Goal: Task Accomplishment & Management: Manage account settings

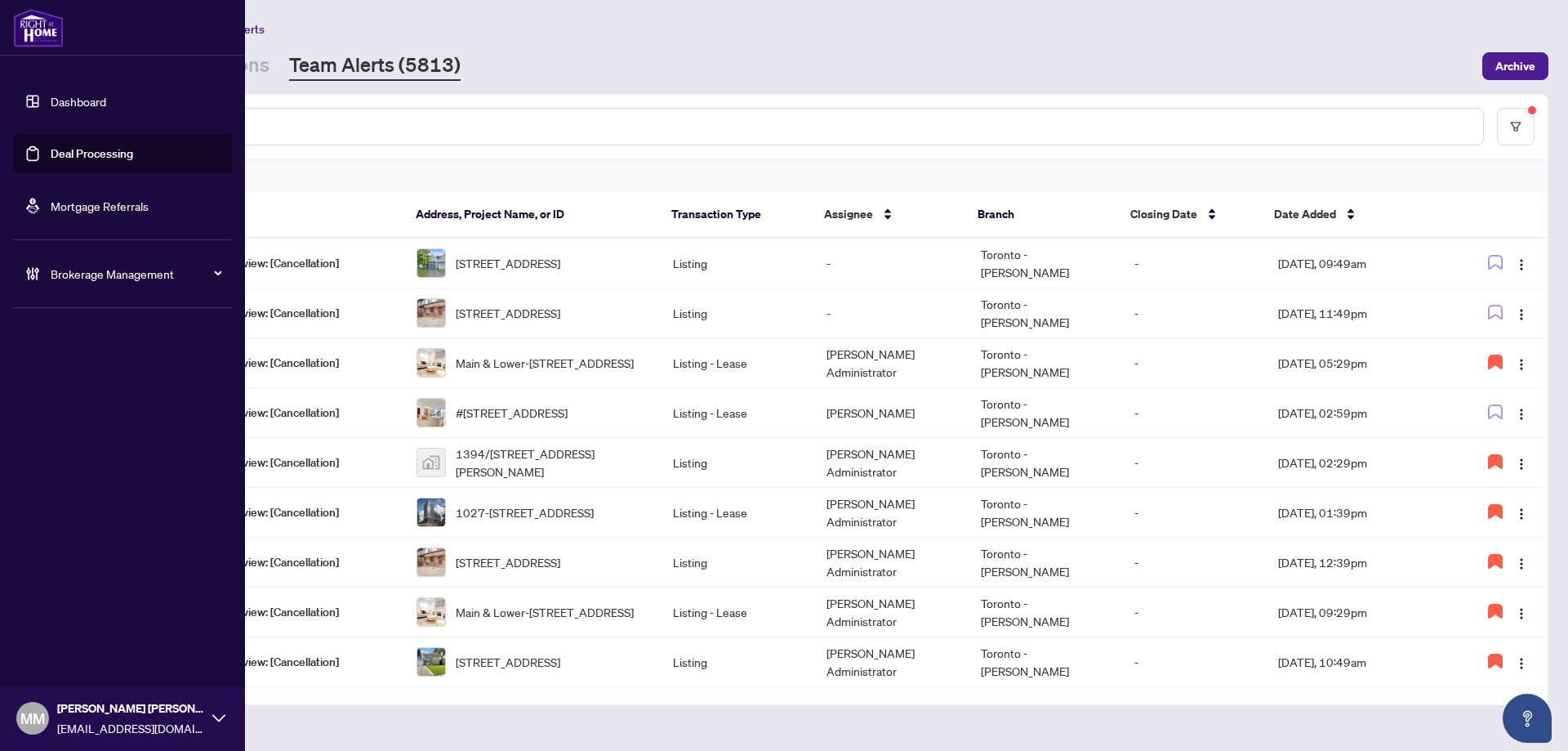
click at [22, 264] on div "Brokerage Management" at bounding box center [122, 273] width 219 height 39
click at [75, 384] on link "Manage Agents" at bounding box center [74, 391] width 81 height 15
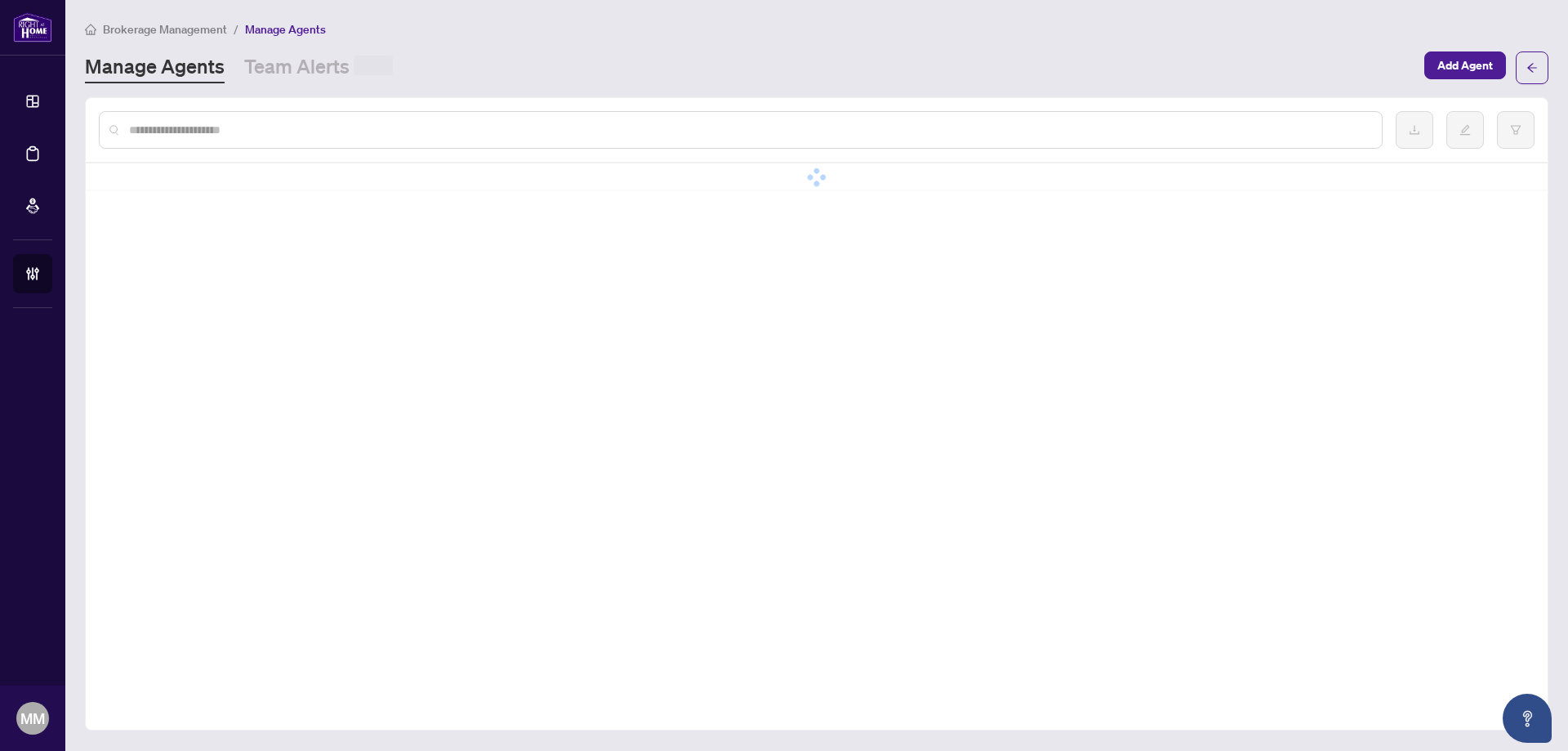
click at [551, 130] on input "text" at bounding box center [749, 130] width 1240 height 18
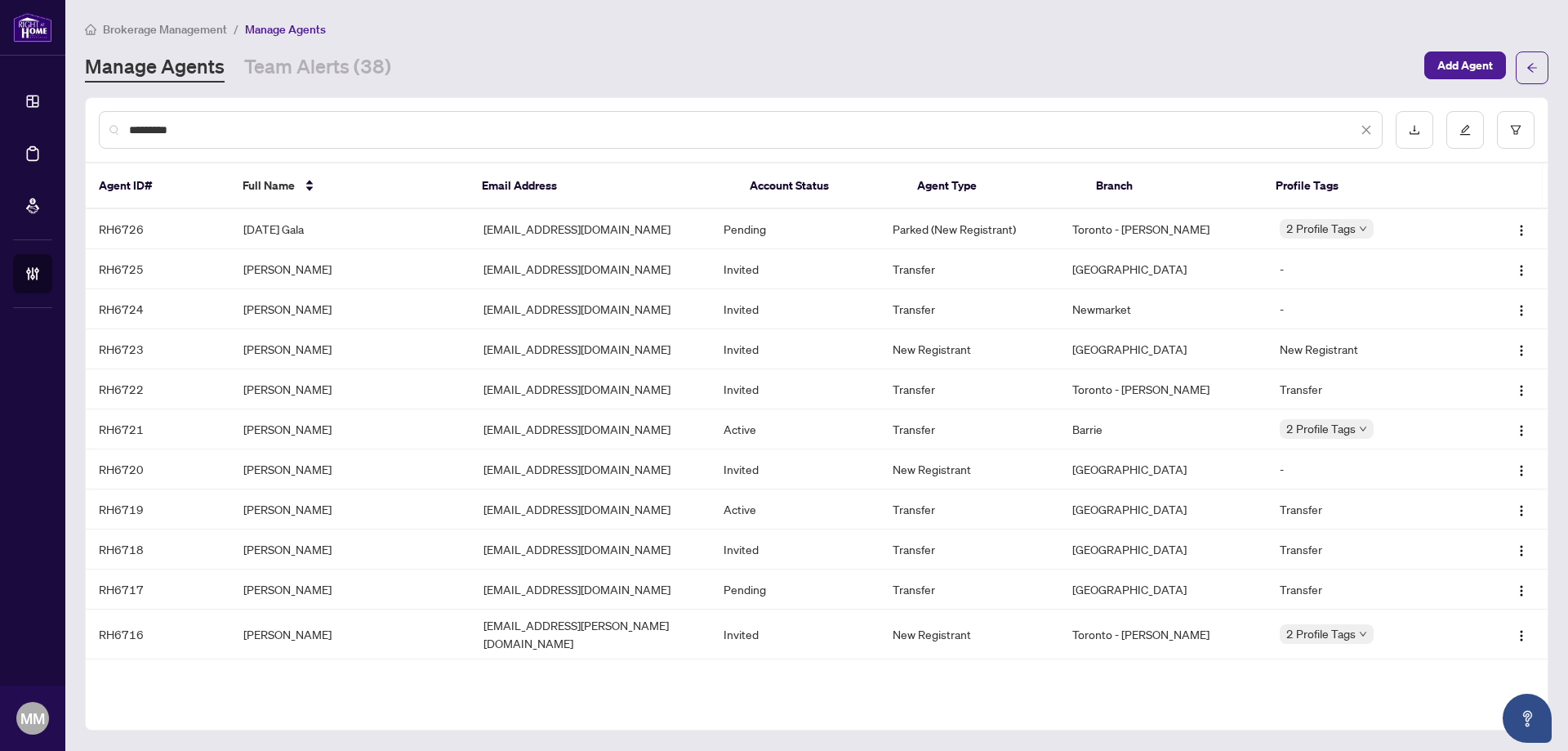
type input "*********"
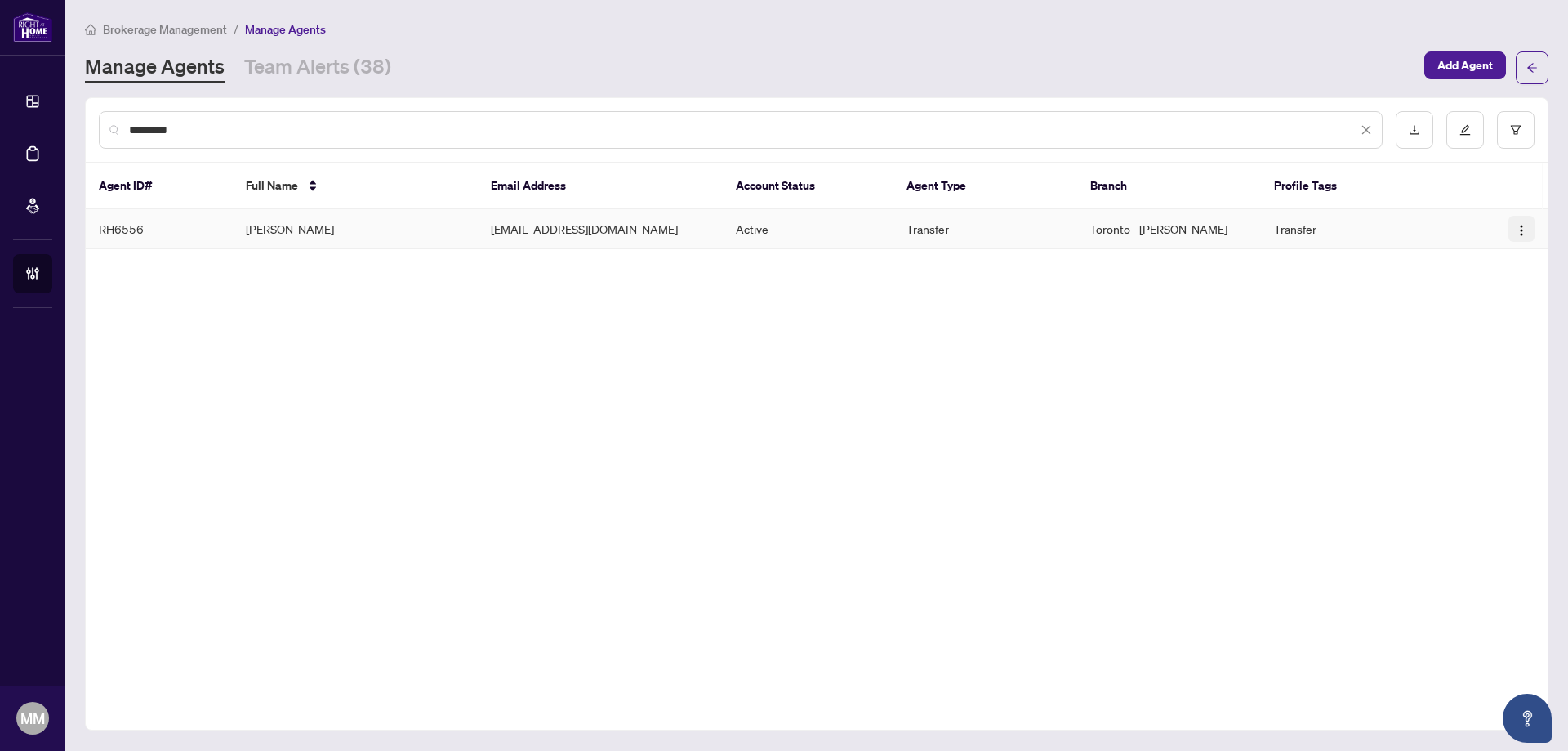
click at [1509, 232] on button "button" at bounding box center [1522, 229] width 26 height 26
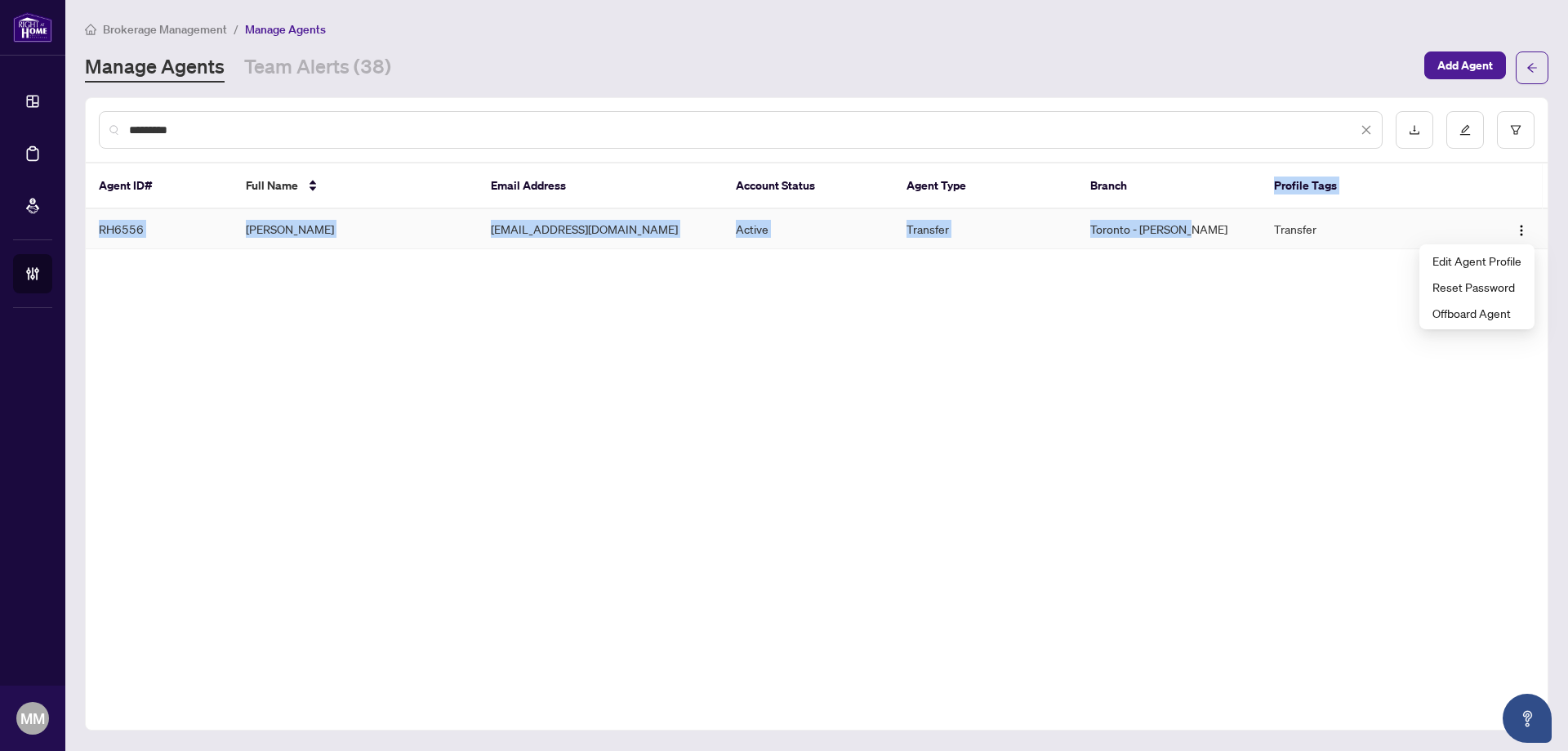
click at [1157, 198] on div "Agent ID# Full Name Email Address Account Status Agent Type Branch Profile Tags…" at bounding box center [817, 206] width 1462 height 86
click at [436, 238] on td "Azim Kazi" at bounding box center [355, 229] width 245 height 40
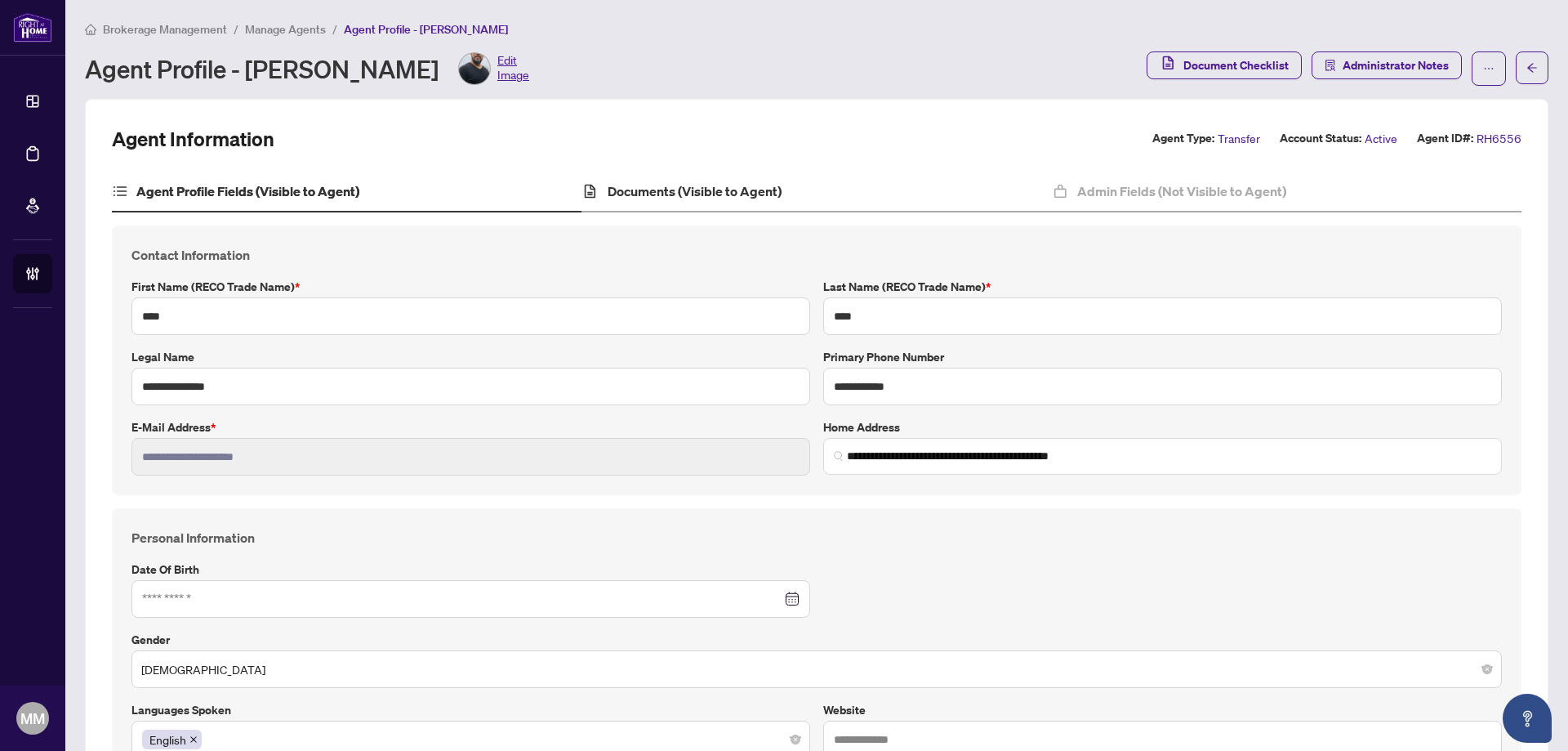
type input "**********"
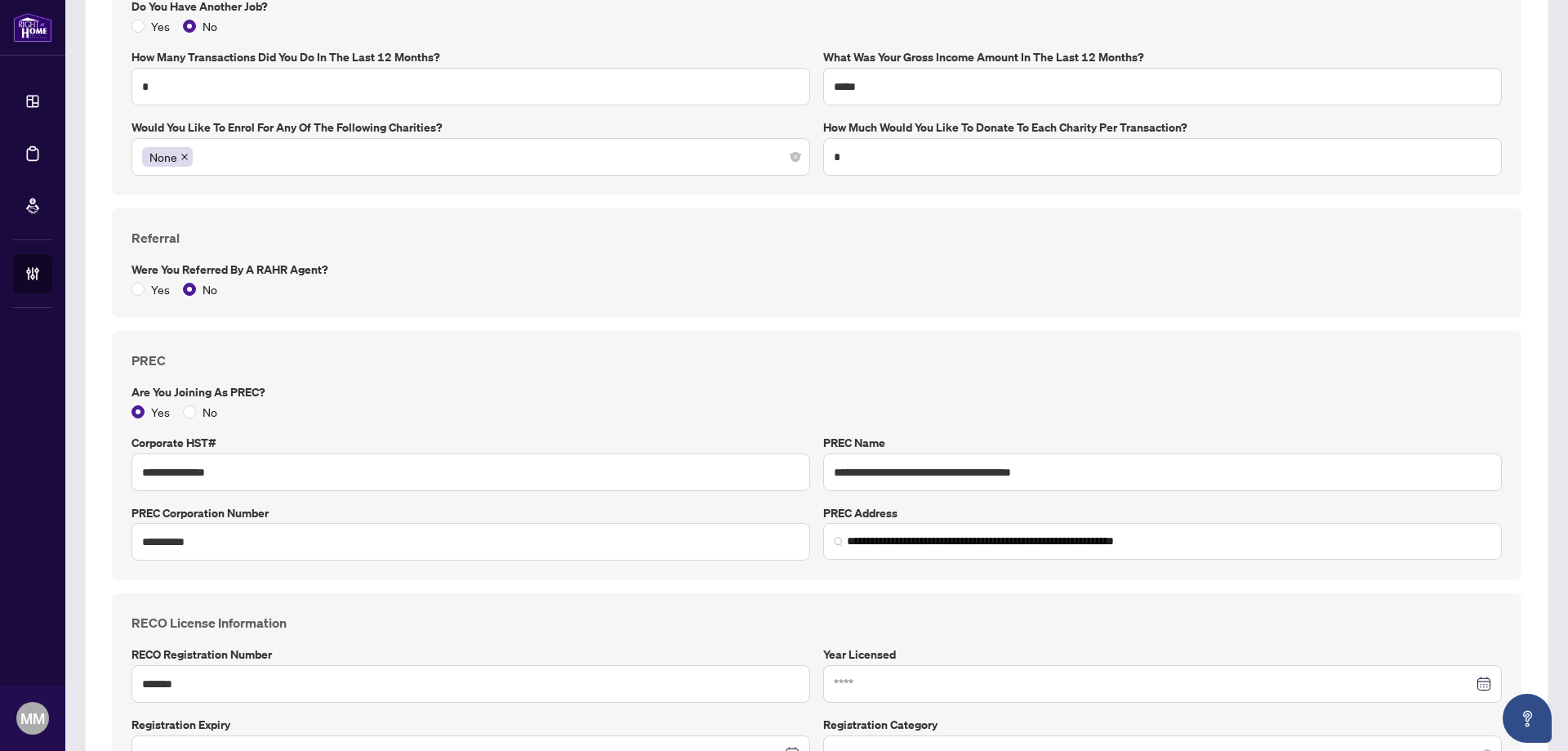
scroll to position [1226, 0]
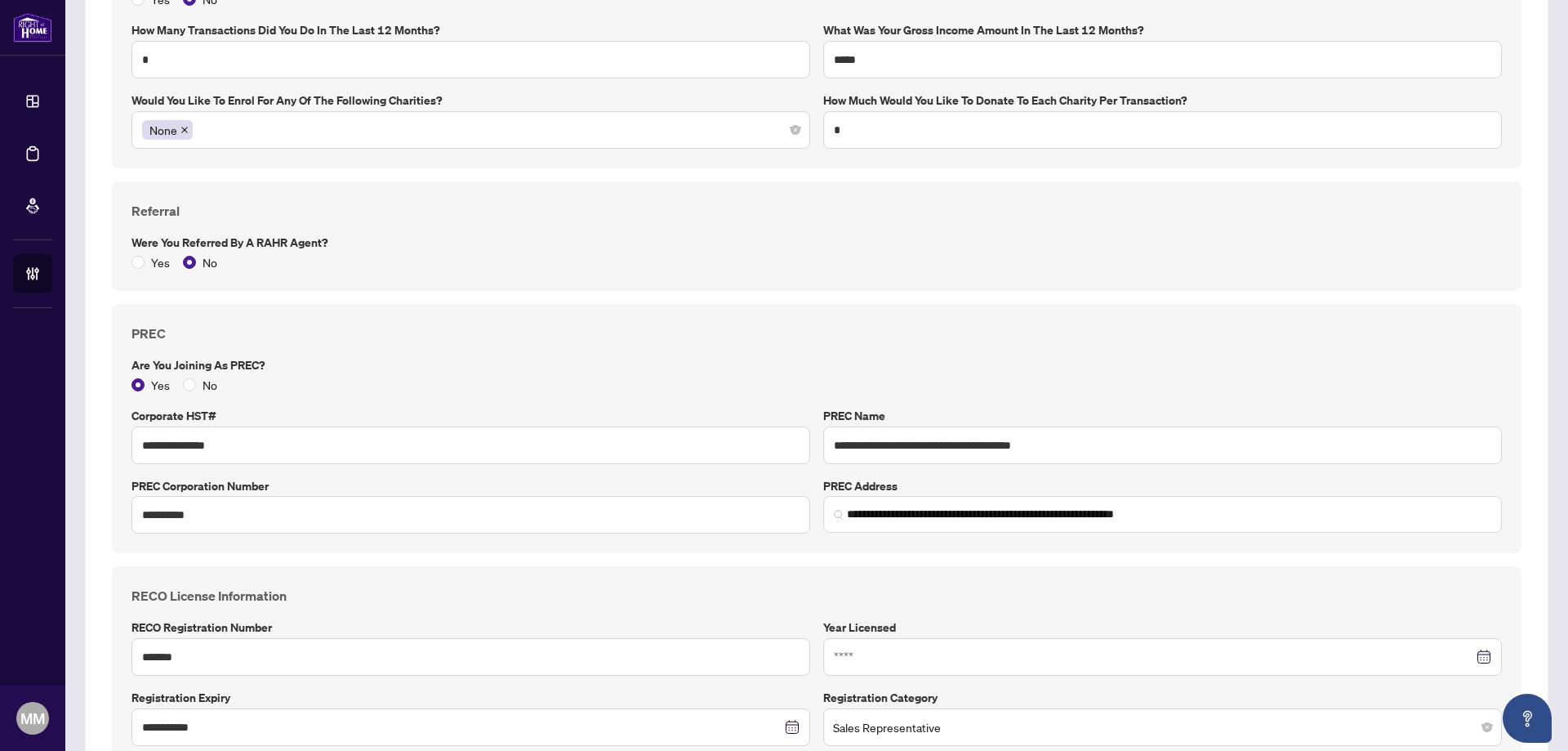
click at [701, 235] on label "Were you referred by a RAHR Agent?" at bounding box center [817, 243] width 1371 height 18
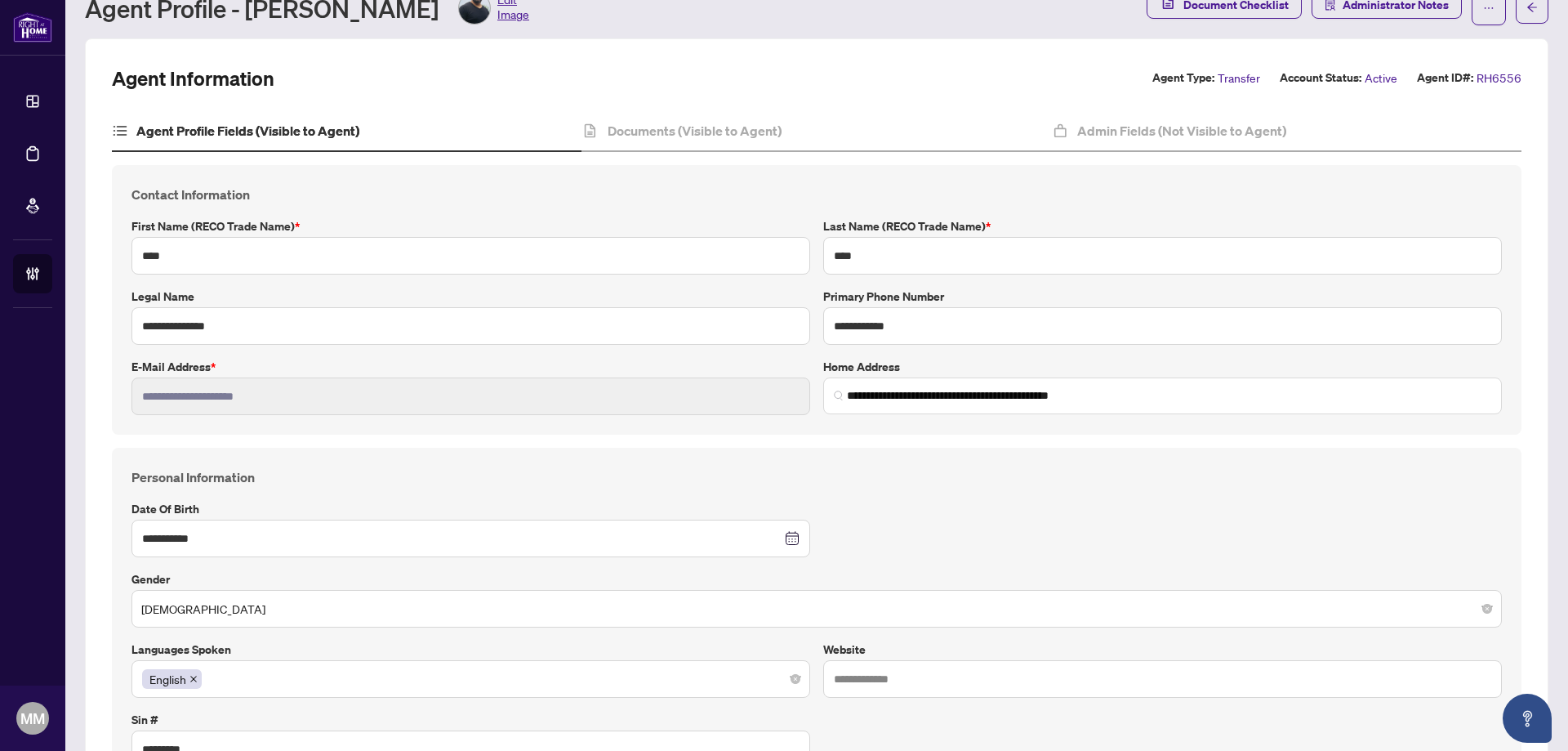
scroll to position [0, 0]
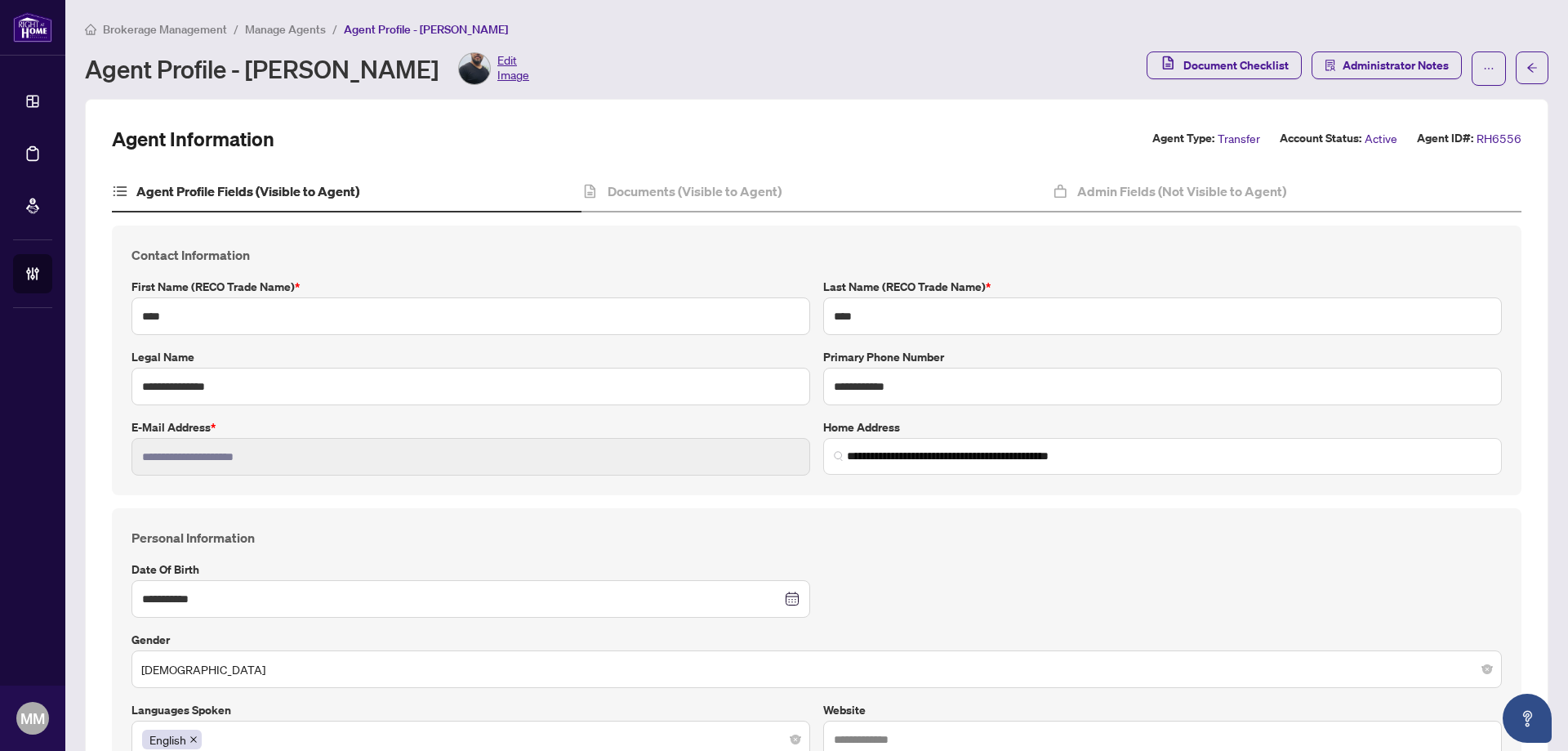
click at [743, 180] on div "Documents (Visible to Agent)" at bounding box center [817, 191] width 470 height 41
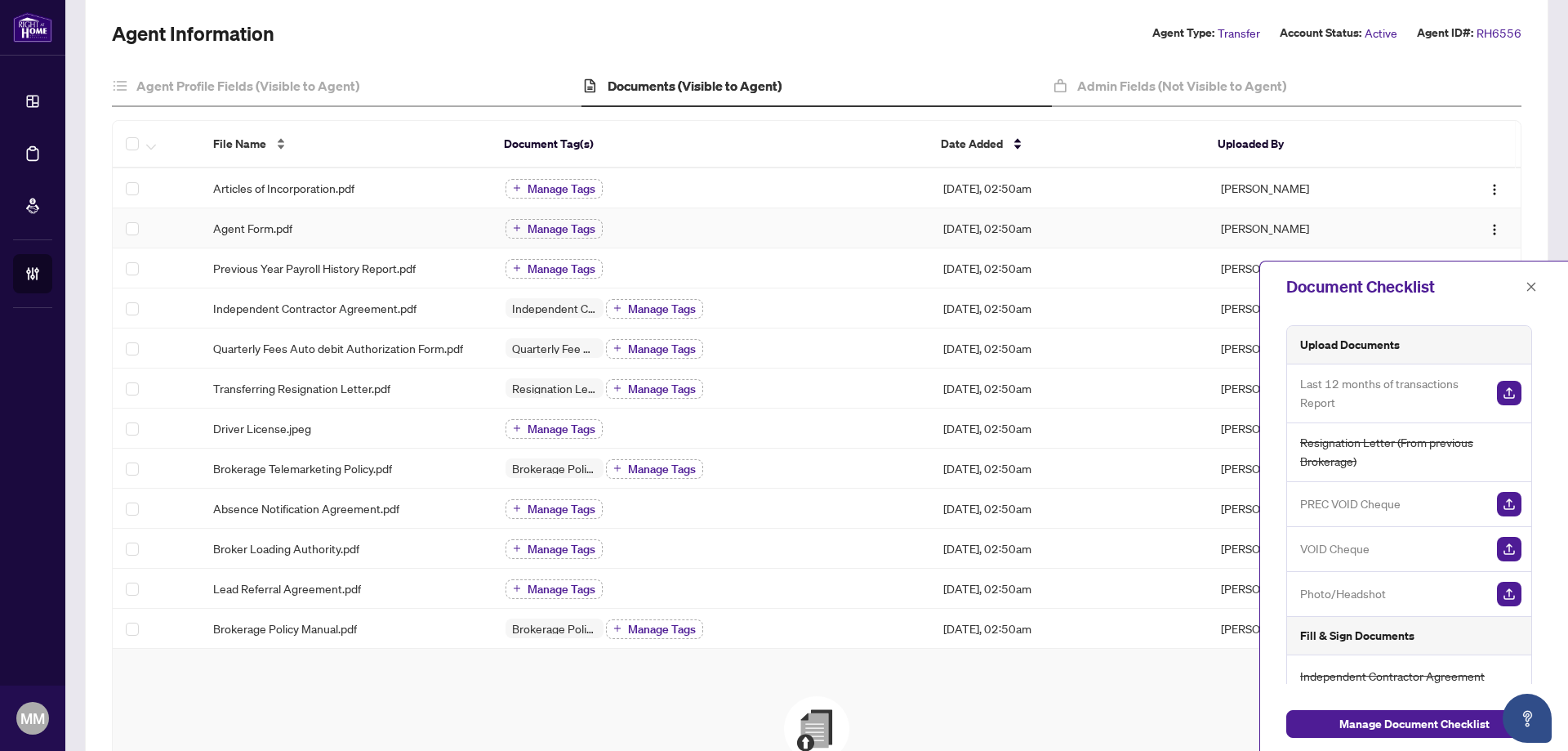
scroll to position [82, 0]
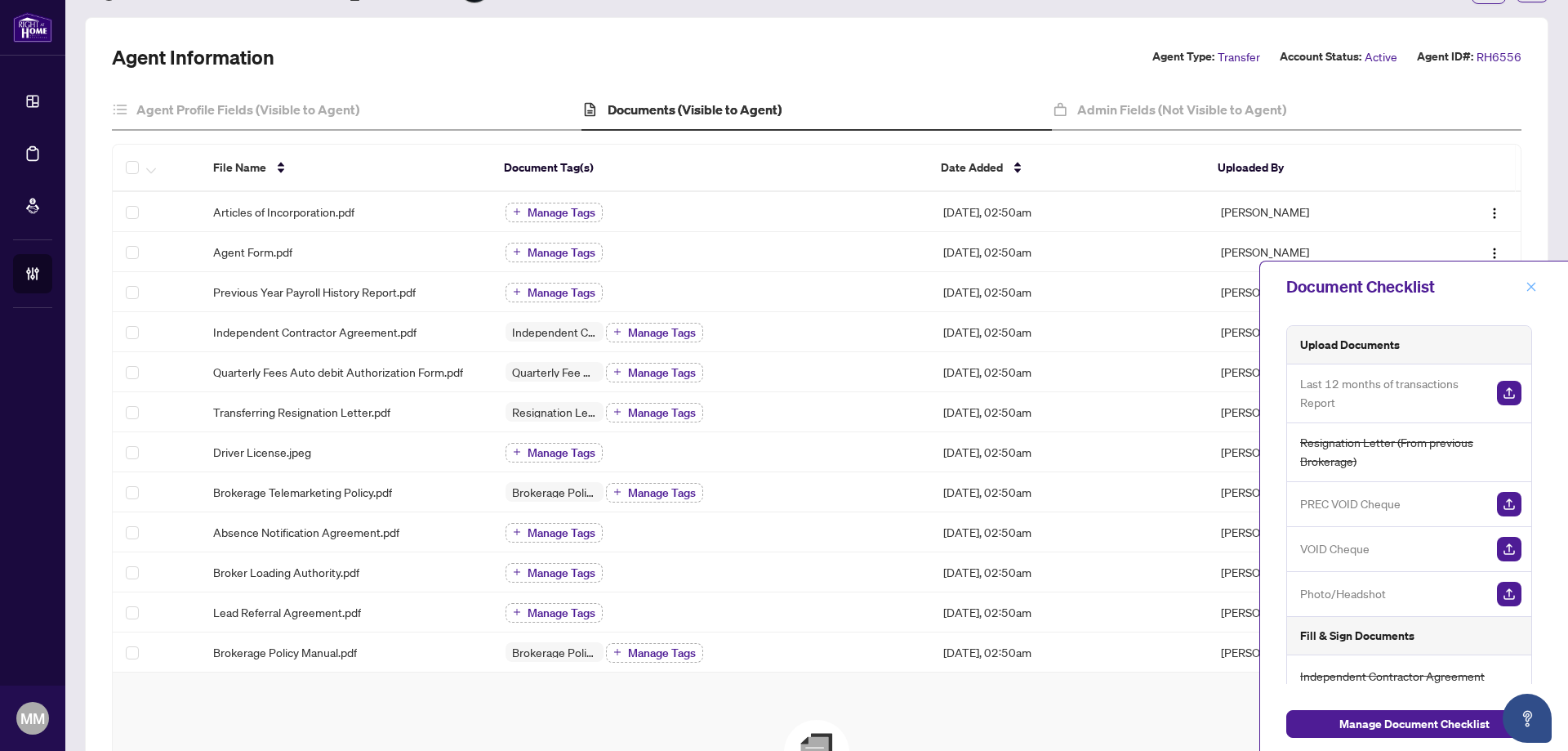
click at [1532, 288] on icon "close" at bounding box center [1532, 286] width 9 height 9
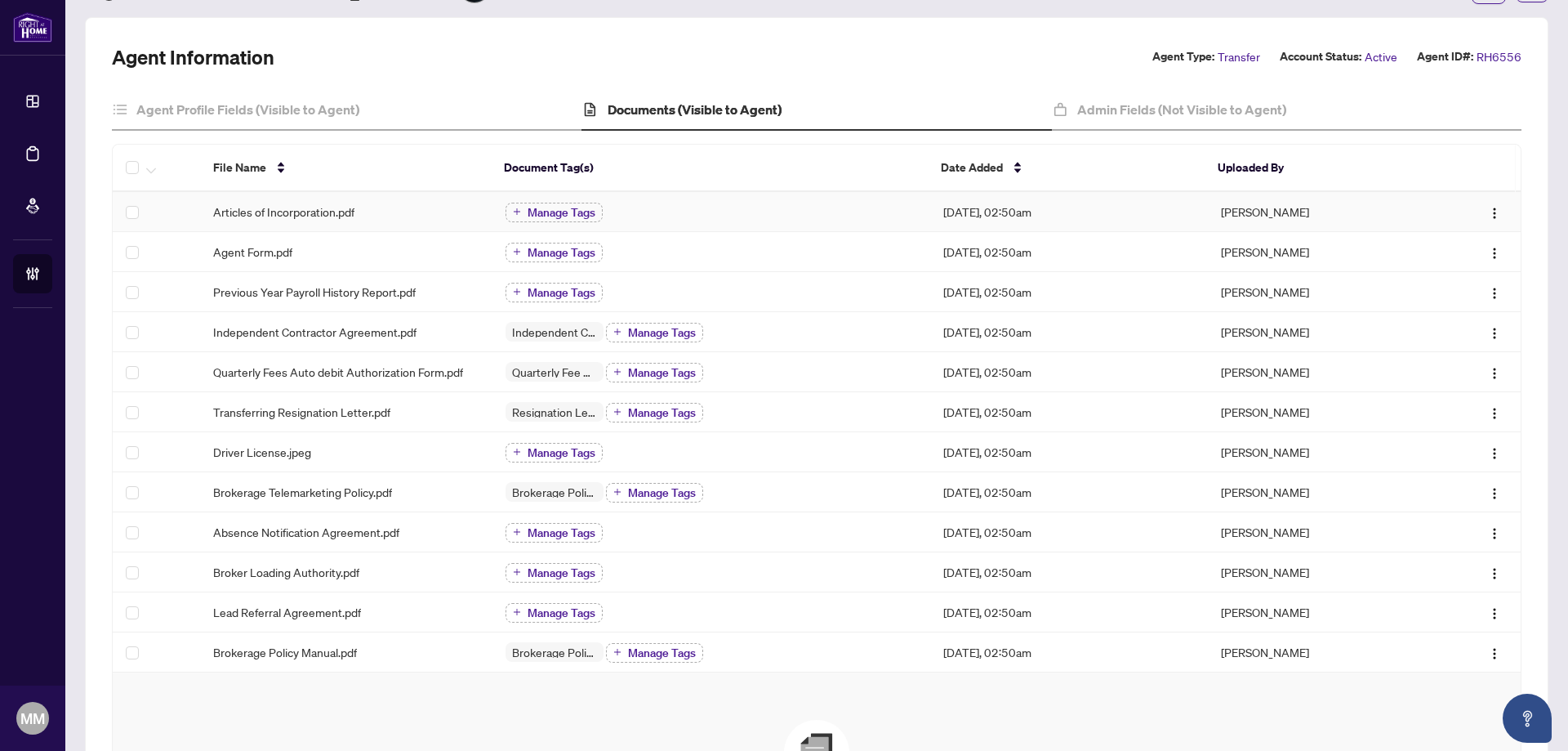
click at [766, 212] on div "Manage Tags" at bounding box center [711, 211] width 413 height 21
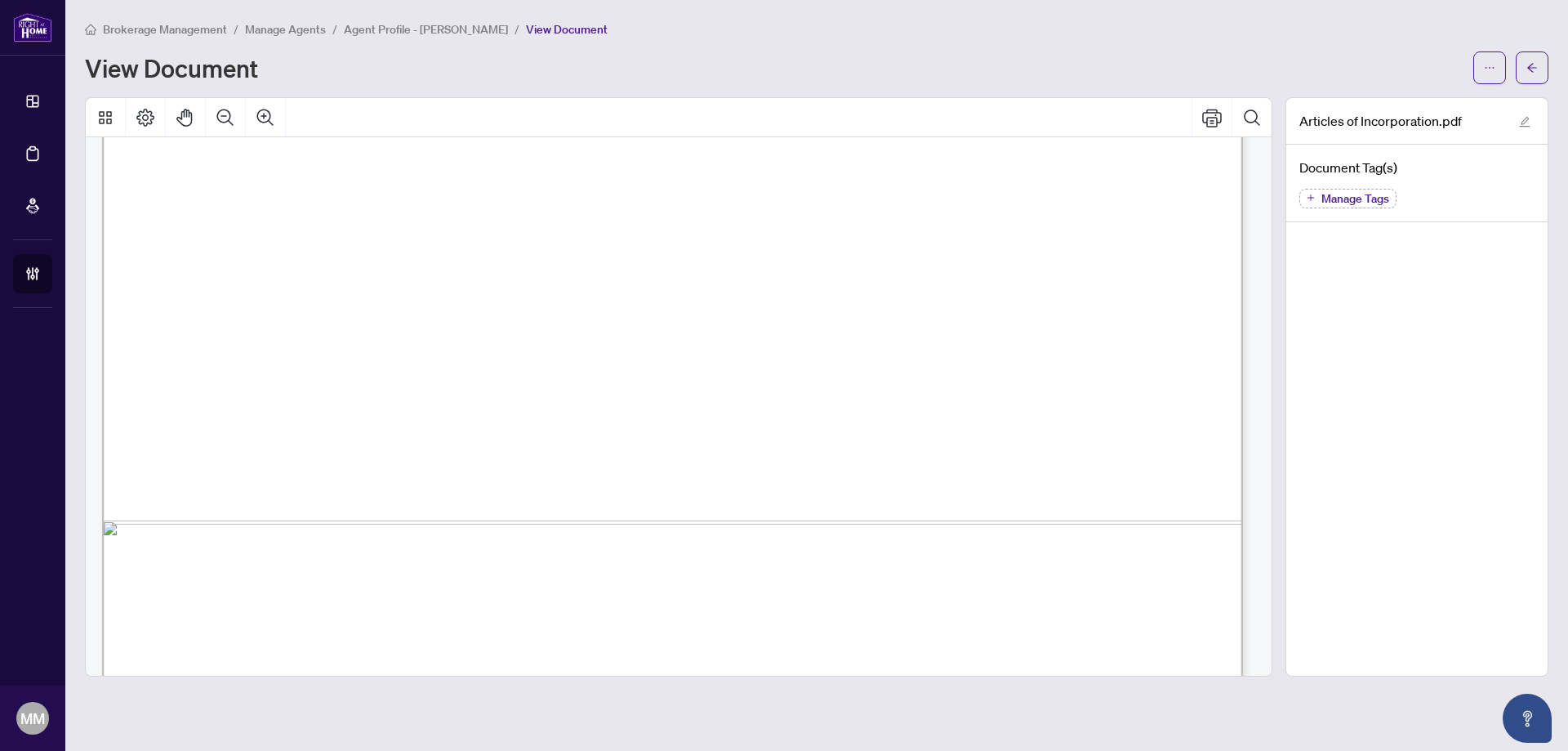
scroll to position [972, 0]
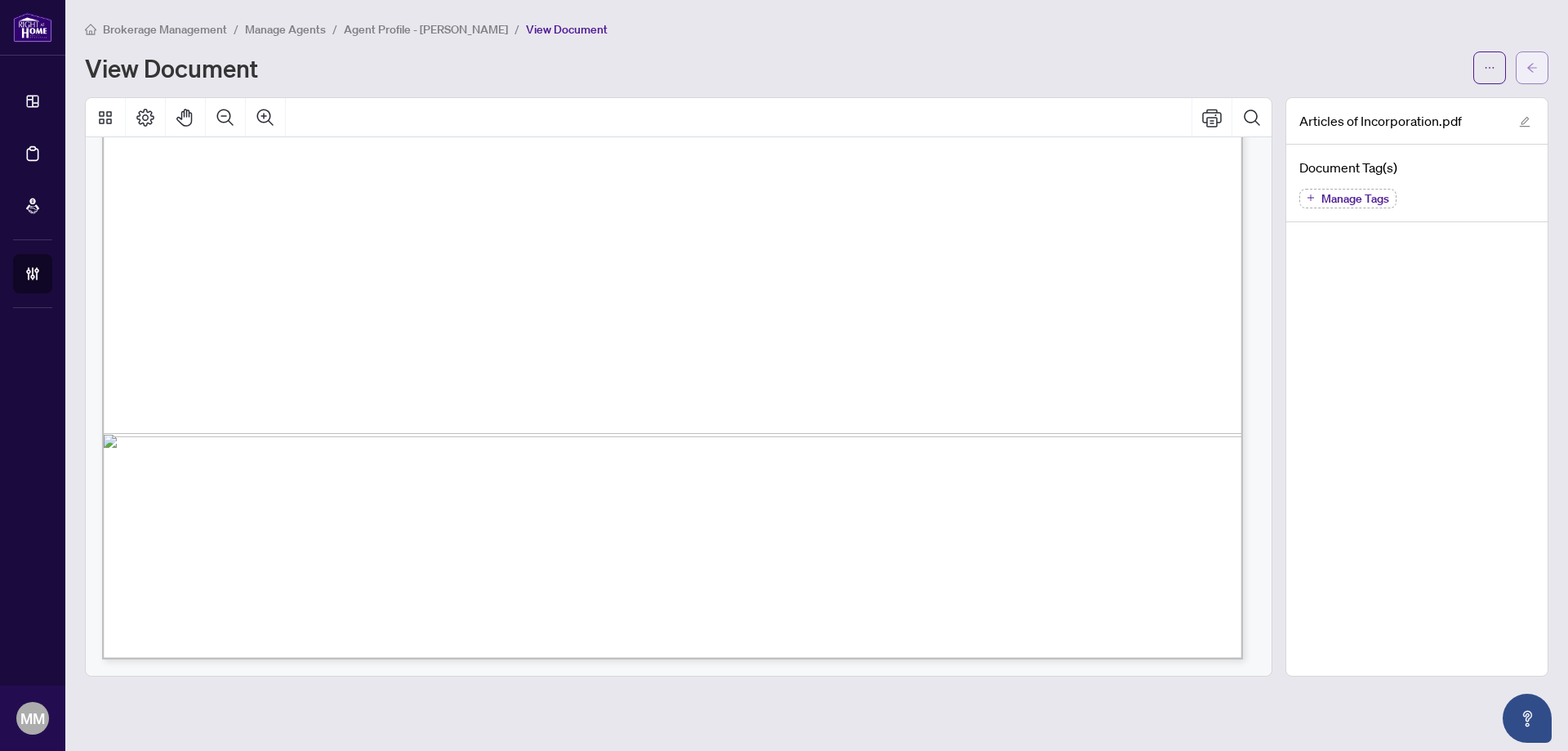
click at [1543, 56] on button "button" at bounding box center [1532, 68] width 33 height 33
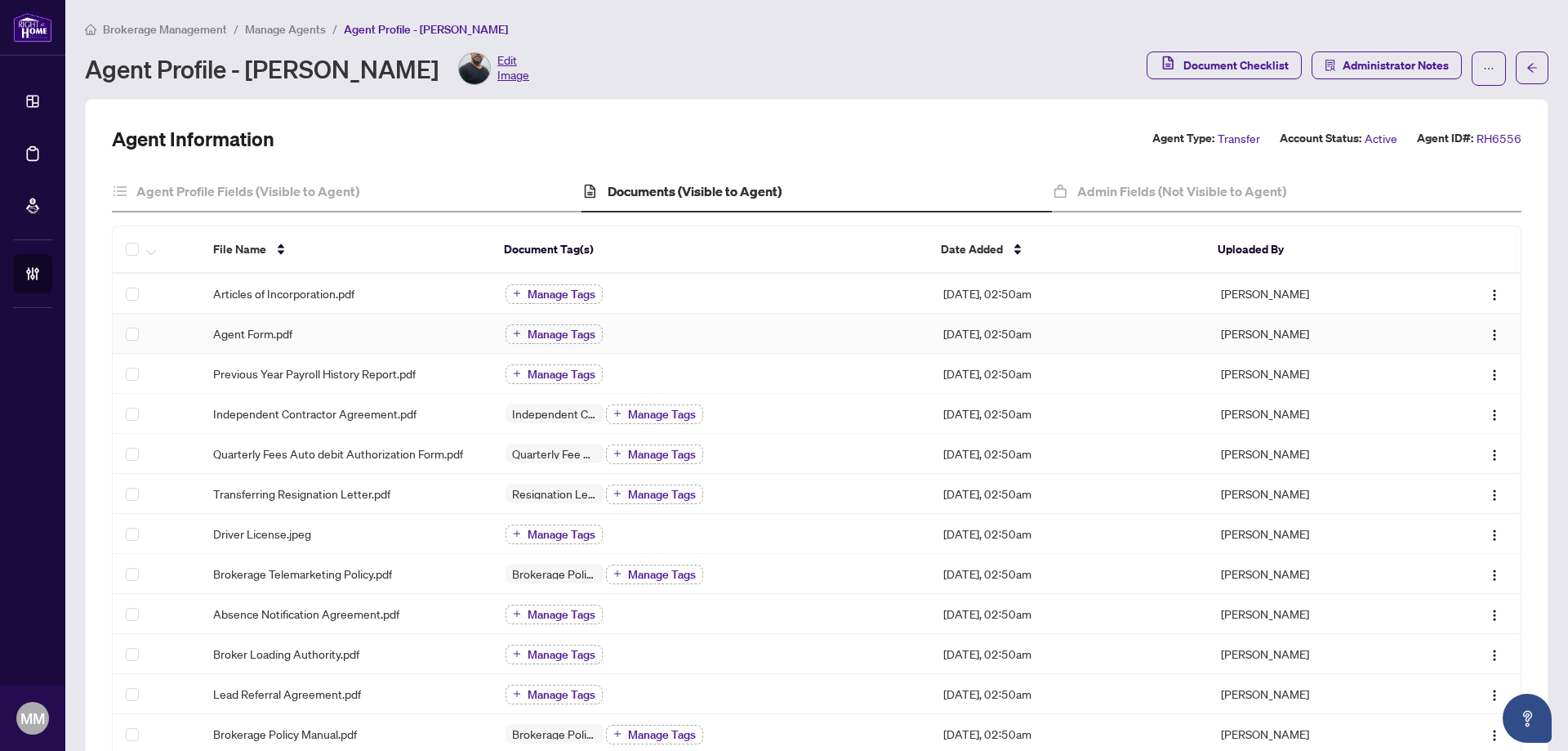
click at [652, 339] on div "Manage Tags" at bounding box center [711, 333] width 413 height 21
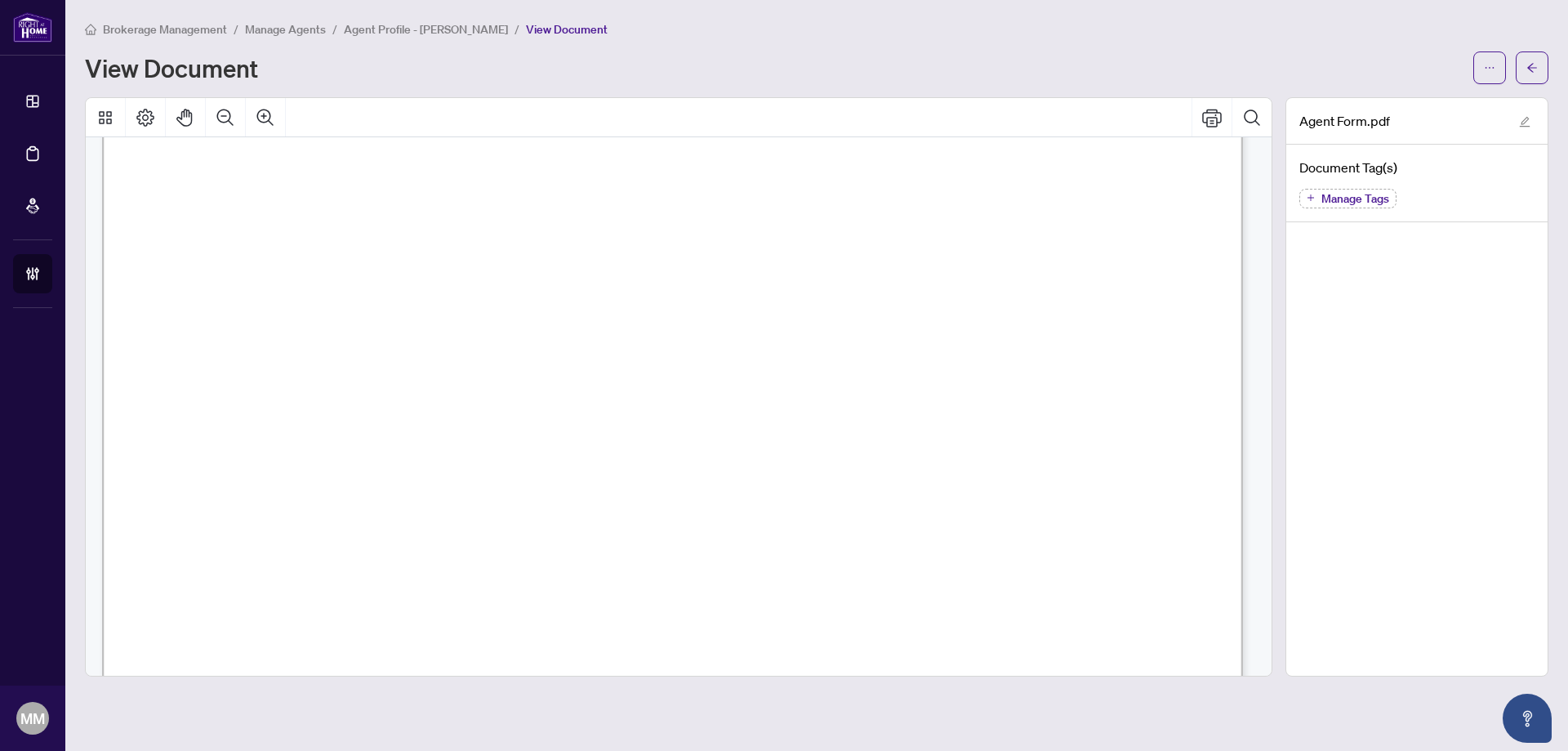
scroll to position [12832, 0]
click at [1544, 73] on button "button" at bounding box center [1532, 68] width 33 height 33
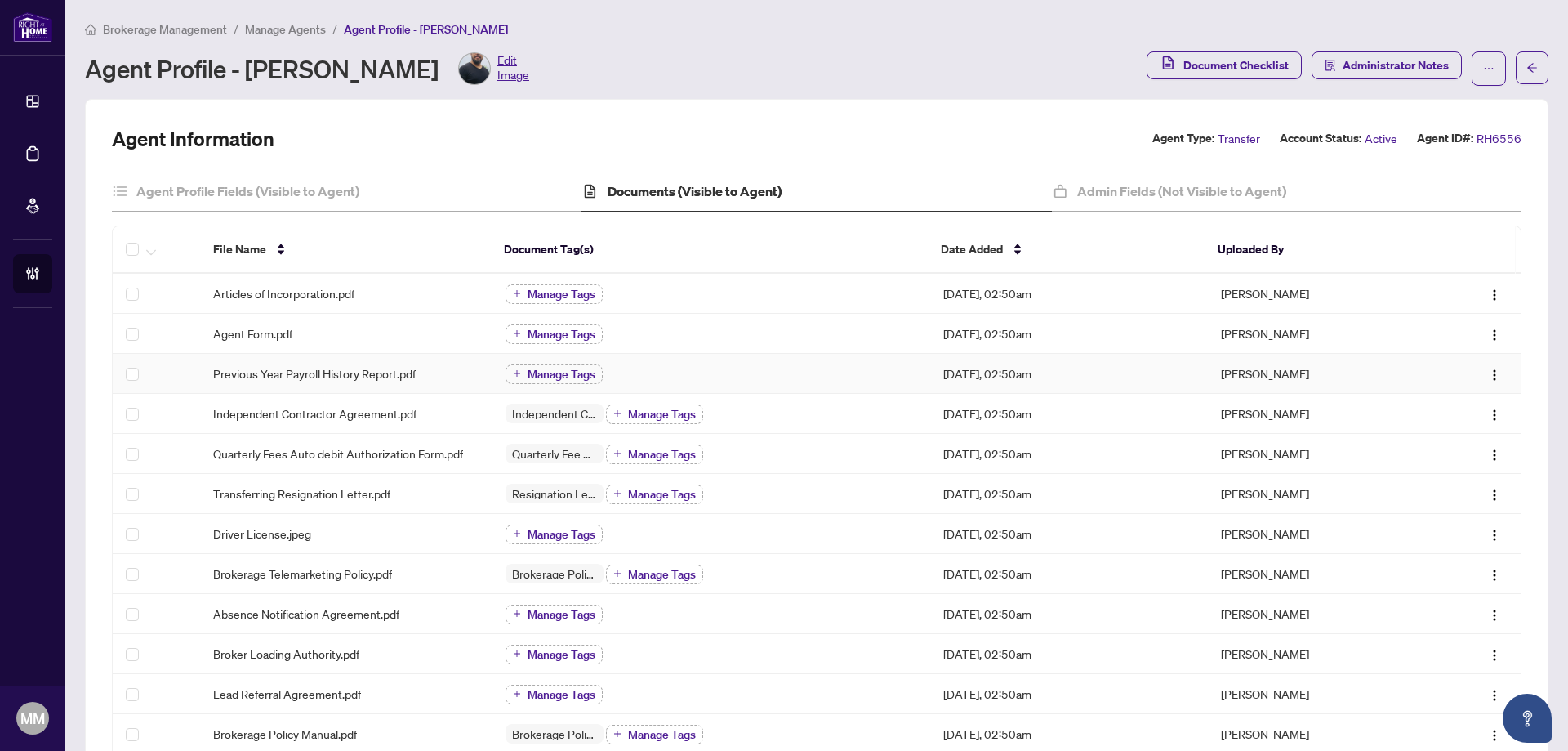
scroll to position [82, 0]
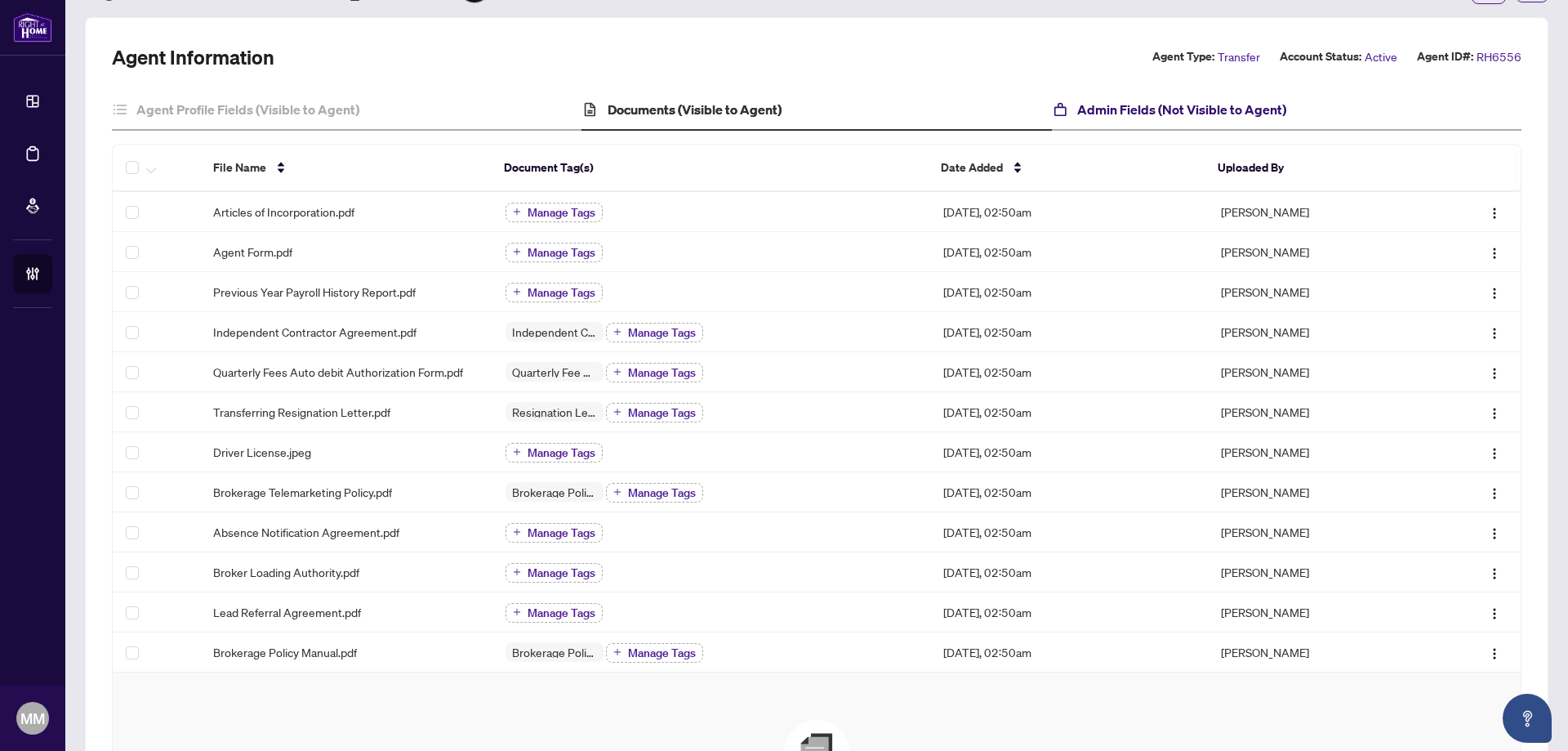
click at [1201, 113] on h4 "Admin Fields (Not Visible to Agent)" at bounding box center [1181, 110] width 209 height 20
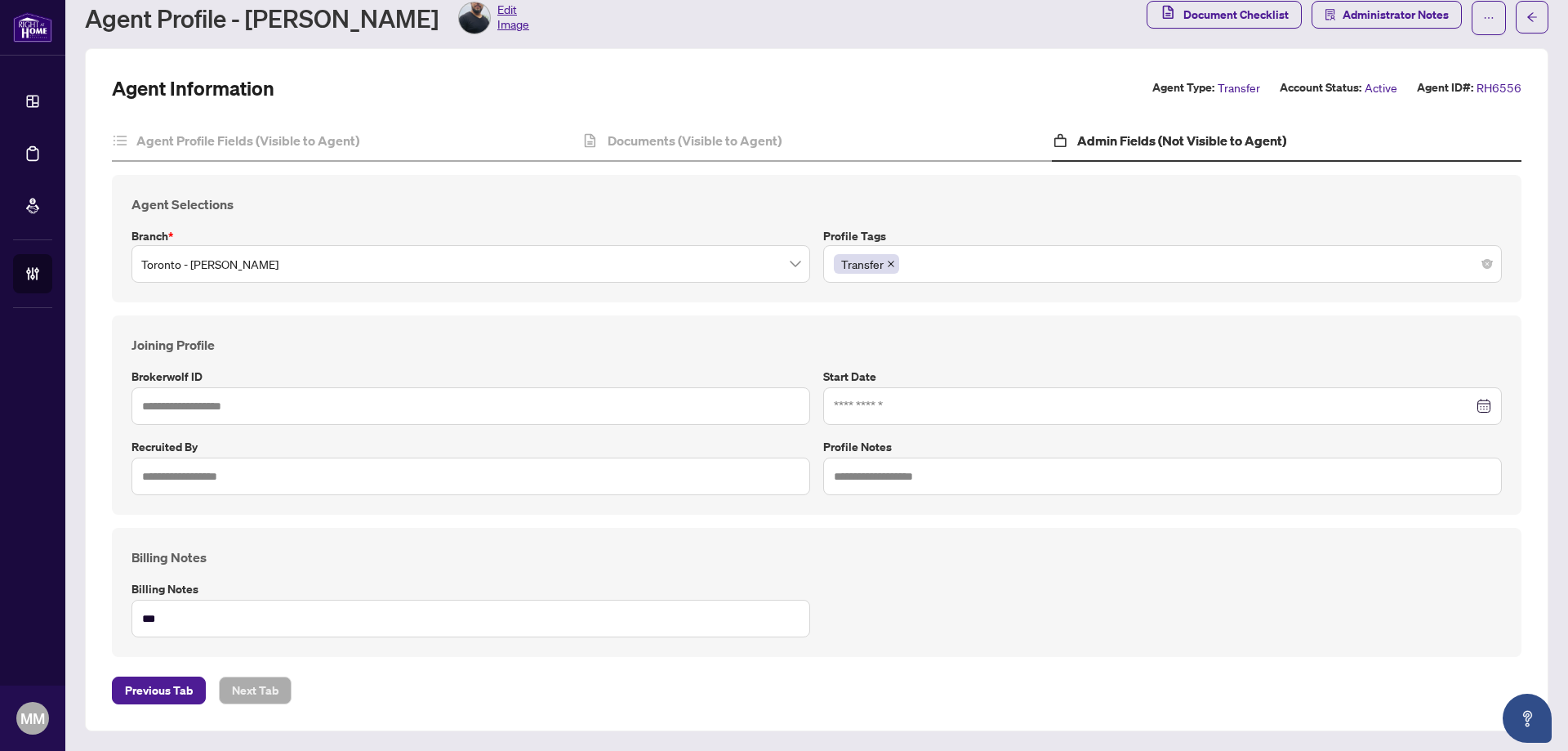
type input "*****"
type input "**********"
click at [841, 133] on div "Documents (Visible to Agent)" at bounding box center [817, 142] width 470 height 41
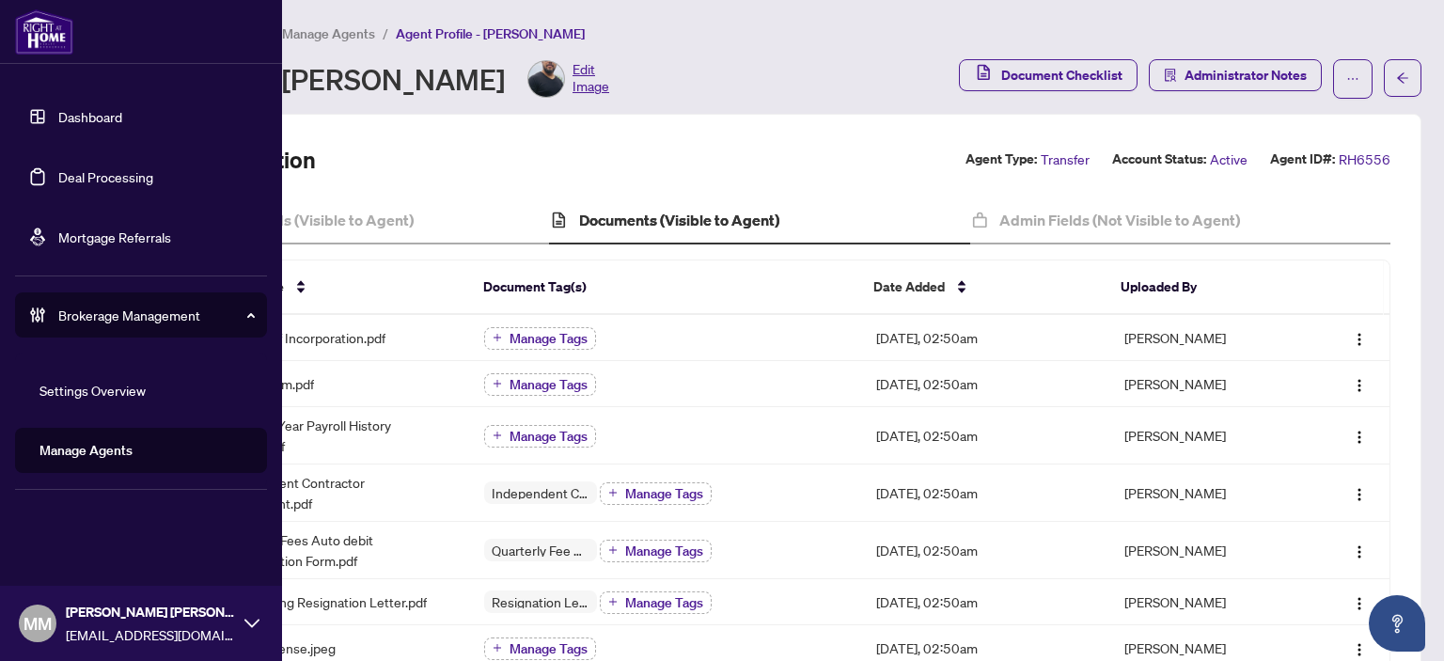
click at [118, 183] on link "Deal Processing" at bounding box center [105, 176] width 95 height 17
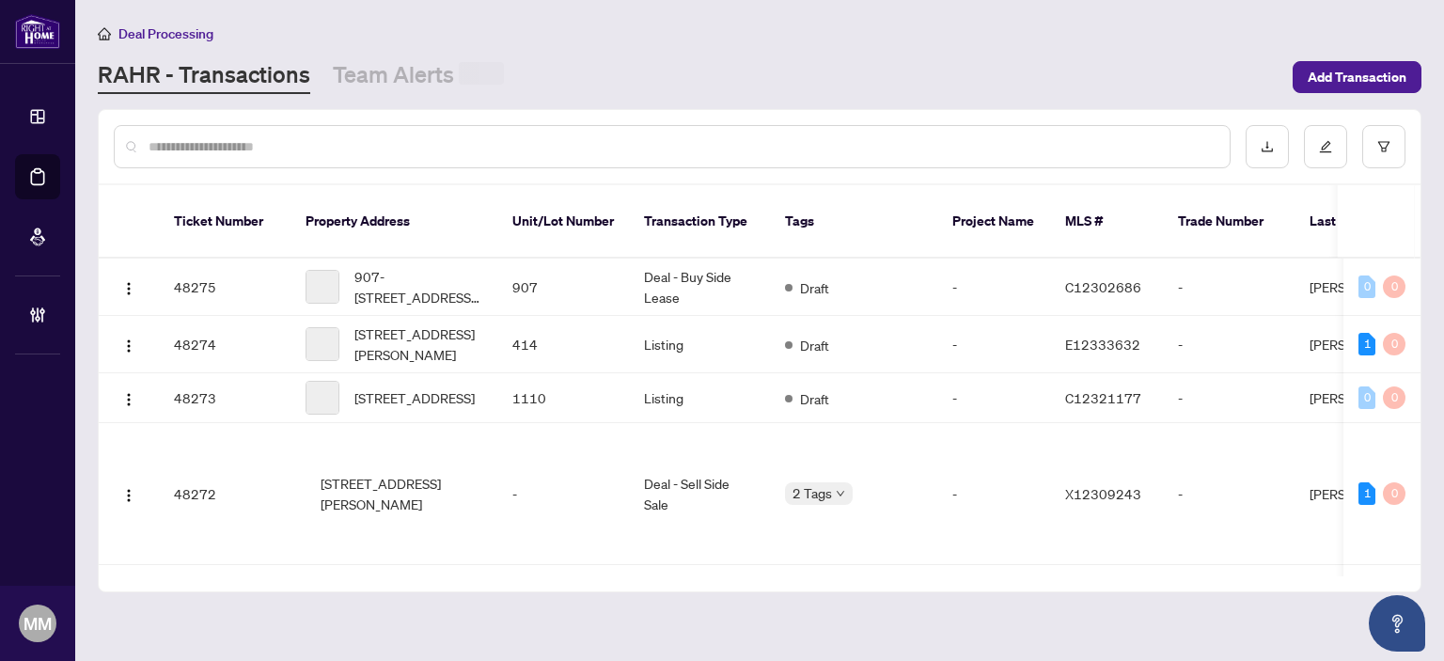
drag, startPoint x: 450, startPoint y: 146, endPoint x: 512, endPoint y: 4, distance: 154.6
click at [447, 146] on input "text" at bounding box center [682, 146] width 1066 height 21
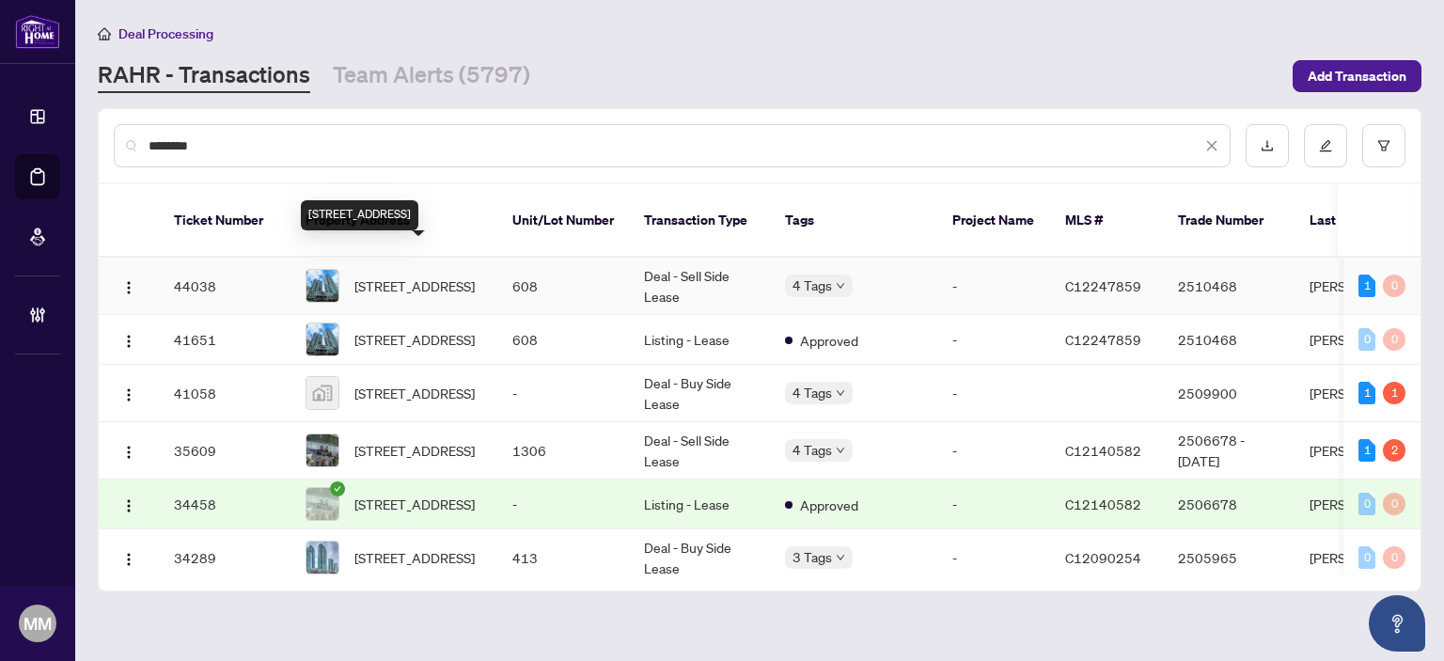
type input "********"
click at [474, 276] on span "608-16 Yonge St, Toronto, Ontario M5E 2A1, Canada" at bounding box center [415, 286] width 120 height 21
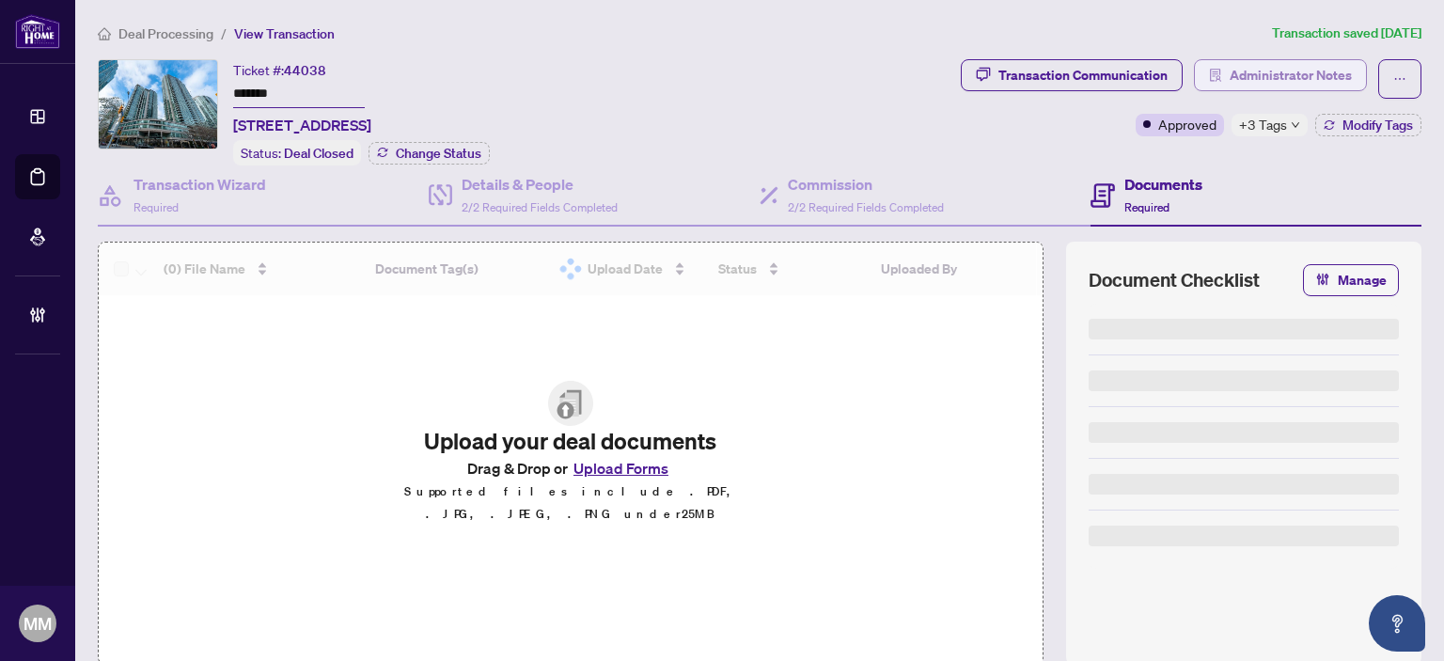
click at [1250, 86] on span "Administrator Notes" at bounding box center [1291, 75] width 122 height 30
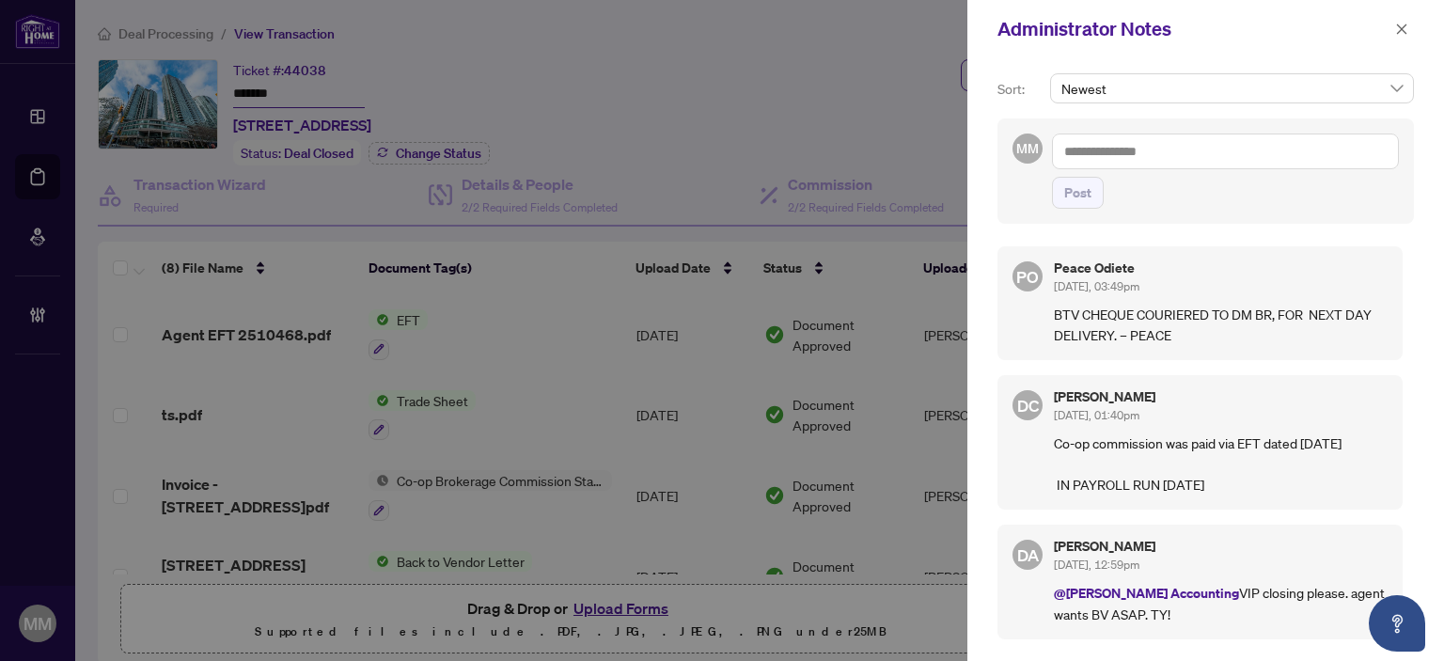
click at [1332, 350] on div "PO Peace Odiete Aug/08/2025, 03:49pm BTV CHEQUE COURIERED TO DM BR, FOR NEXT DA…" at bounding box center [1200, 303] width 405 height 114
drag, startPoint x: 1182, startPoint y: 338, endPoint x: 1214, endPoint y: 409, distance: 78.3
click at [1183, 337] on p "BTV CHEQUE COURIERED TO DM BR, FOR NEXT DAY DELIVERY. – PEACE" at bounding box center [1221, 324] width 334 height 41
click at [979, 339] on div "Sort: Newest MM Post PO Peace Odiete Aug/08/2025, 03:49pm BTV CHEQUE COURIERED …" at bounding box center [1206, 359] width 477 height 603
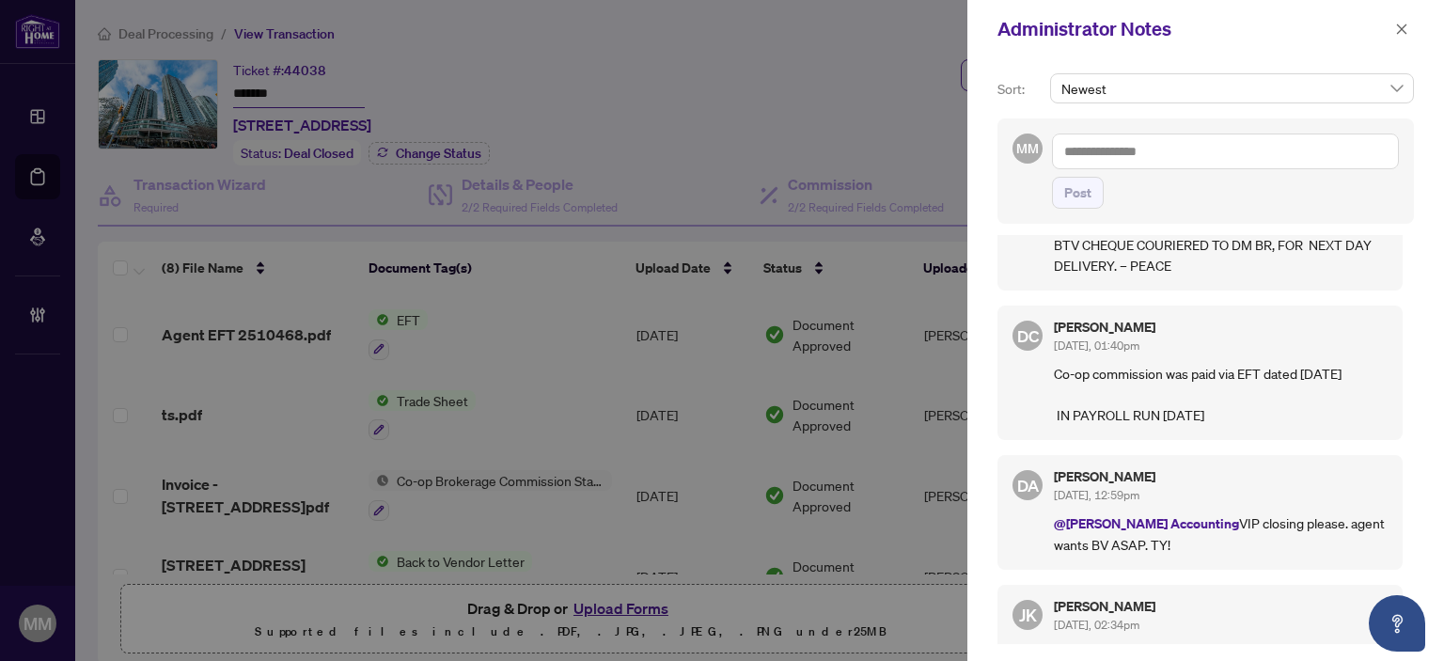
scroll to position [94, 0]
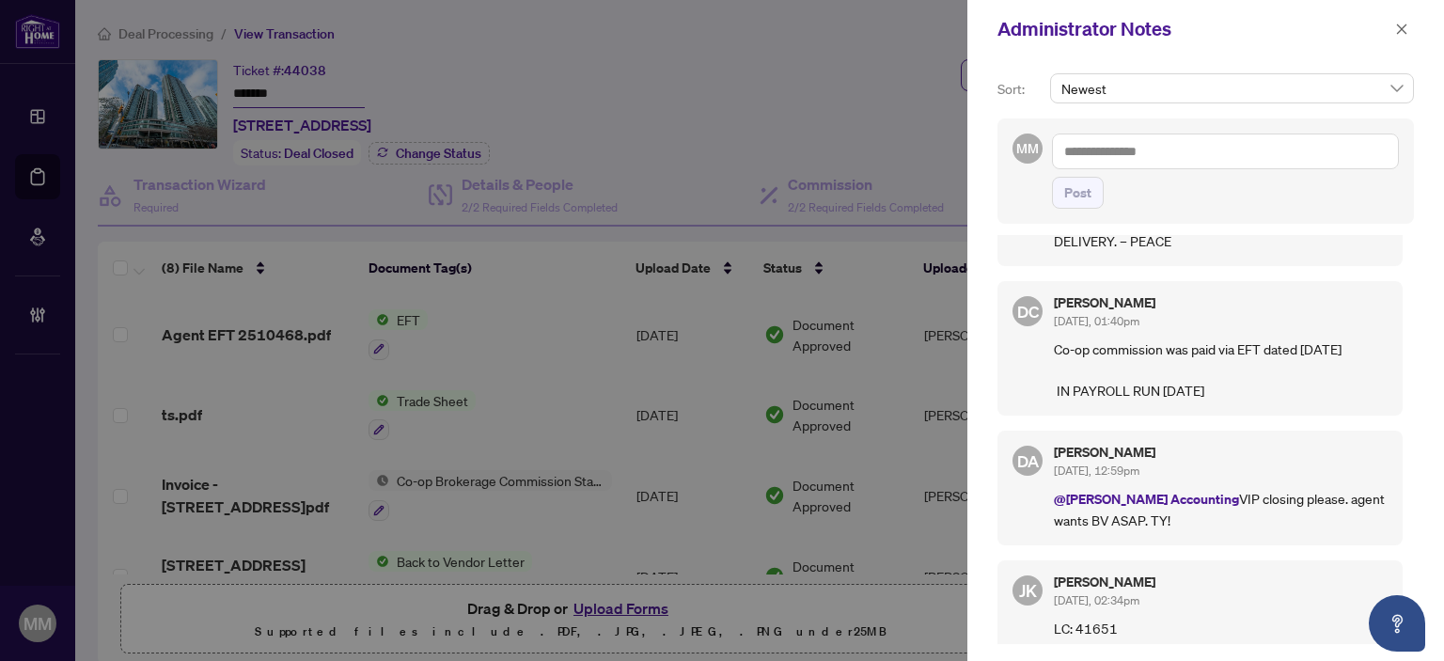
click at [1036, 433] on div "PO Peace Odiete Aug/08/2025, 03:49pm BTV CHEQUE COURIERED TO DM BR, FOR NEXT DA…" at bounding box center [1206, 439] width 417 height 409
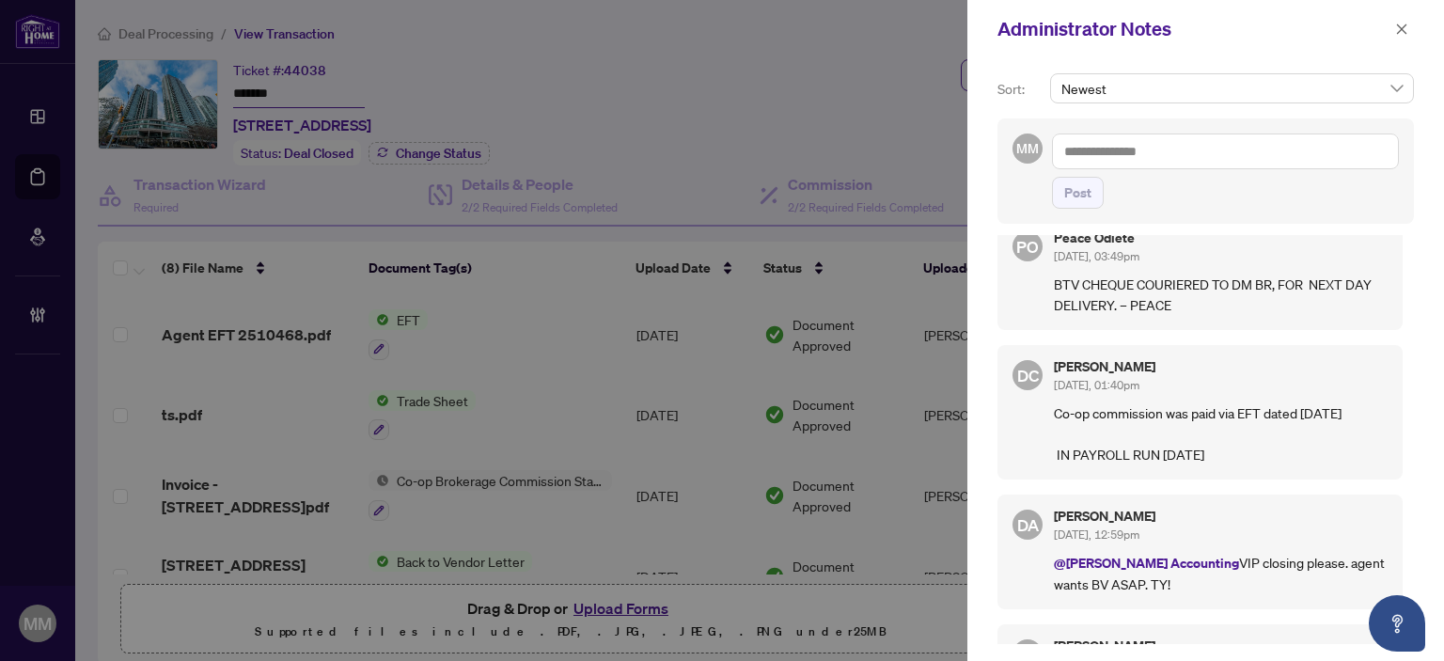
scroll to position [0, 0]
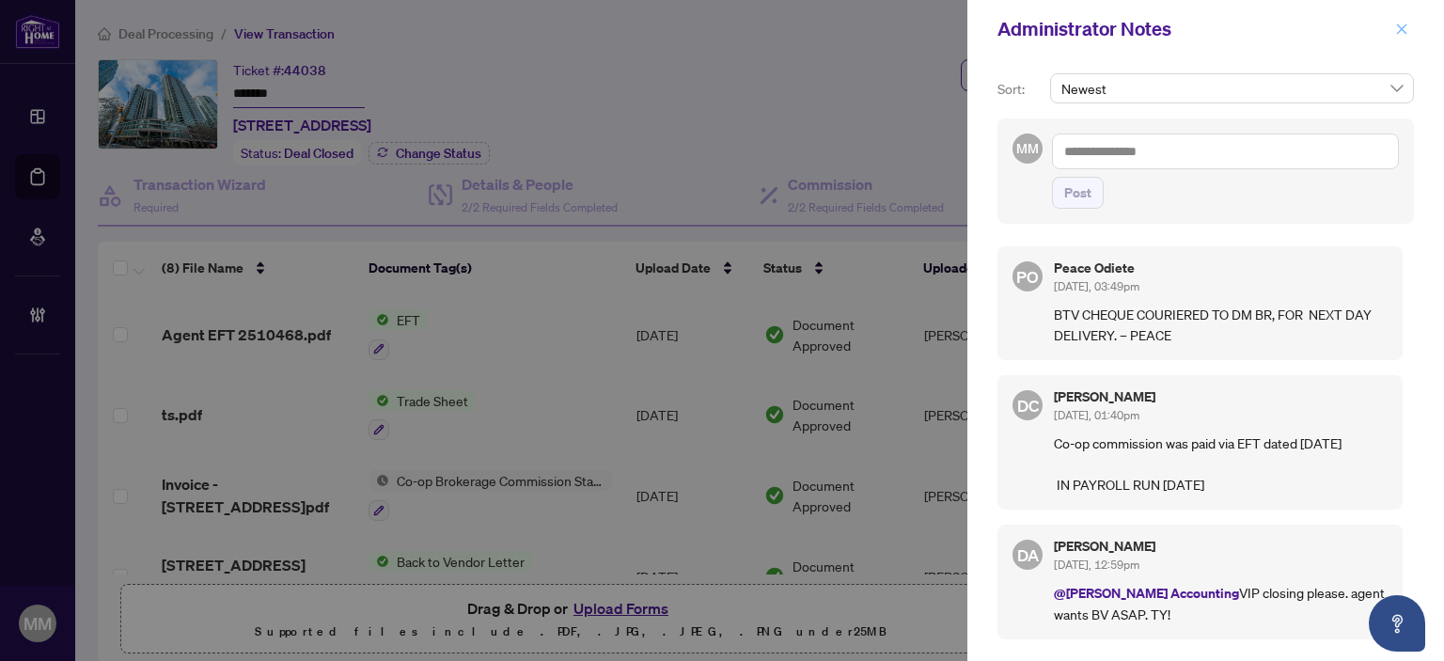
click at [1401, 24] on icon "close" at bounding box center [1401, 29] width 13 height 13
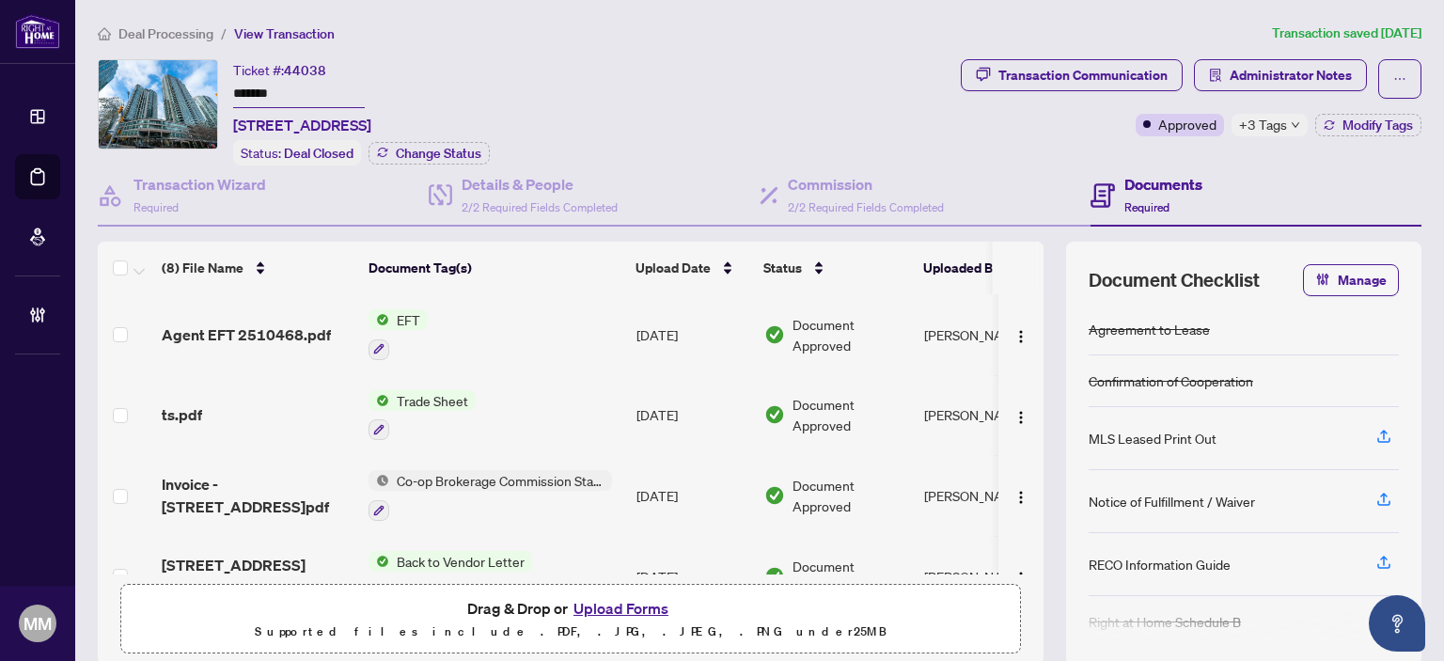
click at [846, 77] on div "Ticket #: 44038 ******* 608-16 Yonge St, Toronto, Ontario M5E 2A1, Canada Statu…" at bounding box center [526, 112] width 856 height 106
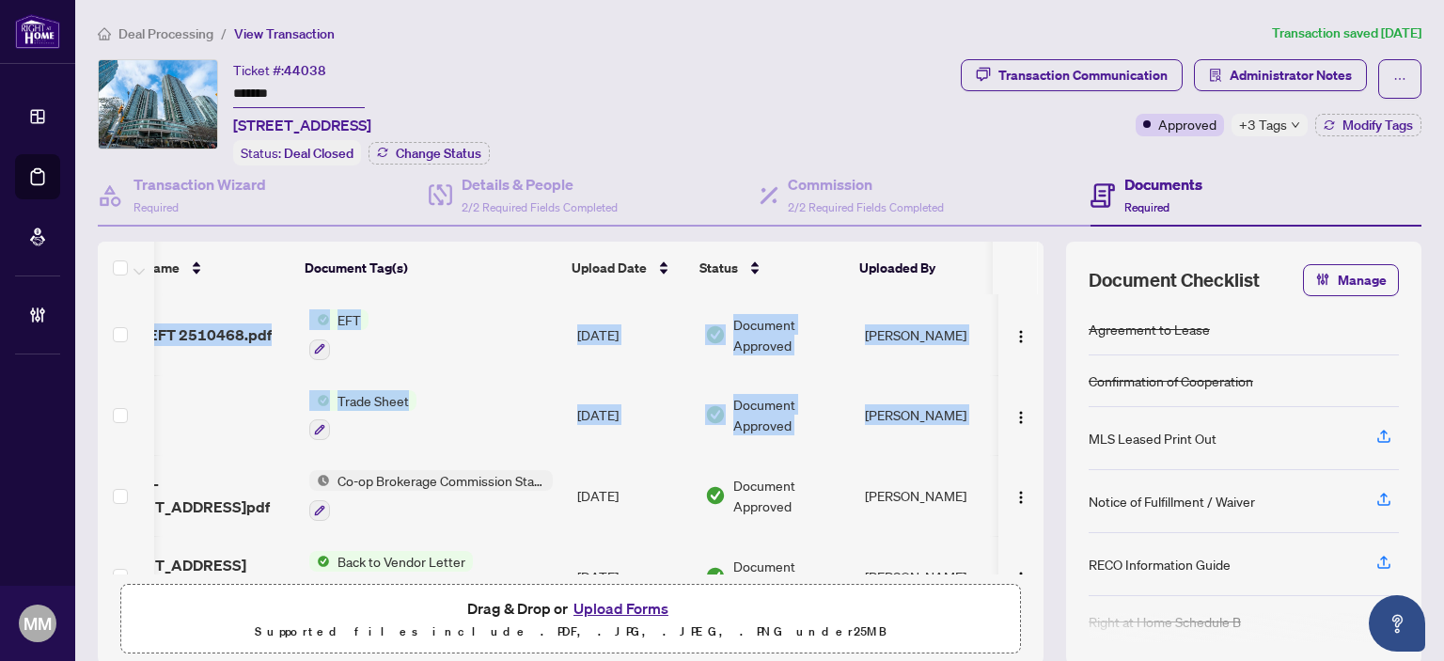
drag, startPoint x: 1022, startPoint y: 396, endPoint x: 1027, endPoint y: 321, distance: 75.4
click at [1027, 322] on div "Agent EFT 2510468.pdf EFT Aug/08/2025 Document Approved Dawn Chan ts.pdf Trade …" at bounding box center [571, 434] width 946 height 280
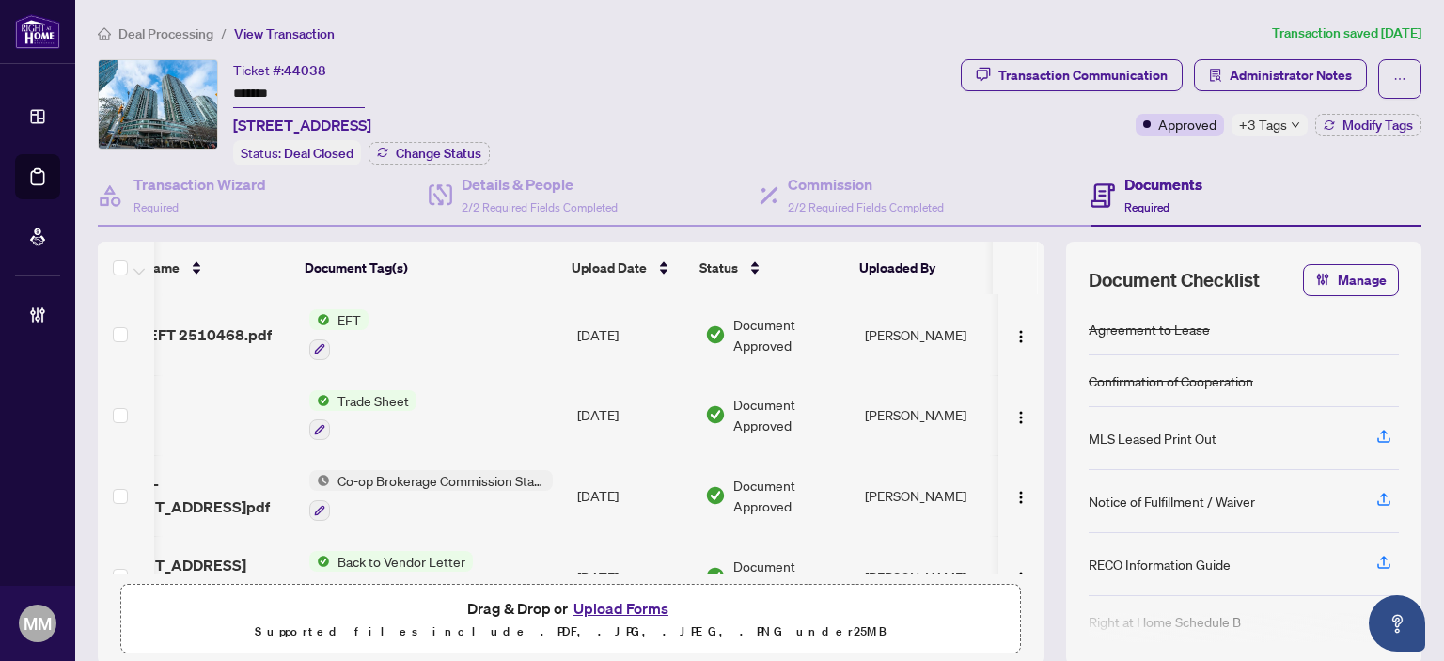
click at [1046, 341] on div "(8) File Name Document Tag(s) Upload Date Status Uploaded By Agent EFT 2510468.…" at bounding box center [760, 453] width 1324 height 423
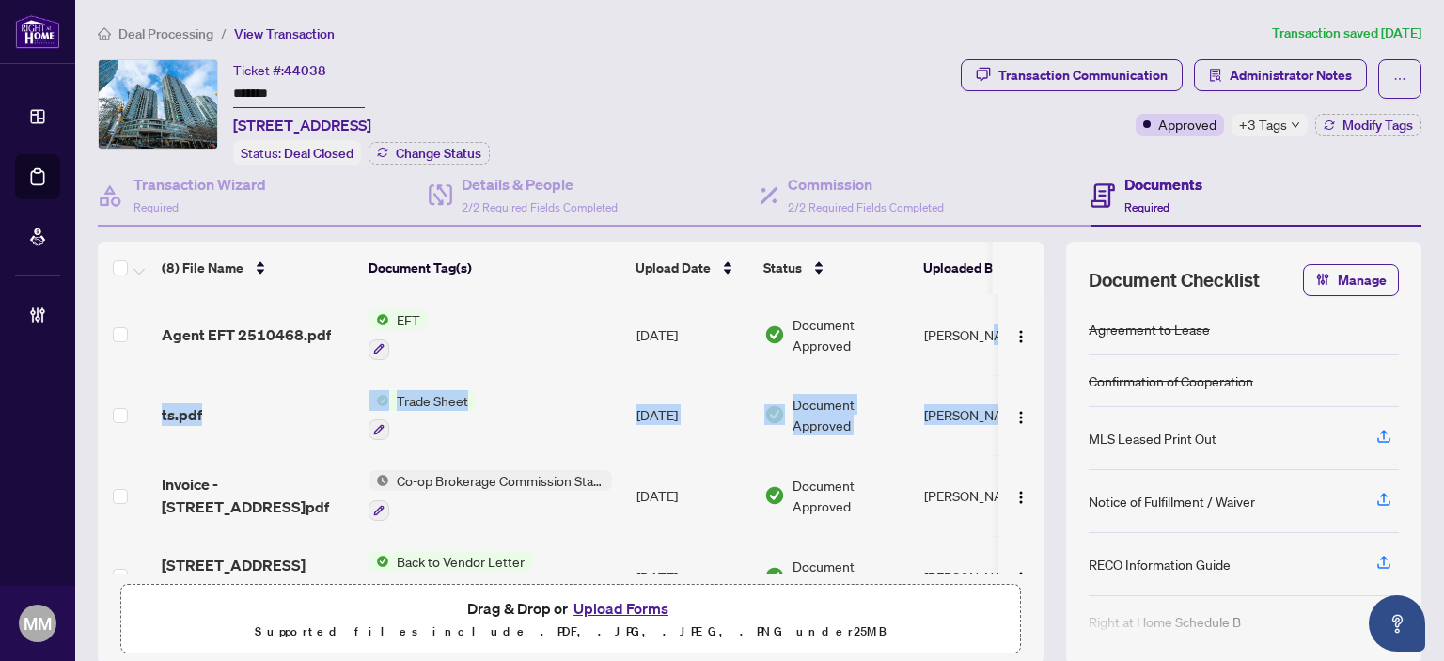
drag, startPoint x: 1031, startPoint y: 403, endPoint x: 1033, endPoint y: 351, distance: 52.7
click at [1033, 351] on div "(8) File Name Document Tag(s) Upload Date Status Uploaded By Agent EFT 2510468.…" at bounding box center [760, 453] width 1324 height 423
click at [1039, 345] on div "(8) File Name Document Tag(s) Upload Date Status Uploaded By Agent EFT 2510468.…" at bounding box center [760, 453] width 1324 height 423
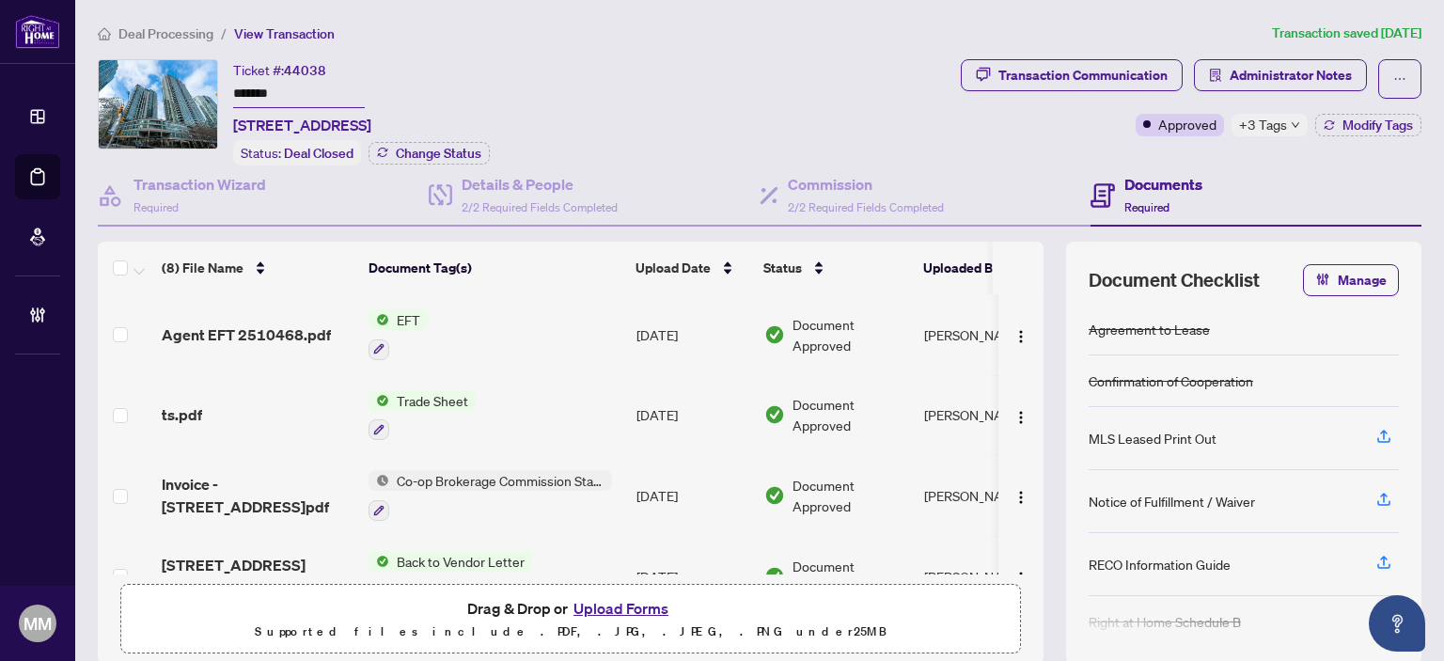
click at [1064, 55] on div "Deal Processing / View Transaction Transaction saved 4 days ago Ticket #: 44038…" at bounding box center [759, 400] width 1339 height 755
click at [1064, 66] on div "Transaction Communication" at bounding box center [1083, 75] width 169 height 30
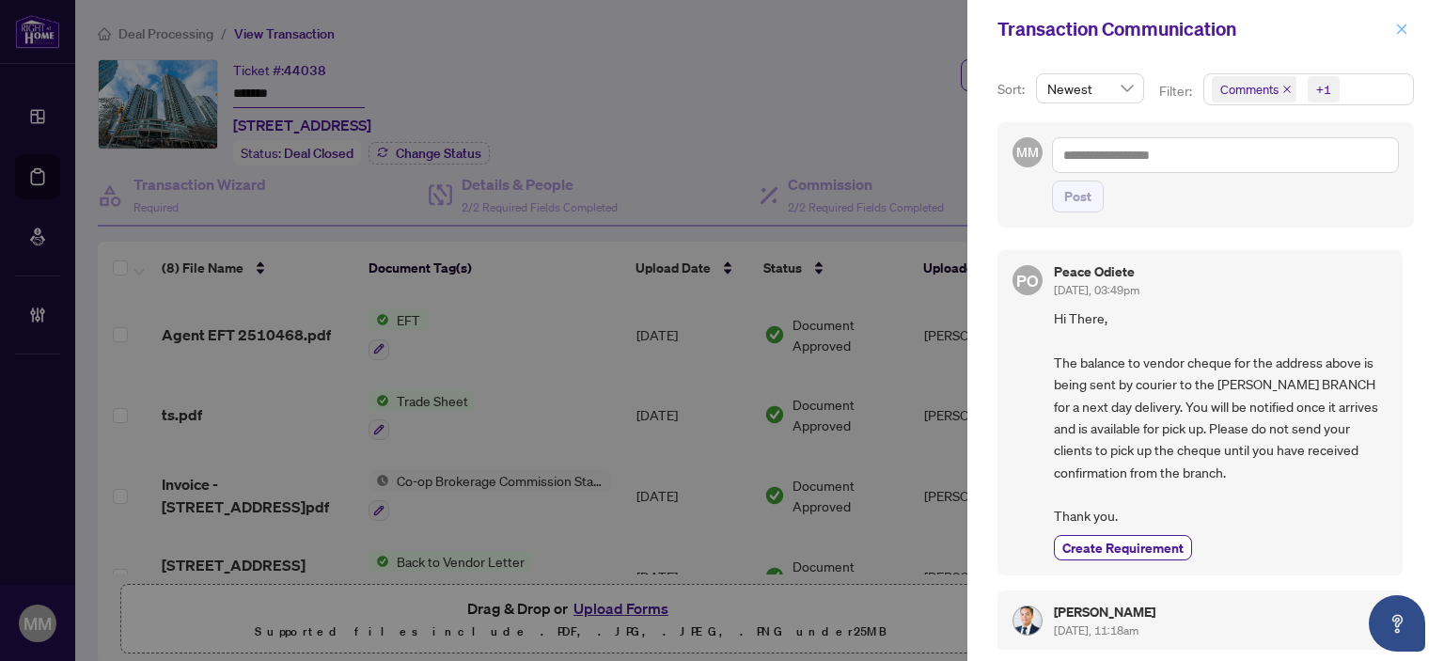
click at [1407, 39] on span "button" at bounding box center [1401, 29] width 13 height 30
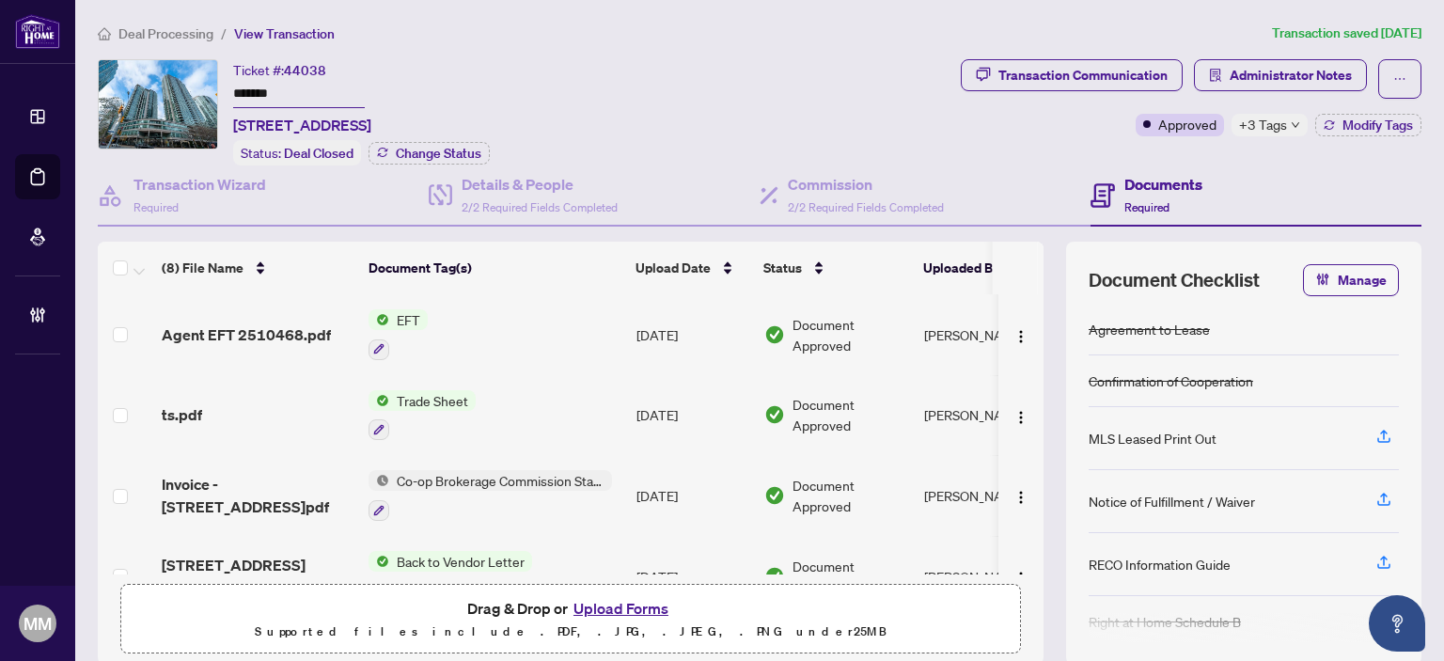
click at [97, 596] on div "Ticket #: 44038 ******* 608-16 Yonge St, Toronto, Ontario M5E 2A1, Canada Statu…" at bounding box center [759, 362] width 1339 height 606
click at [1139, 56] on div "Deal Processing / View Transaction Transaction saved 4 days ago Ticket #: 44038…" at bounding box center [759, 400] width 1339 height 755
click at [1137, 56] on div "Deal Processing / View Transaction Transaction saved 4 days ago Ticket #: 44038…" at bounding box center [759, 400] width 1339 height 755
click at [1142, 74] on div "Transaction Communication" at bounding box center [1083, 75] width 169 height 30
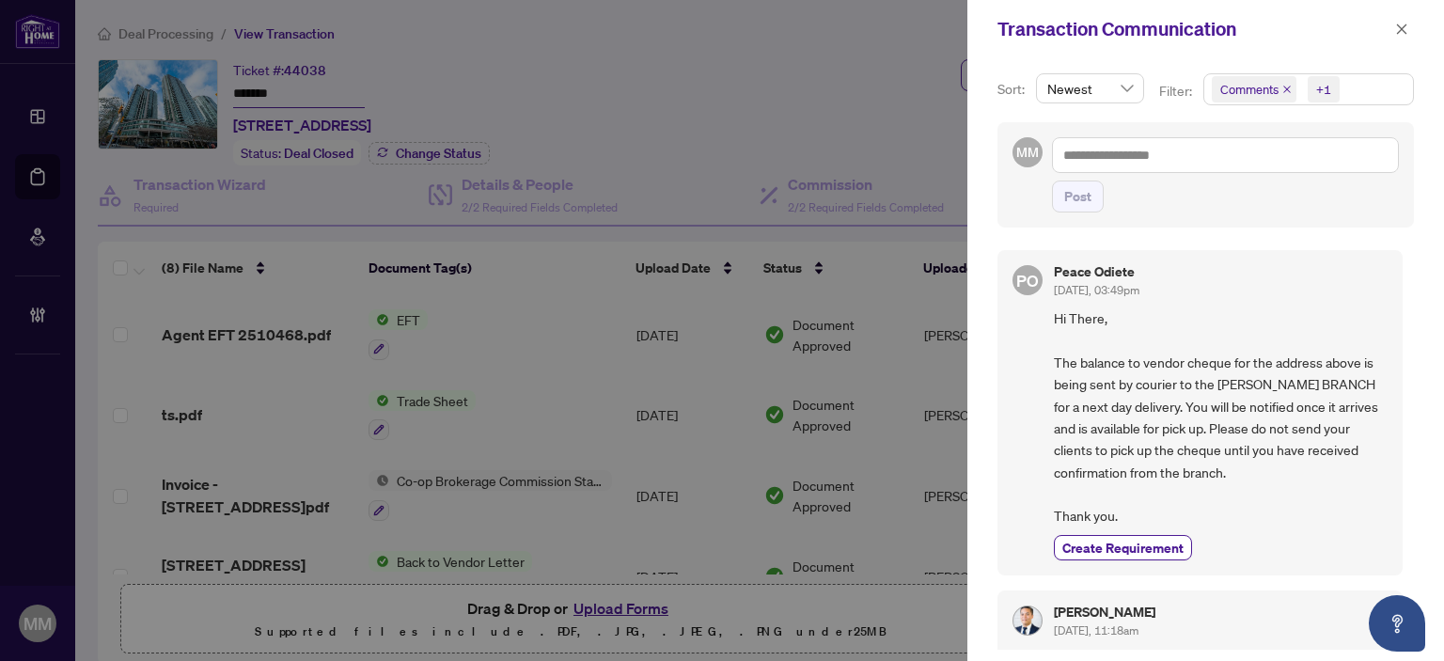
scroll to position [2, 0]
click at [152, 617] on div at bounding box center [722, 330] width 1444 height 661
click at [1401, 34] on icon "close" at bounding box center [1401, 29] width 13 height 13
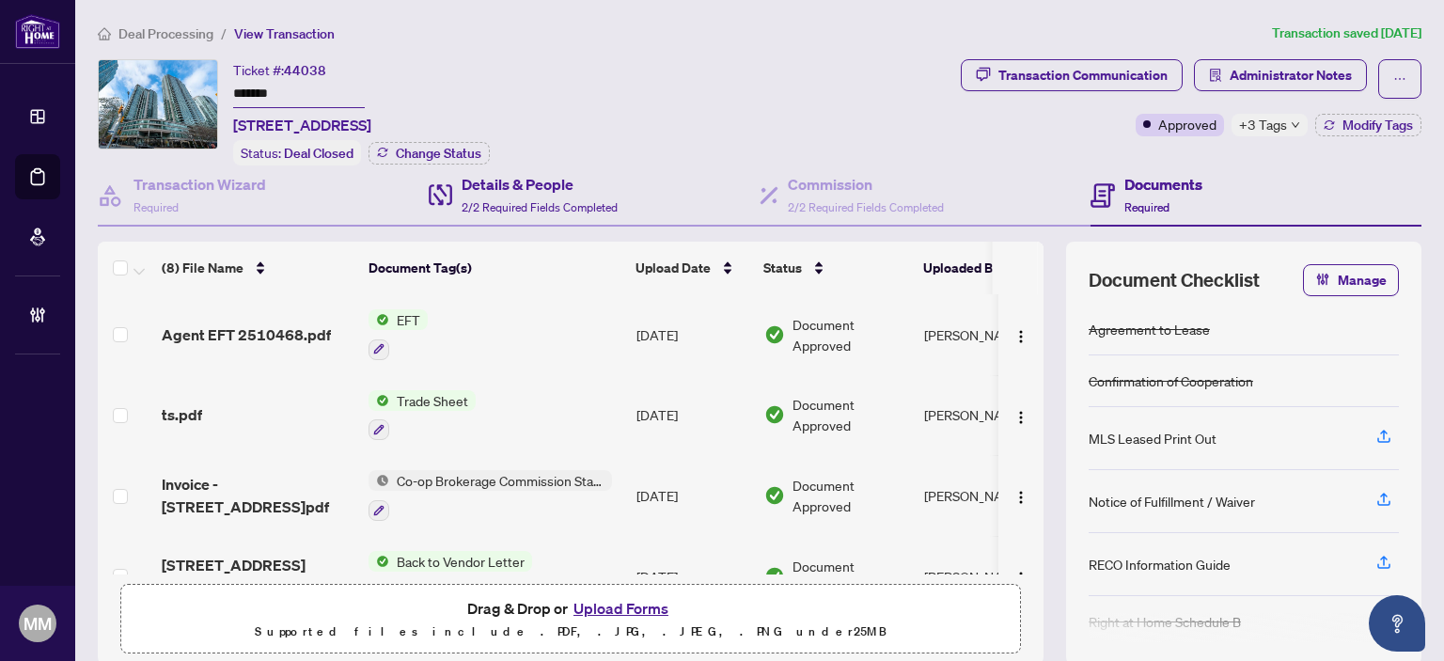
click at [618, 206] on div "Details & People 2/2 Required Fields Completed" at bounding box center [594, 195] width 331 height 61
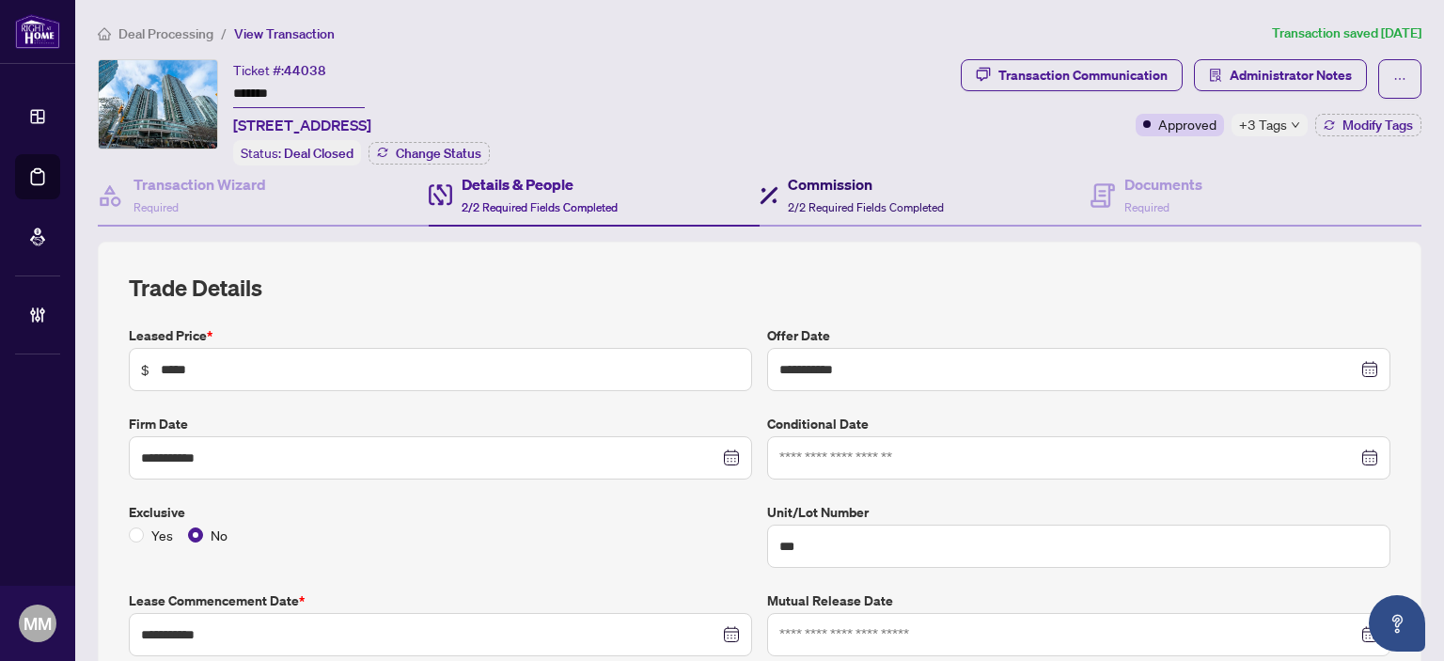
click at [931, 202] on span "2/2 Required Fields Completed" at bounding box center [866, 207] width 156 height 14
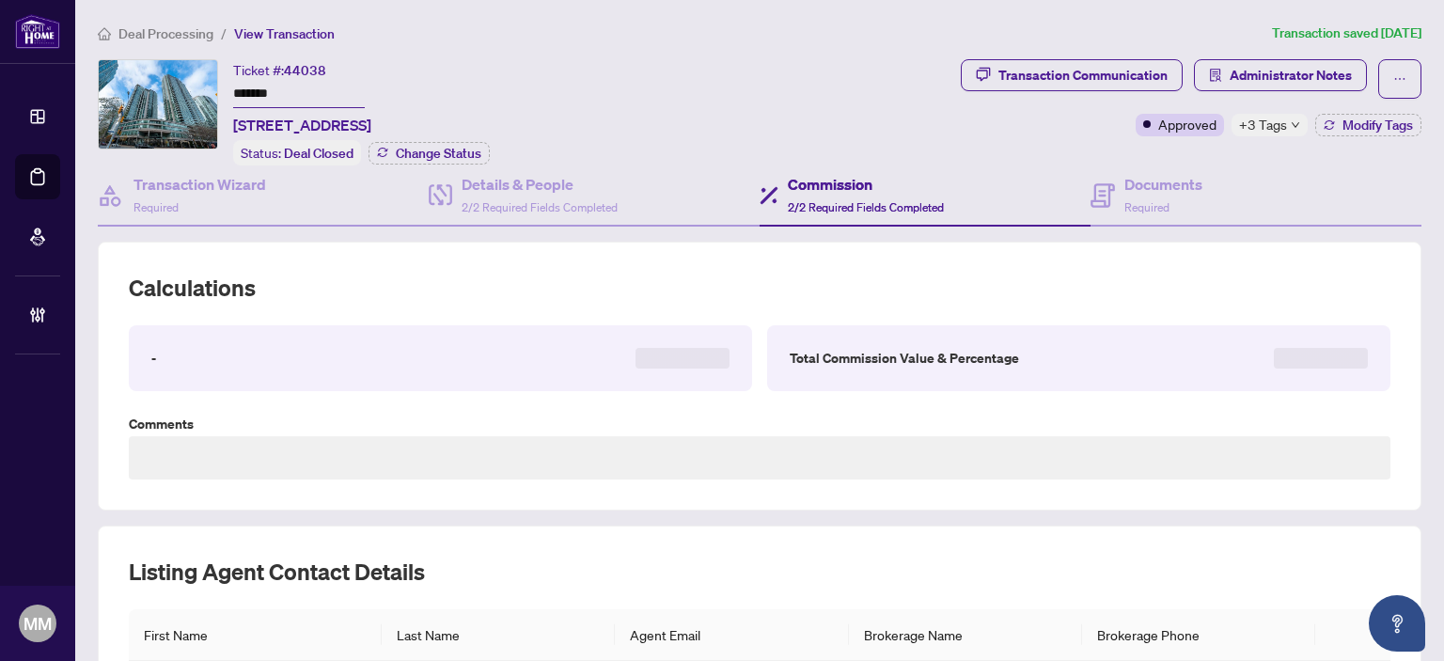
scroll to position [290, 0]
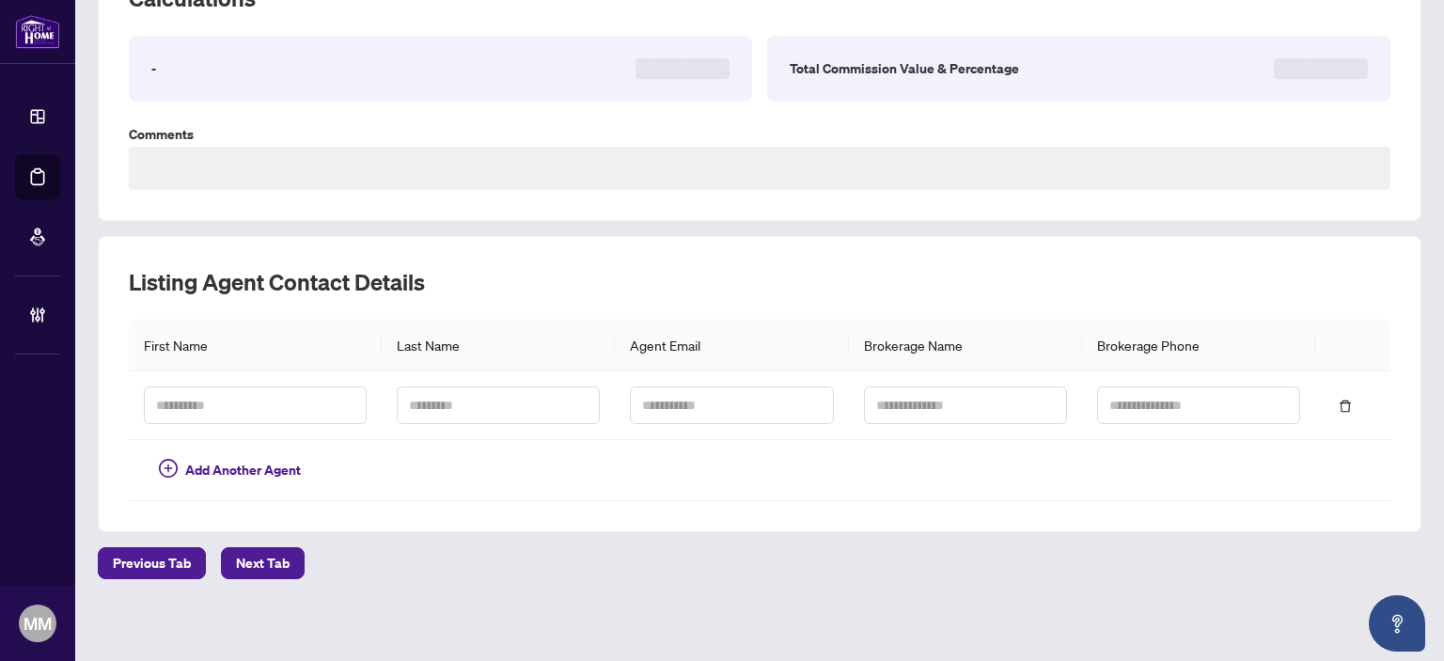
type textarea "**********"
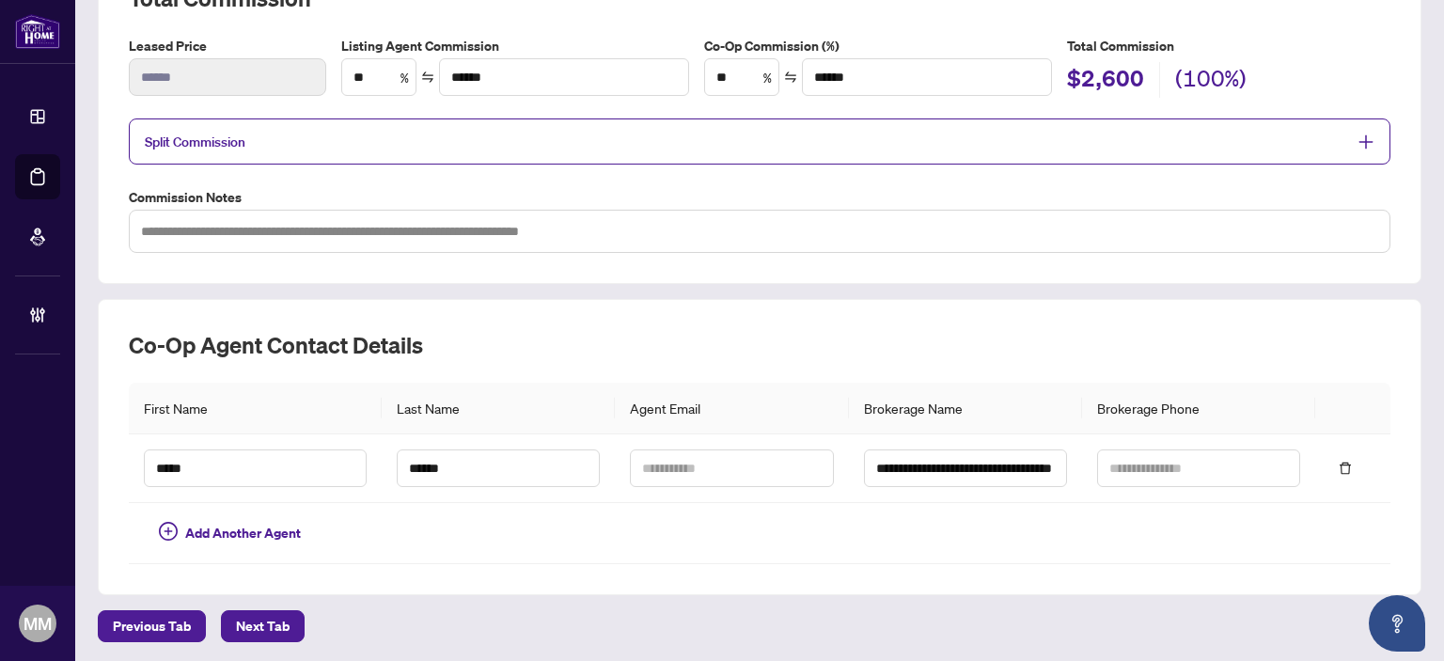
click at [447, 163] on div "Total Commission Leased Price ****** Listing Agent Commission ** % ****** Co-Op…" at bounding box center [760, 118] width 1262 height 270
click at [459, 146] on span "Split Commission" at bounding box center [746, 142] width 1202 height 22
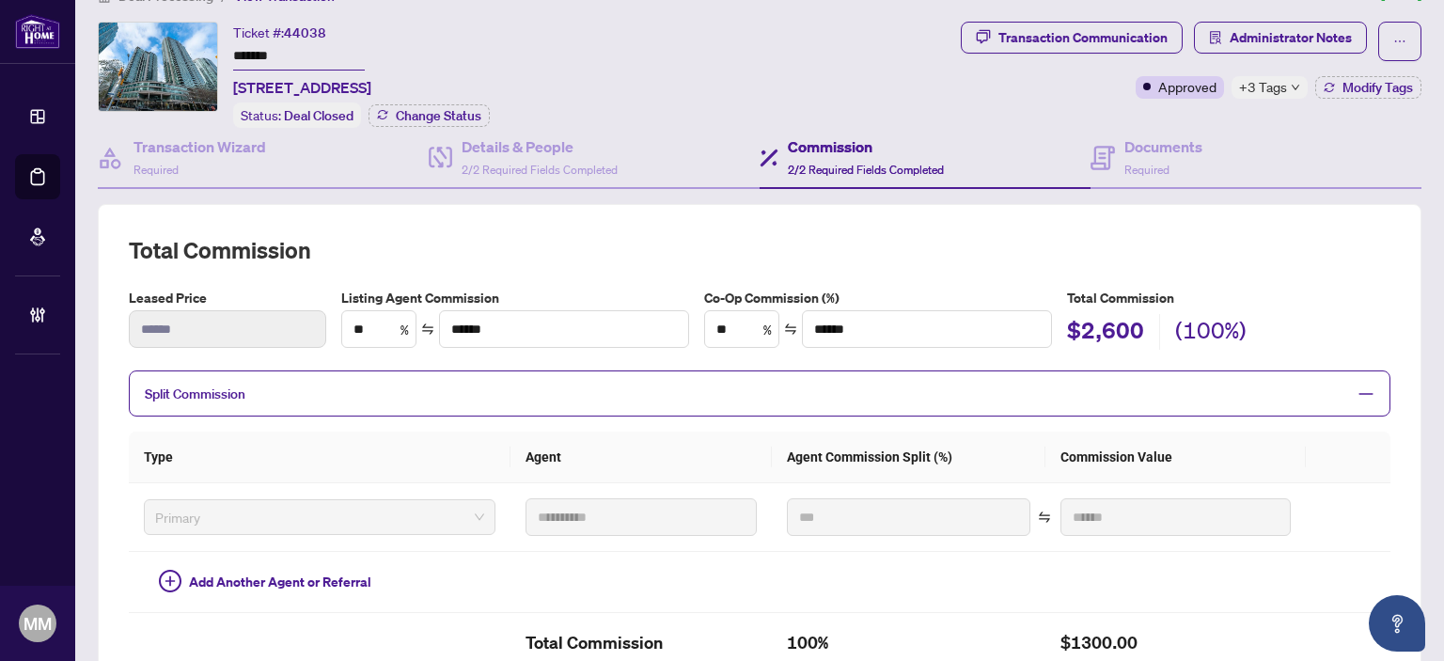
scroll to position [0, 0]
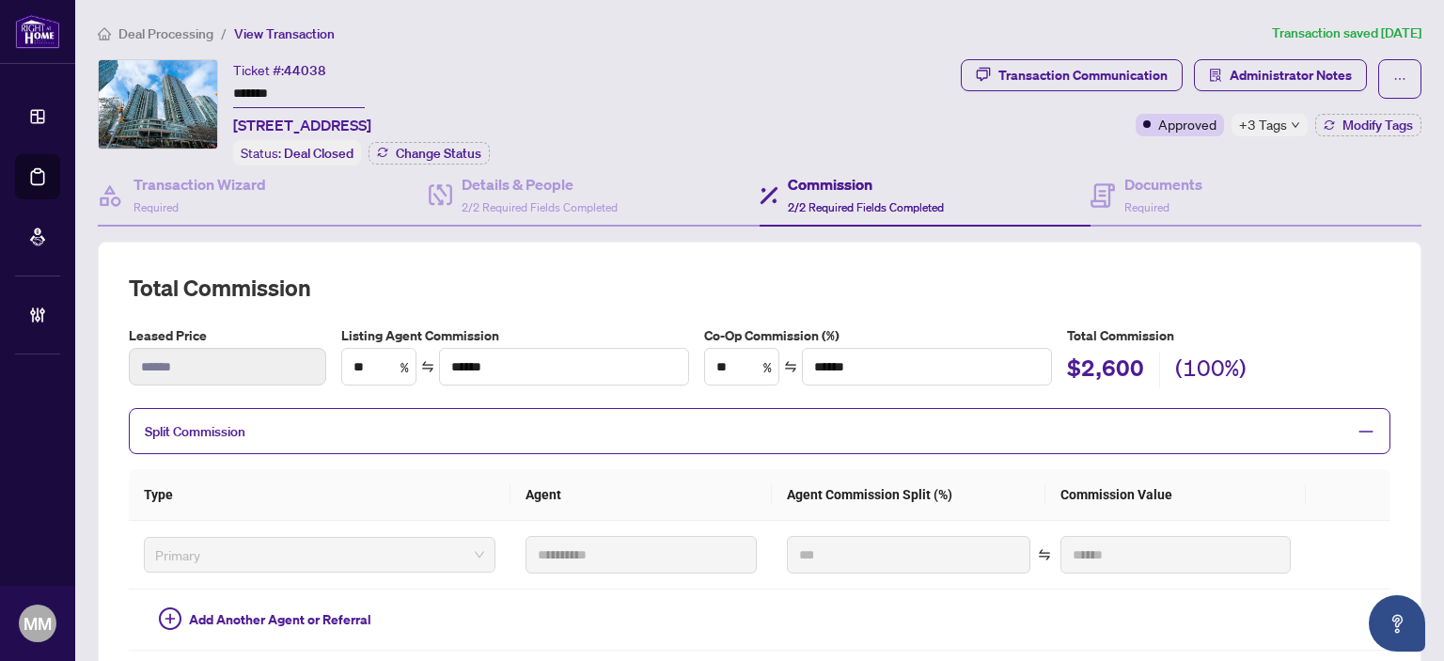
drag, startPoint x: 87, startPoint y: 338, endPoint x: 115, endPoint y: 305, distance: 43.3
click at [87, 338] on main "**********" at bounding box center [759, 330] width 1369 height 661
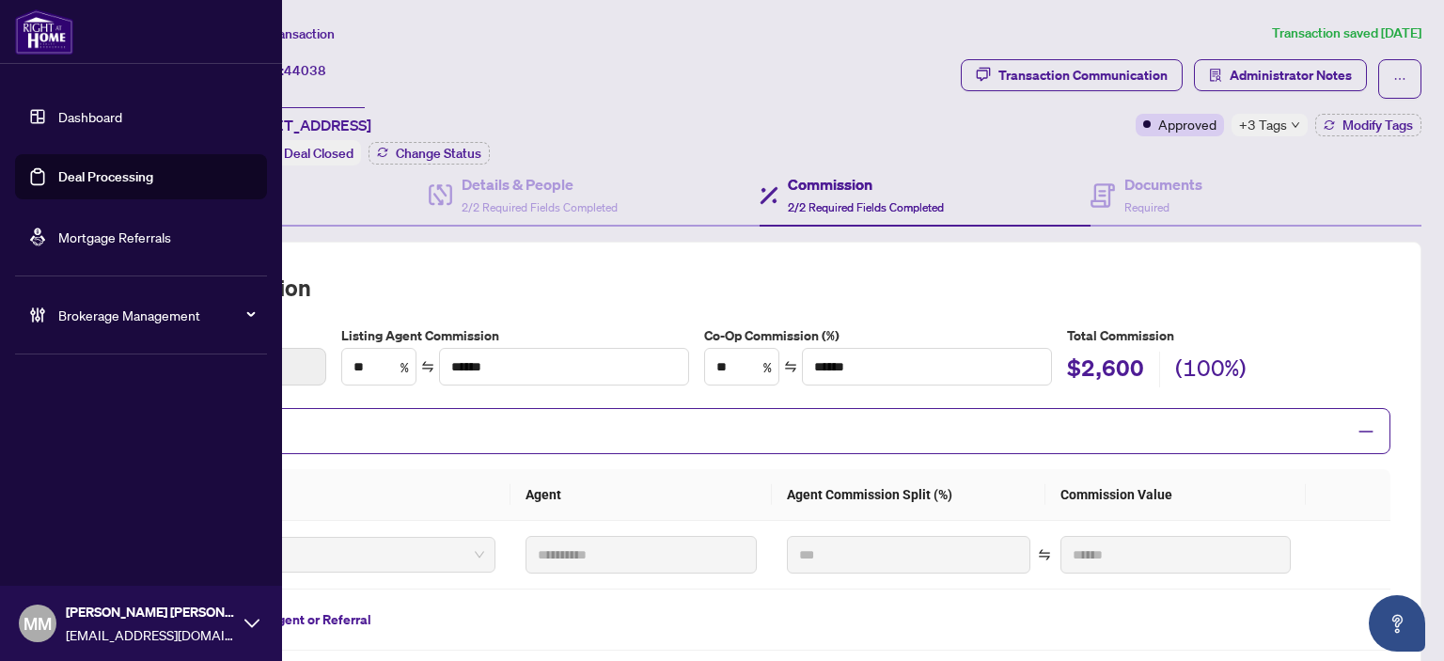
click at [87, 185] on link "Deal Processing" at bounding box center [105, 176] width 95 height 17
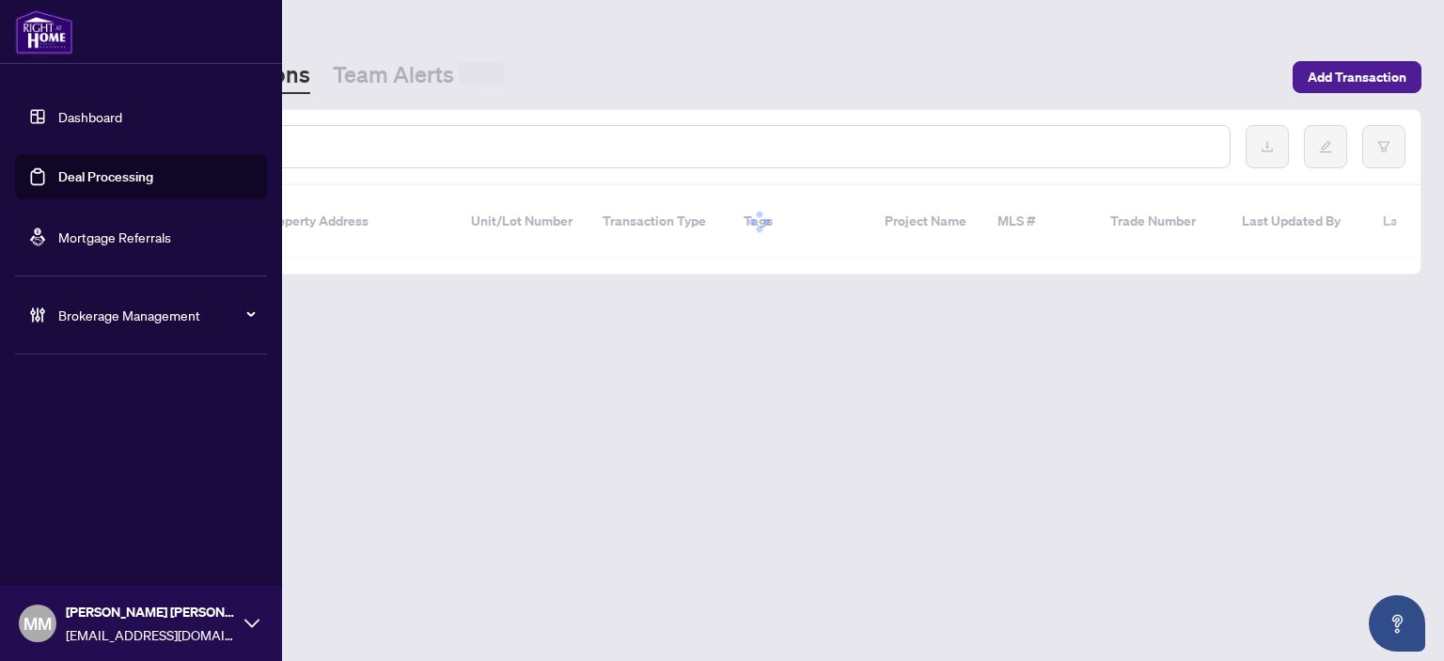
click at [465, 152] on input "text" at bounding box center [682, 146] width 1066 height 21
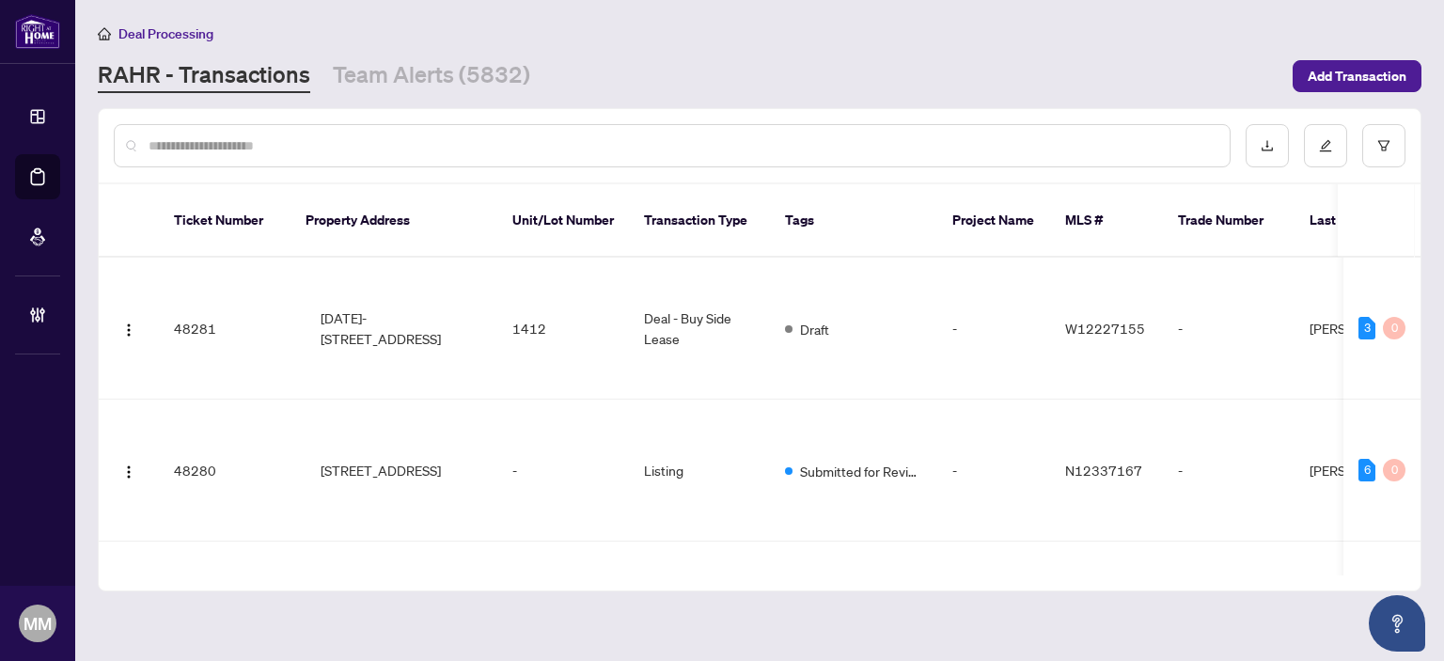
paste input "*****"
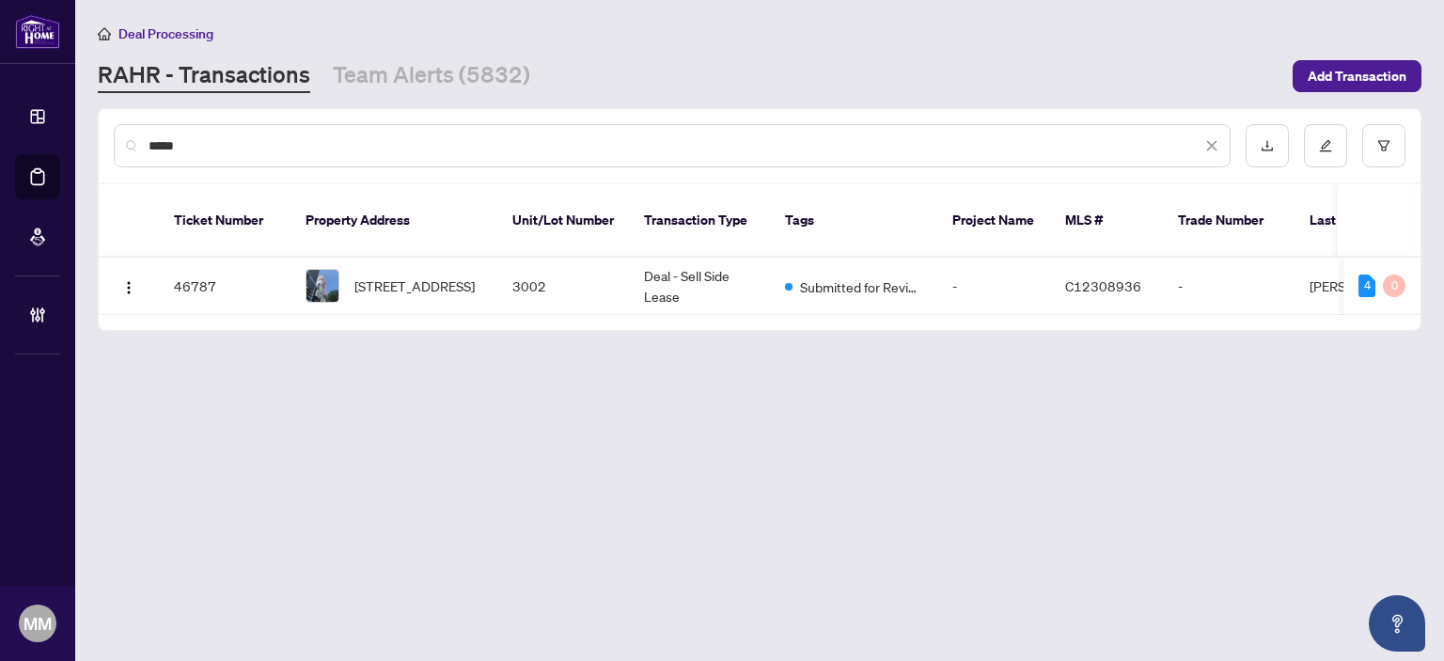
type input "*****"
click at [564, 258] on td "3002" at bounding box center [563, 286] width 132 height 57
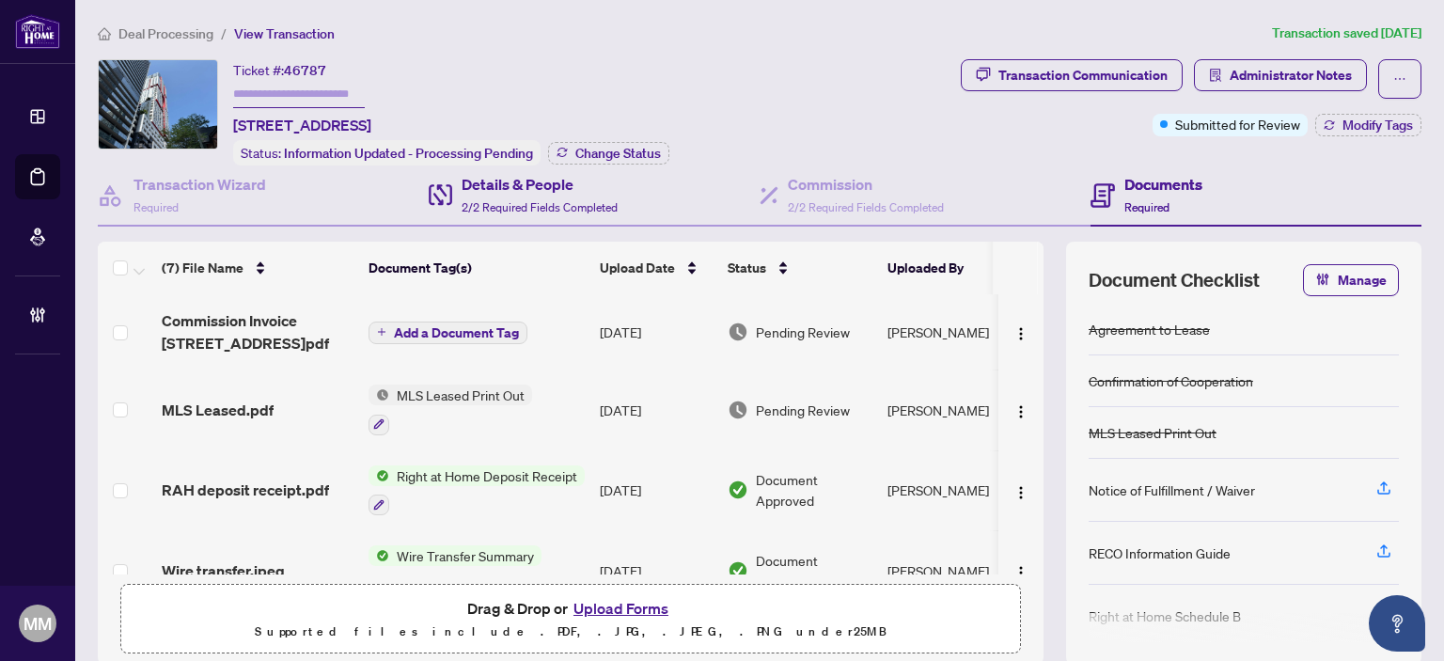
click at [688, 199] on div "Details & People 2/2 Required Fields Completed" at bounding box center [594, 195] width 331 height 61
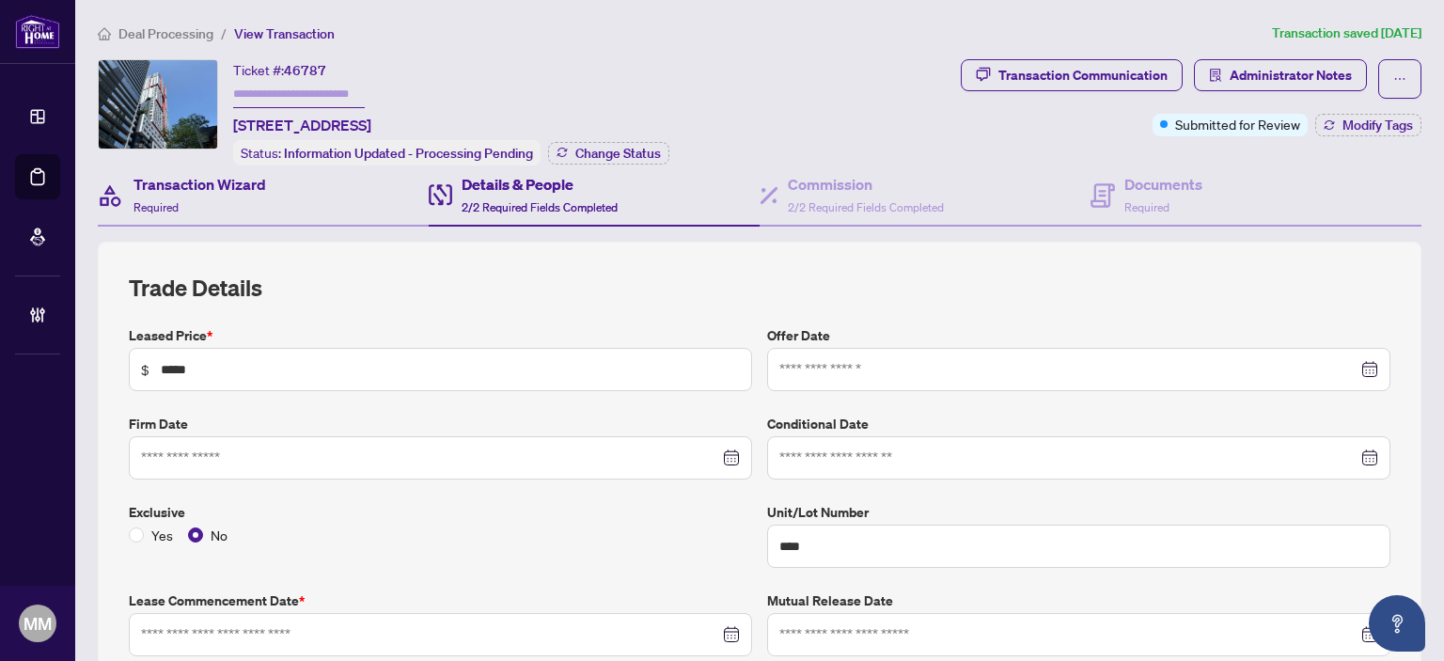
type input "**********"
click at [297, 206] on div "Transaction Wizard Required" at bounding box center [263, 195] width 331 height 61
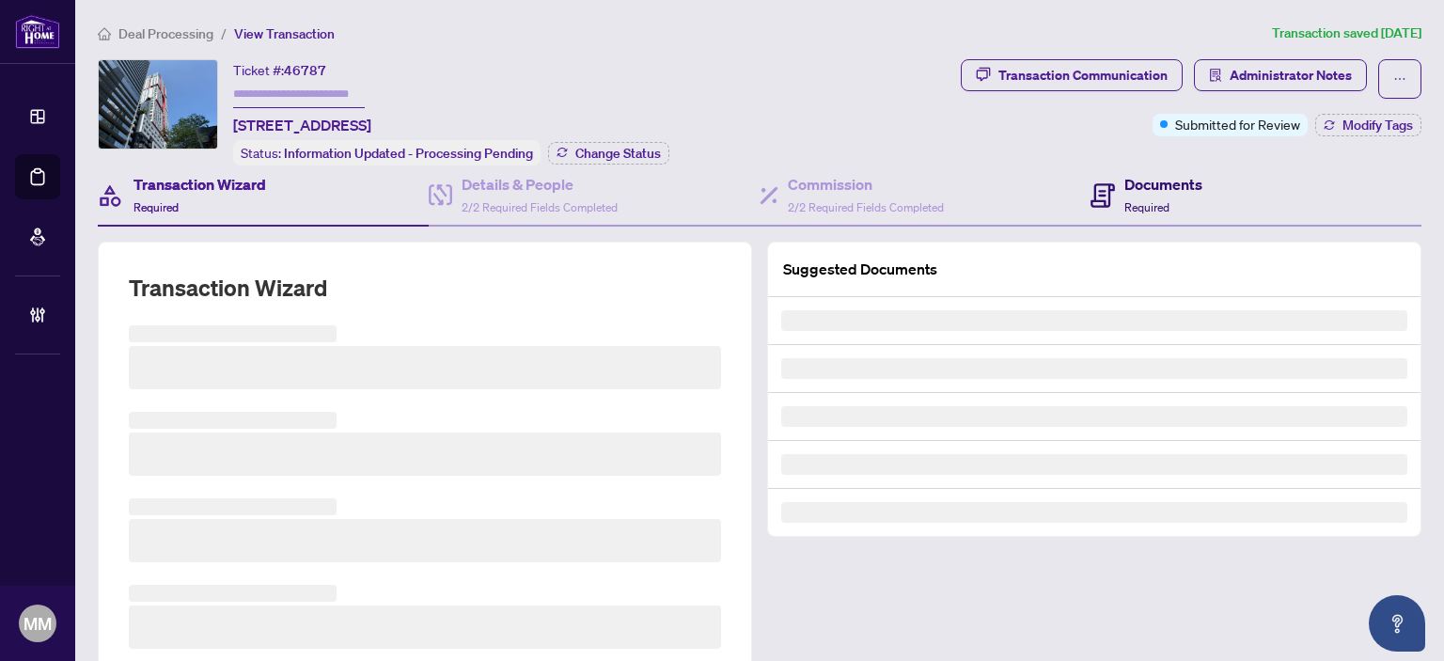
click at [1125, 180] on h4 "Documents" at bounding box center [1164, 184] width 78 height 23
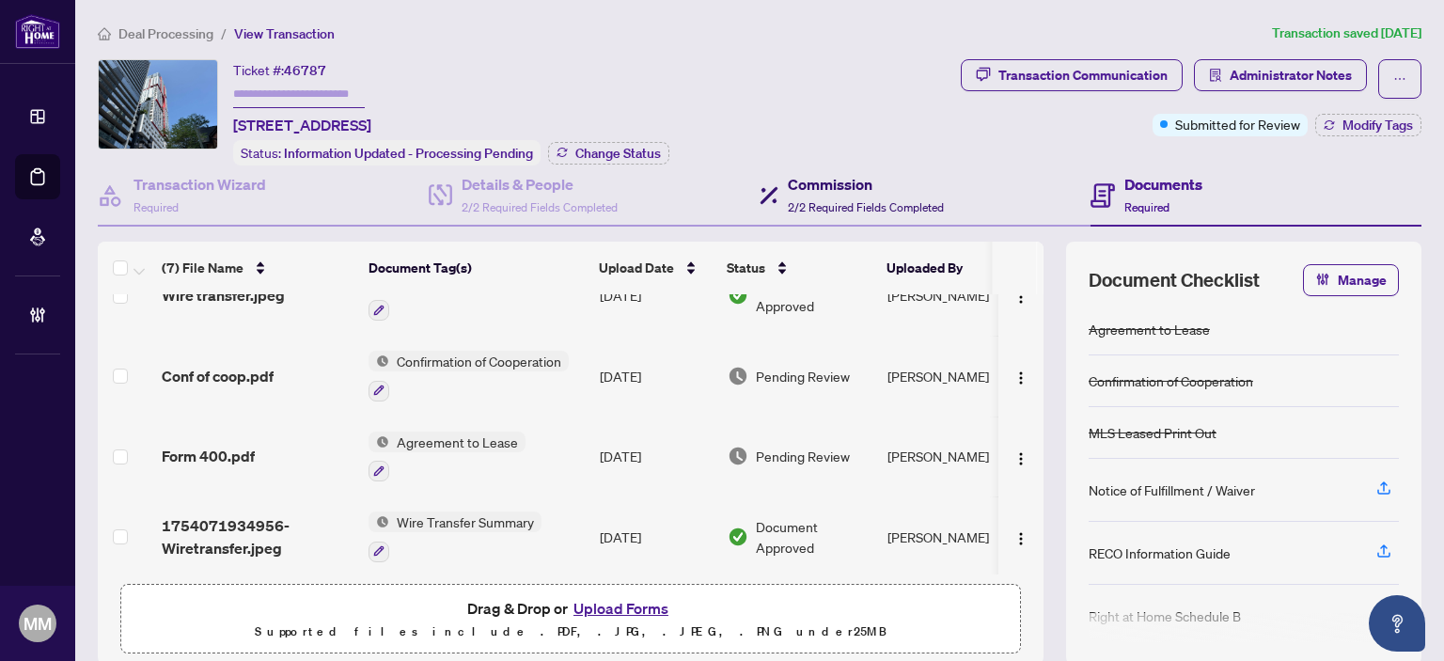
click at [827, 206] on span "2/2 Required Fields Completed" at bounding box center [866, 207] width 156 height 14
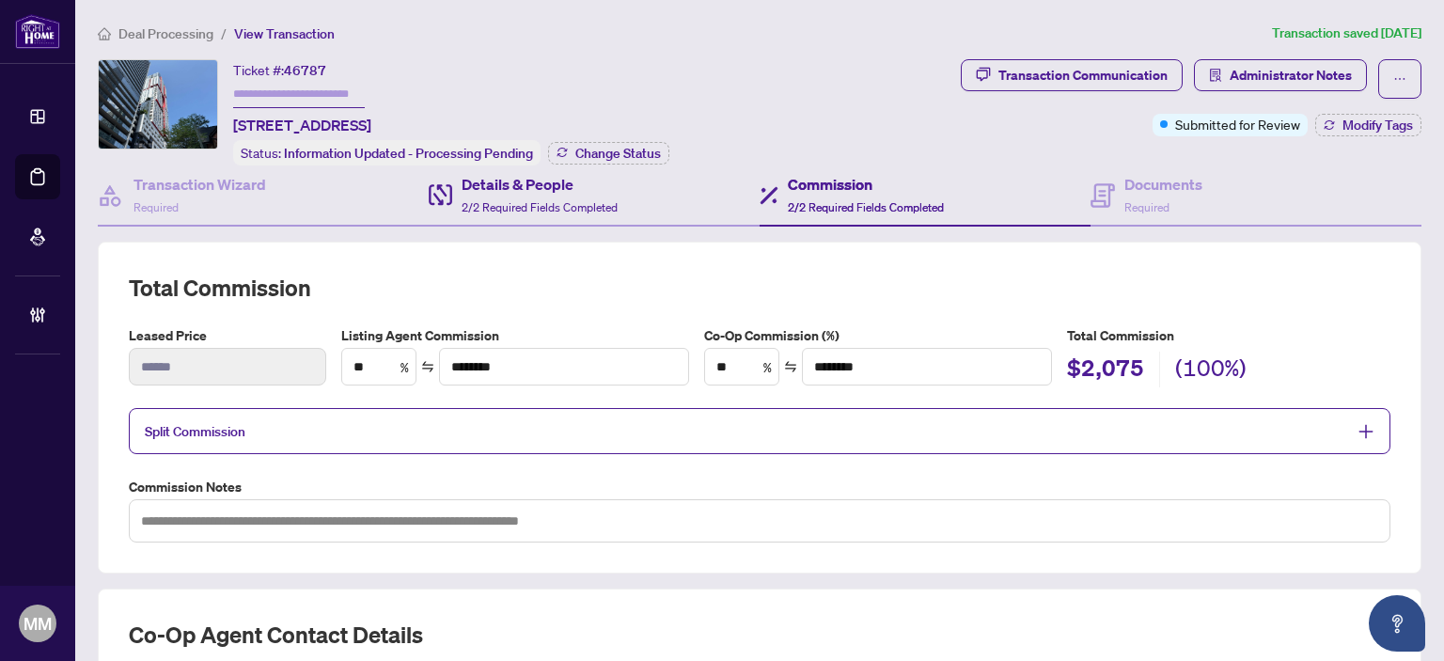
click at [581, 214] on div "Details & People 2/2 Required Fields Completed" at bounding box center [594, 195] width 331 height 61
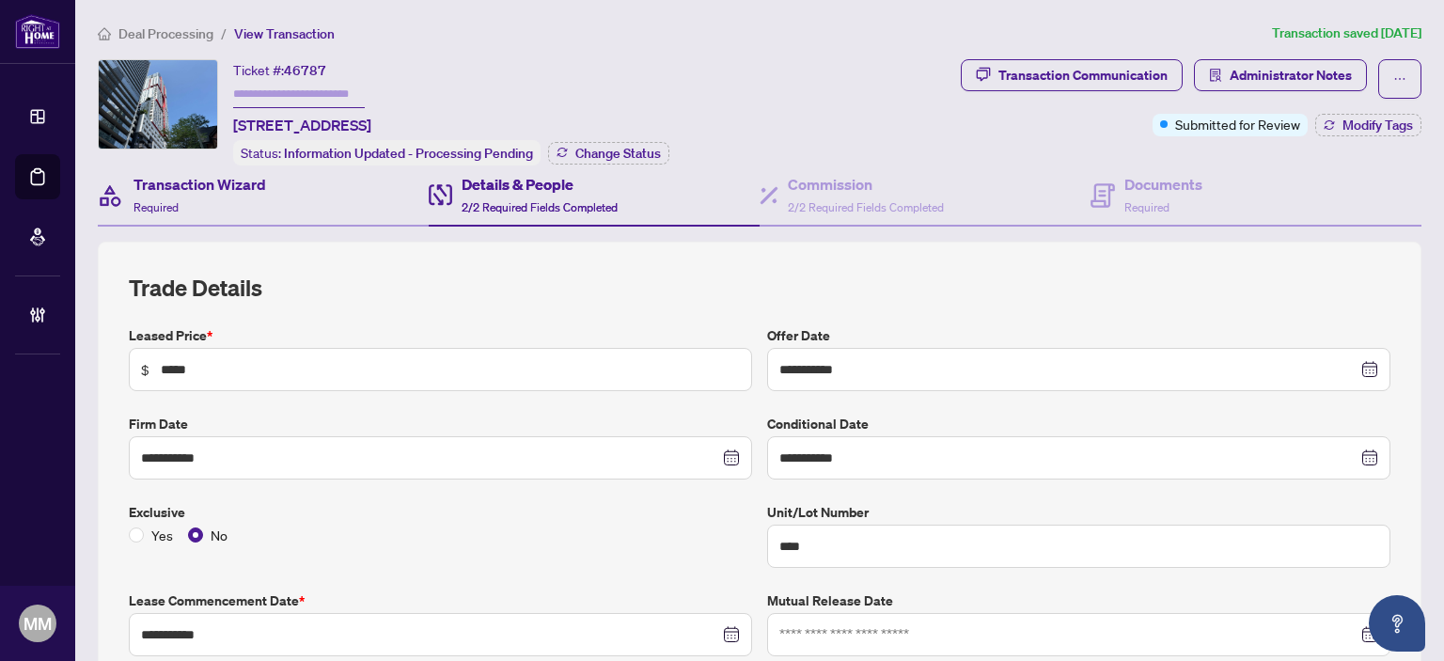
click at [325, 191] on div "Transaction Wizard Required" at bounding box center [263, 195] width 331 height 61
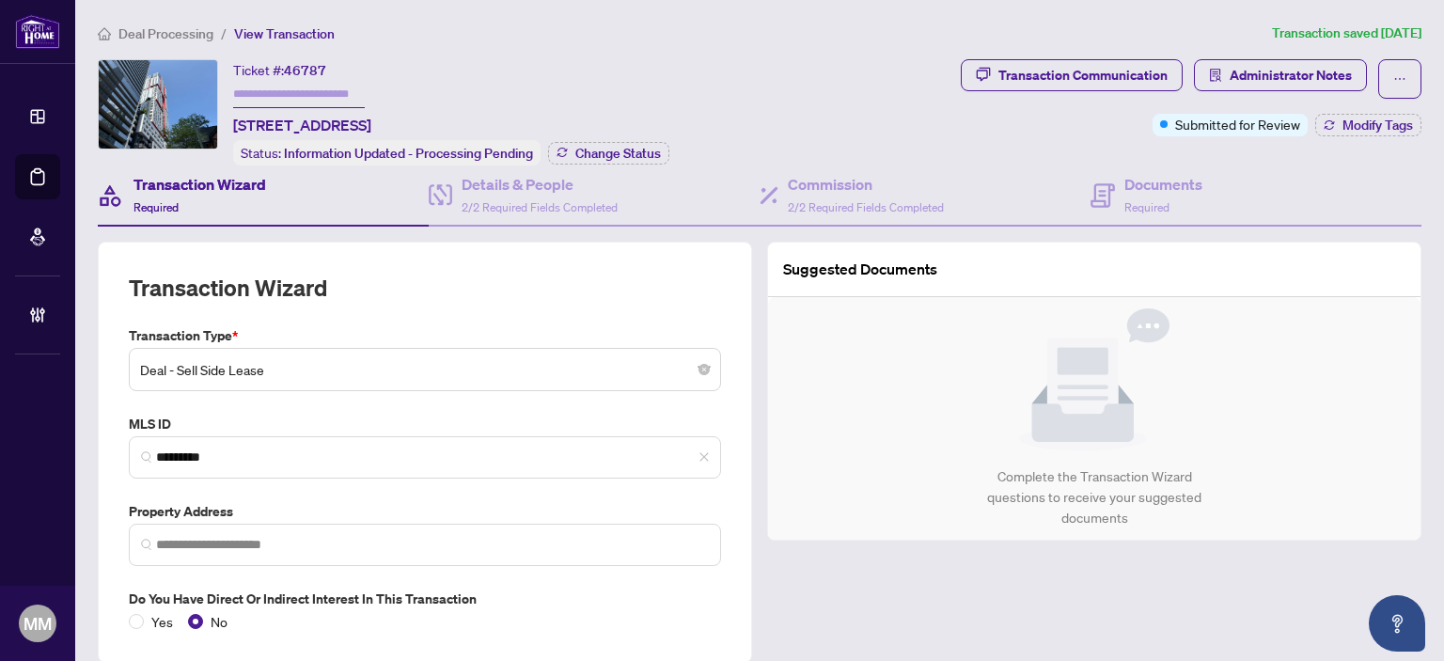
type input "**********"
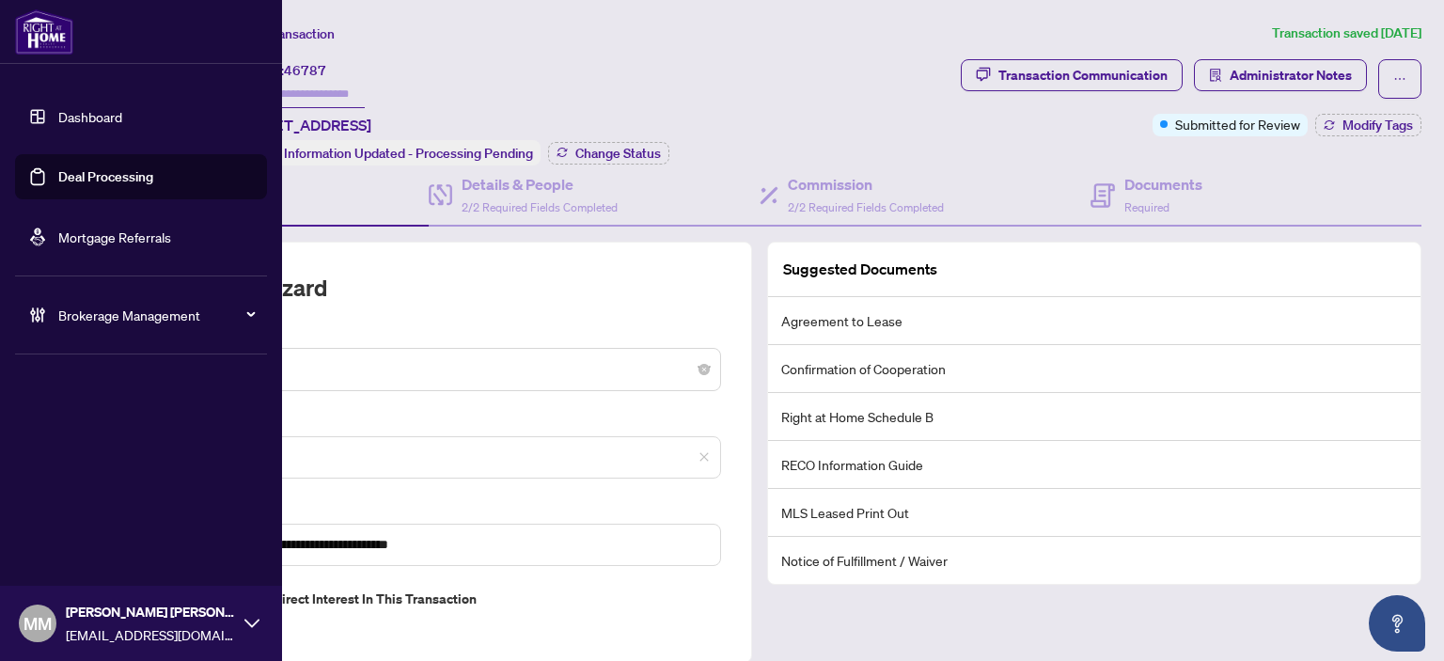
click at [131, 185] on link "Deal Processing" at bounding box center [105, 176] width 95 height 17
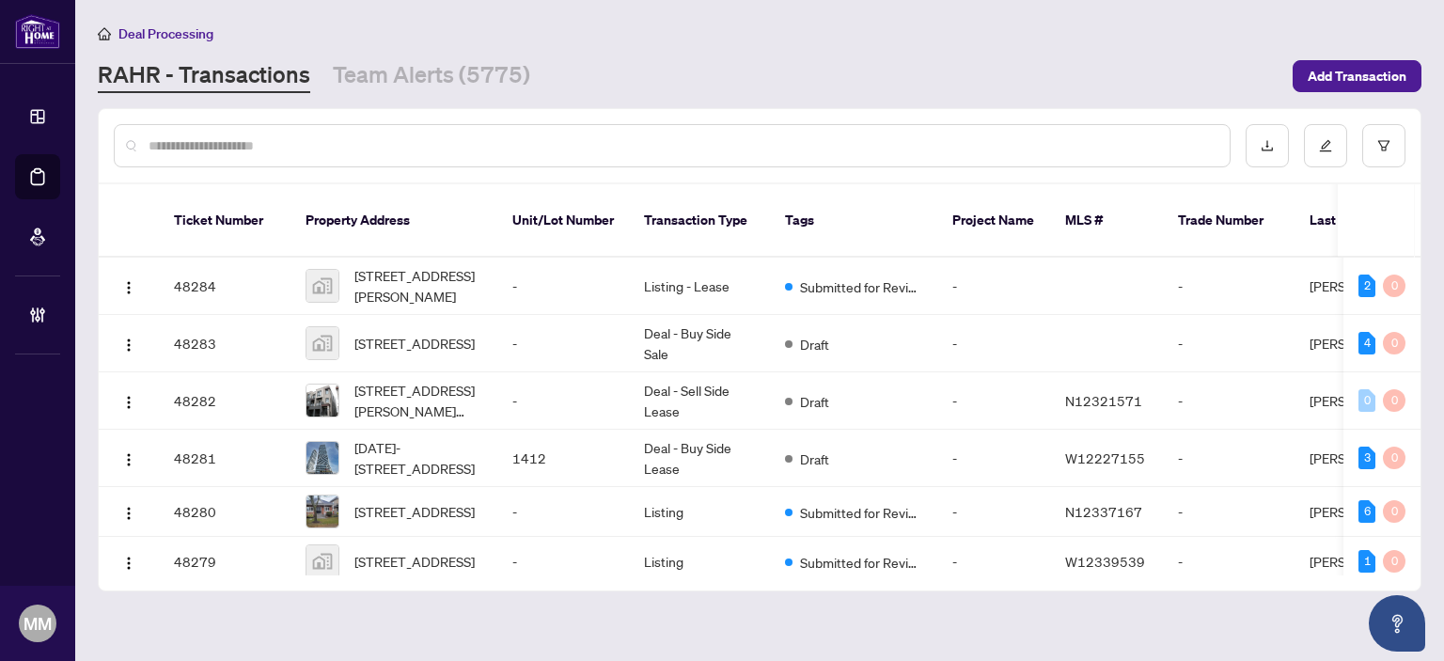
click at [478, 131] on div at bounding box center [672, 145] width 1117 height 43
click at [476, 135] on input "text" at bounding box center [682, 145] width 1066 height 21
type input "********"
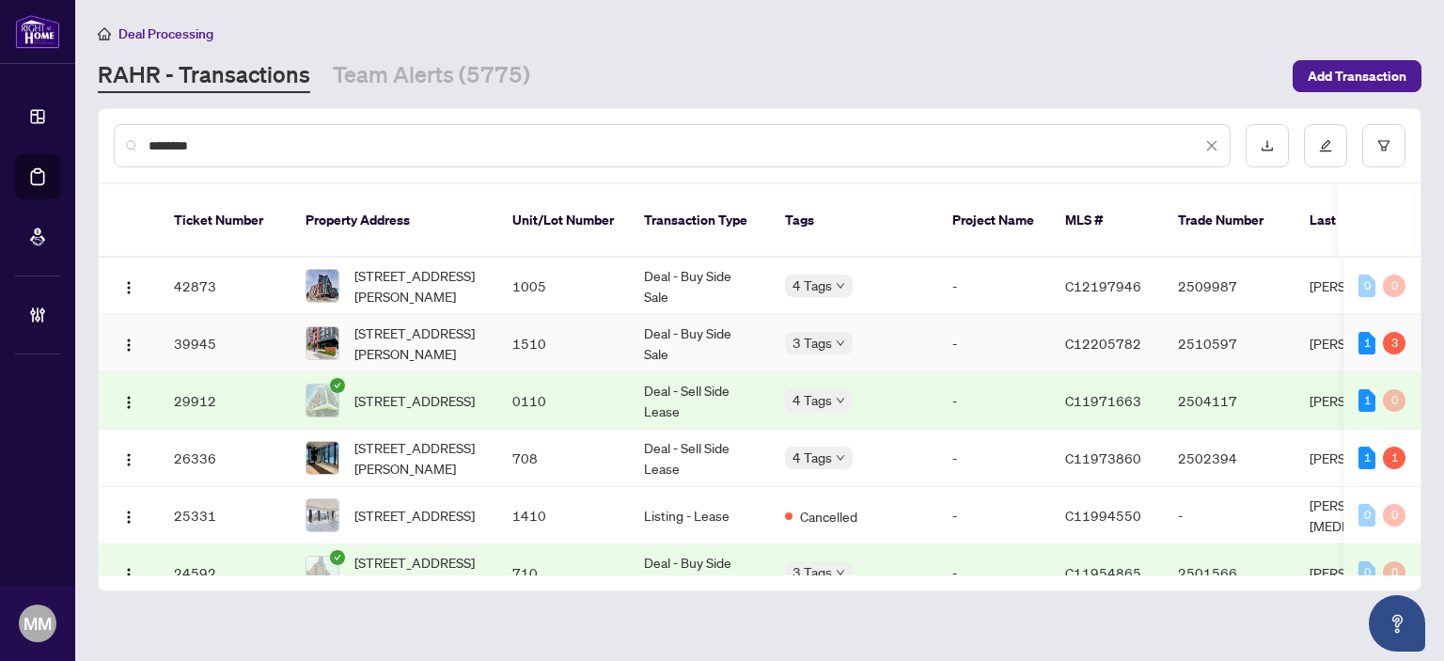
click at [495, 342] on td "[STREET_ADDRESS][PERSON_NAME]" at bounding box center [394, 343] width 207 height 57
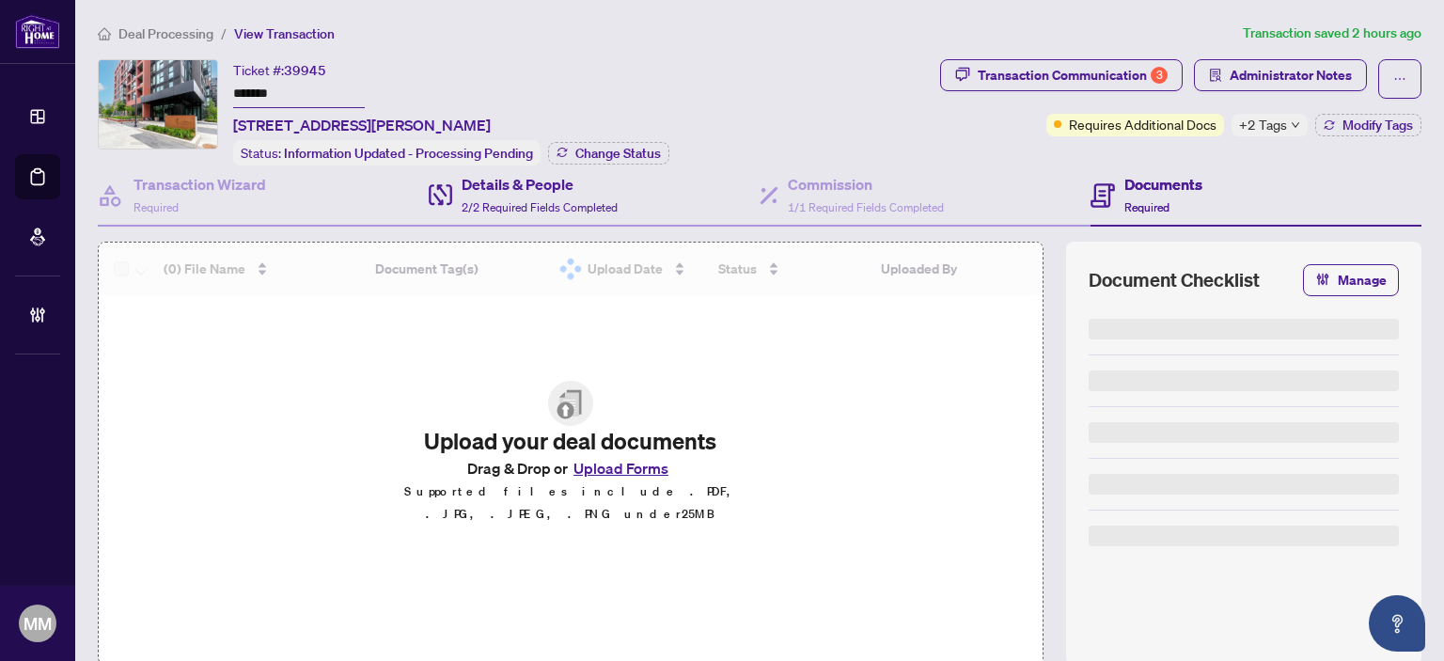
click at [656, 191] on div "Details & People 2/2 Required Fields Completed" at bounding box center [594, 195] width 331 height 61
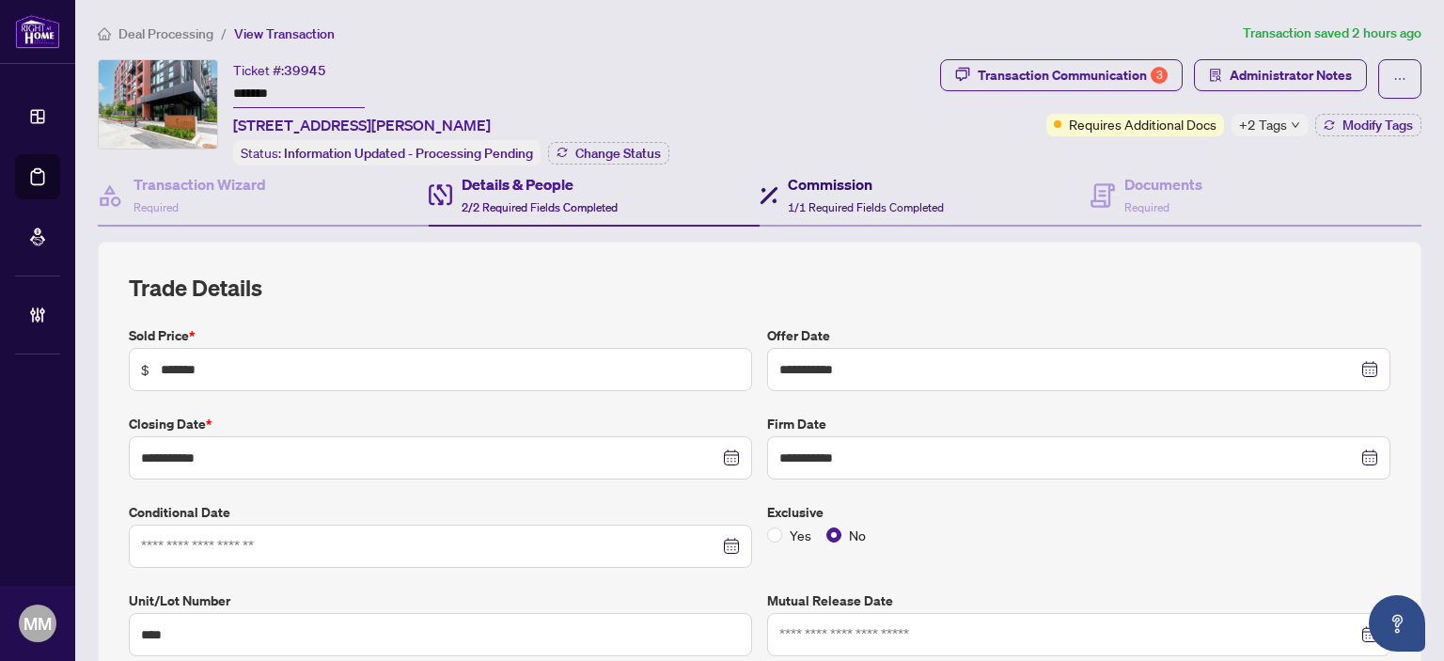
click at [838, 173] on h4 "Commission" at bounding box center [866, 184] width 156 height 23
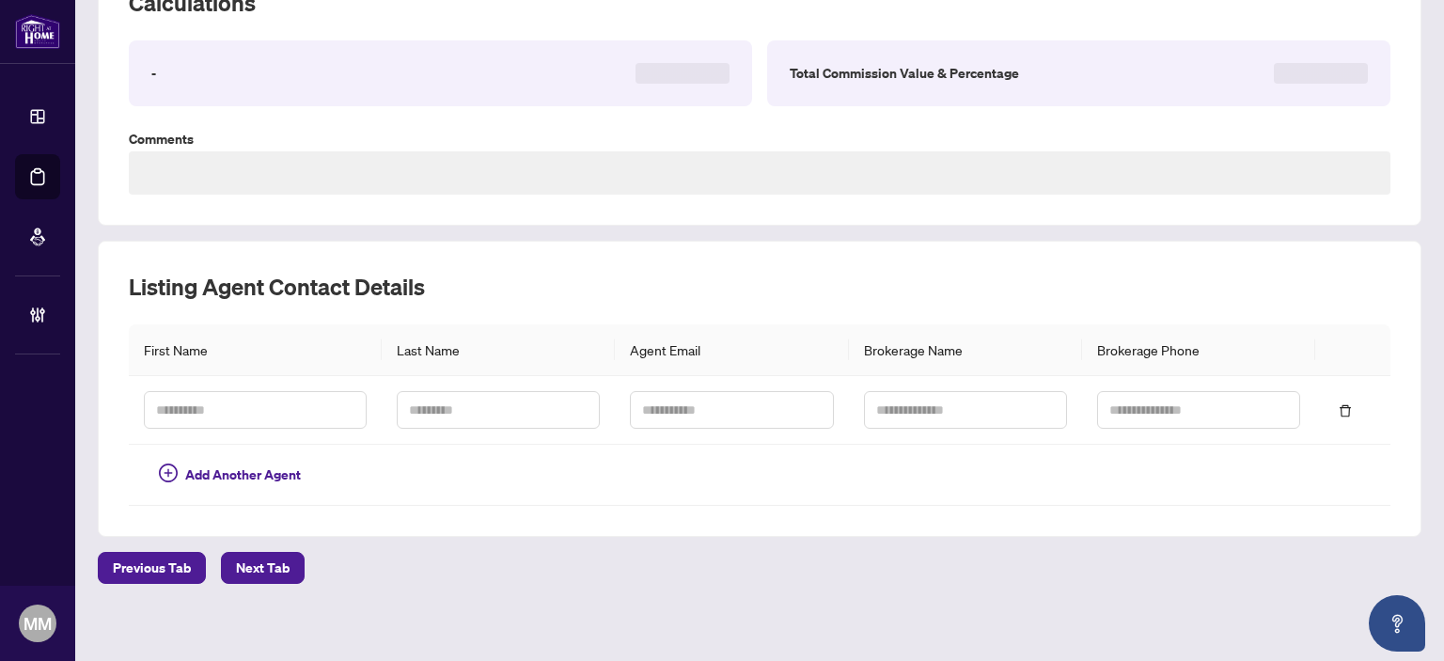
scroll to position [290, 0]
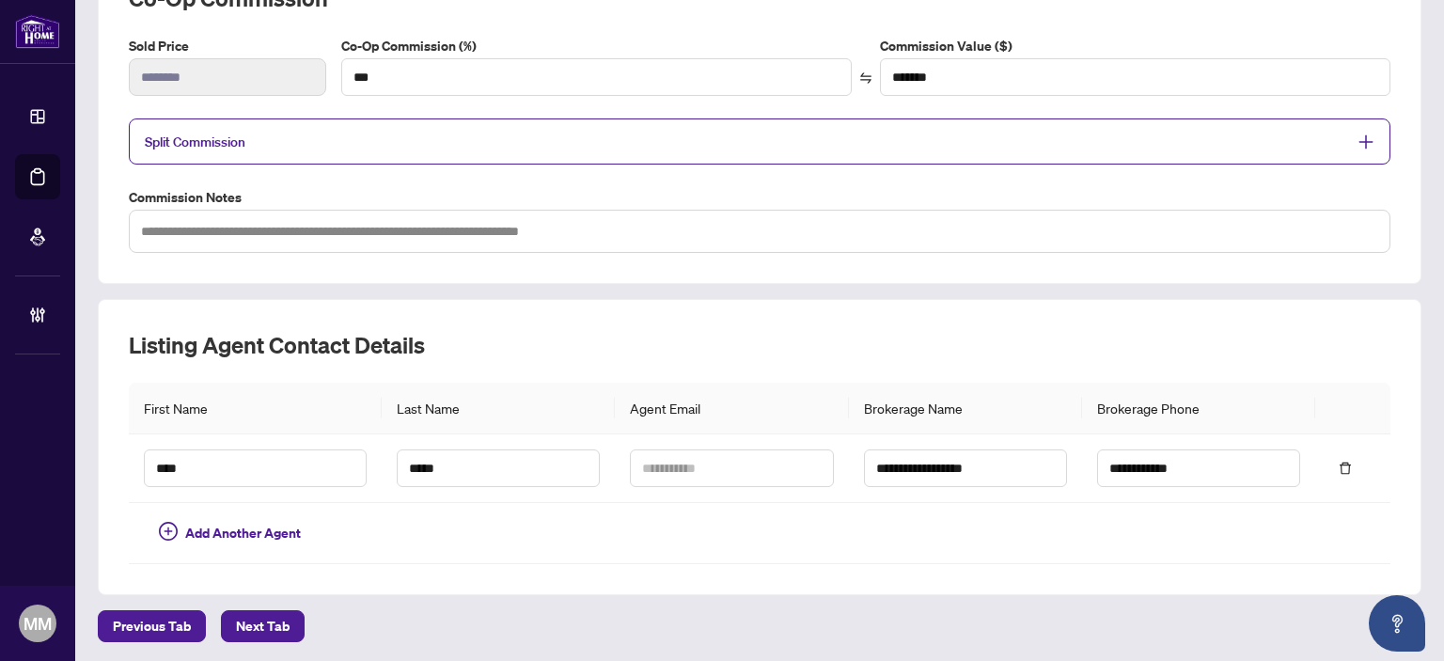
click at [865, 118] on div "Split Commission" at bounding box center [760, 141] width 1262 height 46
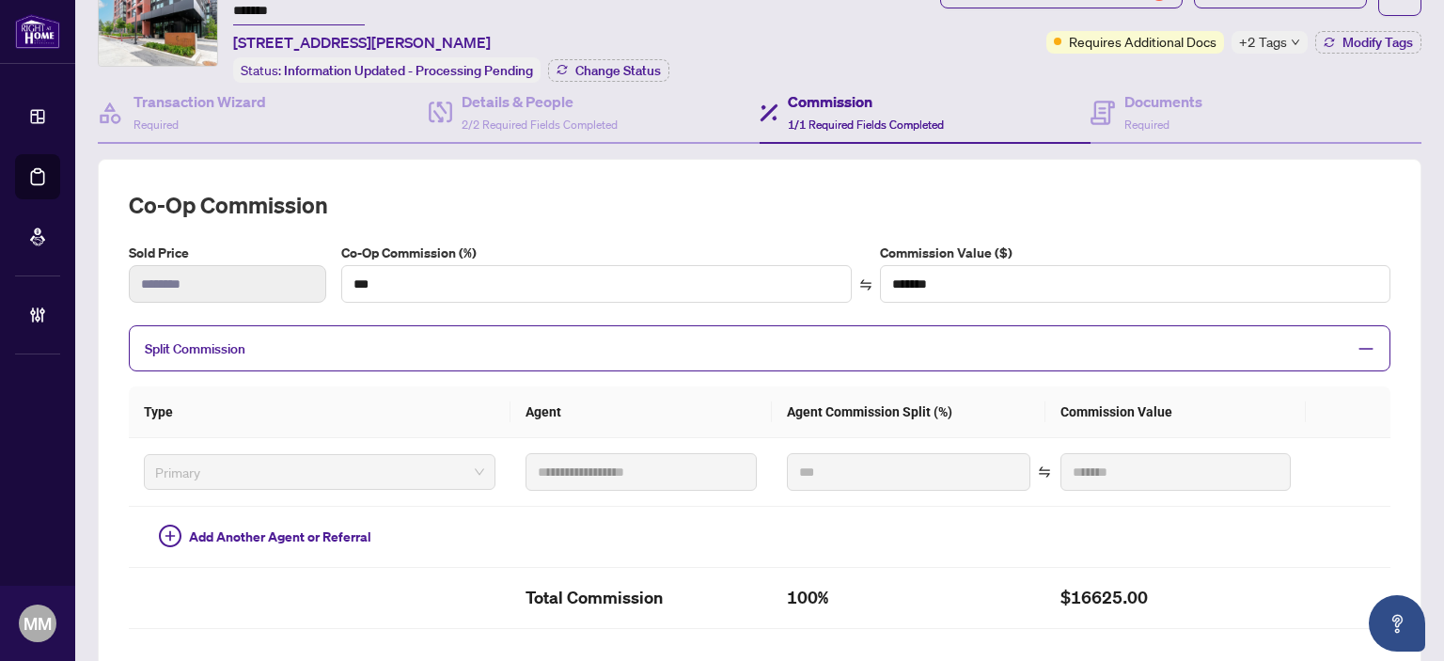
scroll to position [0, 0]
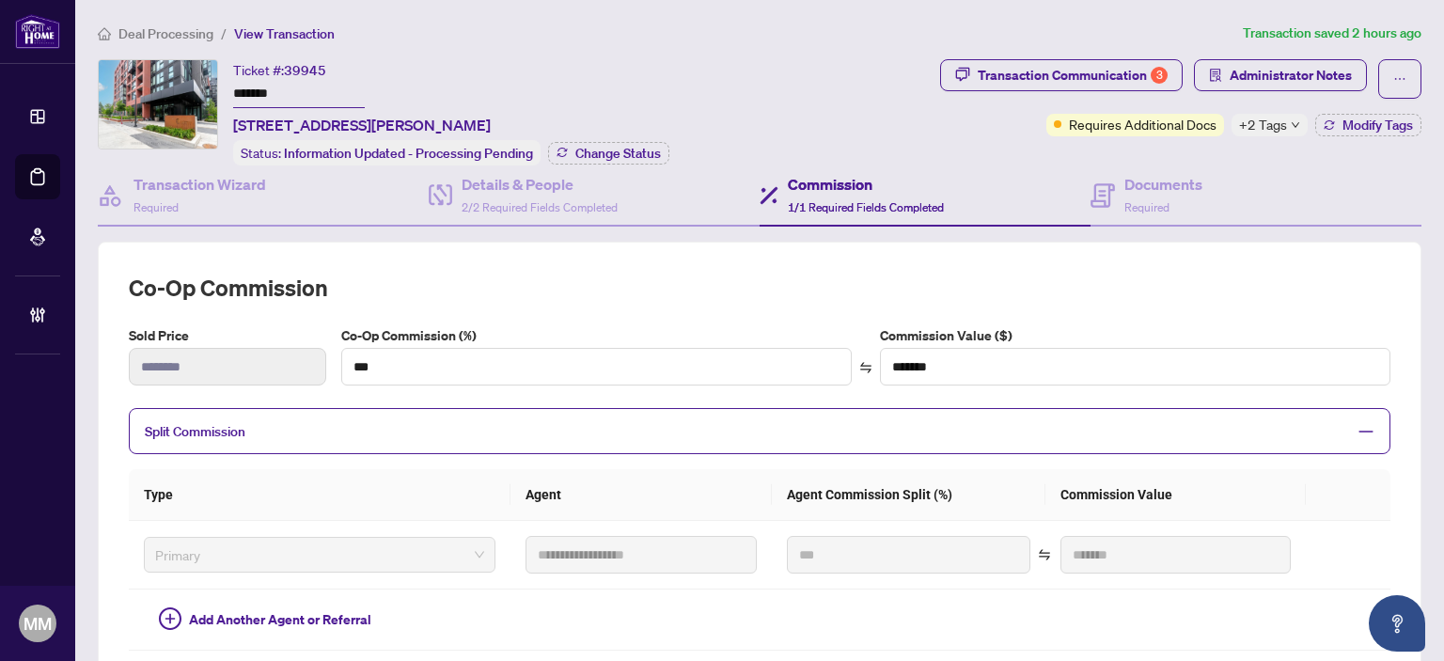
click at [1181, 155] on div "Transaction Communication 3 Administrator Notes Requires Additional Docs +2 Tag…" at bounding box center [1181, 112] width 489 height 106
drag, startPoint x: 1175, startPoint y: 195, endPoint x: 1162, endPoint y: 176, distance: 23.0
click at [1173, 195] on div "Documents Required" at bounding box center [1164, 195] width 78 height 44
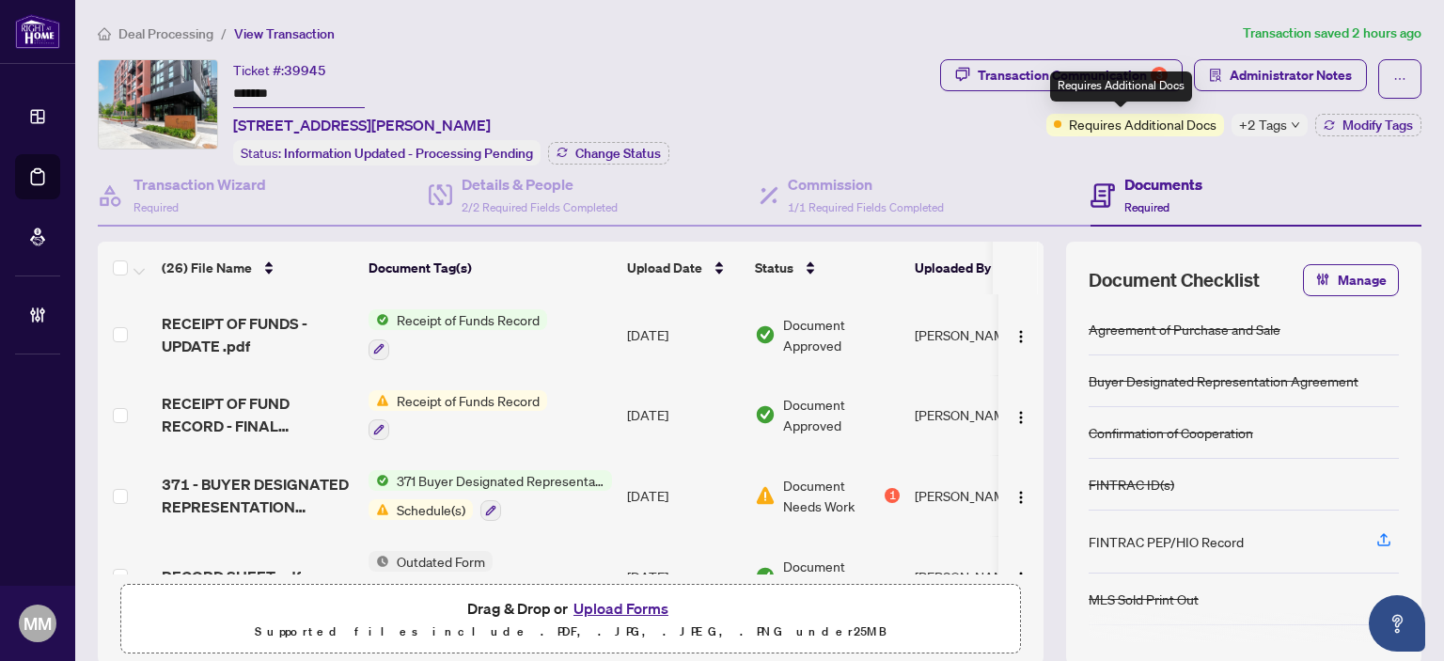
click at [1117, 78] on div "Requires Additional Docs" at bounding box center [1121, 86] width 142 height 30
click at [982, 87] on div "Transaction Communication 3" at bounding box center [1073, 75] width 190 height 30
type textarea "**********"
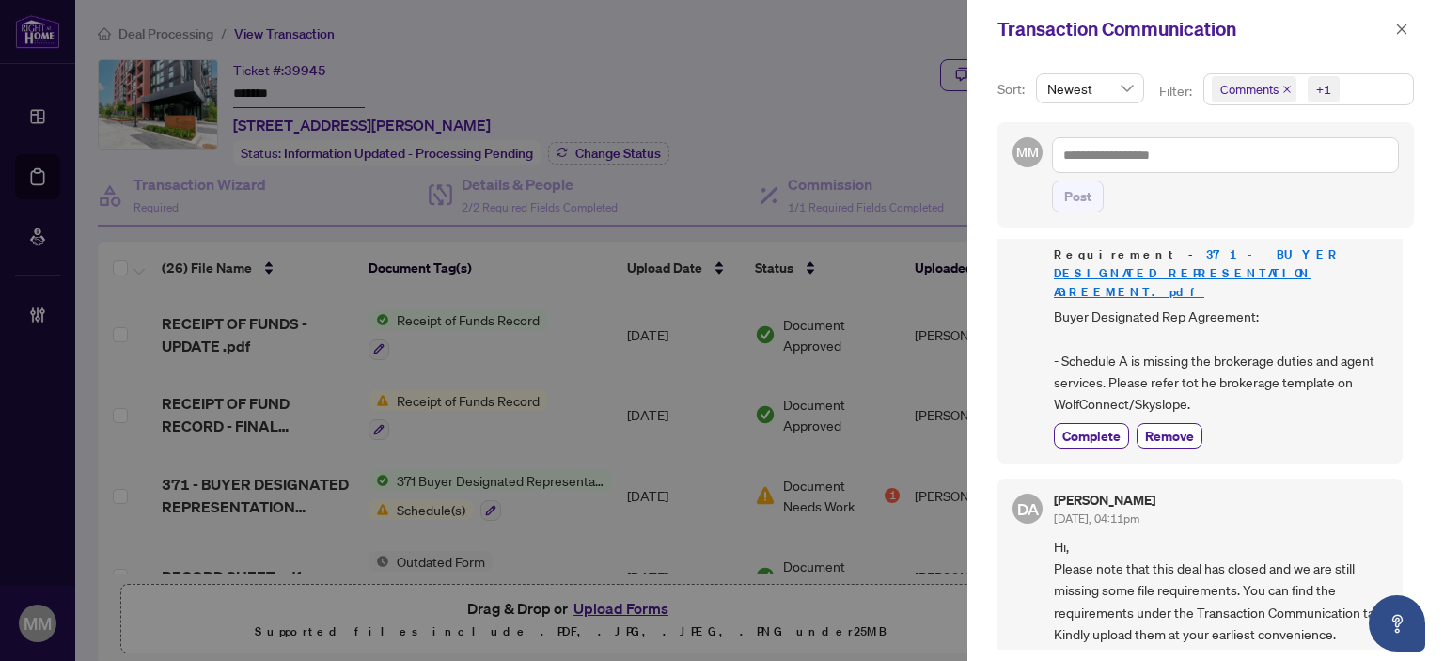
scroll to position [752, 0]
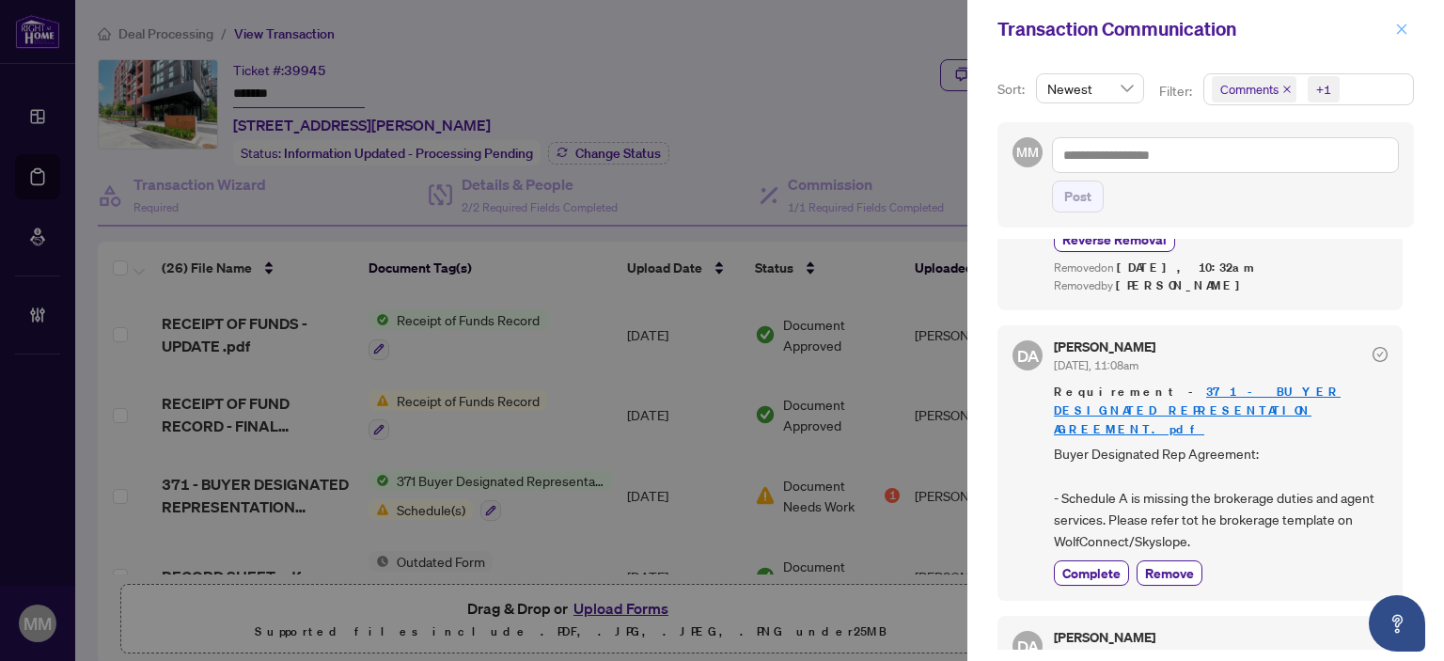
click at [1399, 23] on icon "close" at bounding box center [1401, 29] width 13 height 13
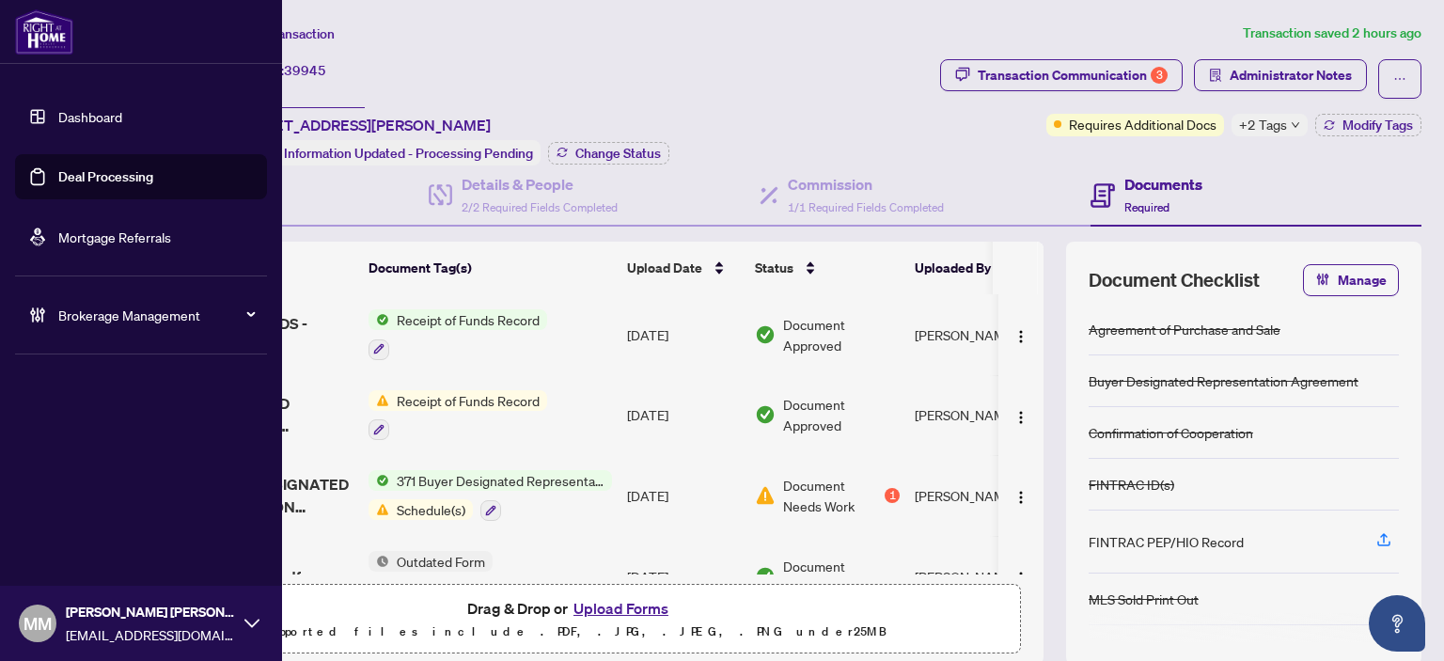
click at [74, 323] on span "Brokerage Management" at bounding box center [156, 315] width 196 height 21
click at [124, 459] on link "Manage Agents" at bounding box center [85, 450] width 93 height 17
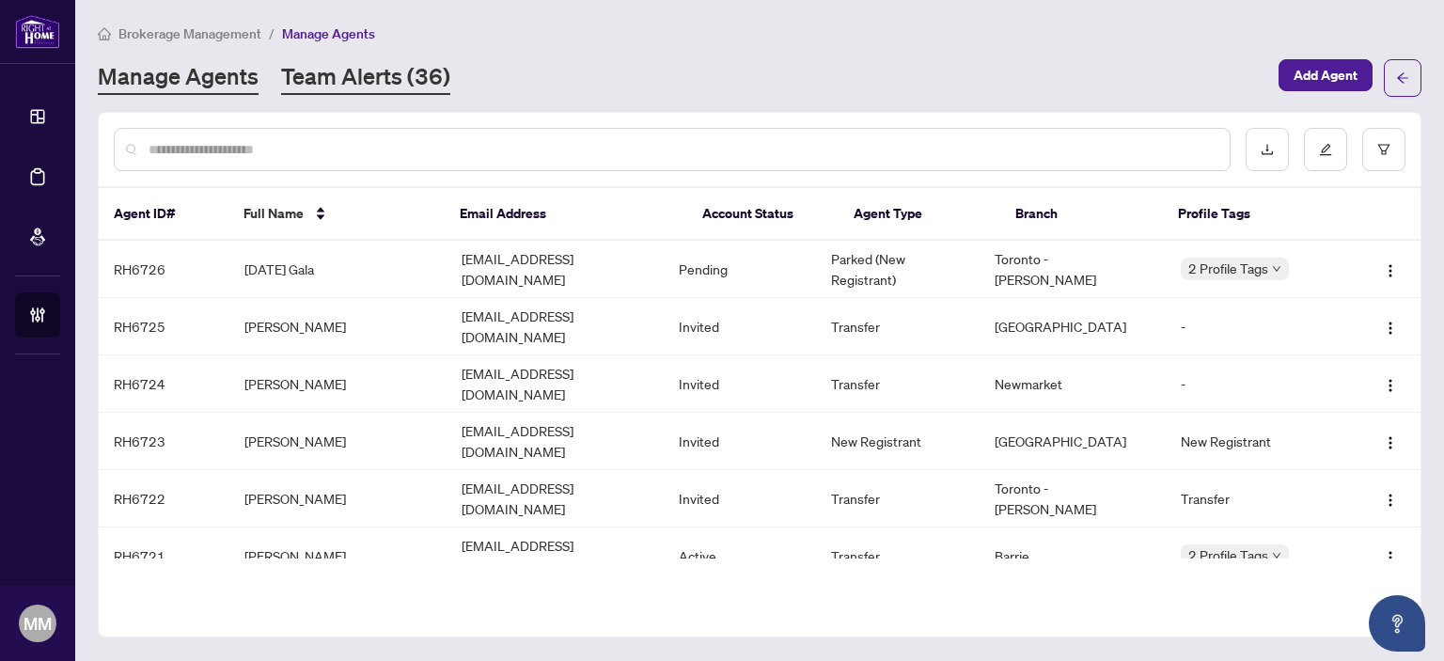
click at [386, 92] on link "Team Alerts (36)" at bounding box center [365, 78] width 169 height 34
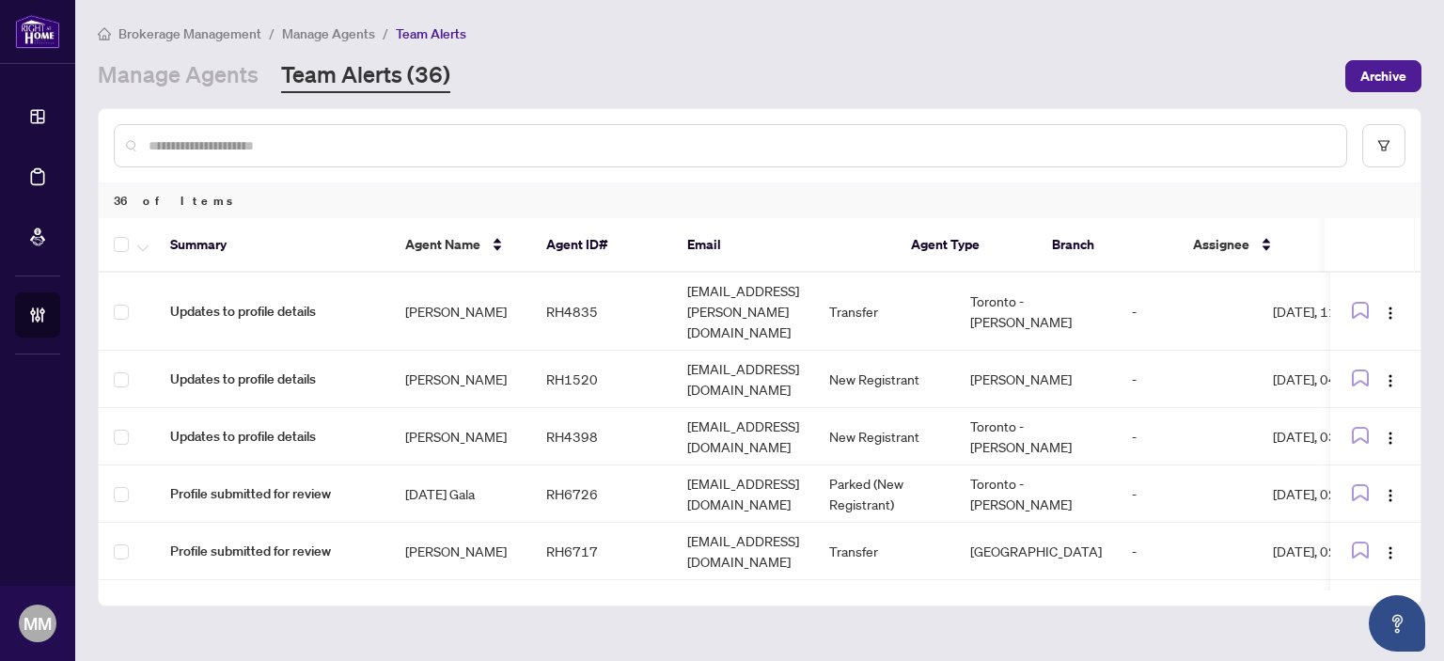
click at [196, 108] on div "36 of Items Summary Agent Name Agent ID# Email Agent Type Branch Assignee Date …" at bounding box center [760, 357] width 1324 height 498
click at [204, 68] on link "Manage Agents" at bounding box center [178, 76] width 161 height 34
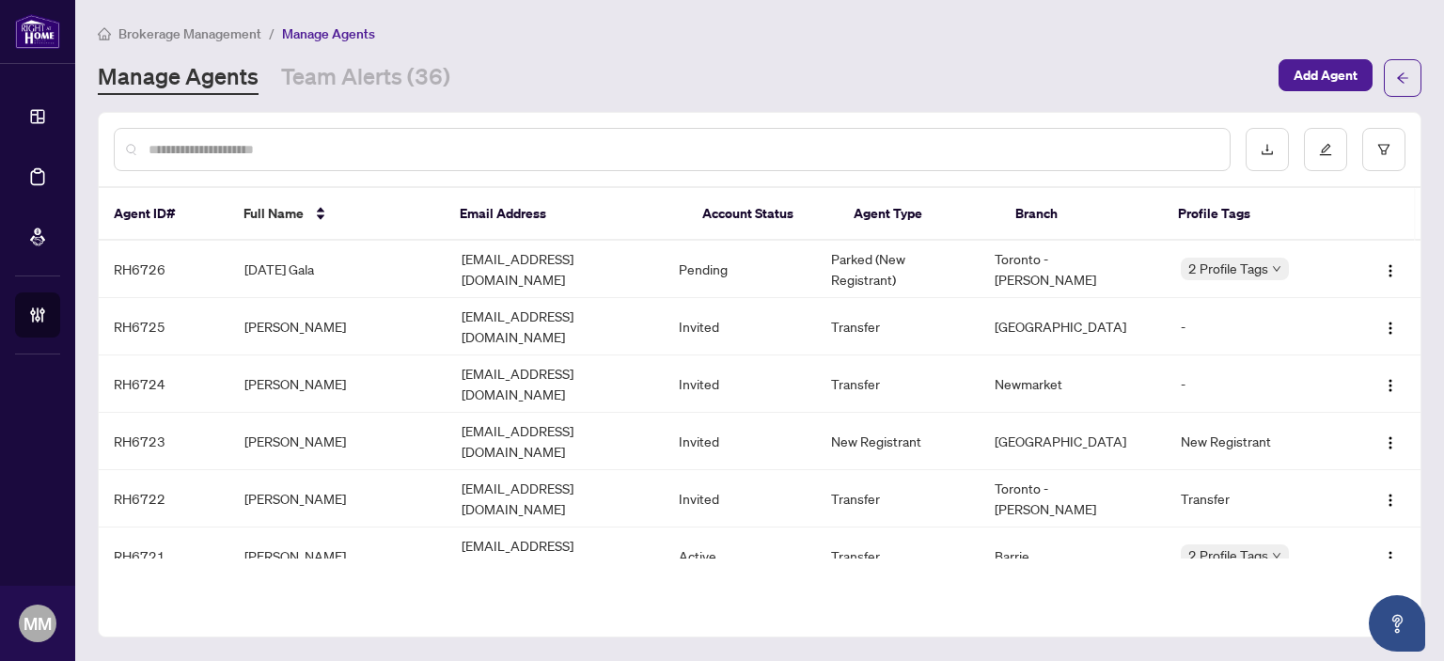
click at [399, 164] on div at bounding box center [672, 149] width 1117 height 43
click at [426, 139] on input "text" at bounding box center [682, 149] width 1066 height 21
type input "*********"
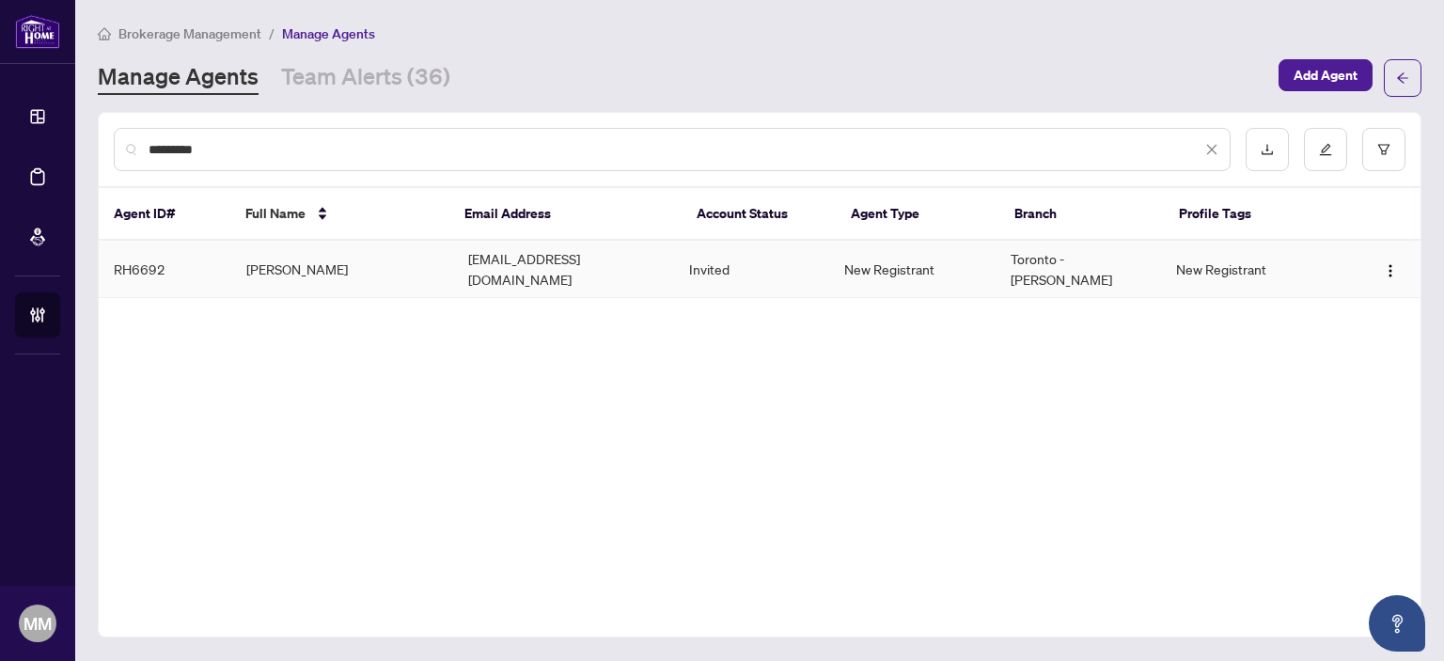
click at [355, 245] on td "Gabrielle Smiley" at bounding box center [342, 269] width 222 height 57
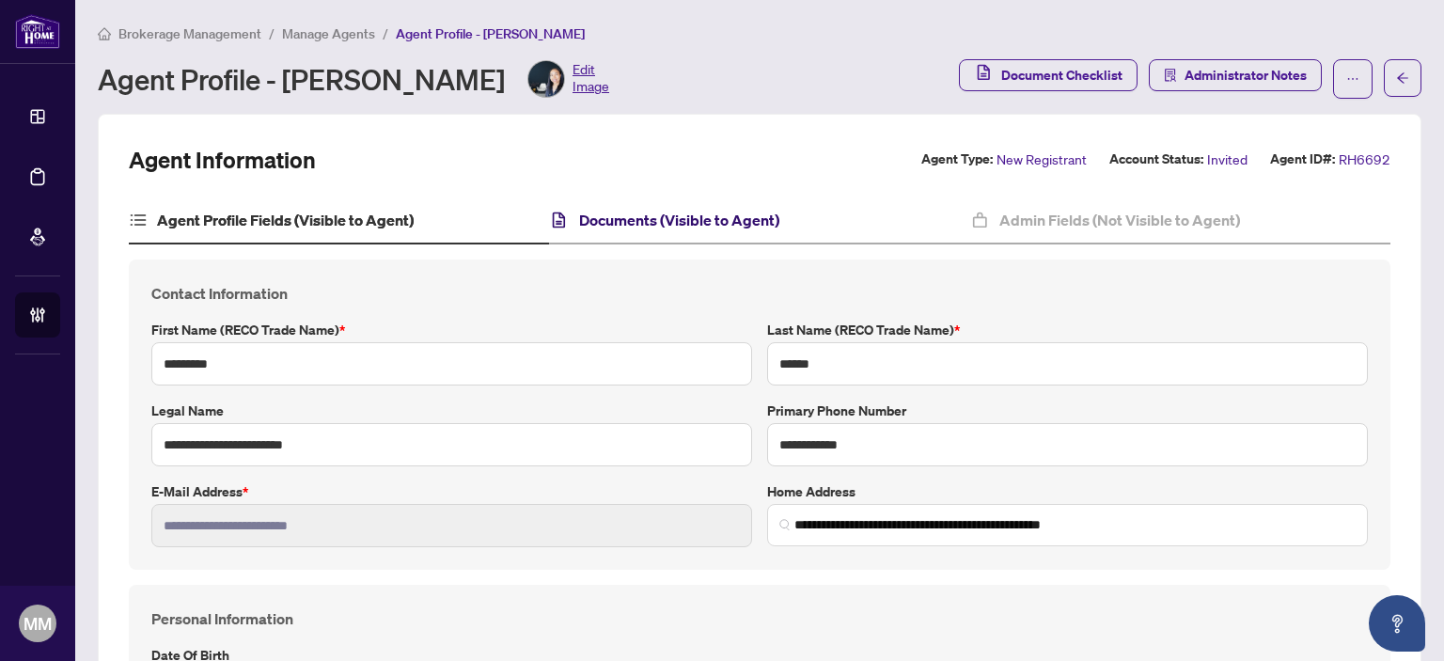
click at [768, 213] on h4 "Documents (Visible to Agent)" at bounding box center [679, 220] width 200 height 23
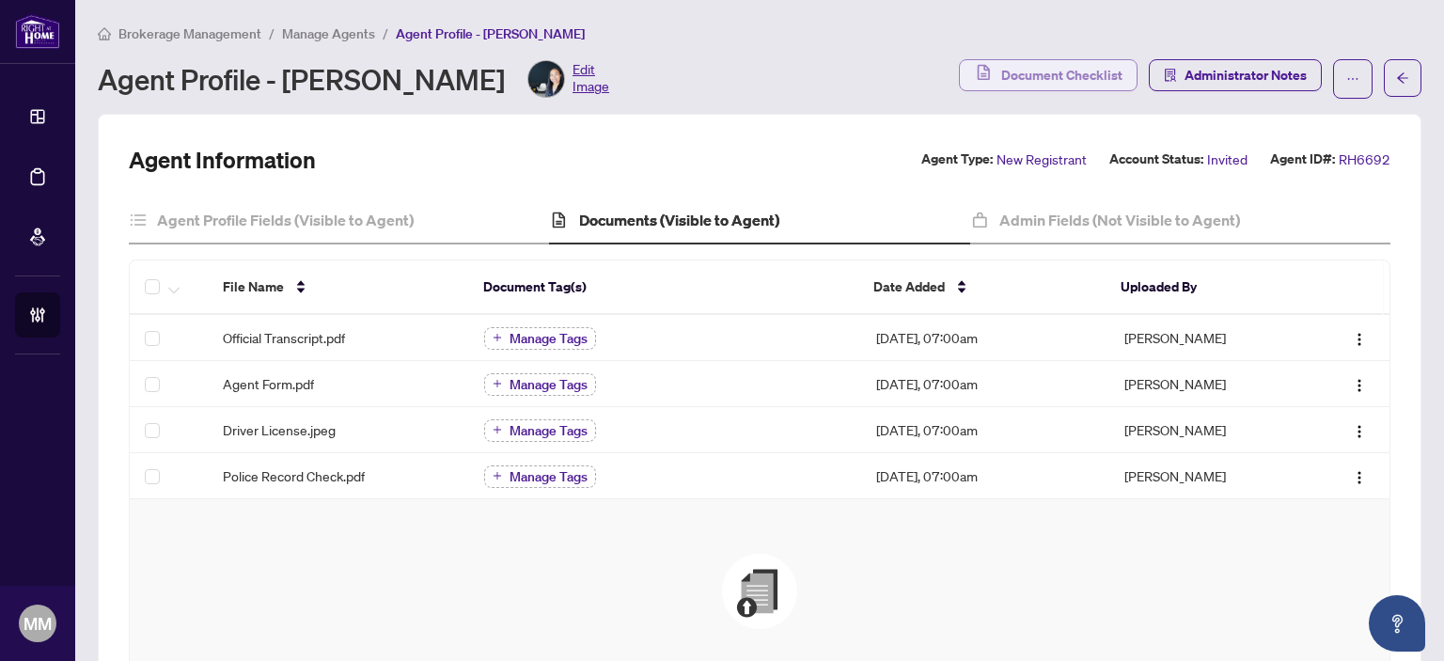
click at [1027, 74] on span "Document Checklist" at bounding box center [1061, 75] width 121 height 30
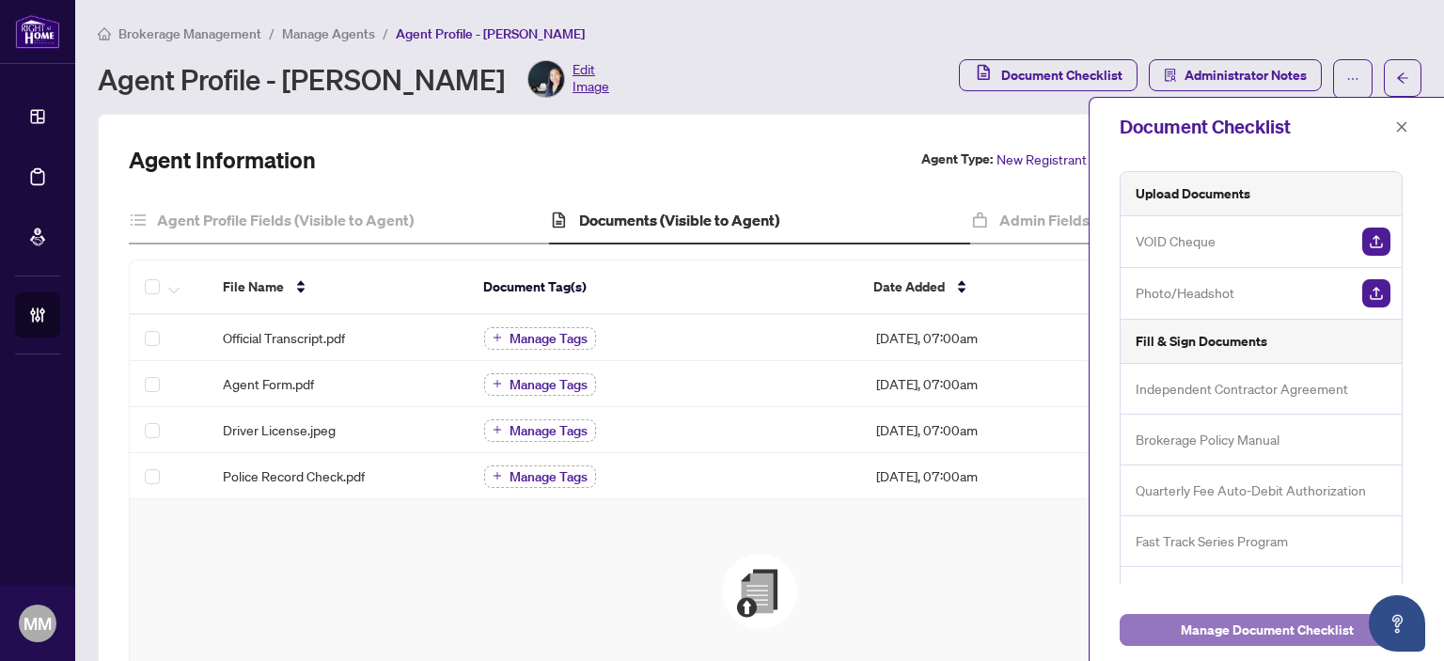
click at [1255, 633] on span "Manage Document Checklist" at bounding box center [1267, 630] width 173 height 30
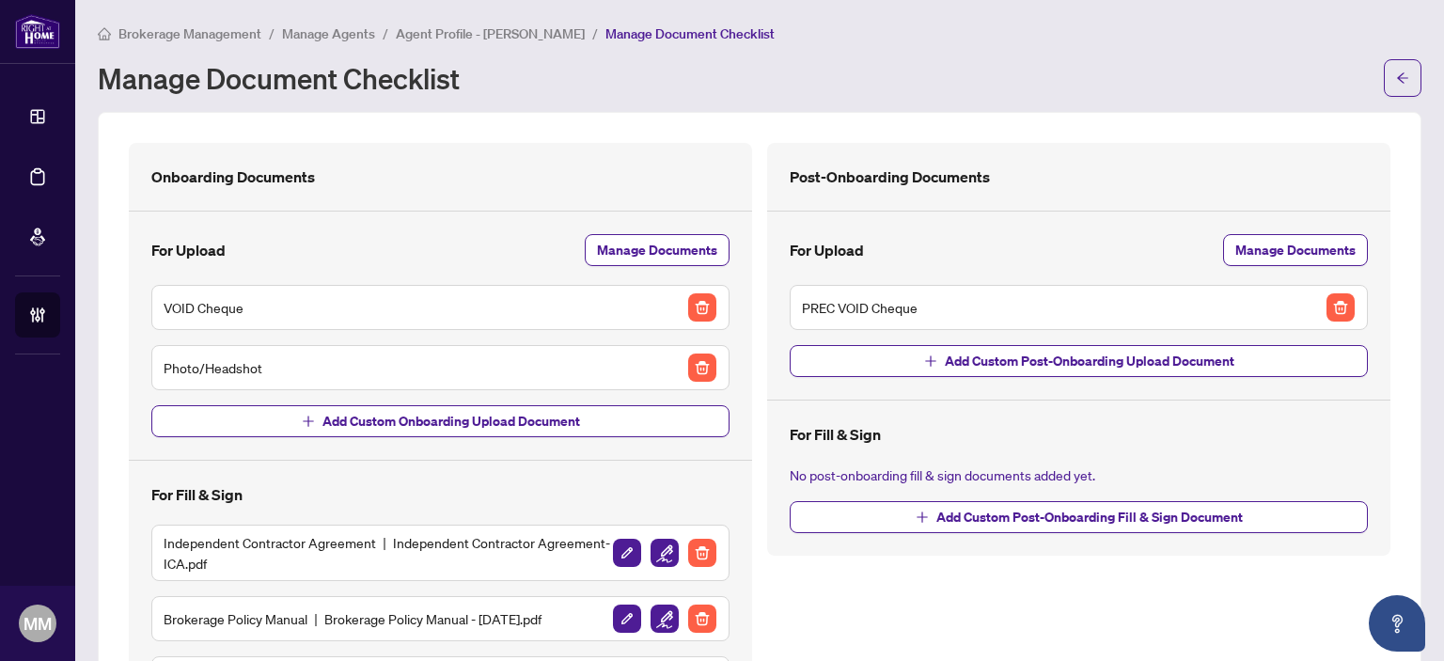
click at [1377, 98] on main "Brokerage Management / Manage Agents / Agent Profile - Gabrielle Smiley / Manag…" at bounding box center [759, 330] width 1369 height 661
click at [1396, 83] on icon "arrow-left" at bounding box center [1402, 77] width 13 height 13
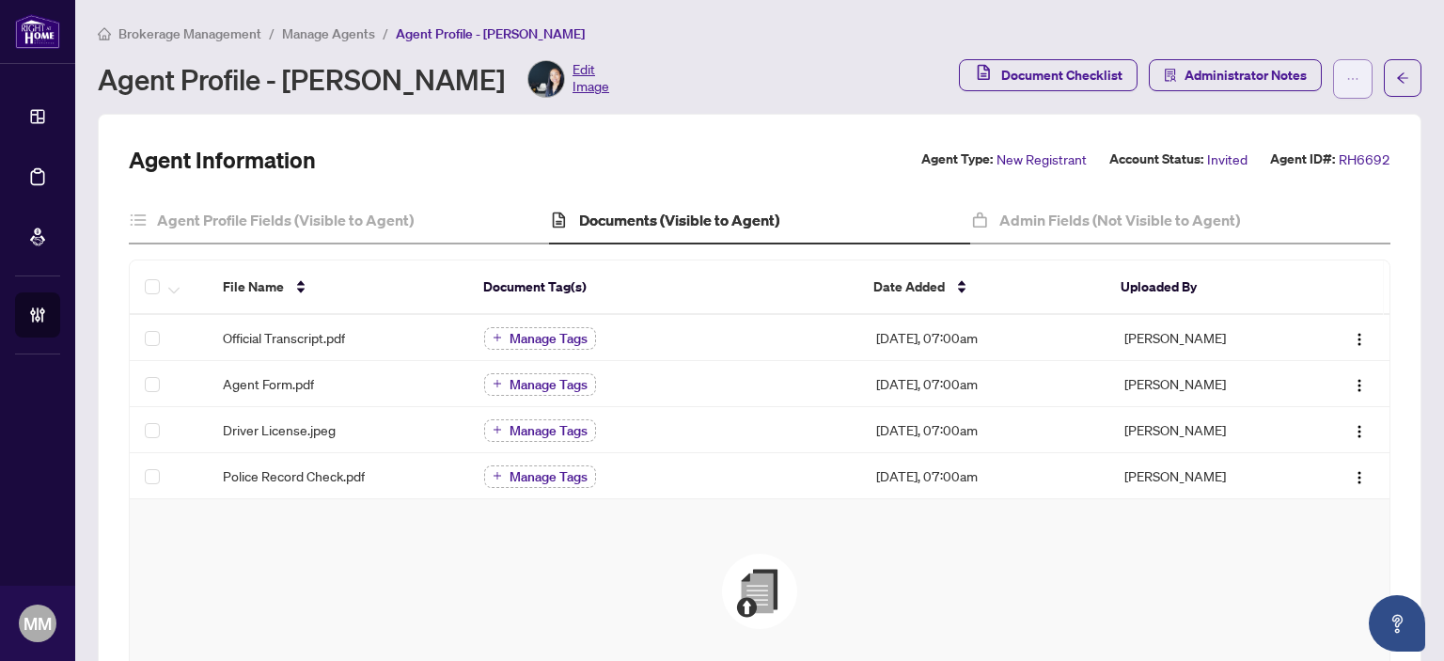
click at [1347, 88] on button "button" at bounding box center [1352, 78] width 39 height 39
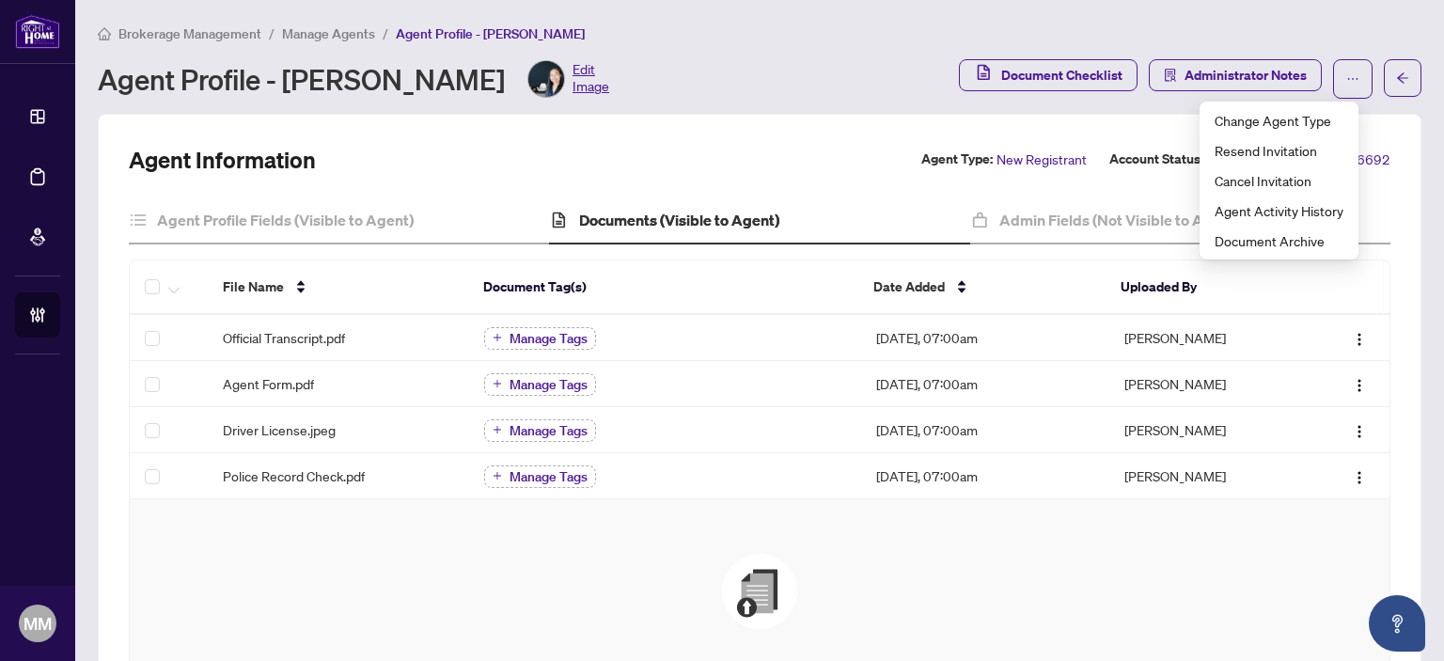
click at [983, 575] on div "Drag & Drop to Upload Files Maximum file size: 25 MB Accepted formats include .…" at bounding box center [759, 663] width 1185 height 218
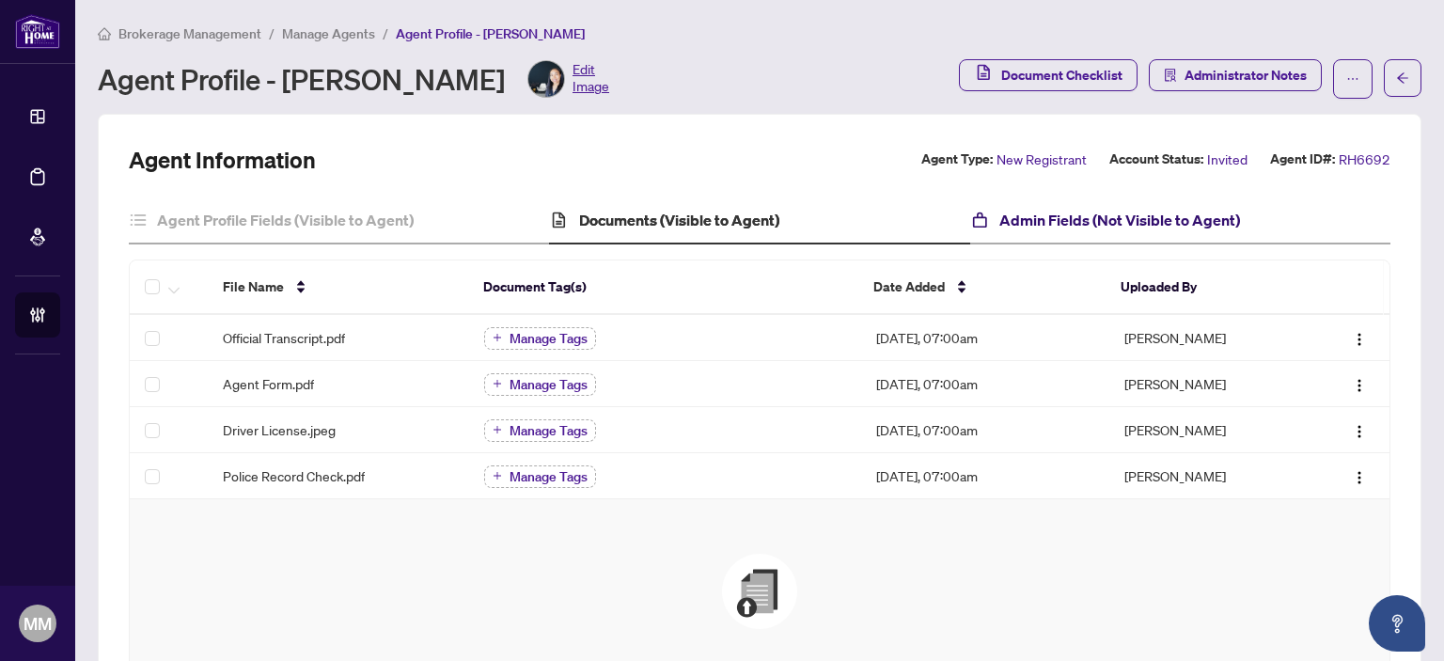
click at [1109, 229] on h4 "Admin Fields (Not Visible to Agent)" at bounding box center [1120, 220] width 241 height 23
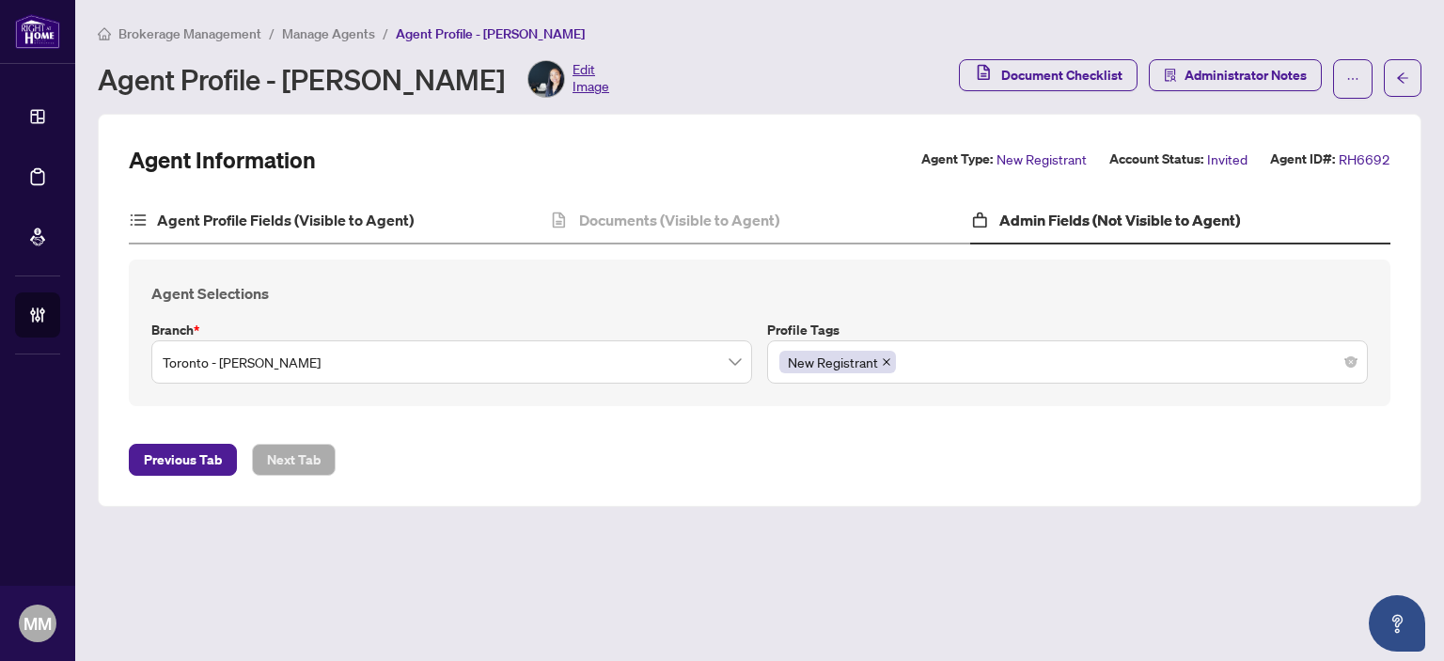
click at [415, 229] on div "Agent Profile Fields (Visible to Agent)" at bounding box center [339, 220] width 420 height 47
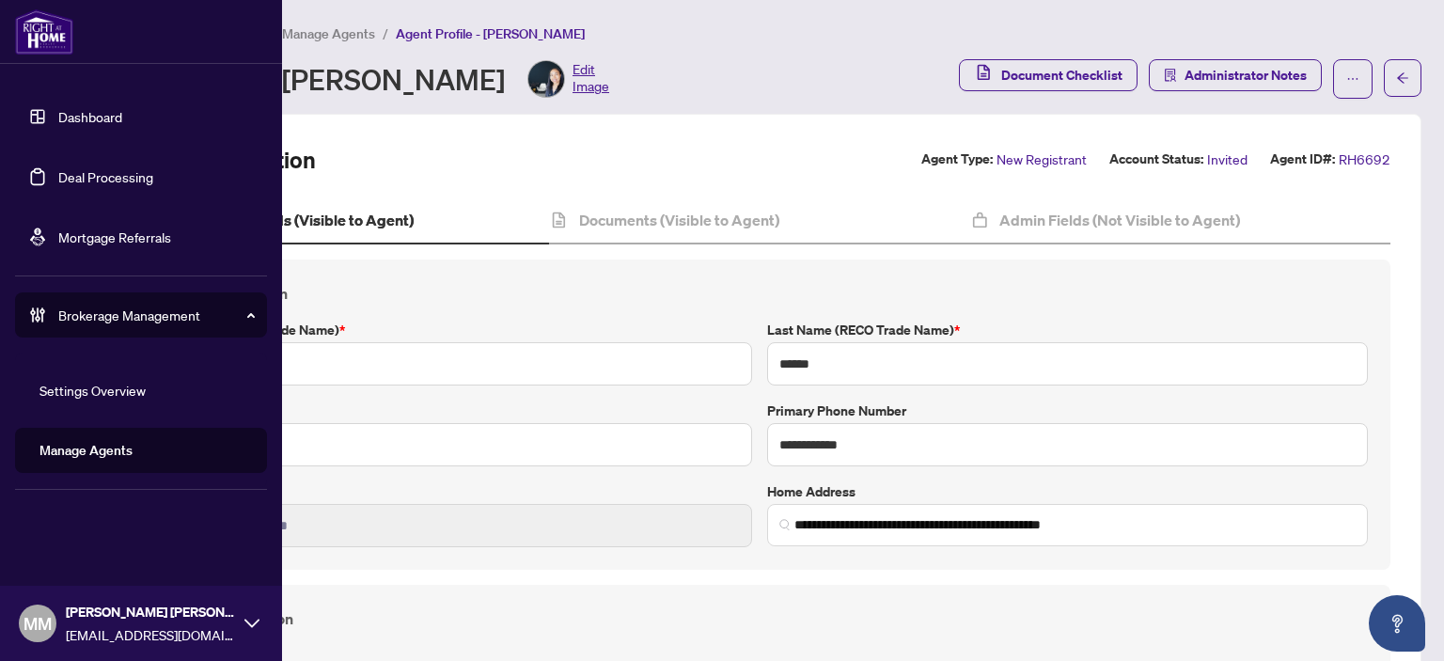
drag, startPoint x: 60, startPoint y: 447, endPoint x: 164, endPoint y: 349, distance: 142.3
click at [60, 446] on link "Manage Agents" at bounding box center [85, 450] width 93 height 17
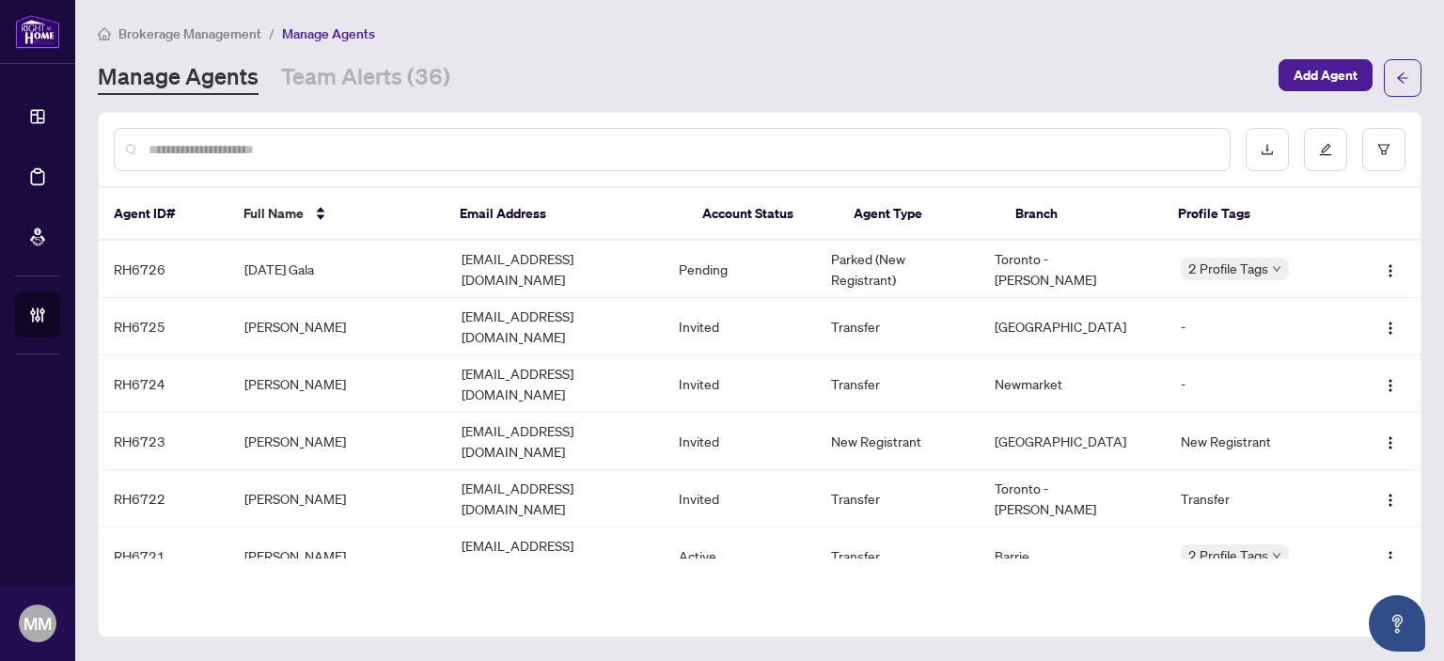
click at [597, 148] on input "text" at bounding box center [682, 149] width 1066 height 21
type input "******"
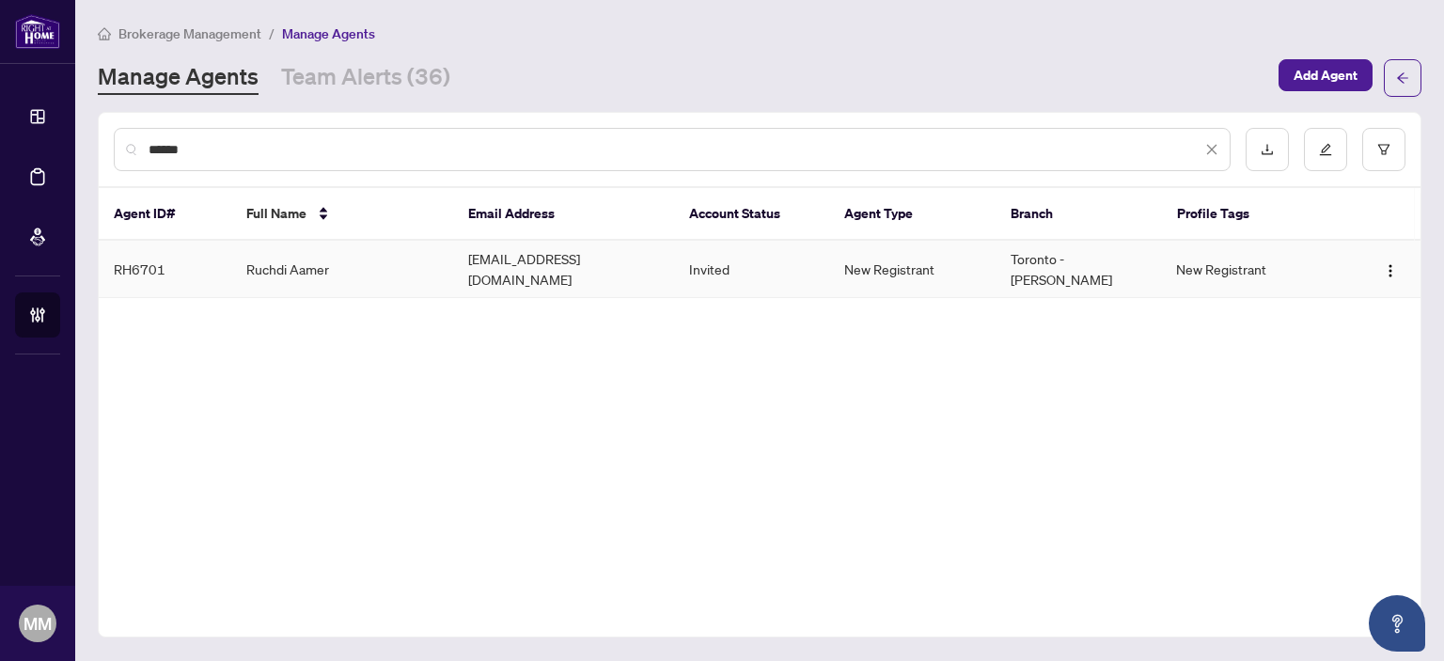
click at [724, 276] on td "Invited" at bounding box center [751, 269] width 155 height 57
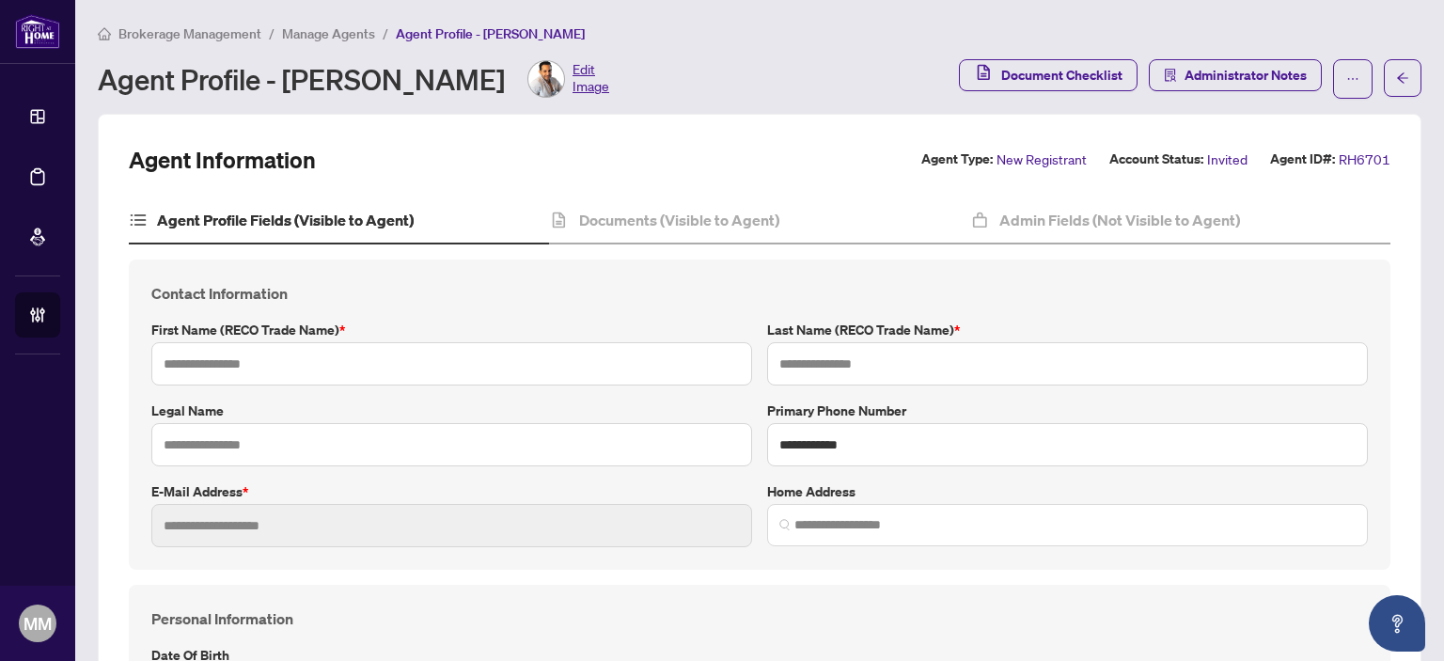
type input "******"
type input "*****"
type input "**********"
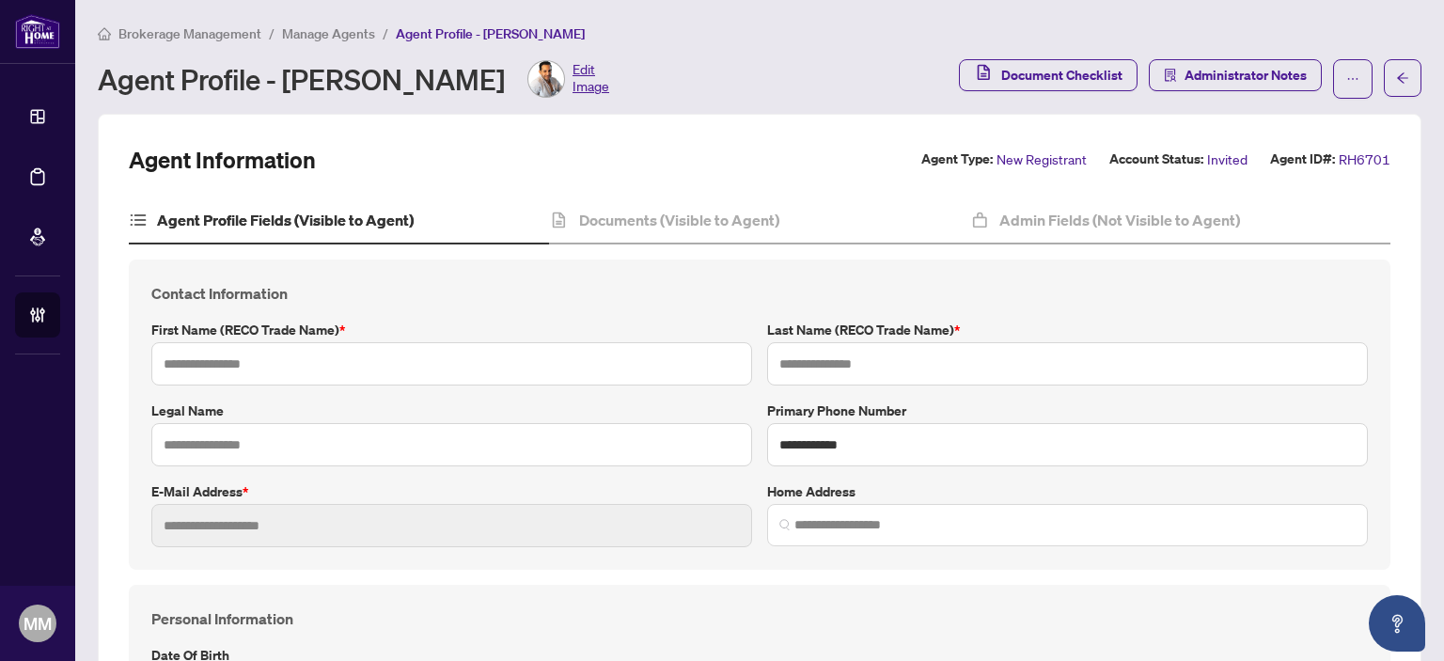
type input "*********"
type input "**********"
type input "*******"
type input "**********"
type input "****"
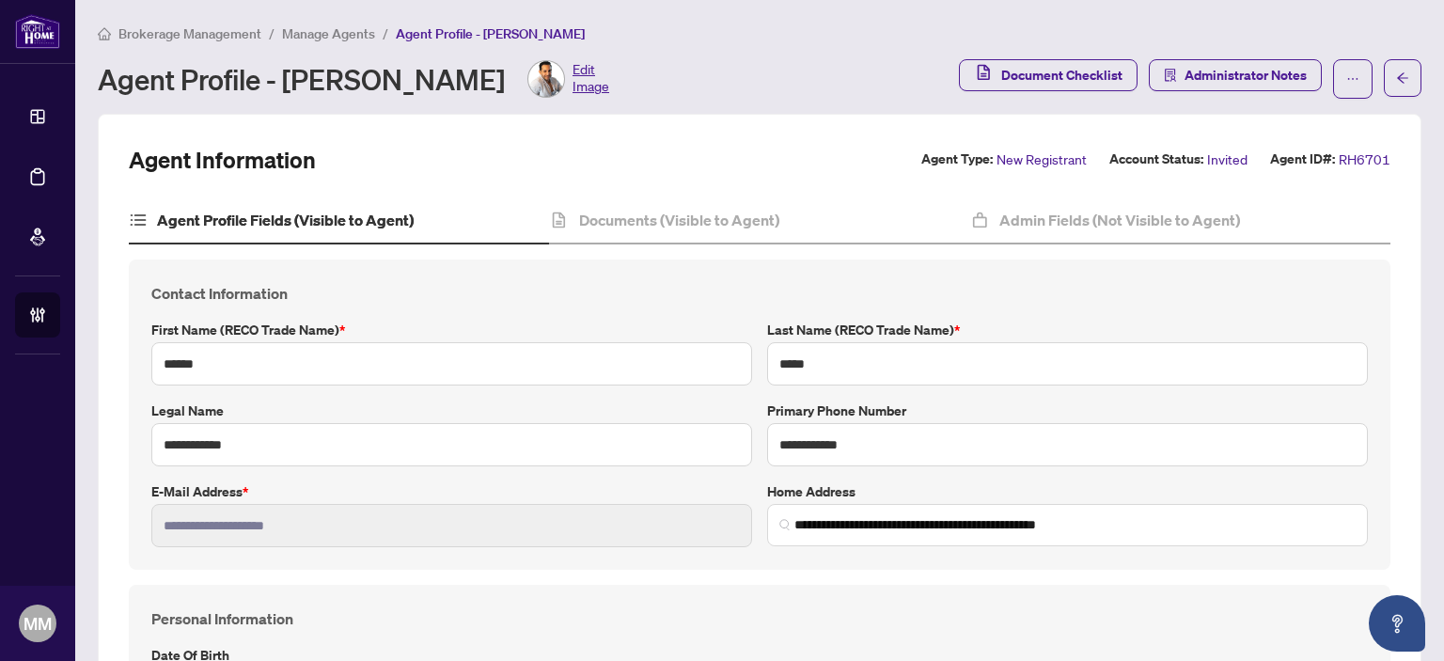
type input "**********"
click at [666, 213] on h4 "Documents (Visible to Agent)" at bounding box center [679, 220] width 200 height 23
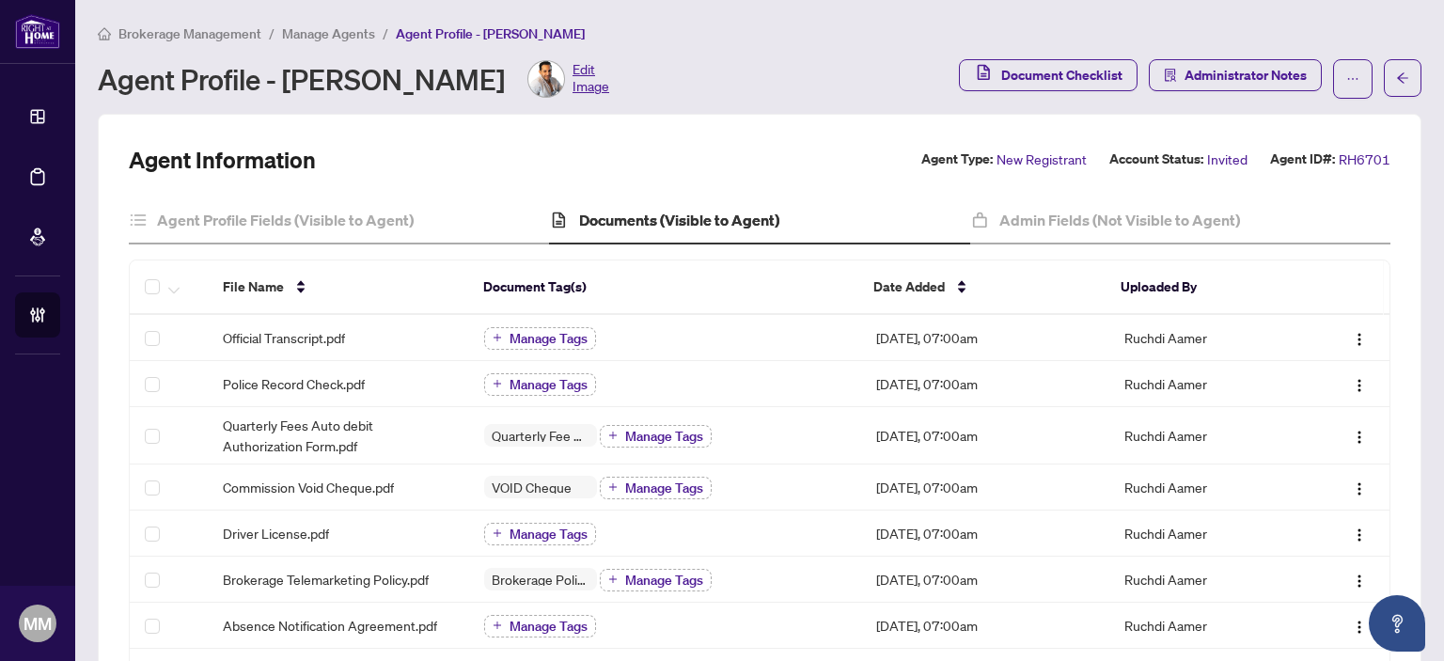
click at [1019, 21] on main "Brokerage Management / Manage Agents / Agent Profile - Ruchdi Aamer Agent Profi…" at bounding box center [759, 330] width 1369 height 661
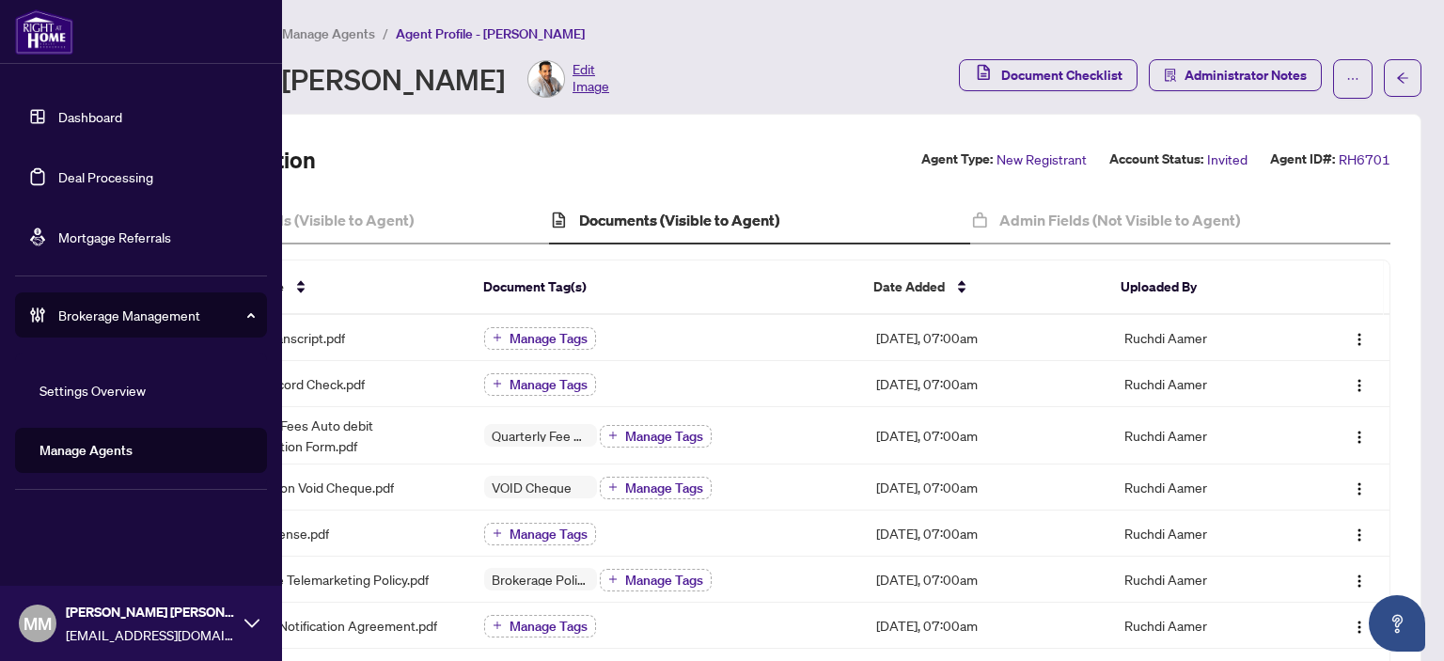
click at [58, 185] on link "Deal Processing" at bounding box center [105, 176] width 95 height 17
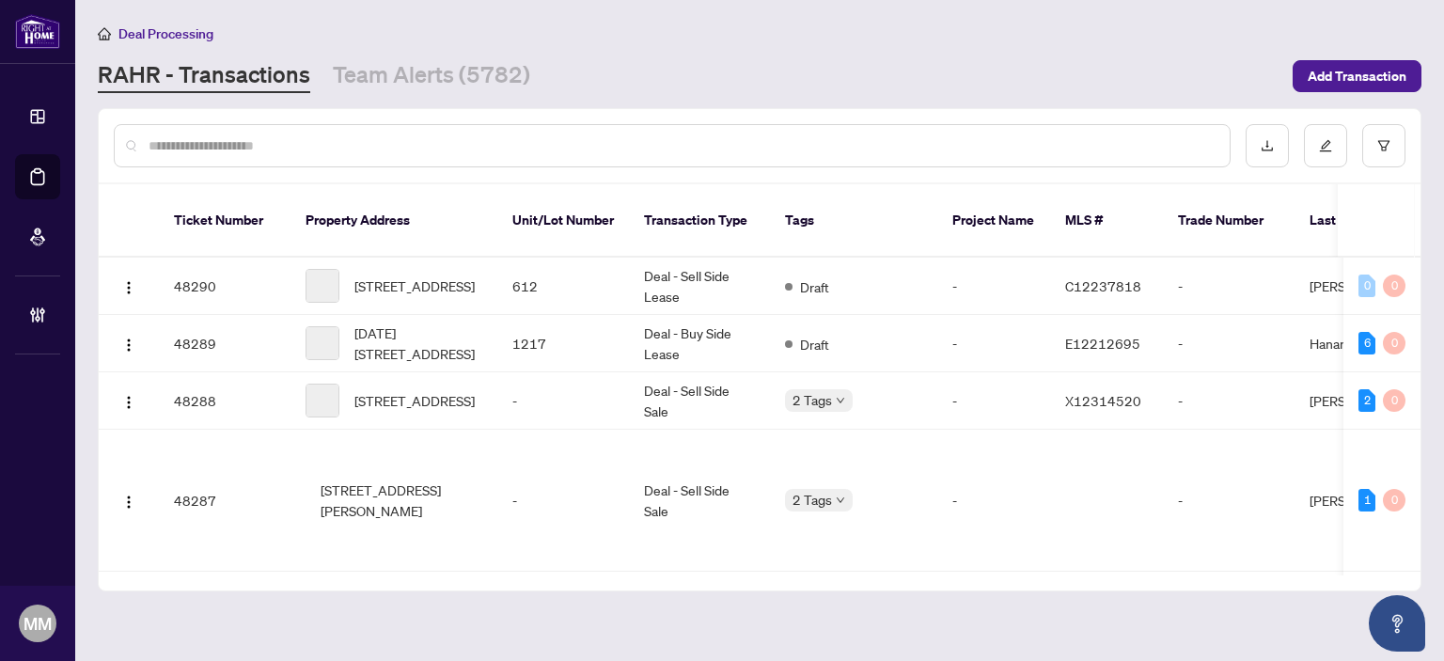
click at [439, 153] on input "text" at bounding box center [682, 145] width 1066 height 21
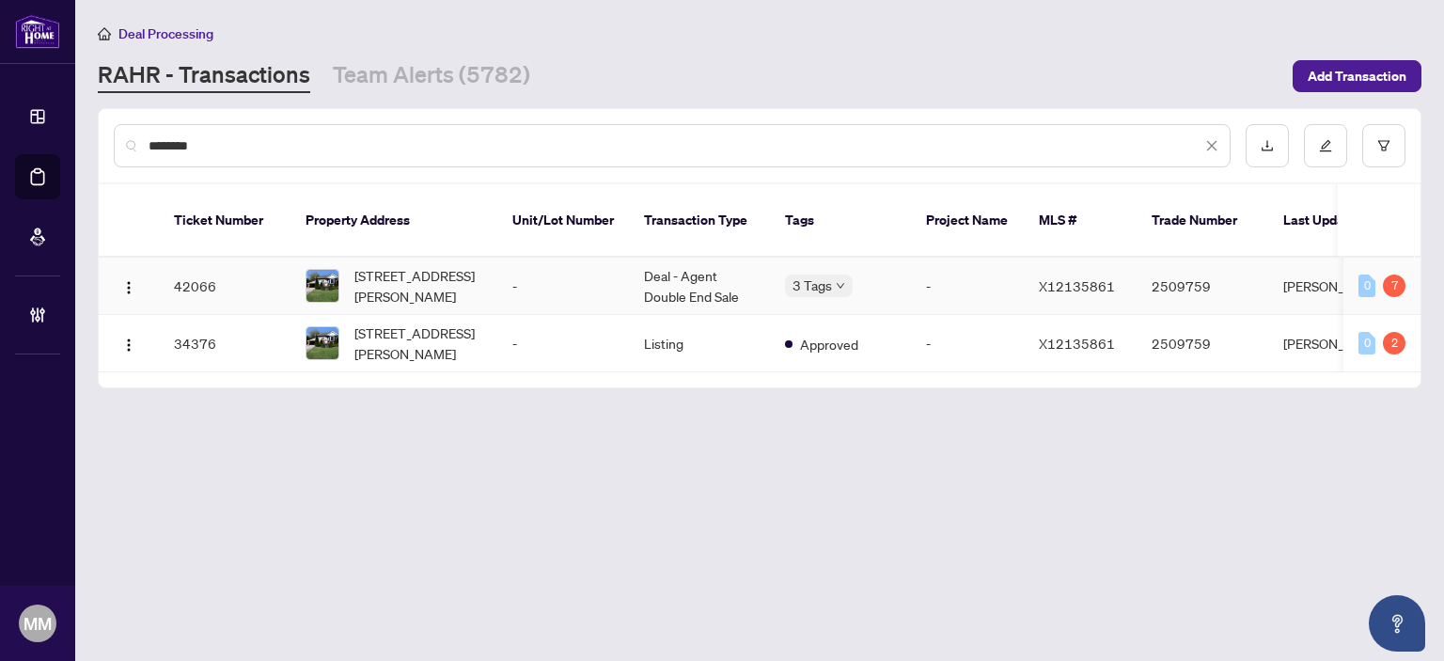
type input "********"
click at [602, 276] on td "-" at bounding box center [563, 286] width 132 height 57
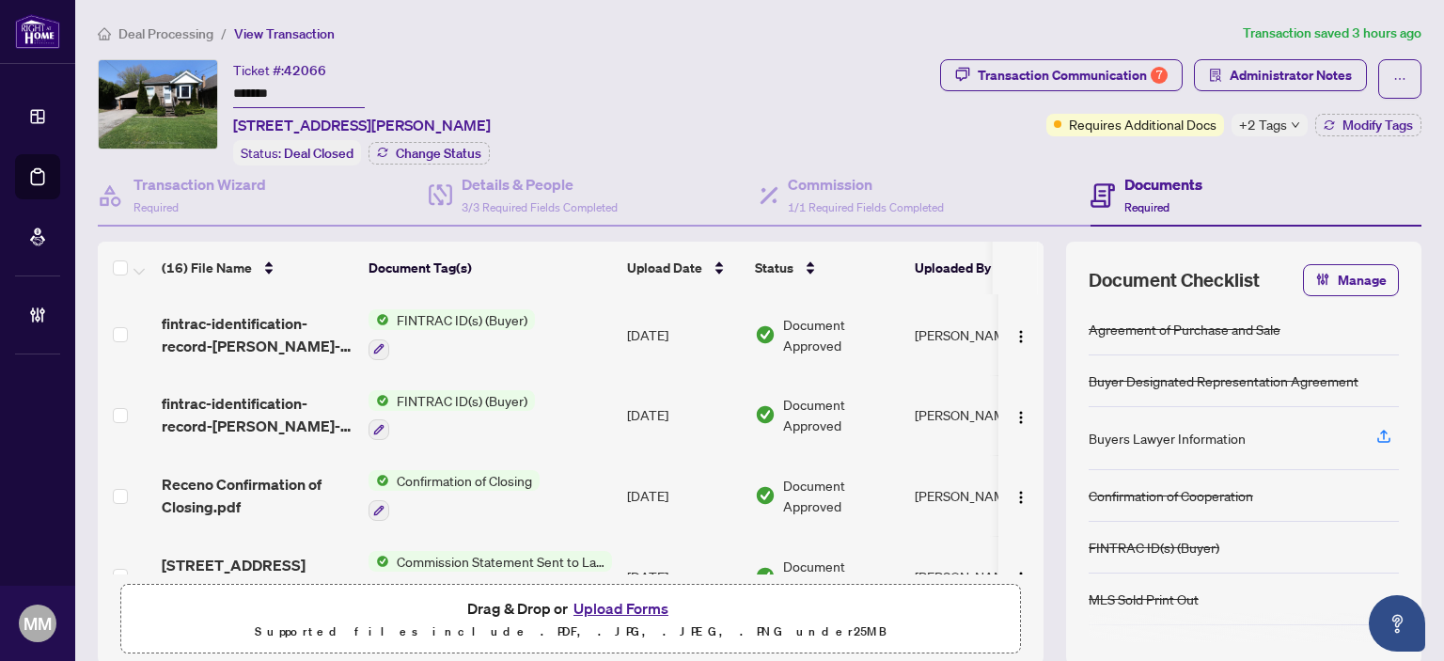
click at [1266, 131] on span "+2 Tags" at bounding box center [1263, 125] width 48 height 22
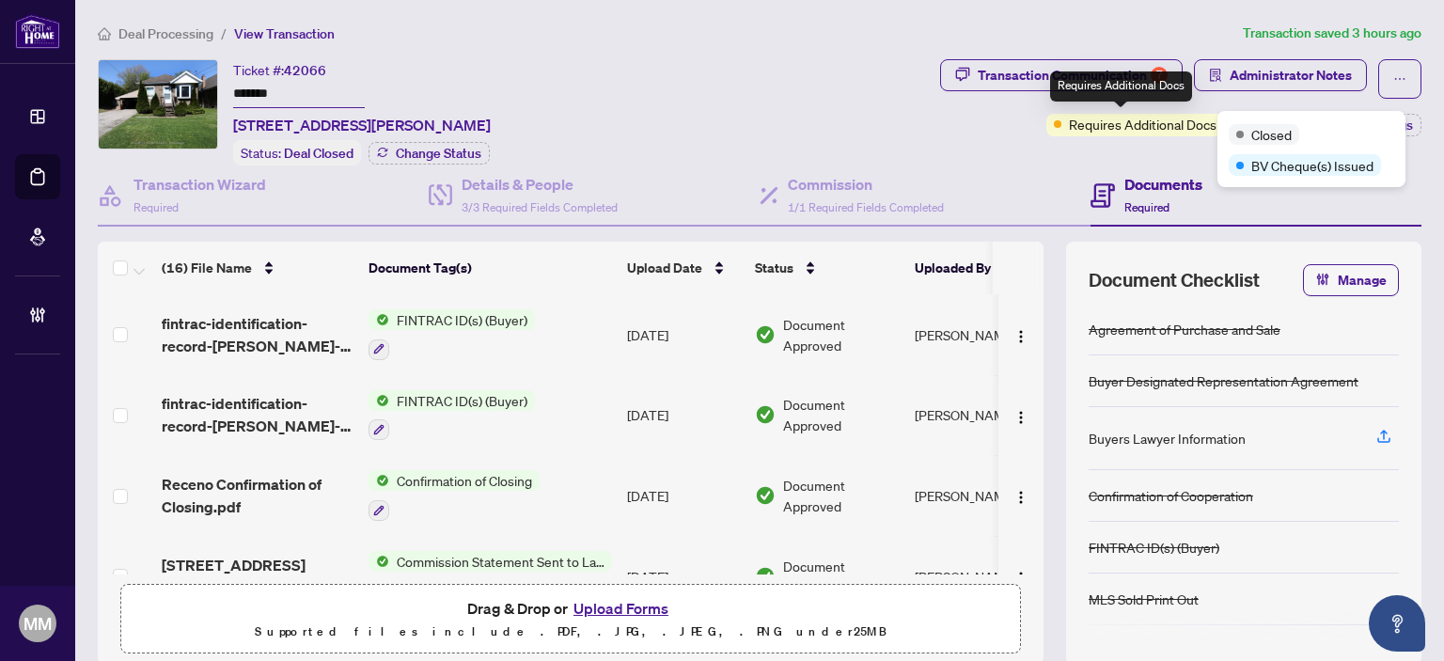
click at [1105, 82] on div "Requires Additional Docs" at bounding box center [1121, 86] width 142 height 30
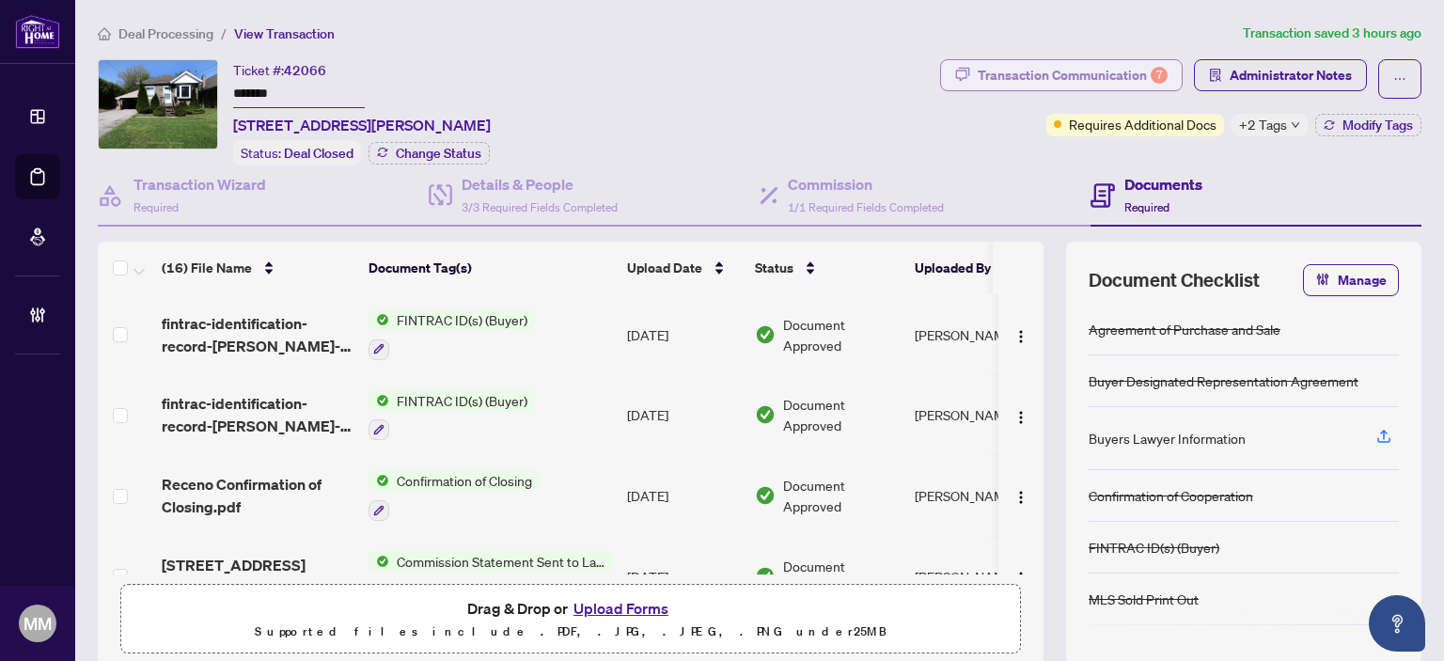
click at [985, 65] on div "Transaction Communication 7" at bounding box center [1073, 75] width 190 height 30
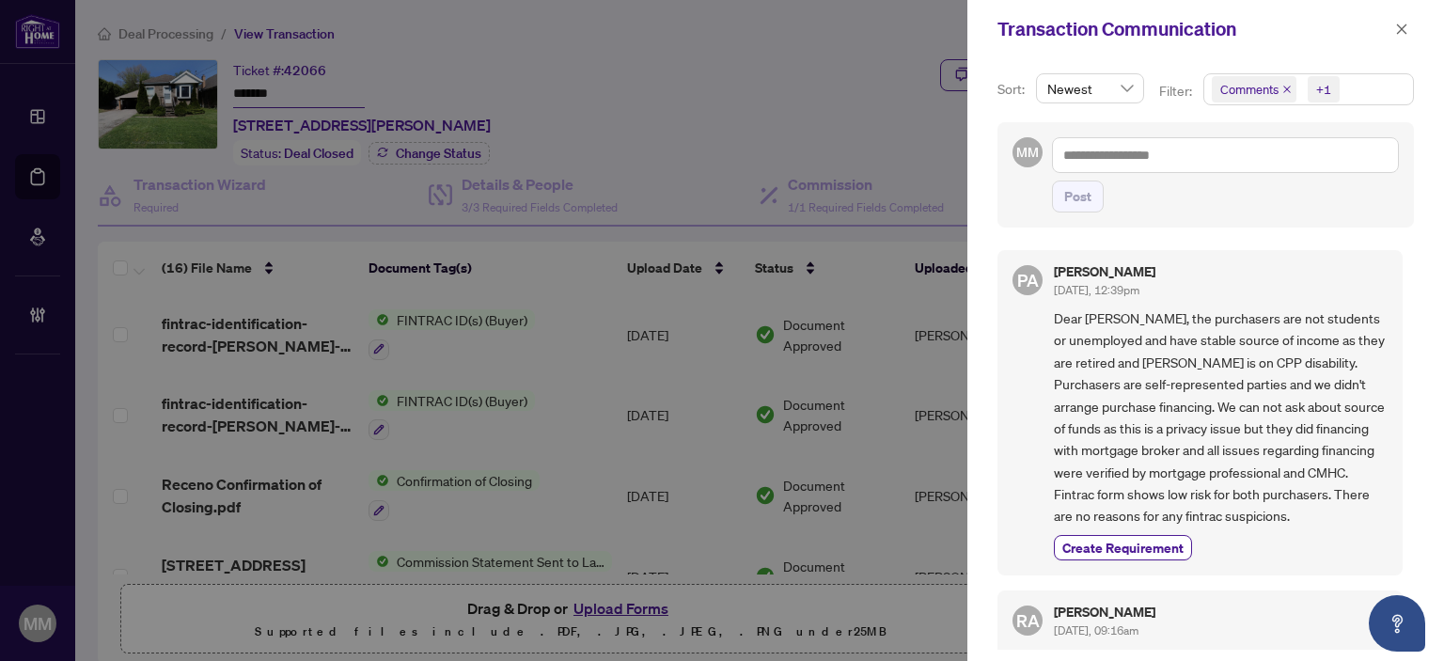
click at [1392, 322] on div "PA Paul Artamonov Aug/12/2025, 12:39pm Dear Alipio, the purchasers are not stud…" at bounding box center [1206, 444] width 417 height 411
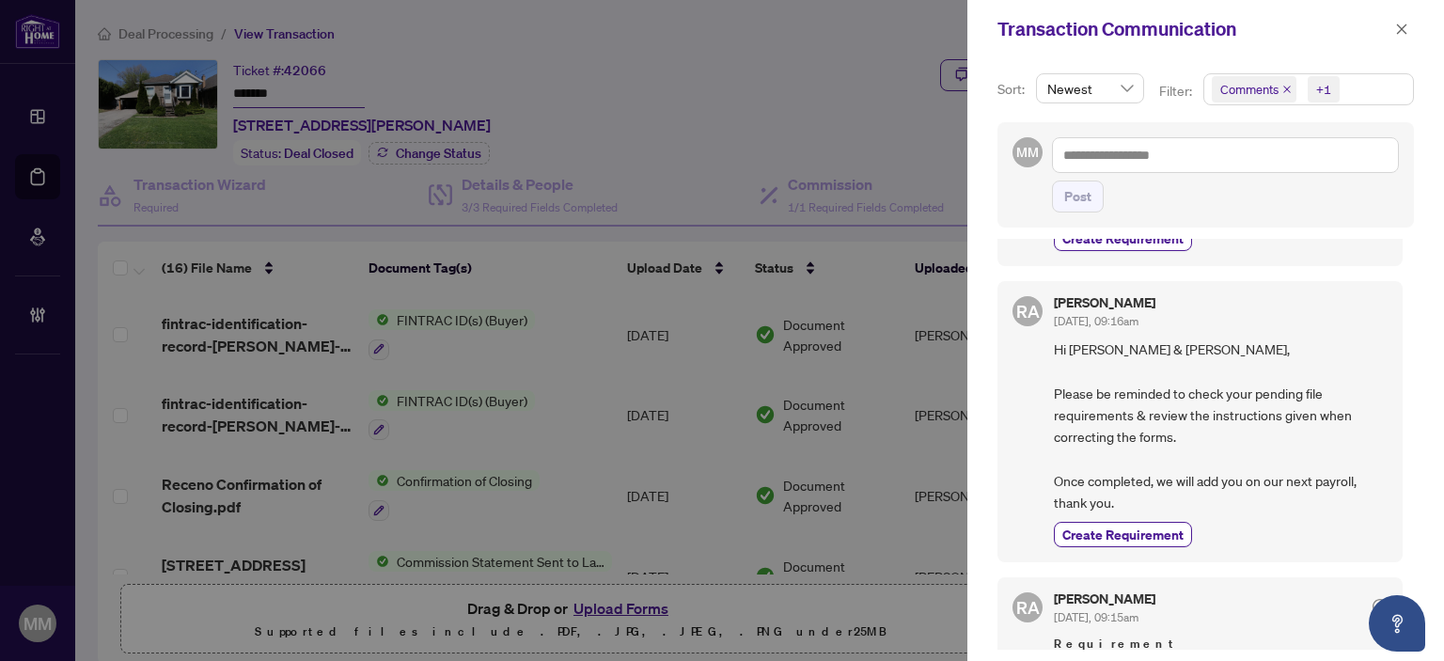
scroll to position [278, 0]
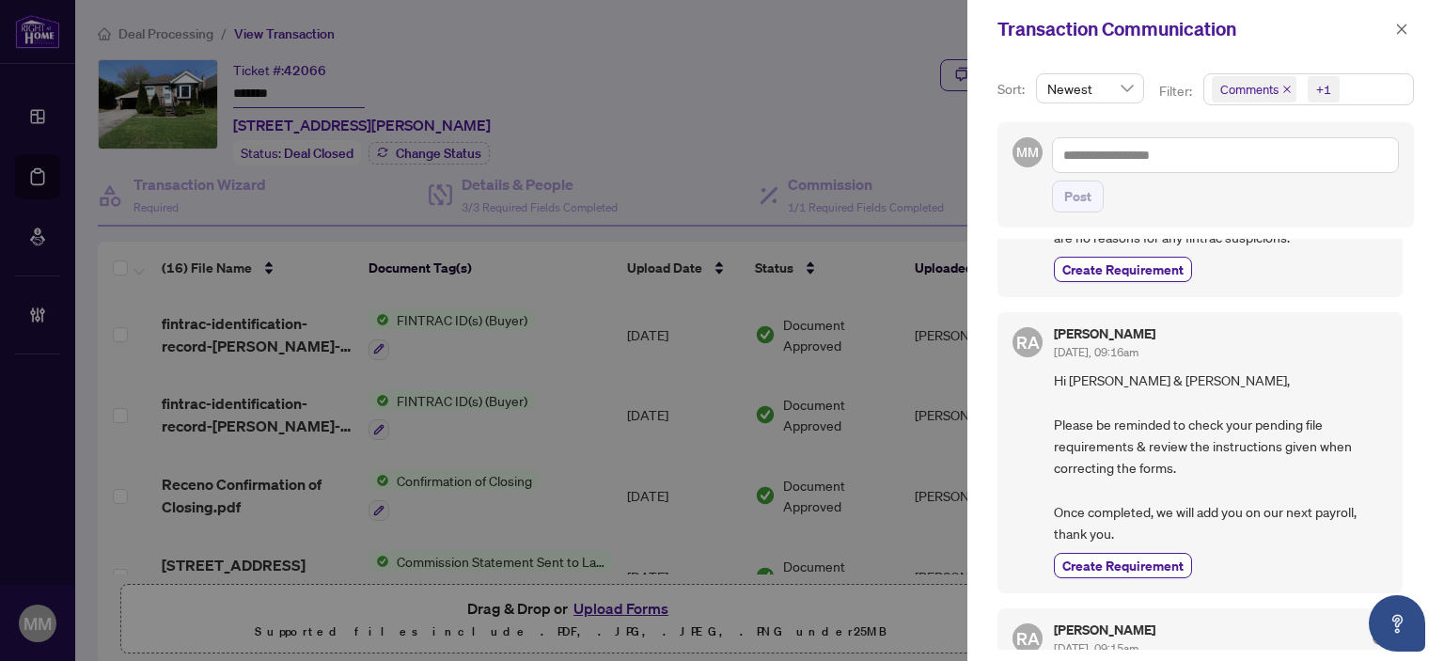
click at [1405, 32] on icon "close" at bounding box center [1402, 29] width 10 height 10
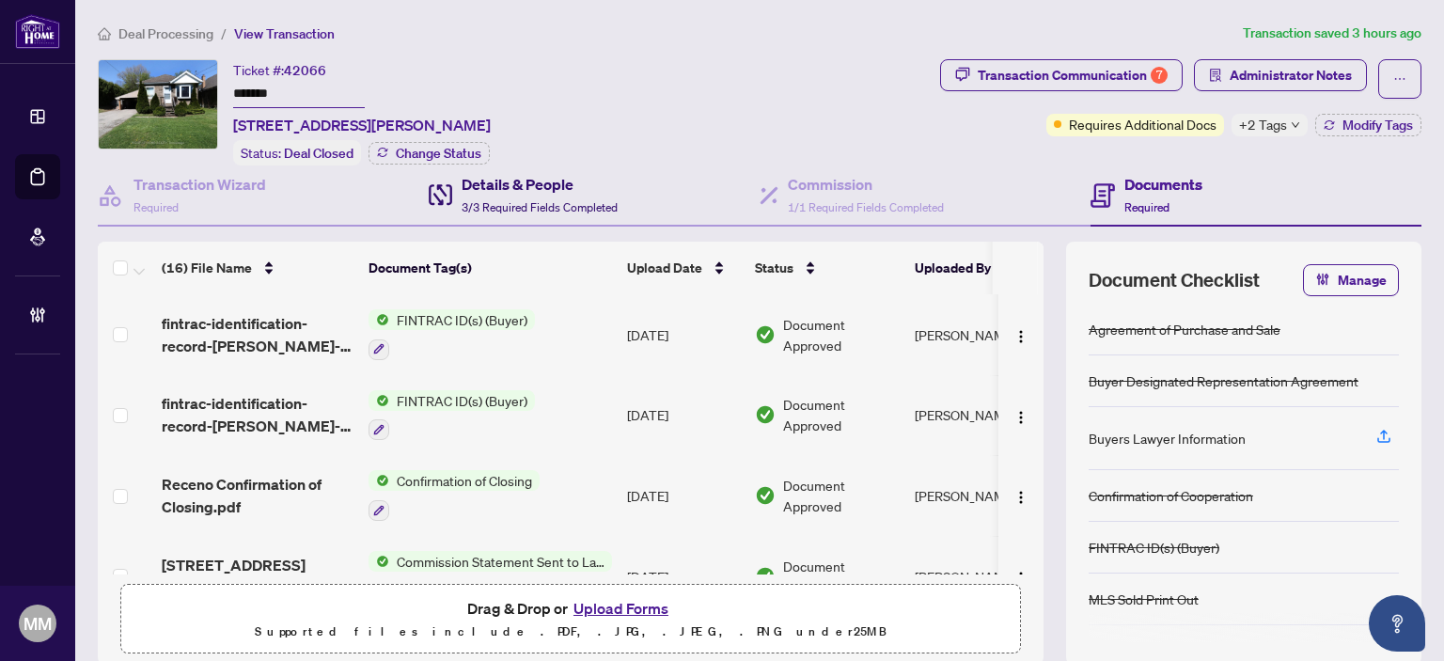
click at [568, 200] on span "3/3 Required Fields Completed" at bounding box center [540, 207] width 156 height 14
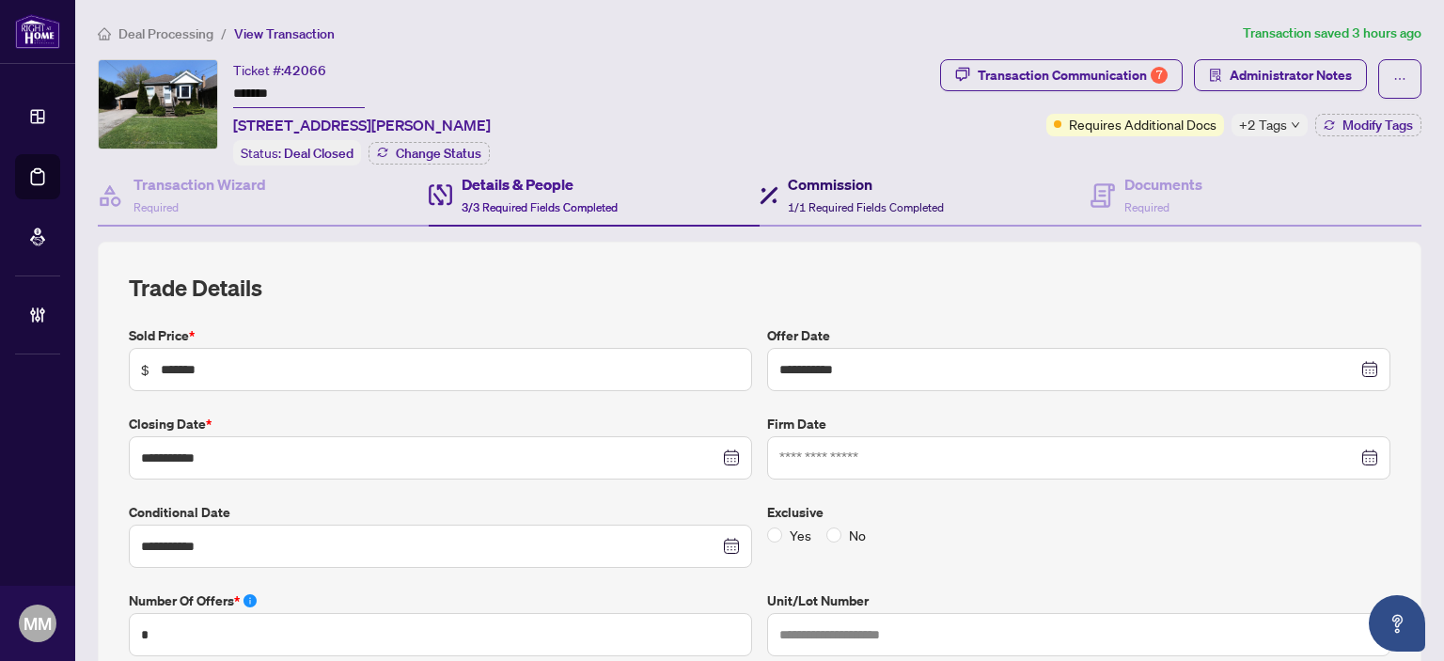
click at [847, 191] on h4 "Commission" at bounding box center [866, 184] width 156 height 23
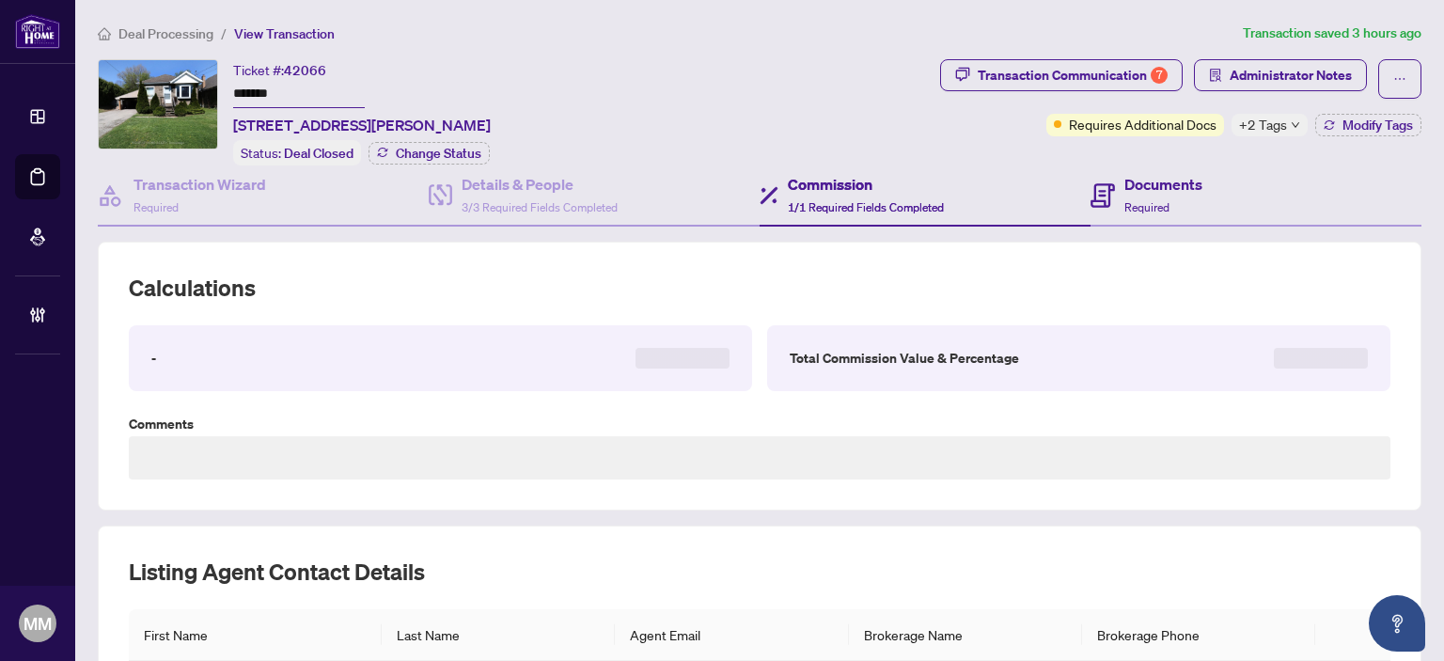
click at [1200, 206] on div "Documents Required" at bounding box center [1256, 195] width 331 height 61
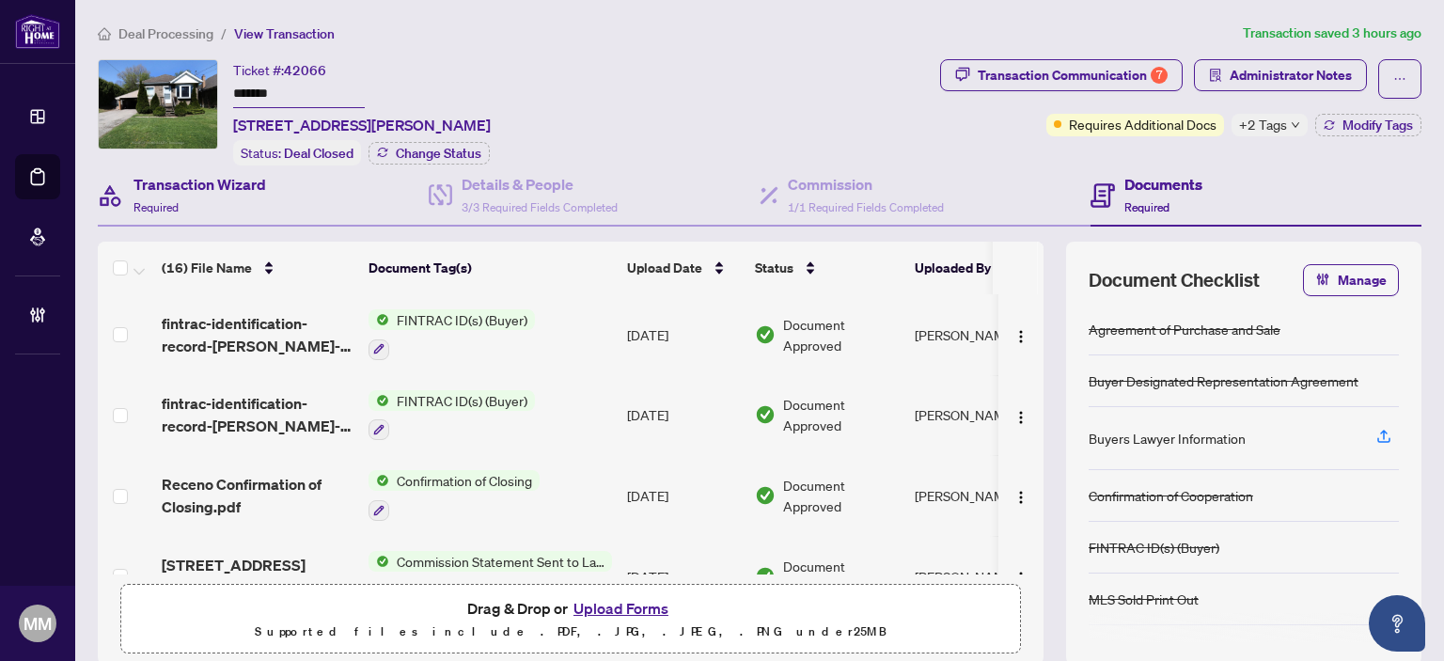
click at [286, 199] on div "Transaction Wizard Required" at bounding box center [263, 195] width 331 height 61
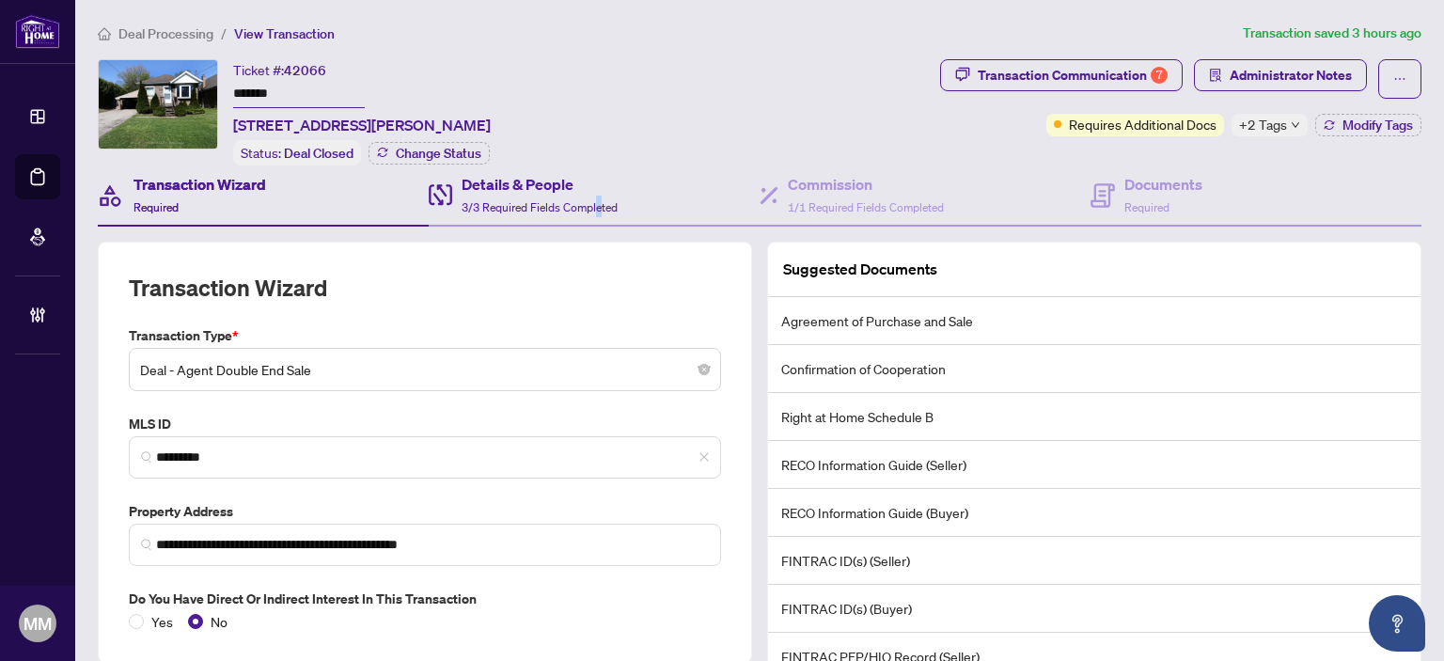
click at [591, 216] on div "Details & People 3/3 Required Fields Completed" at bounding box center [594, 195] width 331 height 61
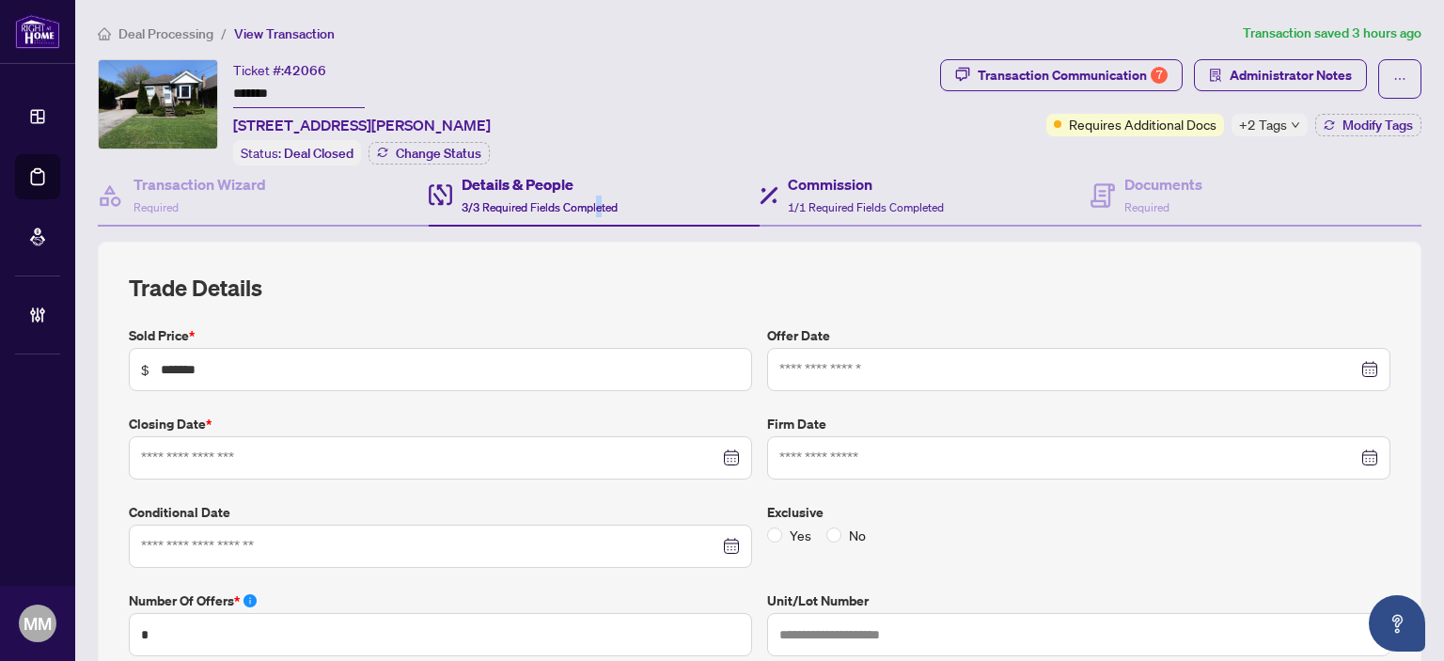
type input "**********"
click at [822, 200] on span "1/1 Required Fields Completed" at bounding box center [866, 207] width 156 height 14
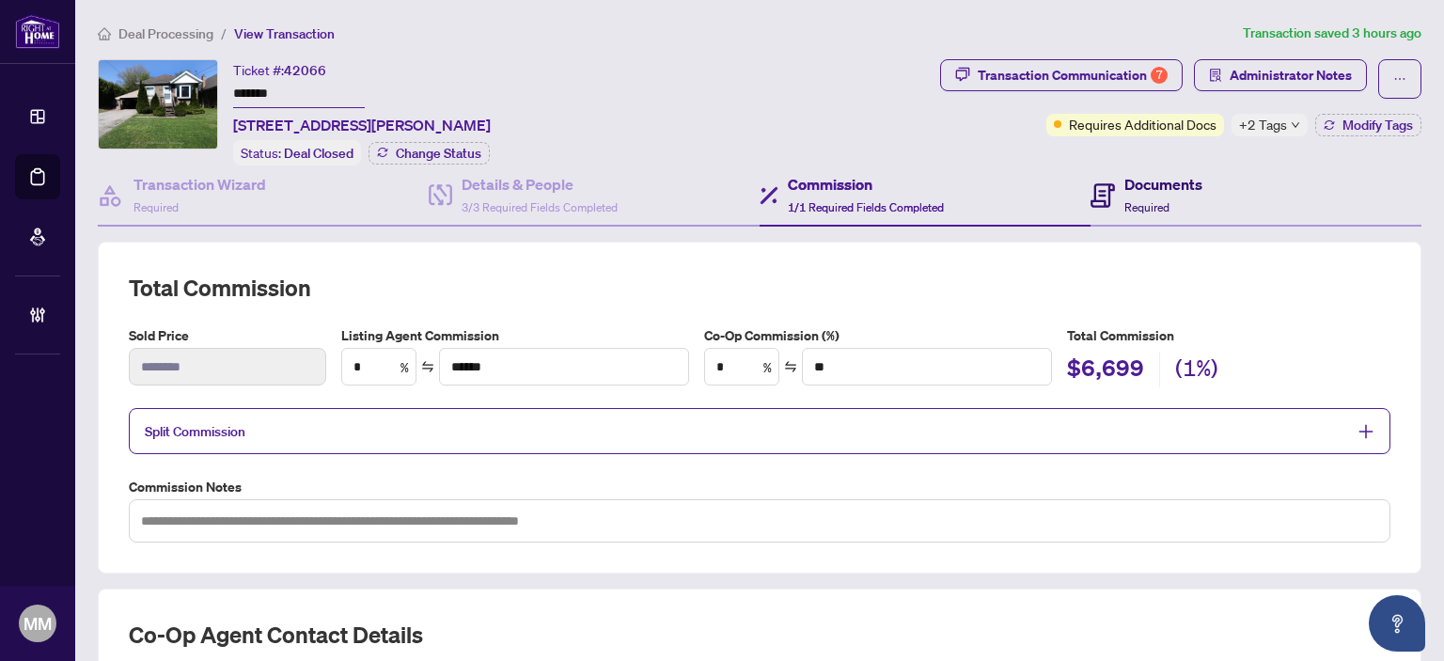
click at [1147, 212] on div "Documents Required" at bounding box center [1164, 195] width 78 height 44
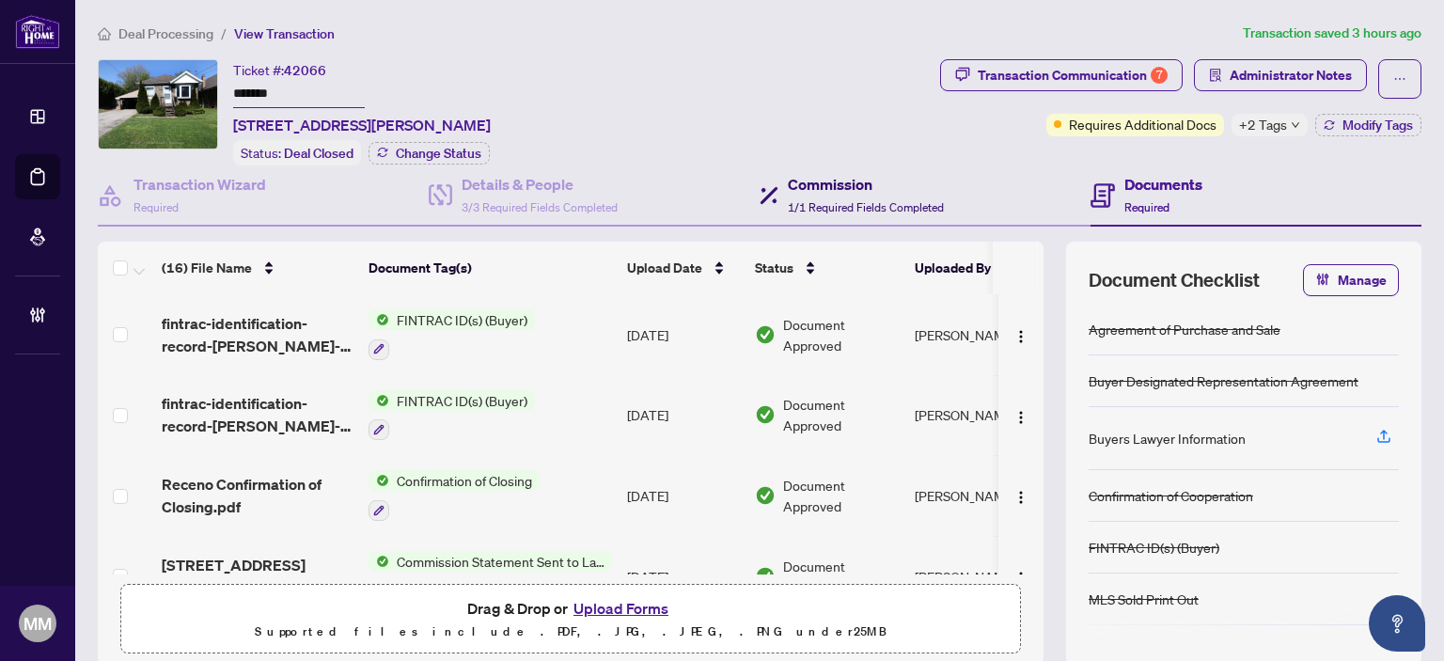
click at [779, 195] on div "Commission 1/1 Required Fields Completed" at bounding box center [852, 195] width 184 height 44
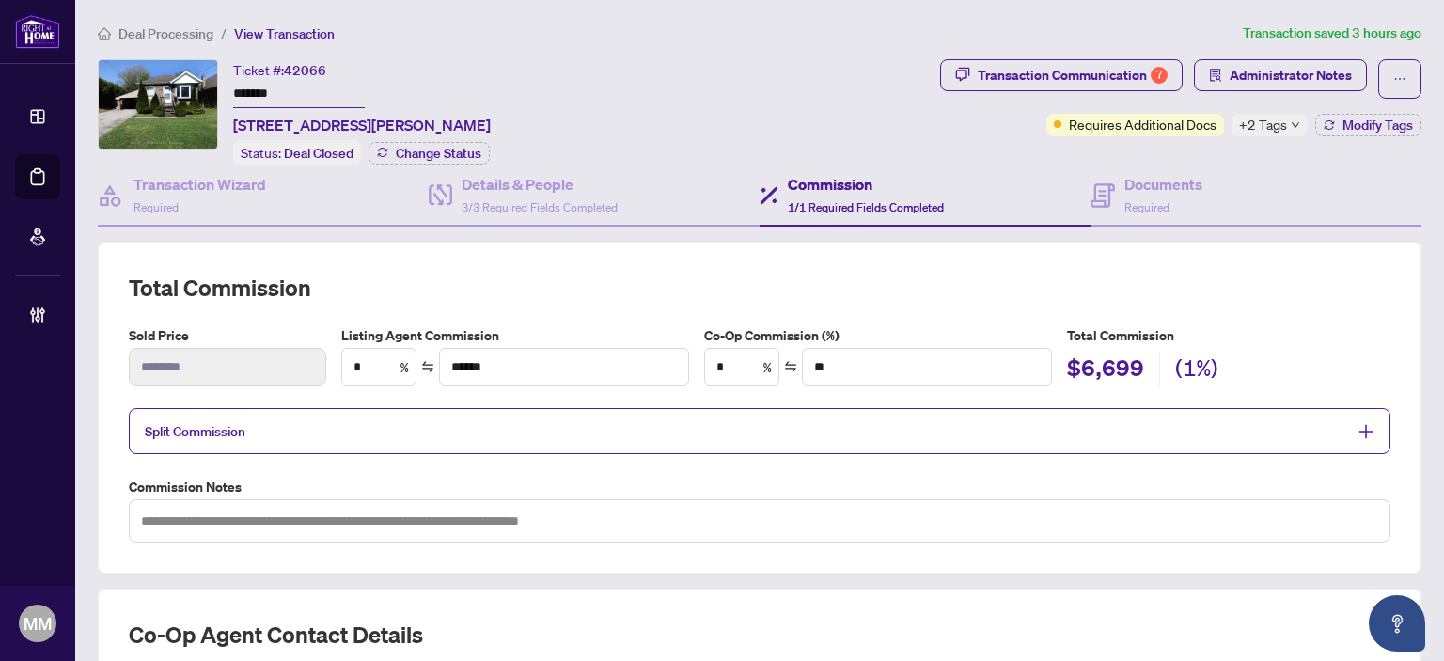
click at [564, 424] on span "Split Commission" at bounding box center [746, 431] width 1202 height 22
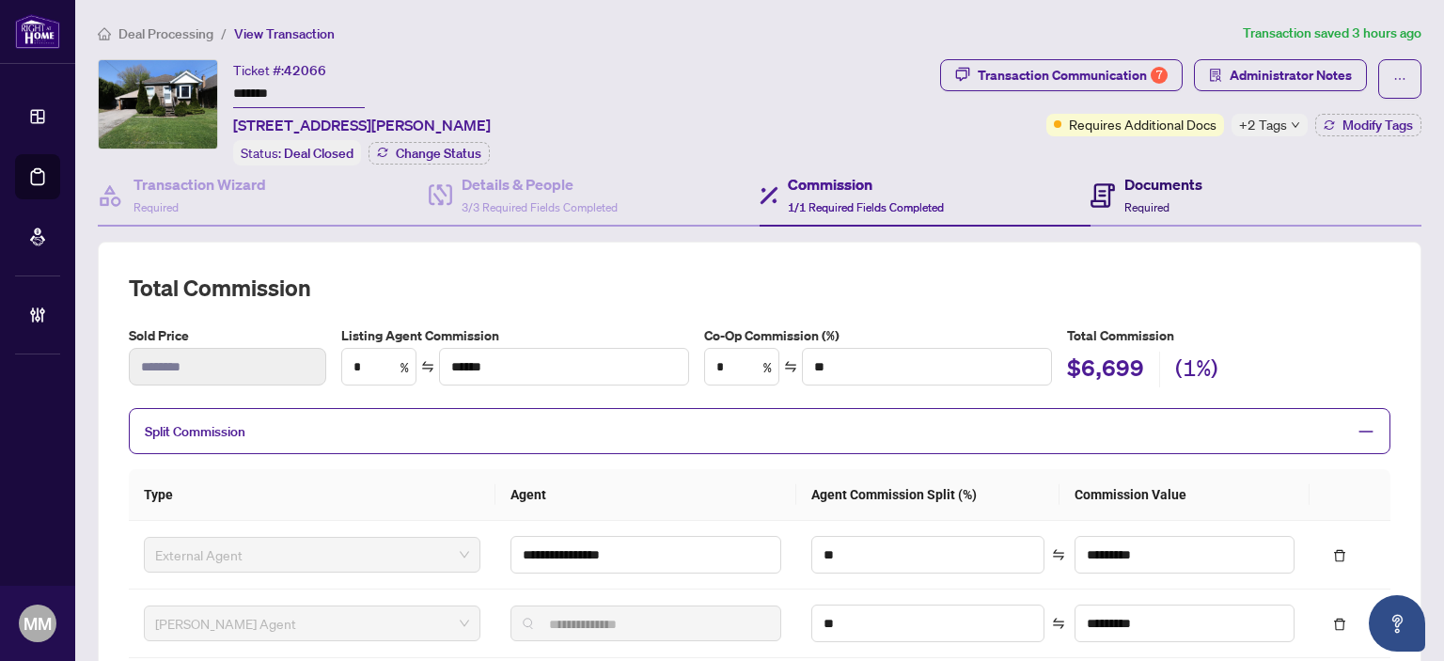
click at [1097, 204] on span at bounding box center [1103, 195] width 24 height 44
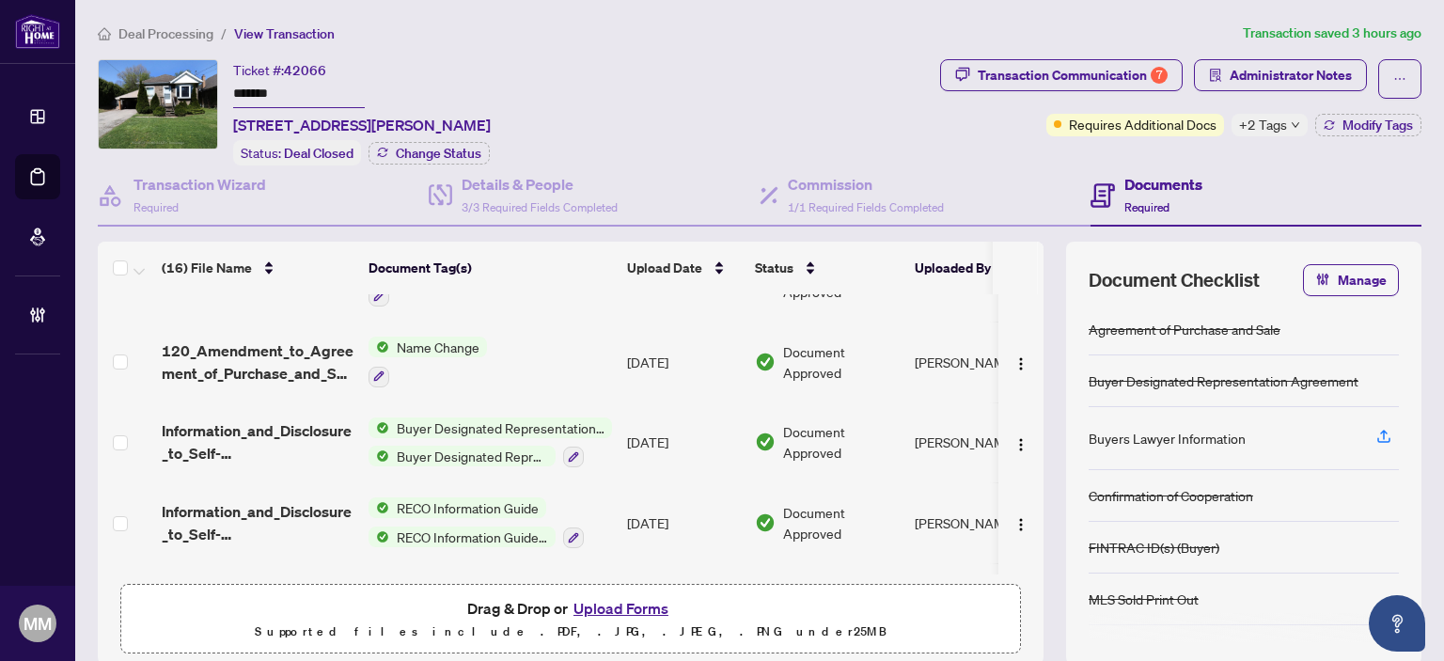
scroll to position [523, 0]
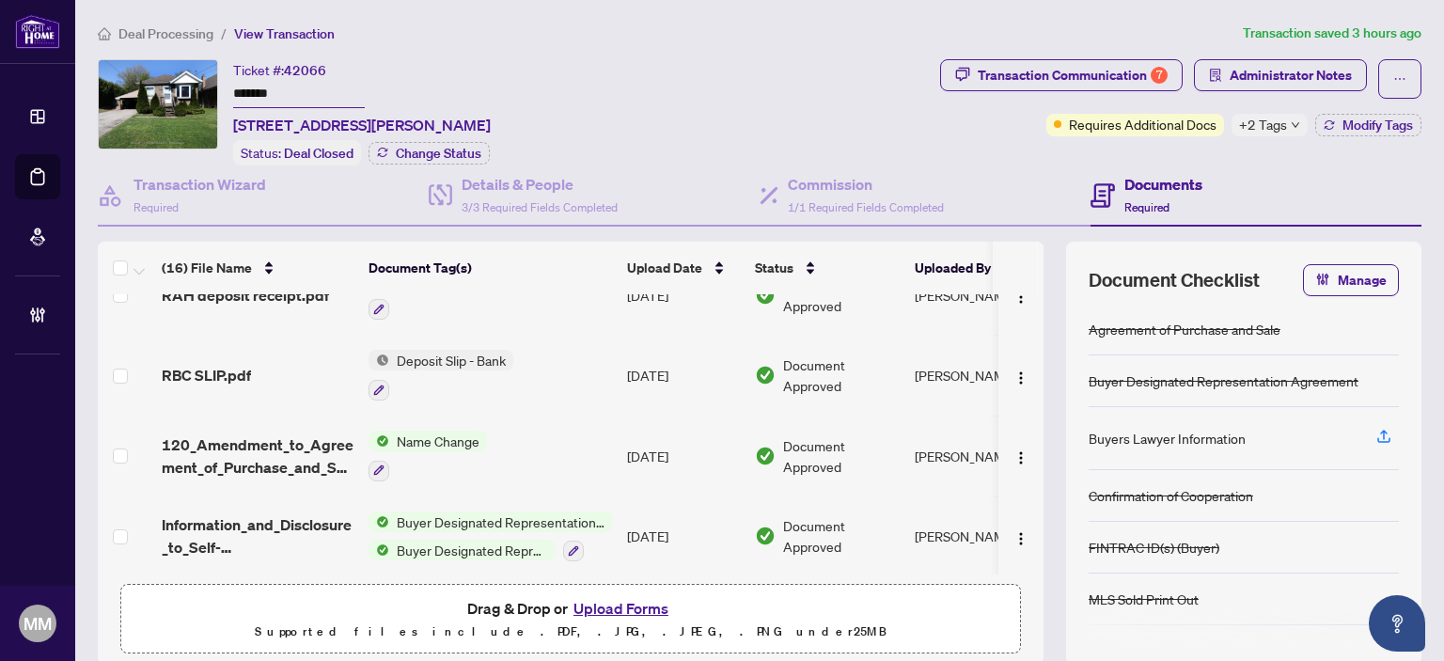
click at [695, 521] on td "[DATE]" at bounding box center [684, 536] width 128 height 81
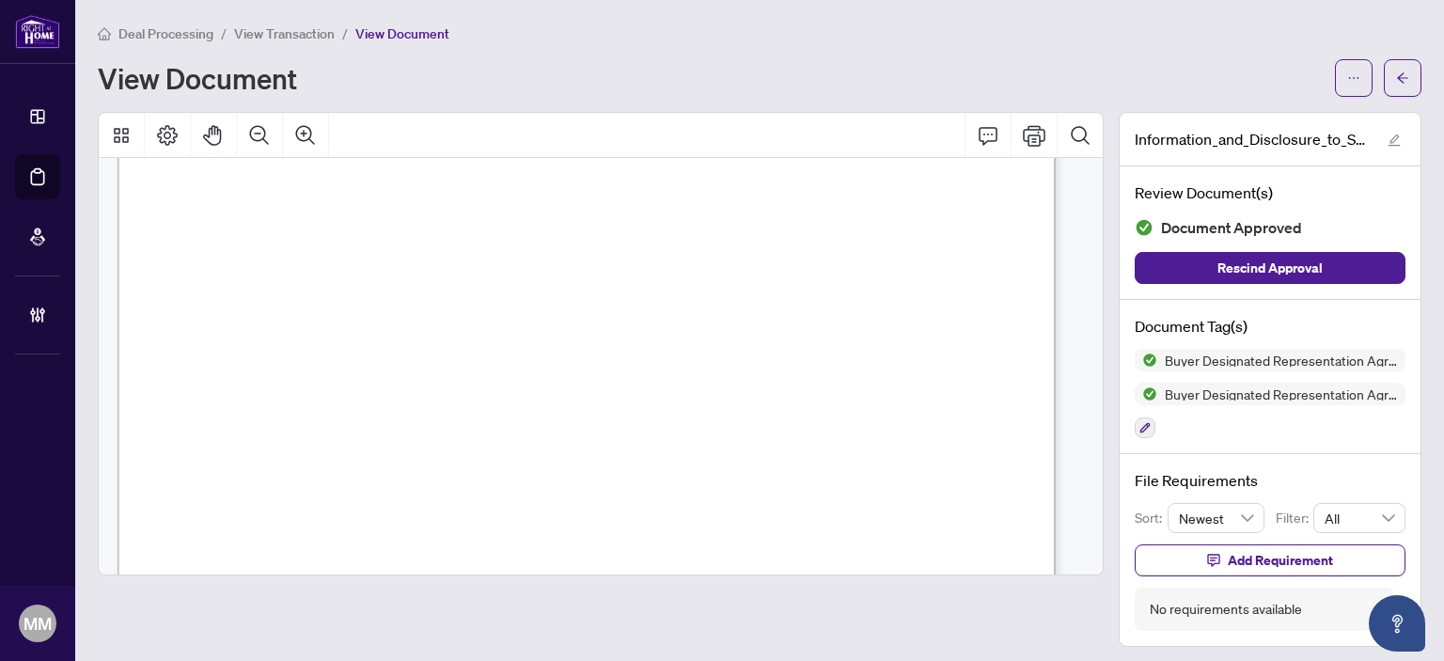
scroll to position [292, 0]
click at [1396, 85] on button "button" at bounding box center [1403, 78] width 38 height 38
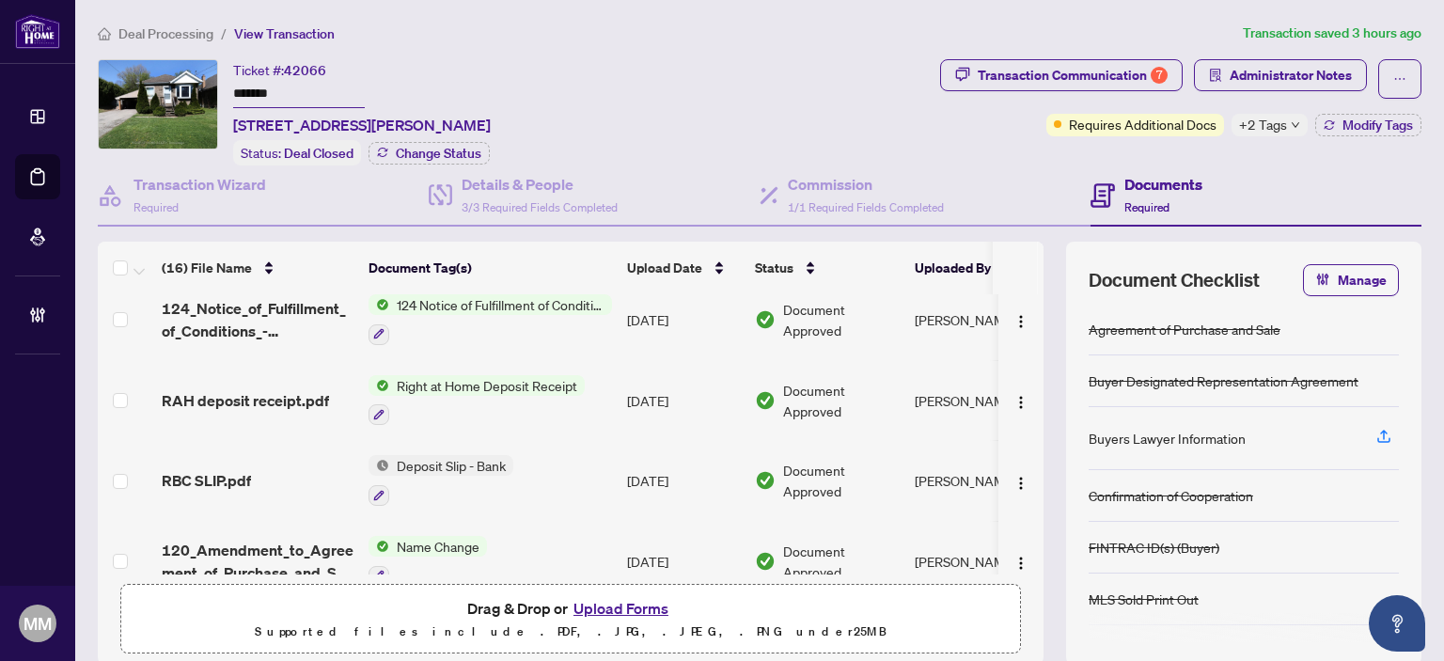
scroll to position [376, 0]
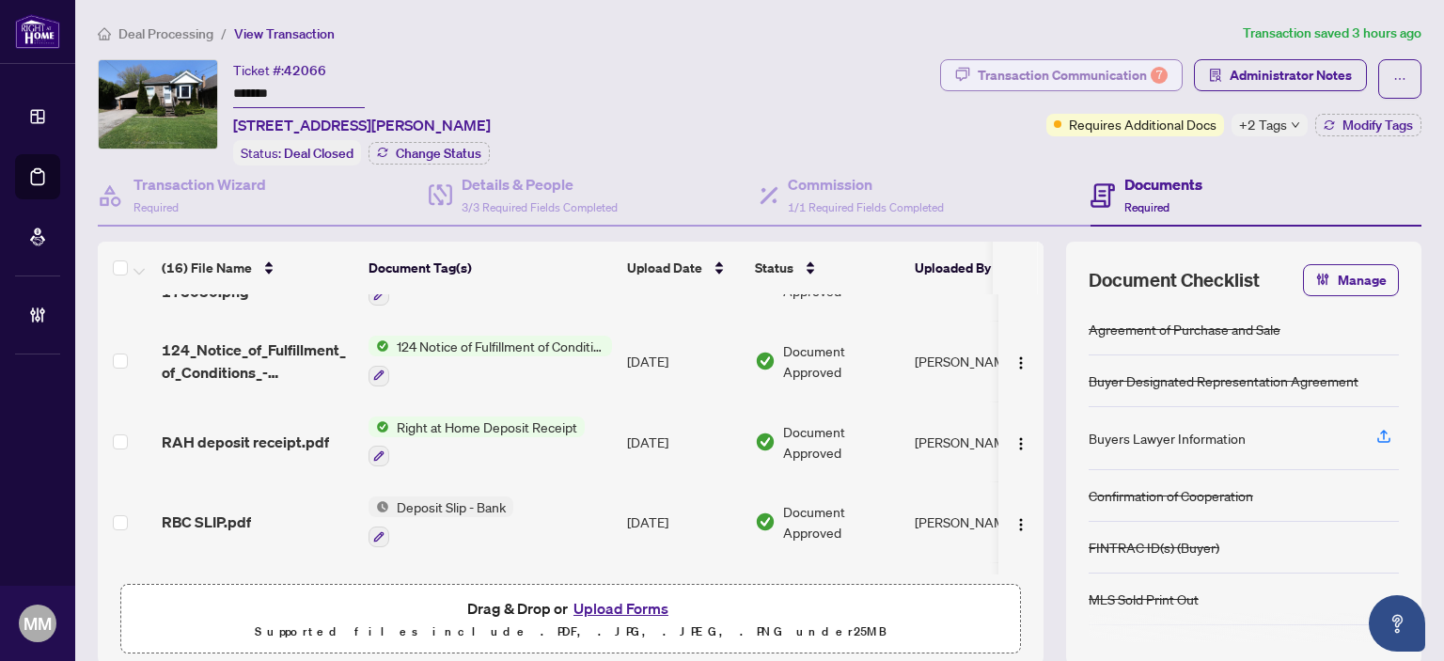
click at [979, 60] on div "Transaction Communication 7" at bounding box center [1073, 75] width 190 height 30
type textarea "**********"
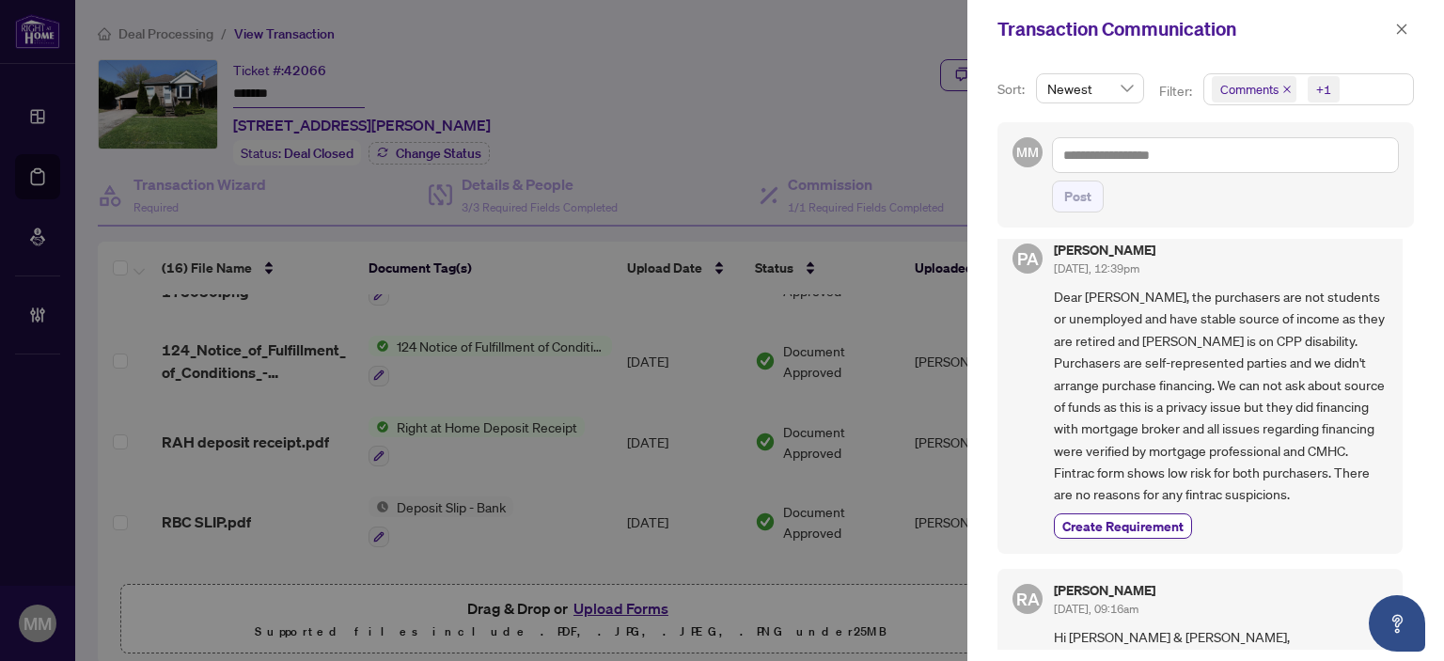
scroll to position [0, 0]
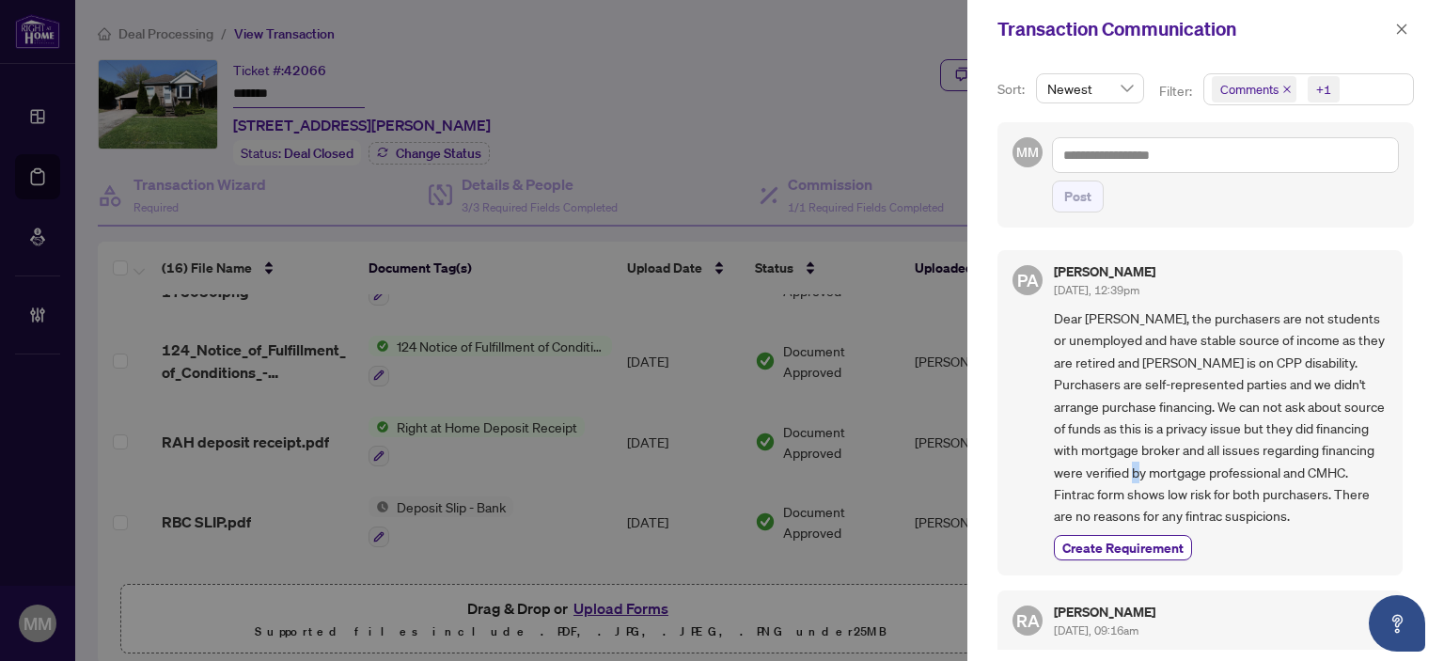
click at [1269, 465] on span "Dear [PERSON_NAME], the purchasers are not students or unemployed and have stab…" at bounding box center [1221, 417] width 334 height 220
click at [1268, 460] on span "Dear [PERSON_NAME], the purchasers are not students or unemployed and have stab…" at bounding box center [1221, 417] width 334 height 220
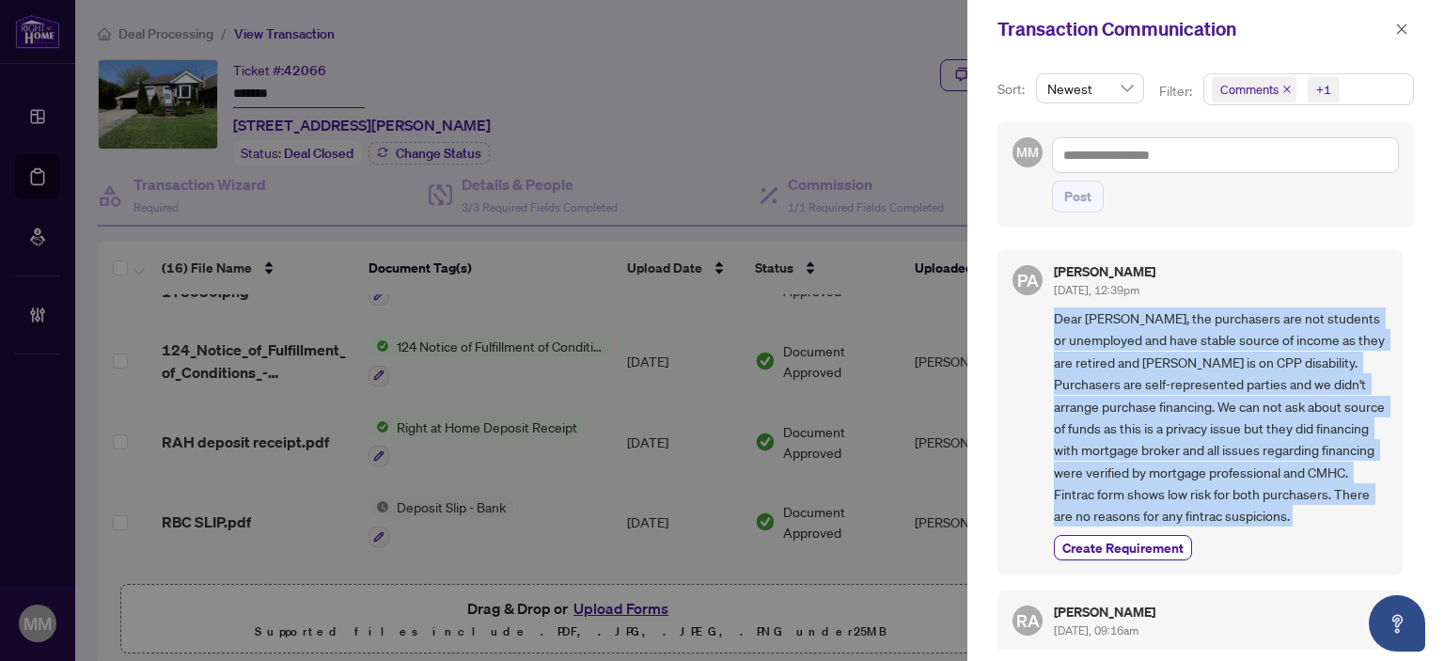
click at [1268, 460] on span "Dear [PERSON_NAME], the purchasers are not students or unemployed and have stab…" at bounding box center [1221, 417] width 334 height 220
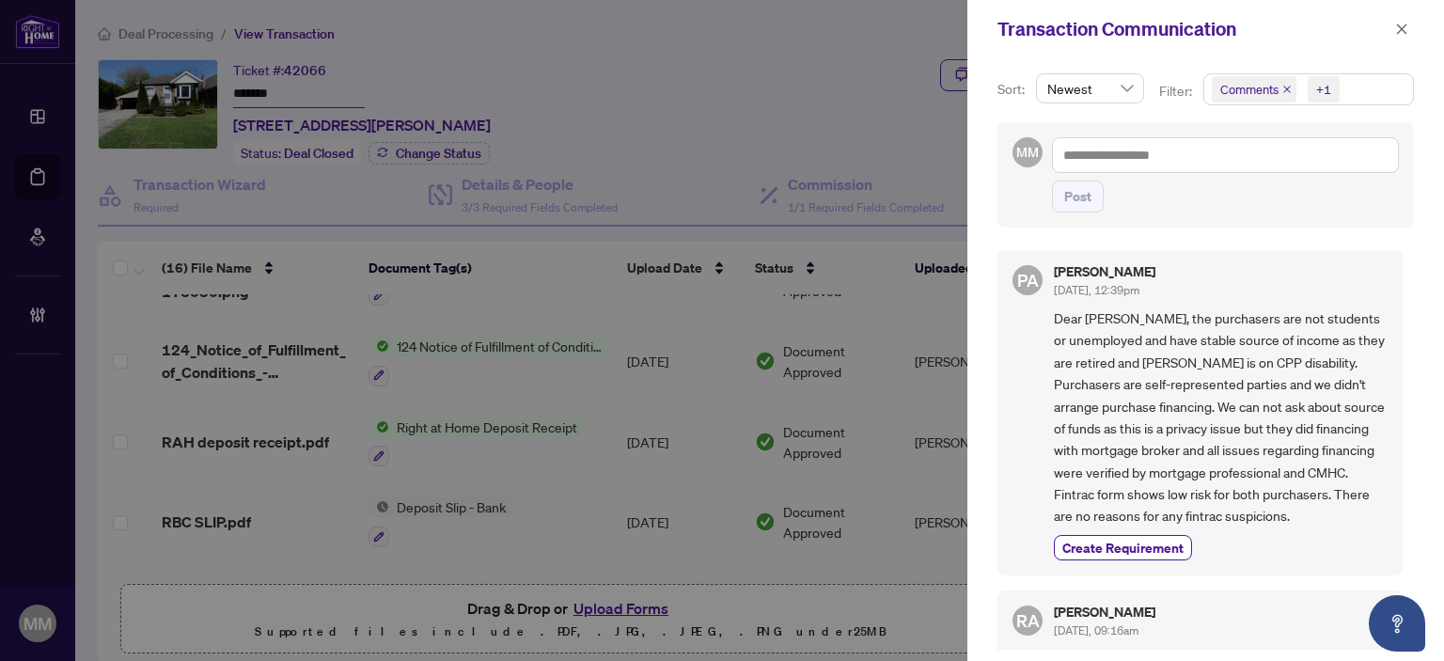
click at [1253, 423] on span "Dear [PERSON_NAME], the purchasers are not students or unemployed and have stab…" at bounding box center [1221, 417] width 334 height 220
click at [1401, 25] on span "button" at bounding box center [1401, 29] width 13 height 30
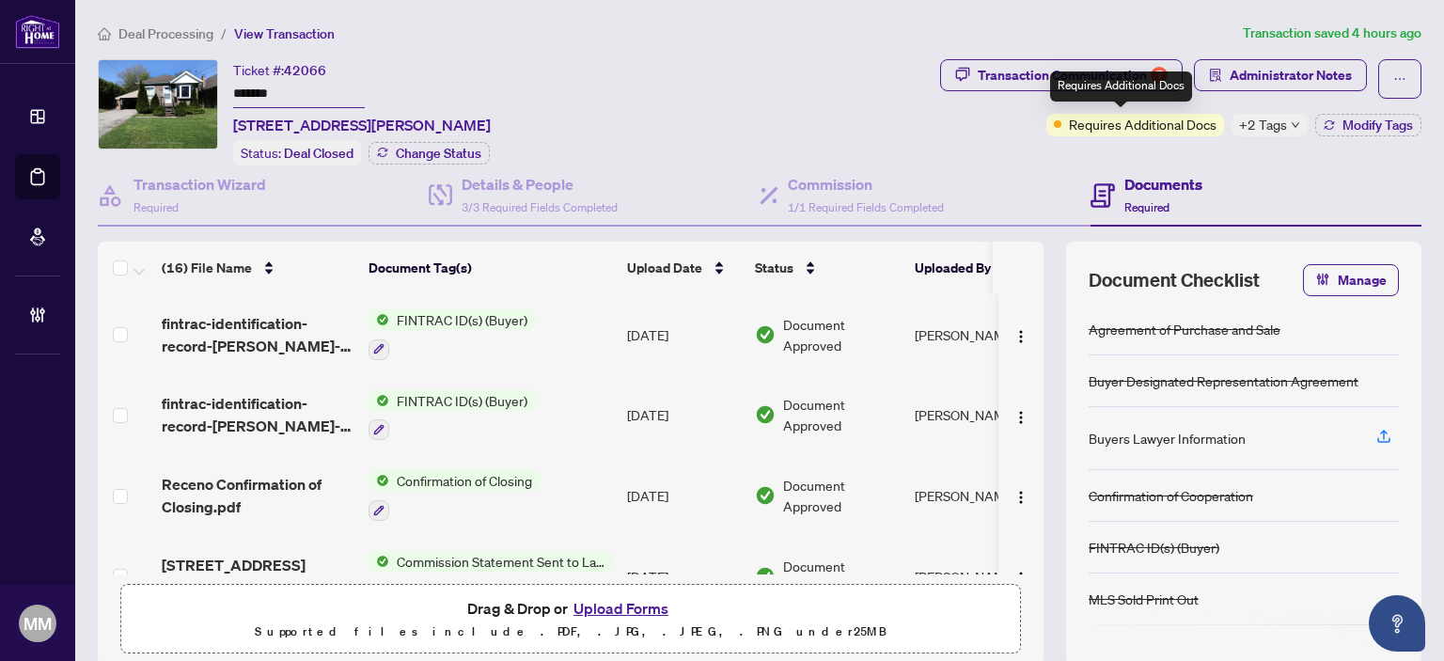
click at [1079, 71] on div "Requires Additional Docs" at bounding box center [1121, 86] width 142 height 30
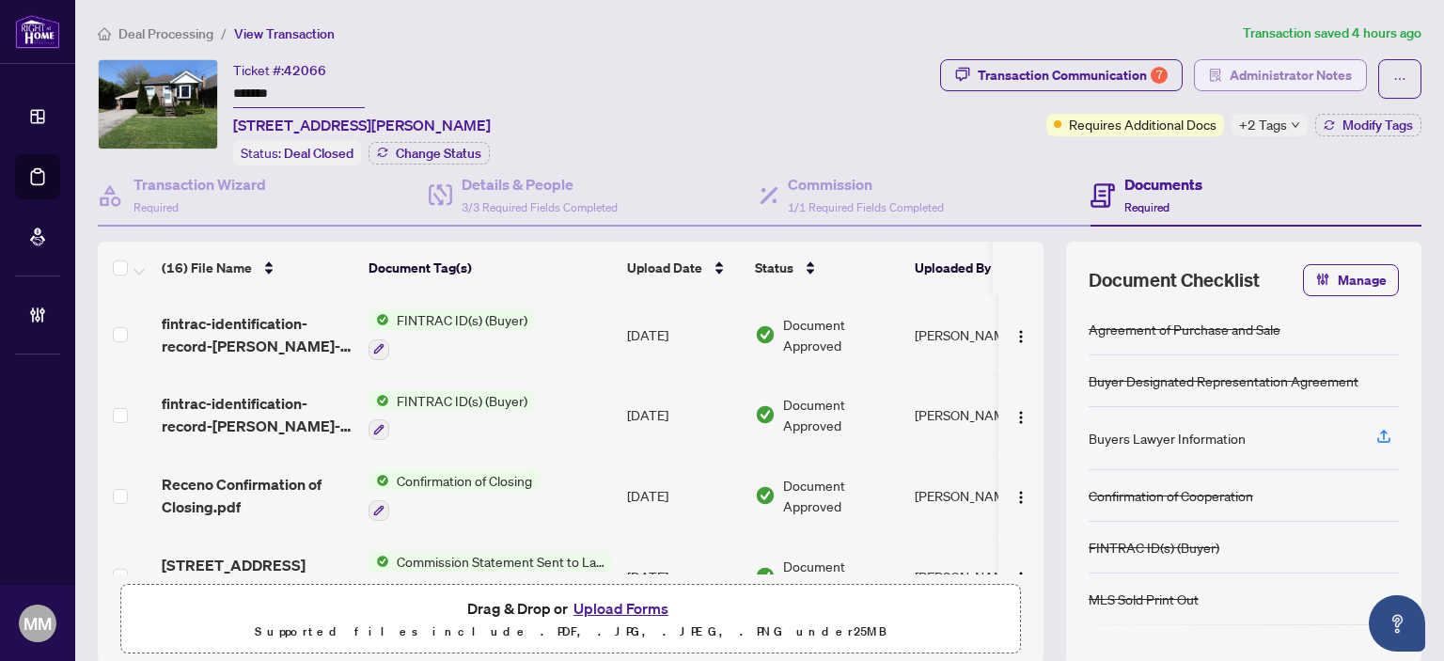
click at [1301, 67] on span "Administrator Notes" at bounding box center [1291, 75] width 122 height 30
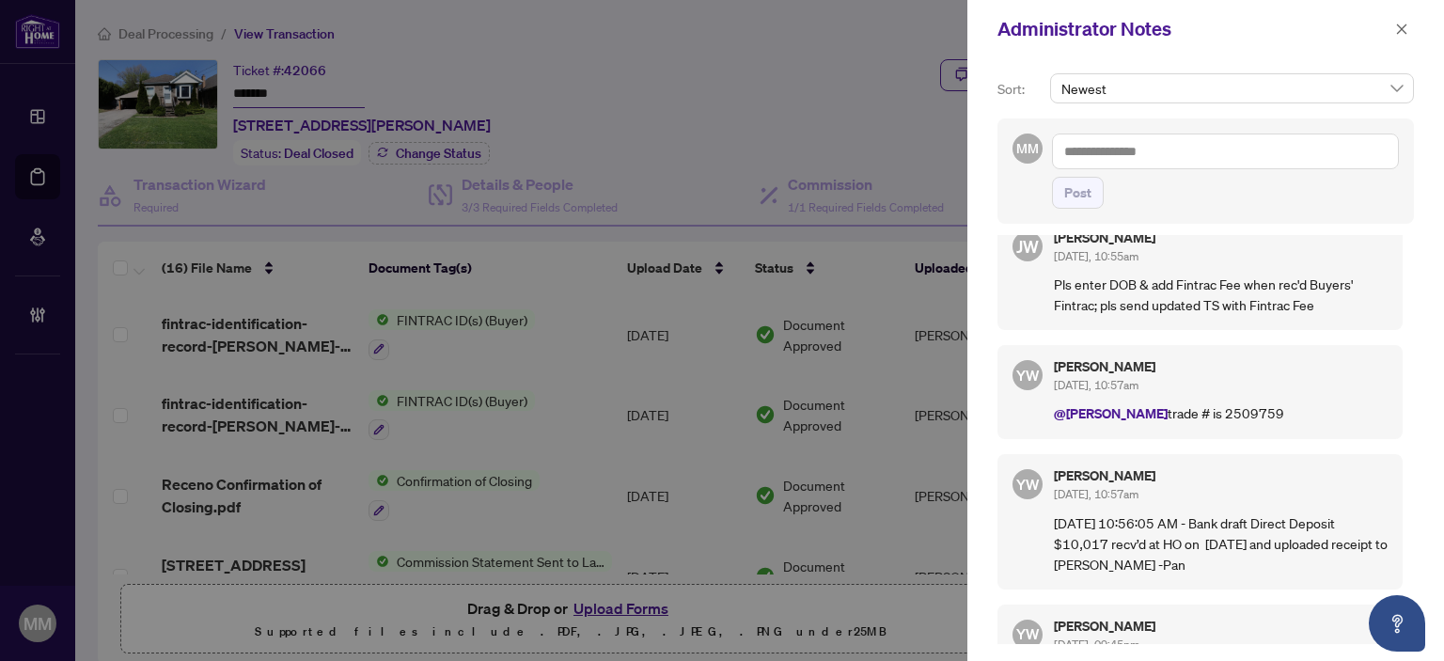
scroll to position [1881, 0]
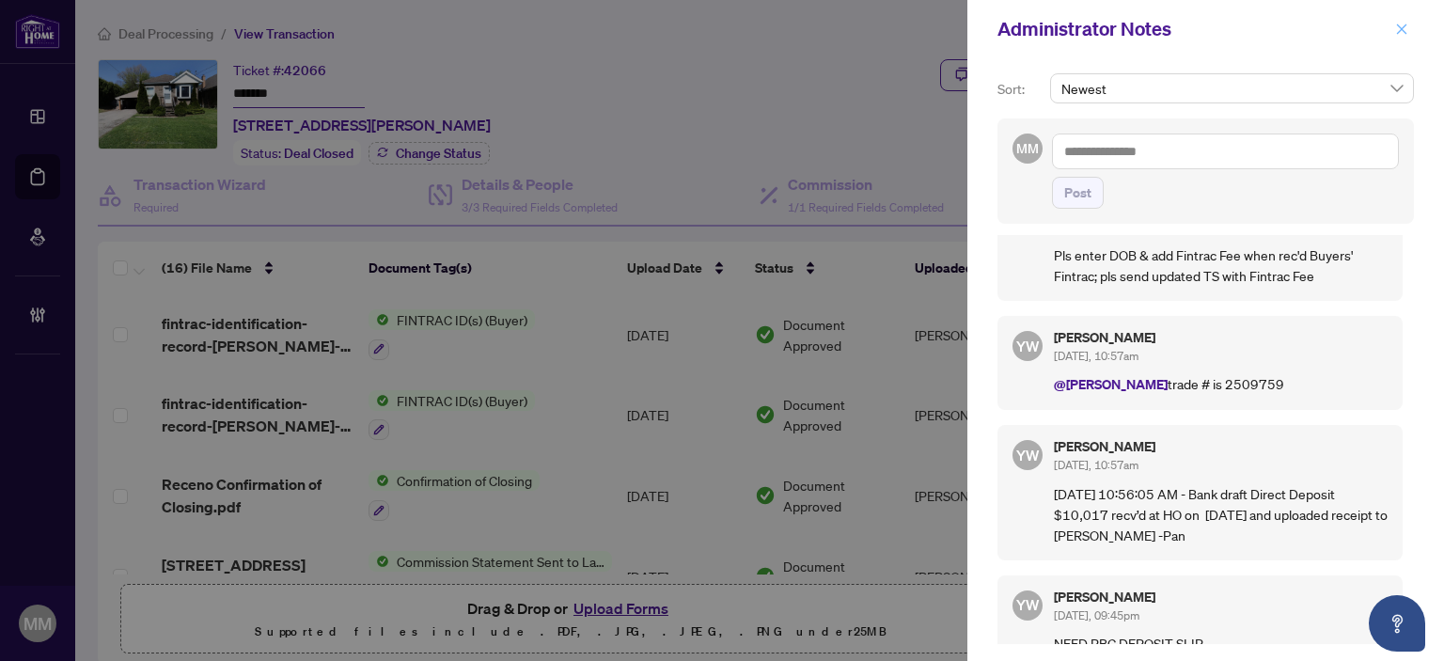
click at [1396, 18] on span "button" at bounding box center [1401, 29] width 13 height 30
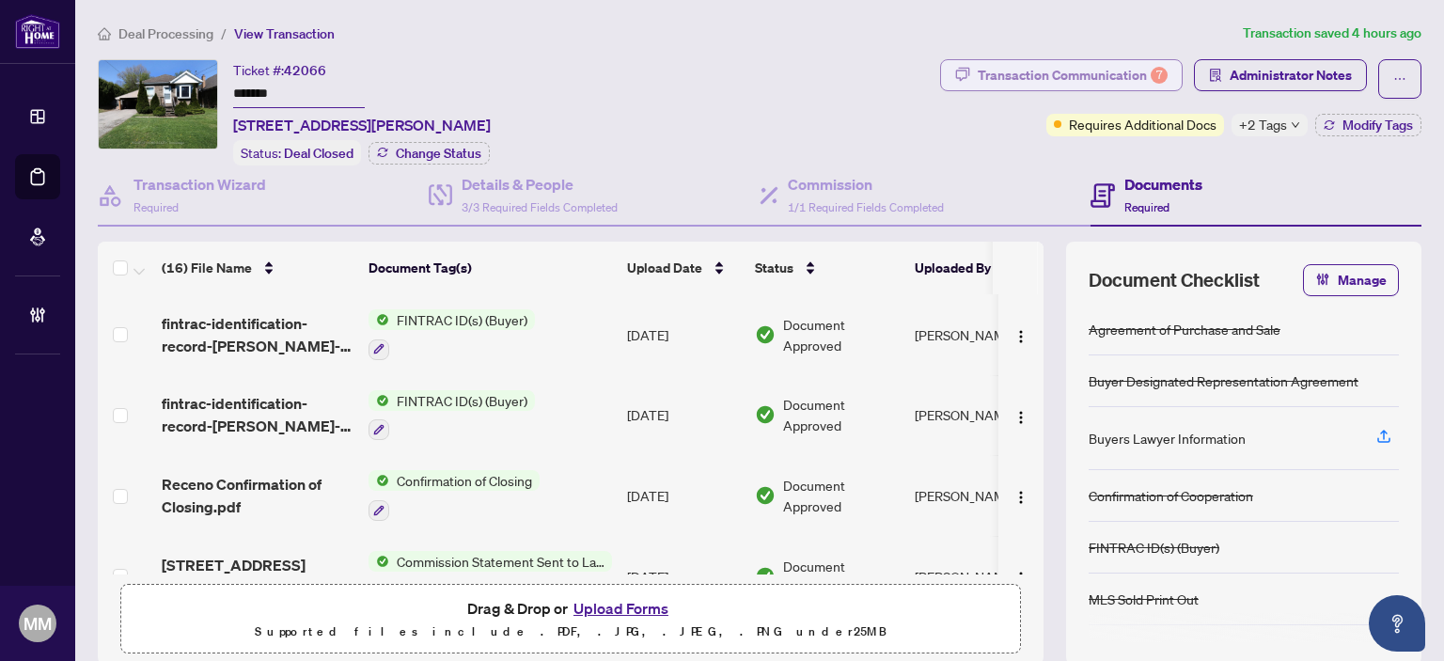
click at [1043, 66] on div "Transaction Communication 7" at bounding box center [1073, 75] width 190 height 30
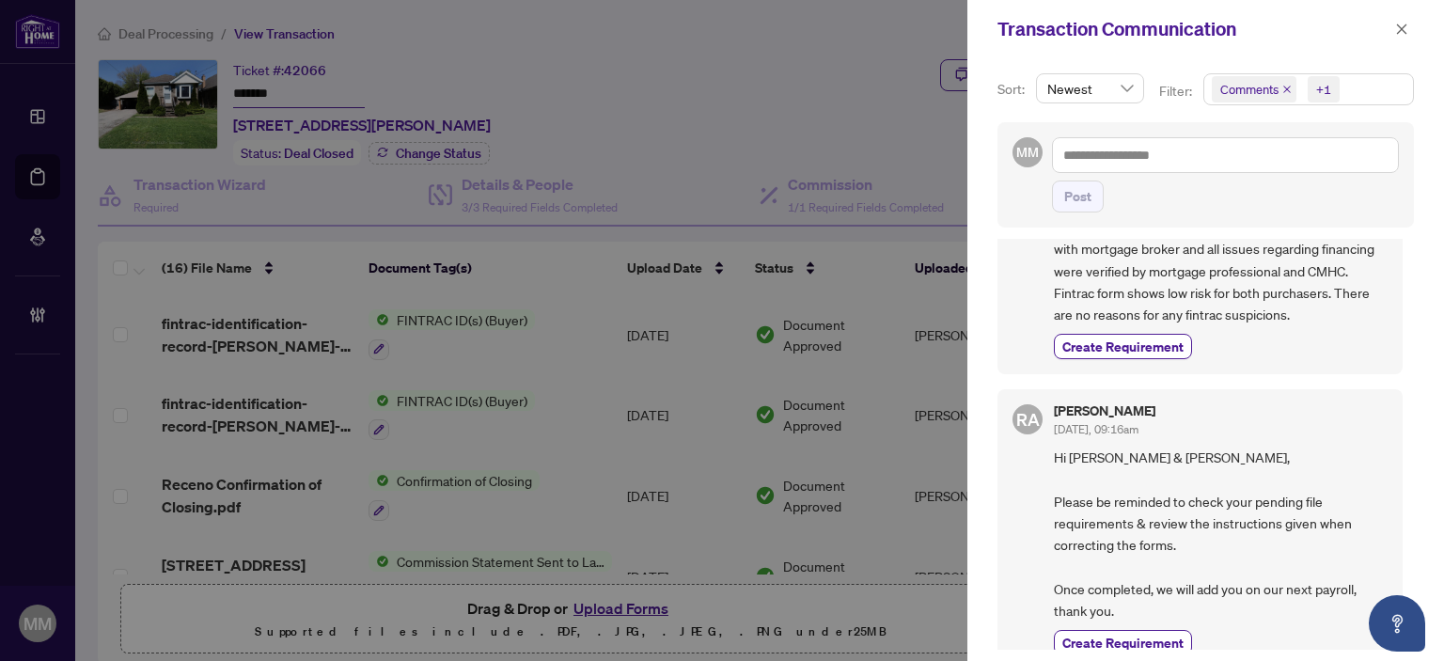
scroll to position [282, 0]
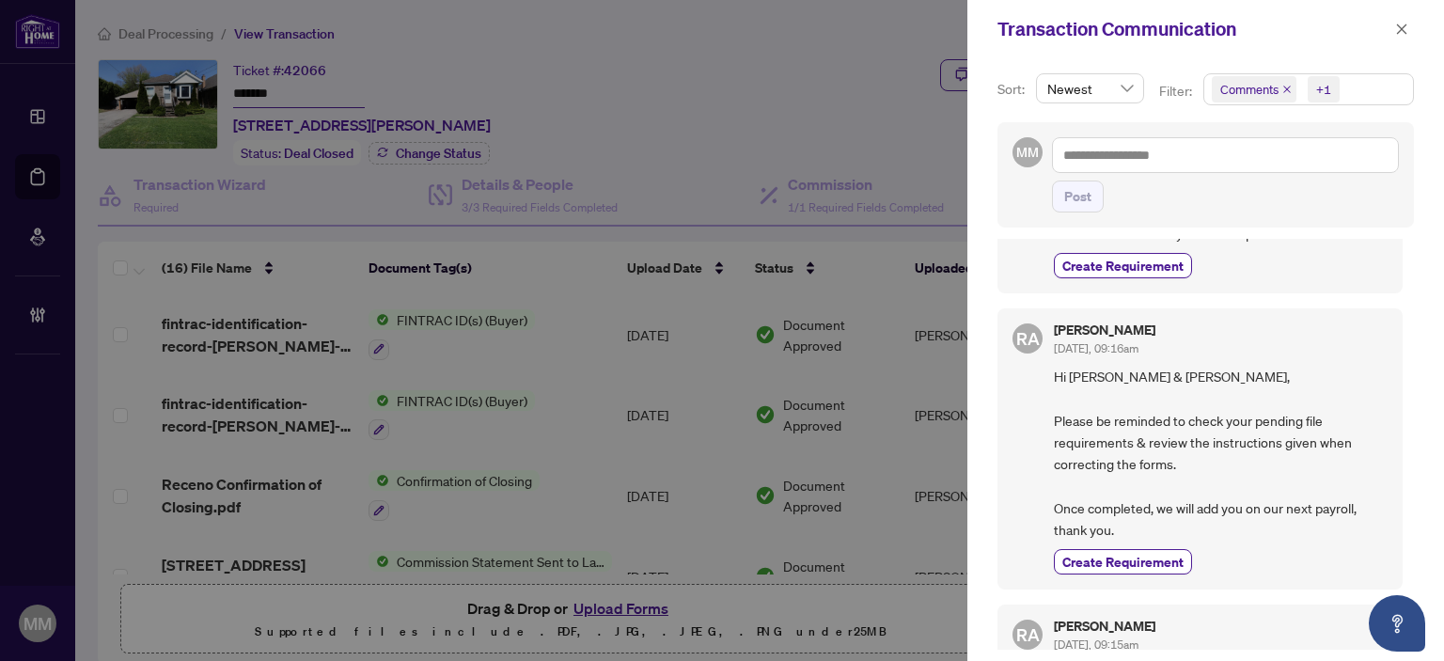
drag, startPoint x: 1405, startPoint y: 33, endPoint x: 1373, endPoint y: 9, distance: 39.7
click at [1405, 33] on icon "close" at bounding box center [1401, 29] width 13 height 13
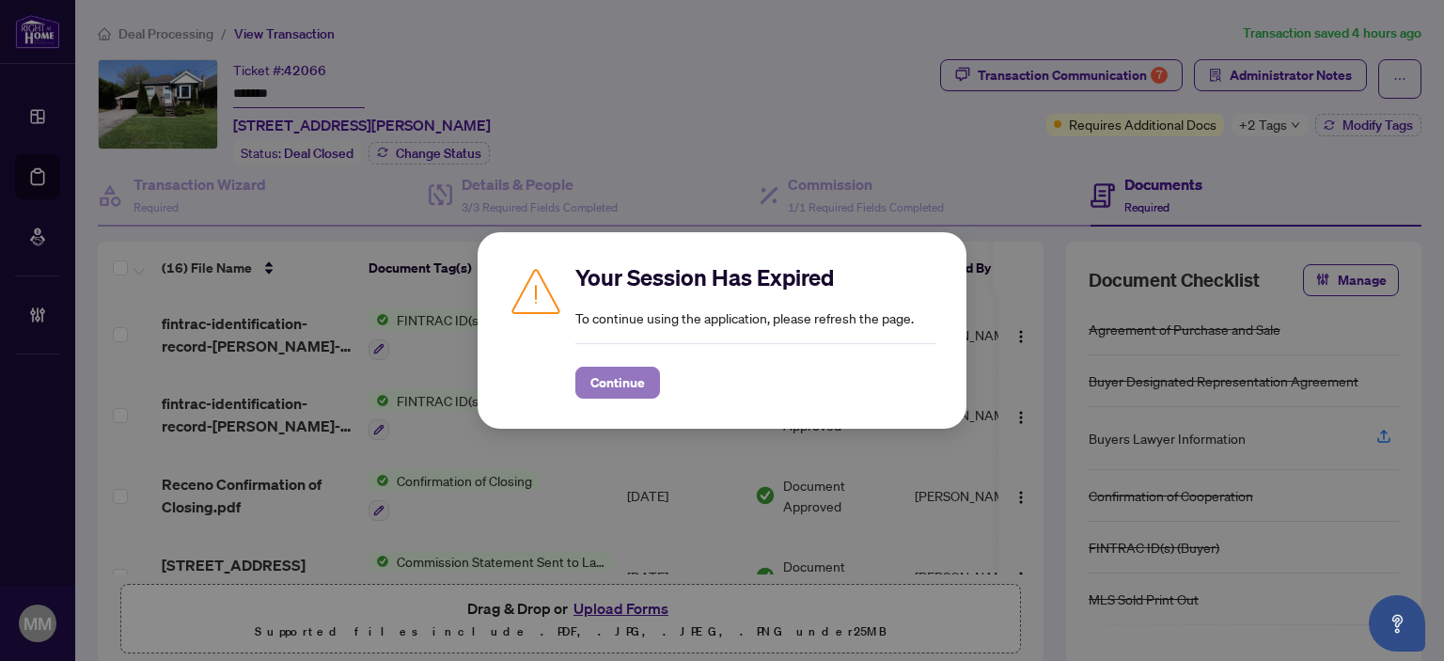
click at [578, 397] on button "Continue" at bounding box center [617, 383] width 85 height 32
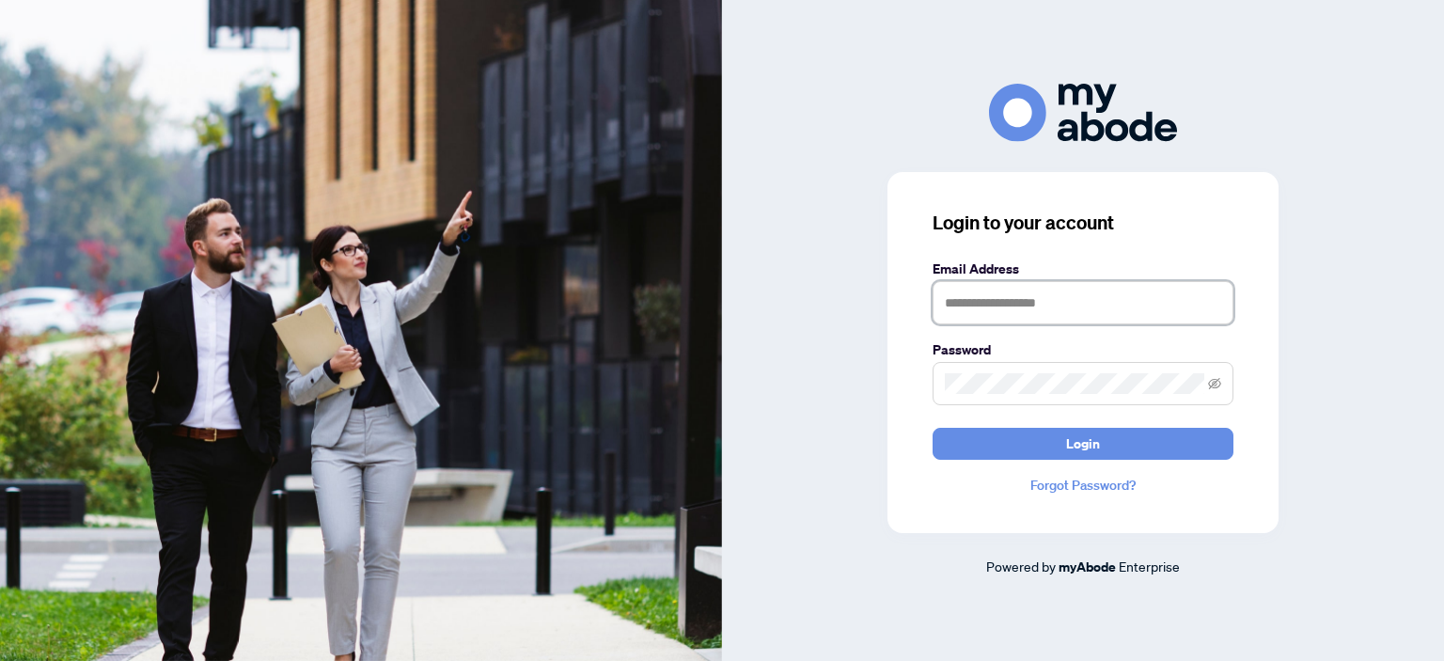
click at [1017, 309] on input "text" at bounding box center [1083, 302] width 301 height 43
type input "**********"
click at [968, 401] on span at bounding box center [1083, 383] width 301 height 43
click at [933, 428] on button "Login" at bounding box center [1083, 444] width 301 height 32
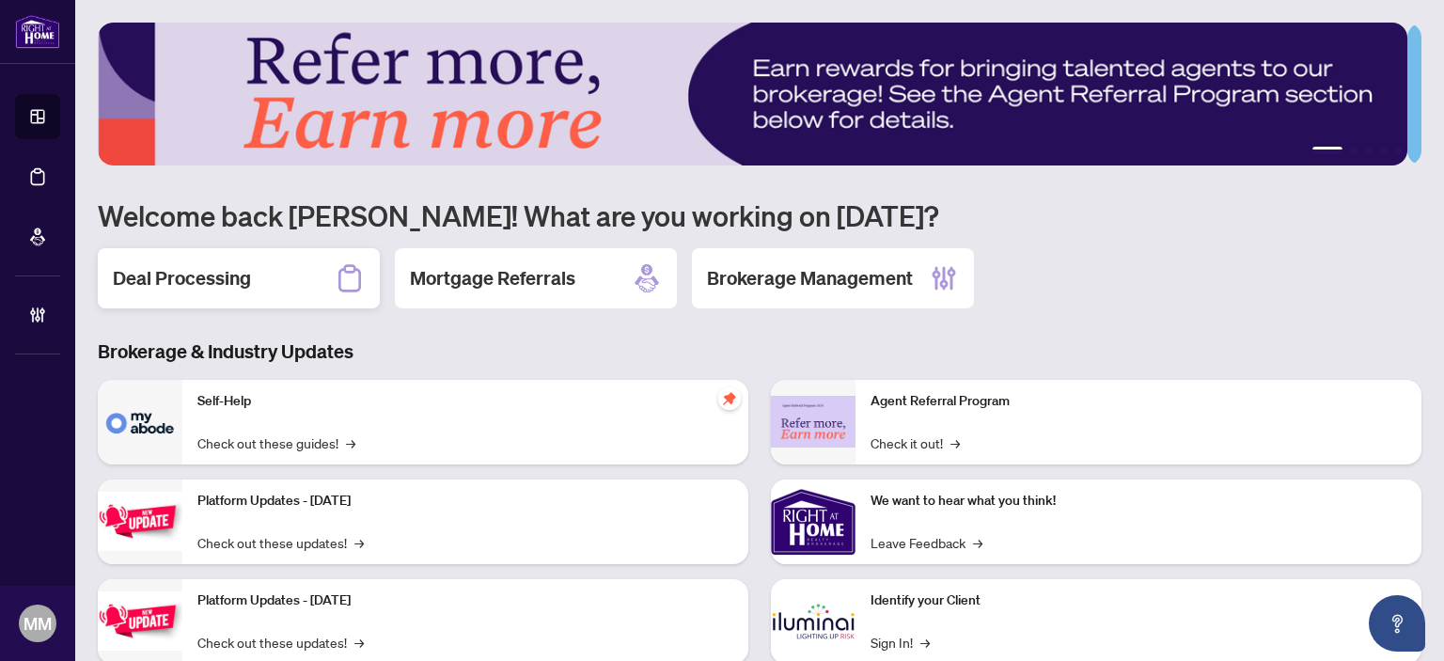
click at [184, 248] on div "Deal Processing" at bounding box center [239, 278] width 282 height 60
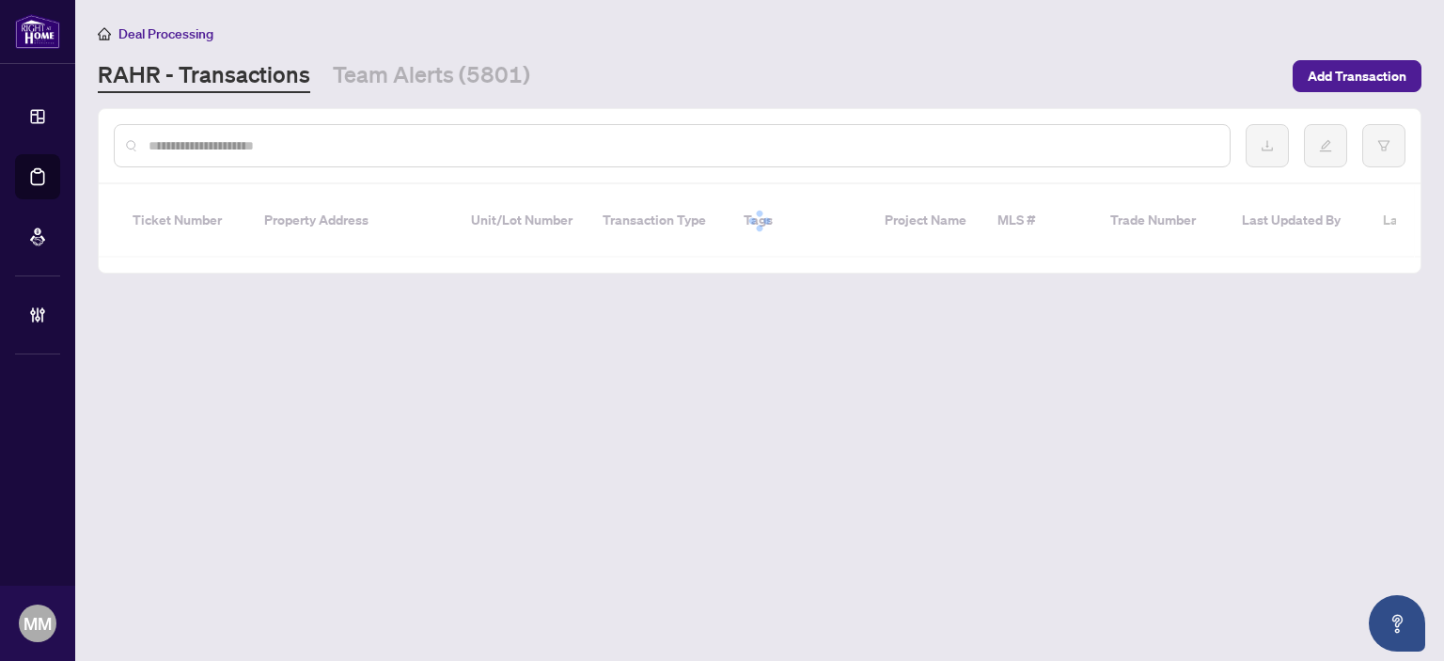
click at [517, 114] on div at bounding box center [760, 145] width 1322 height 73
click at [502, 153] on input "text" at bounding box center [682, 145] width 1066 height 21
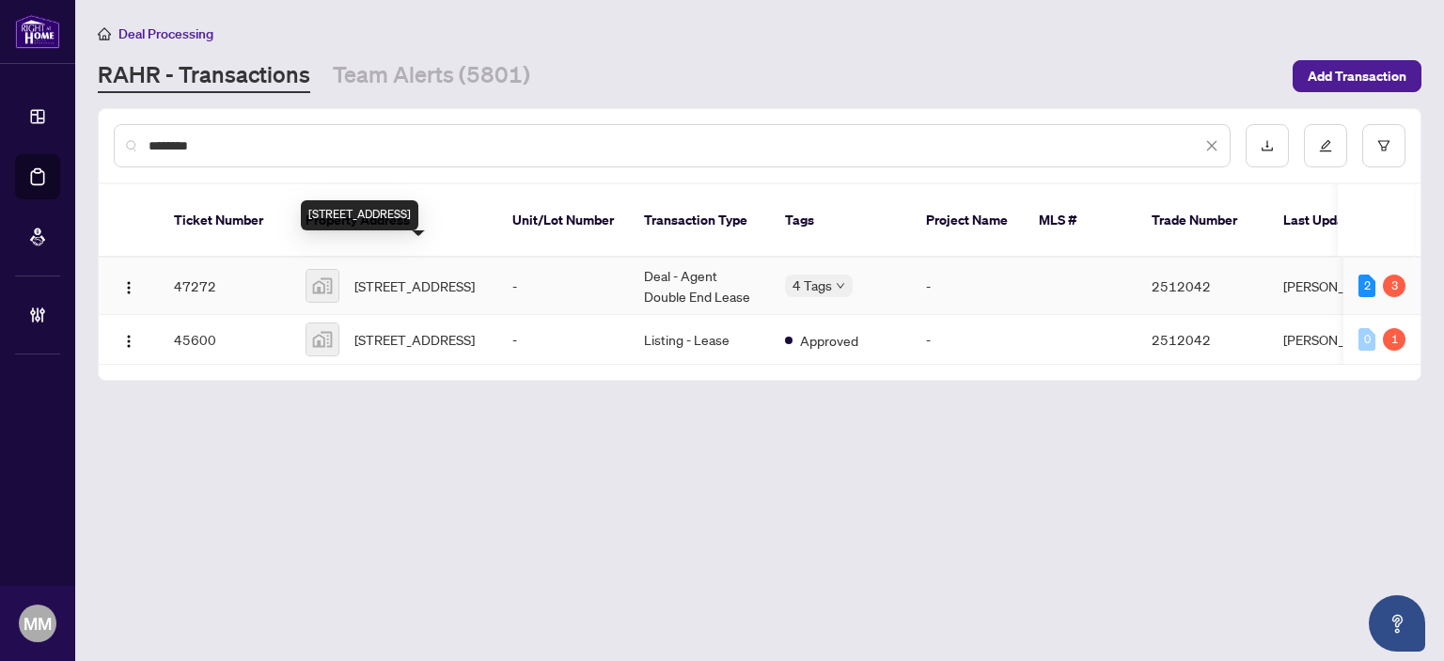
type input "*******"
click at [361, 276] on span "[STREET_ADDRESS]" at bounding box center [415, 286] width 120 height 21
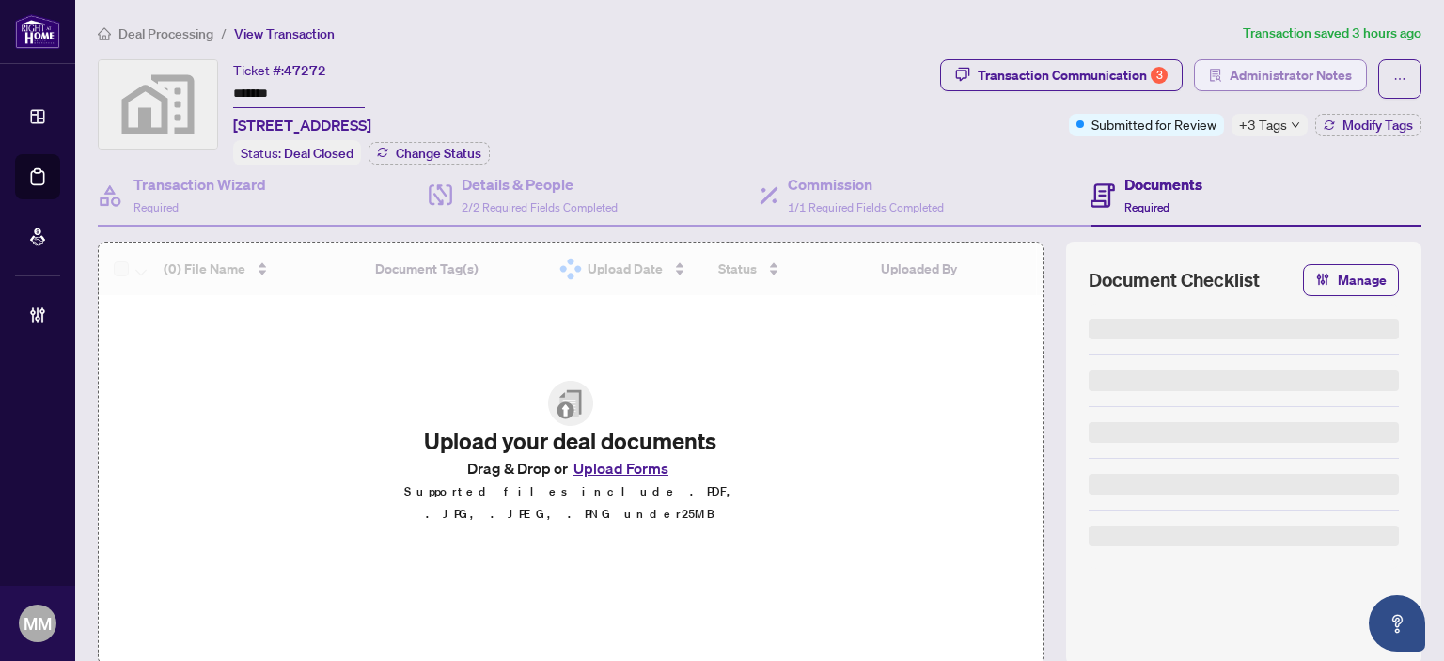
click at [1209, 82] on span "button" at bounding box center [1215, 75] width 13 height 30
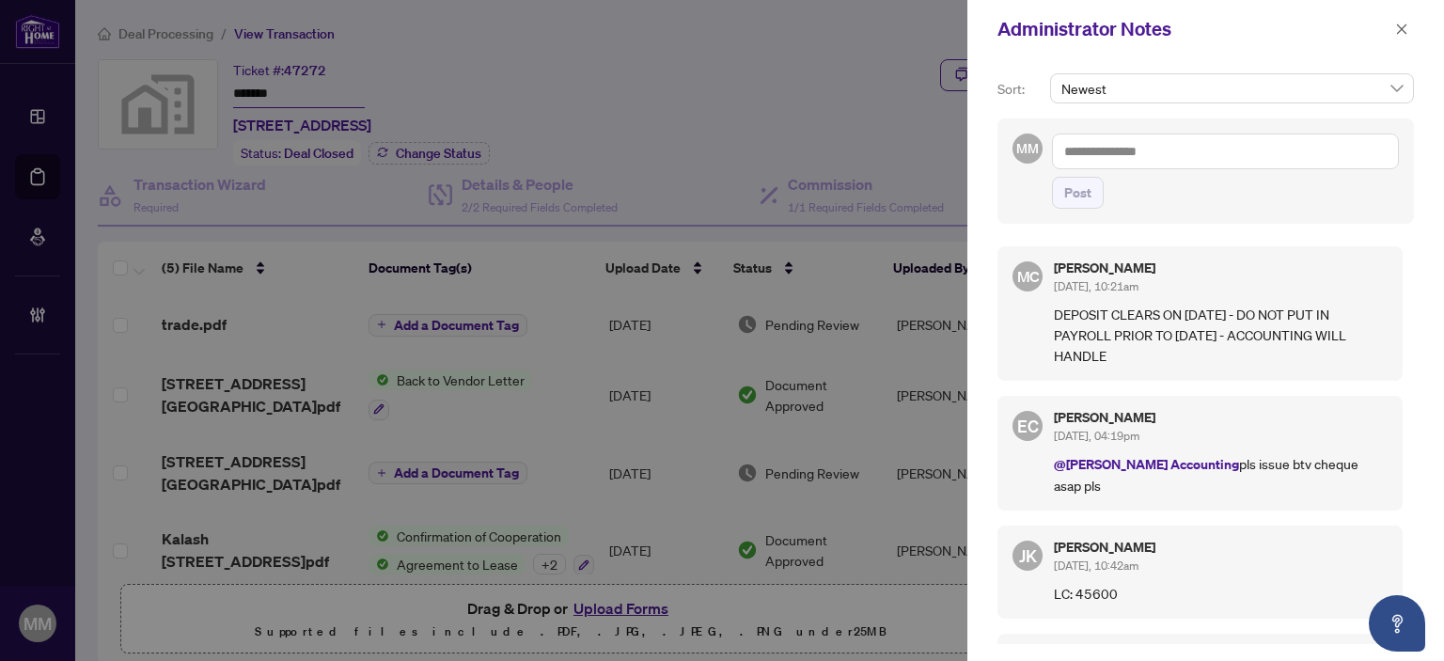
scroll to position [78, 0]
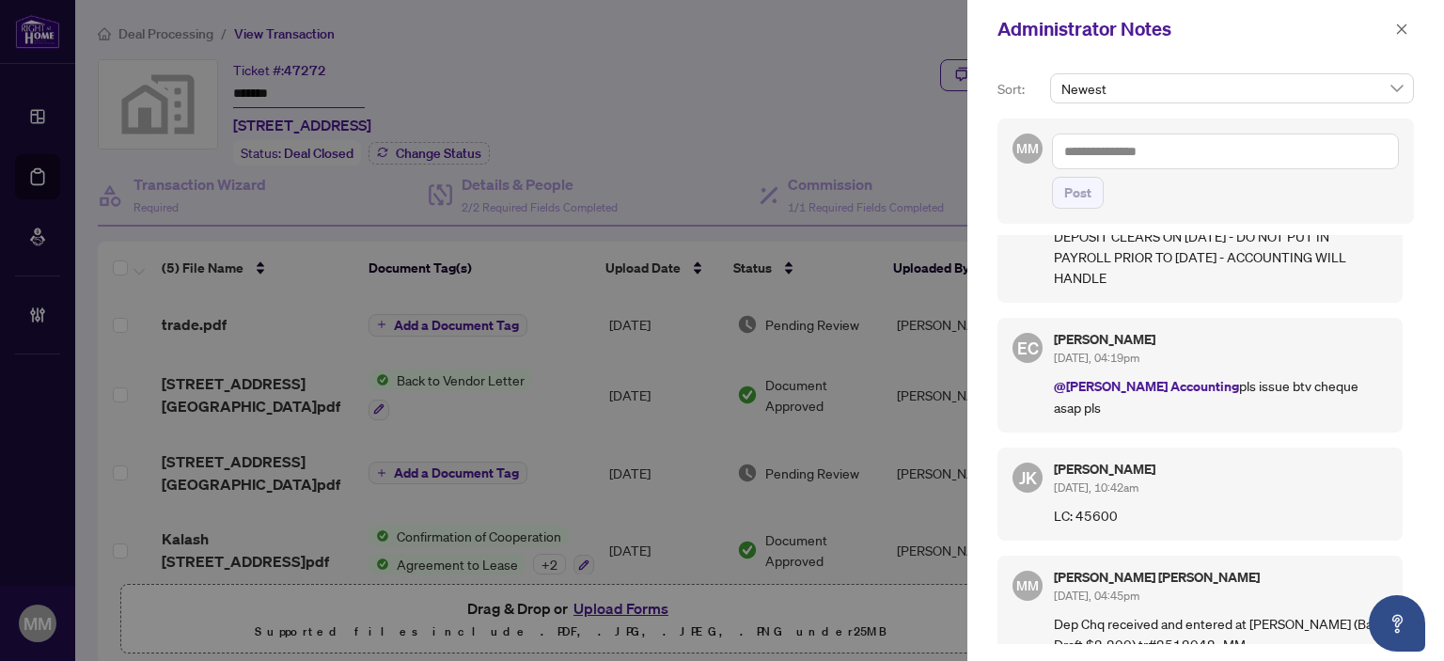
drag, startPoint x: 985, startPoint y: 518, endPoint x: 959, endPoint y: 459, distance: 64.5
click at [983, 517] on div "Sort: Newest MM Post MC Maria Cheng Aug/12/2025, 10:21am DEPOSIT CLEARS ON AUG …" at bounding box center [1206, 359] width 477 height 603
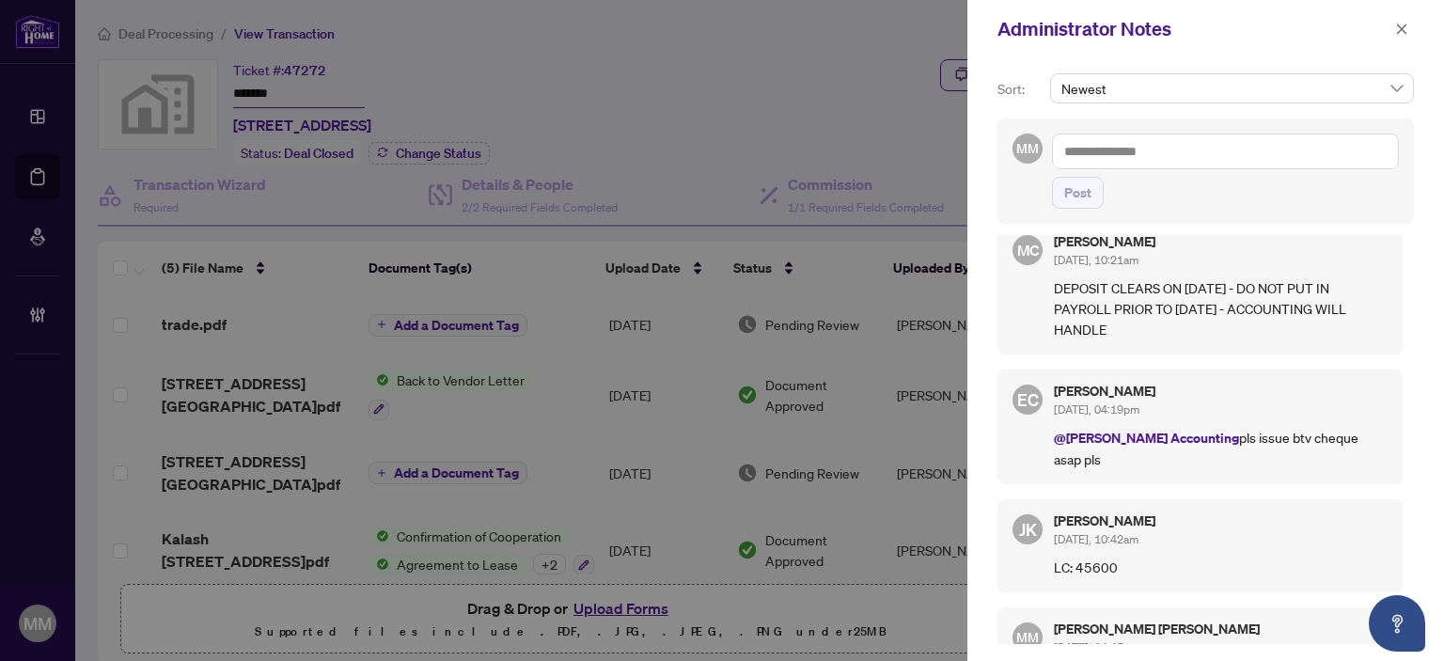
scroll to position [0, 0]
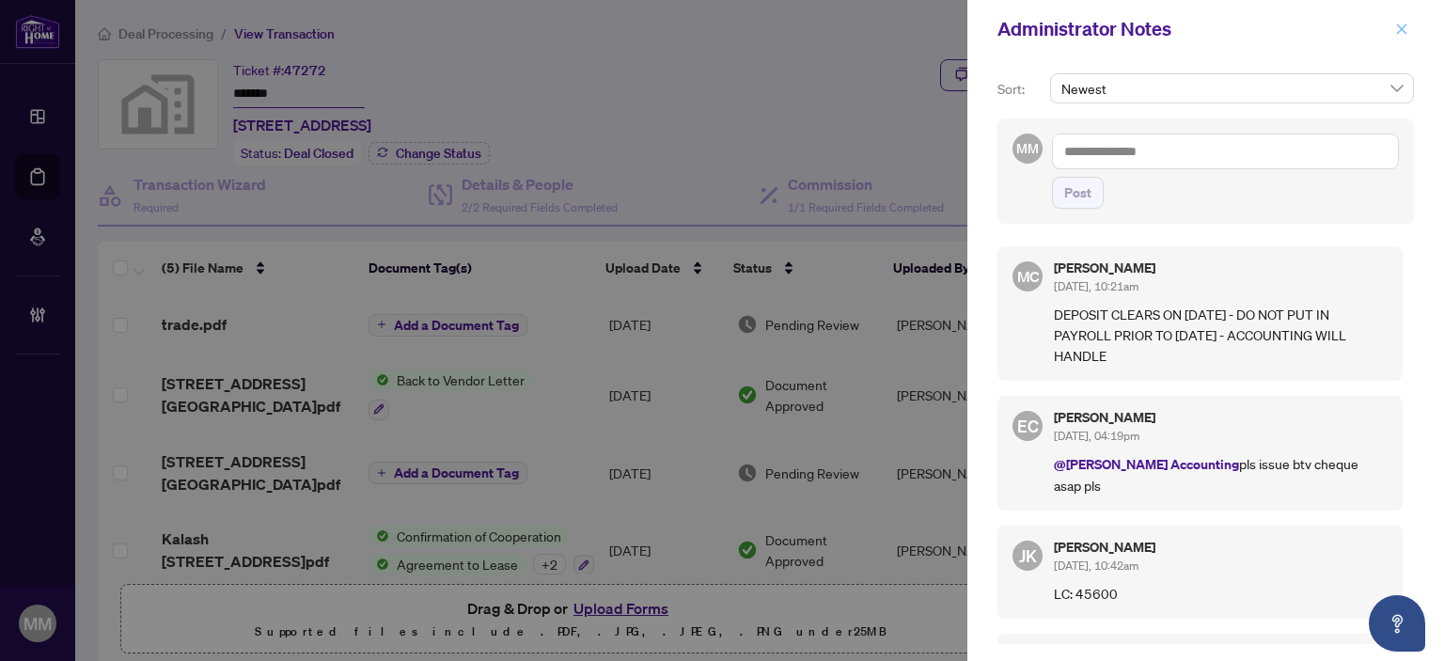
click at [1411, 33] on button "button" at bounding box center [1402, 29] width 24 height 23
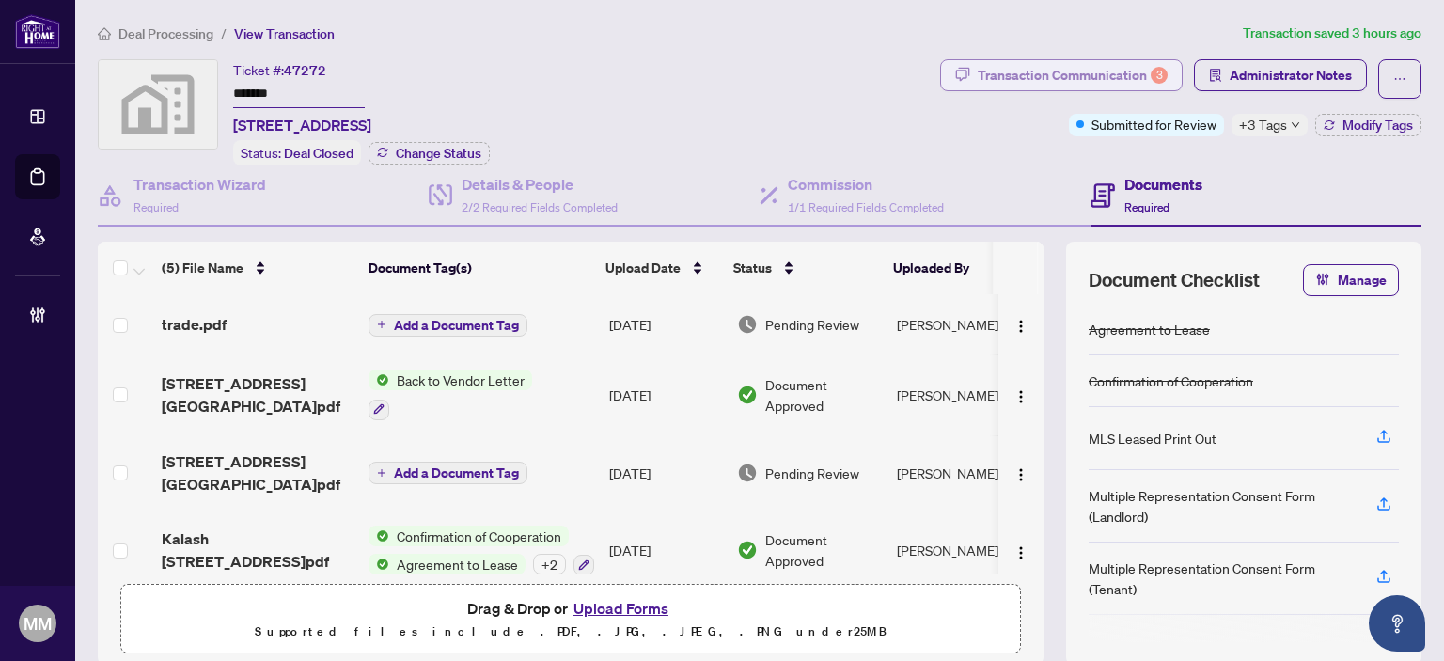
click at [1121, 77] on div "Transaction Communication 3" at bounding box center [1073, 75] width 190 height 30
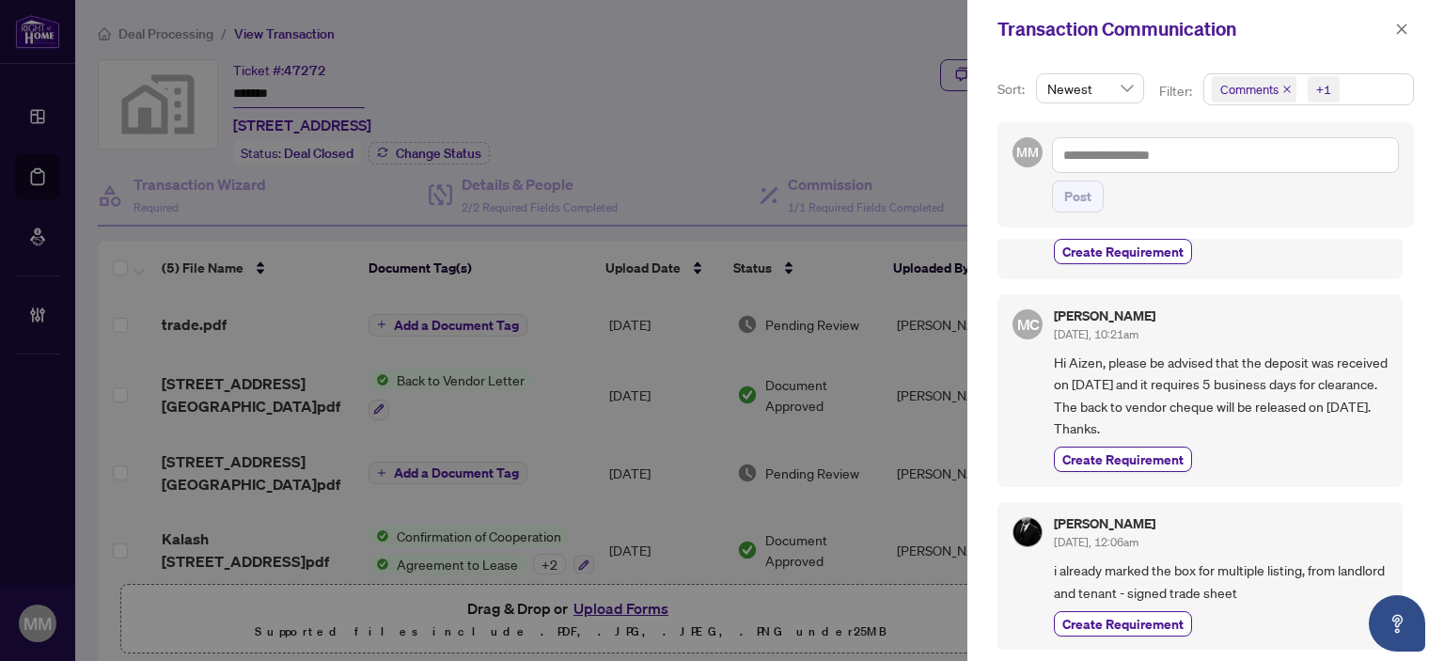
scroll to position [188, 0]
click at [1315, 342] on div "Maria Cheng Aug/12/2025, 10:21am" at bounding box center [1221, 324] width 334 height 35
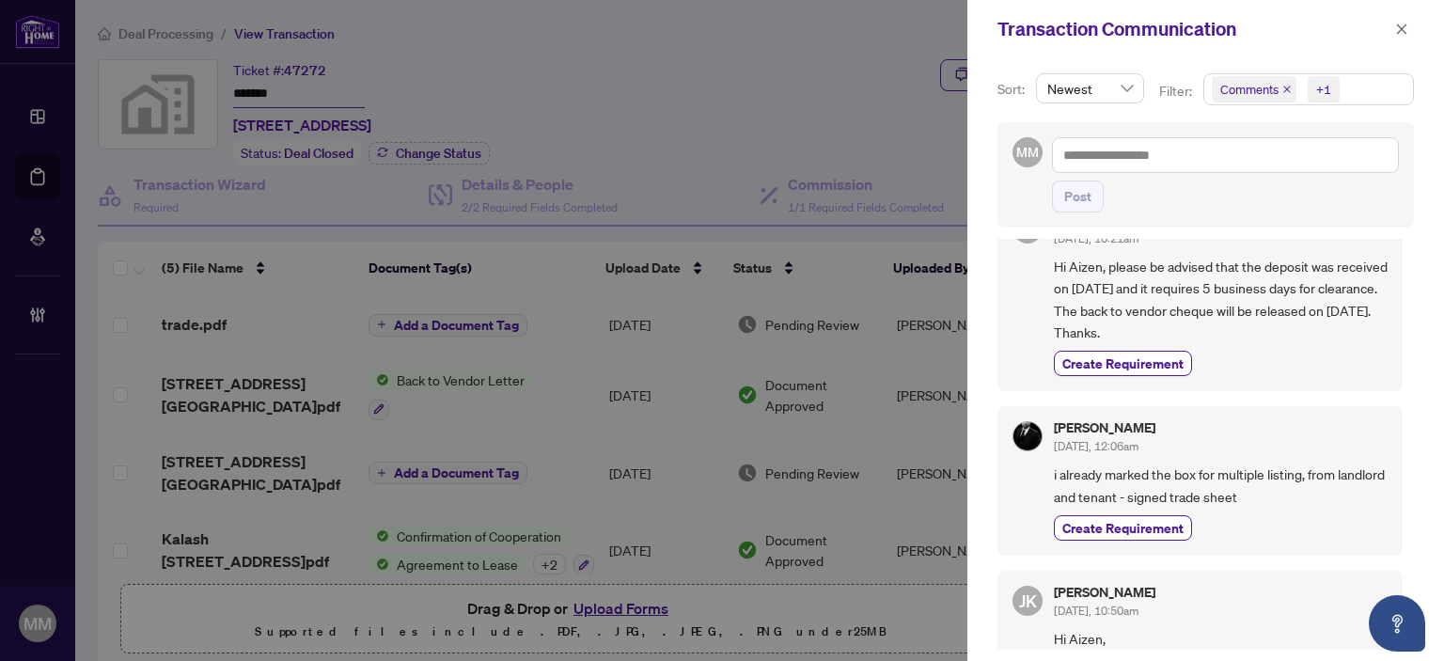
click at [1372, 448] on div "Aizen Abraham Aug/08/2025, 12:06am" at bounding box center [1221, 438] width 334 height 35
click at [1295, 369] on div "Create Requirement" at bounding box center [1221, 363] width 334 height 25
click at [1294, 369] on div "Create Requirement" at bounding box center [1221, 363] width 334 height 25
click at [1131, 317] on span "Hi Aizen, please be advised that the deposit was received on August 6th and it …" at bounding box center [1221, 300] width 334 height 88
click at [1181, 308] on span "Hi Aizen, please be advised that the deposit was received on August 6th and it …" at bounding box center [1221, 300] width 334 height 88
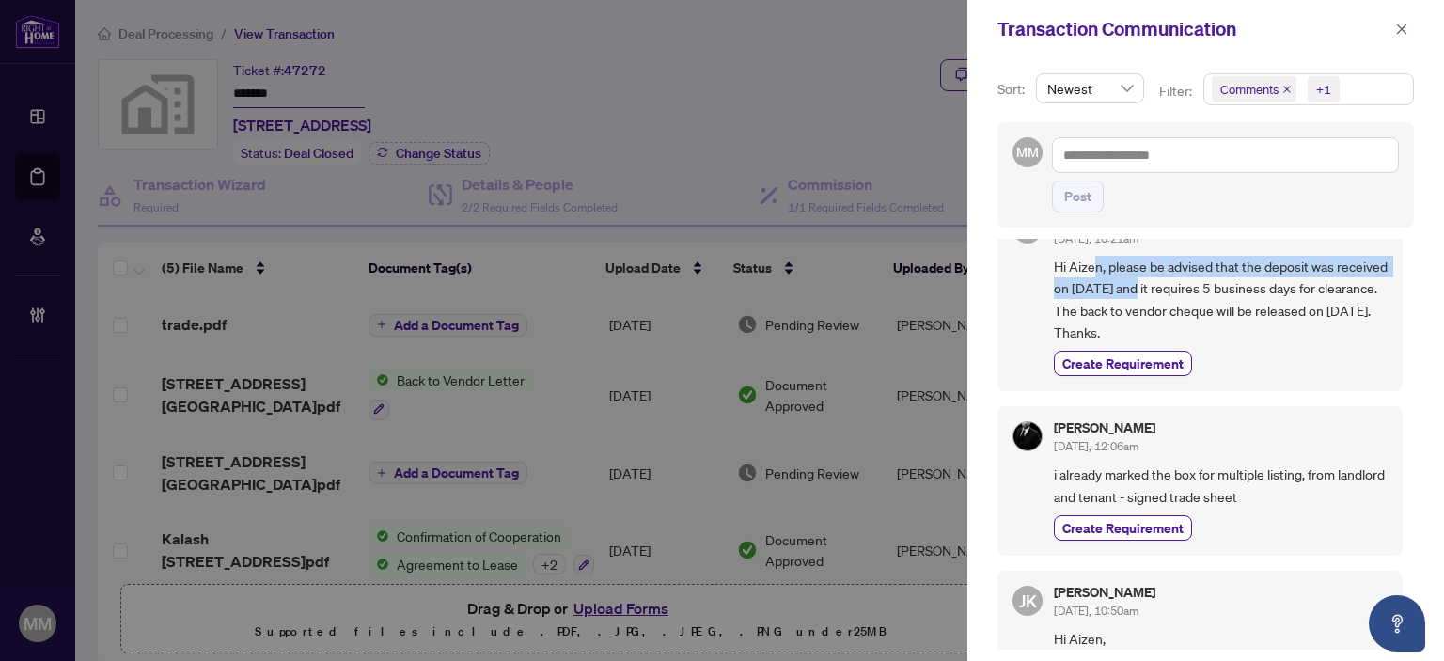
drag, startPoint x: 1185, startPoint y: 300, endPoint x: 1091, endPoint y: 292, distance: 94.4
click at [1091, 292] on span "Hi Aizen, please be advised that the deposit was received on August 6th and it …" at bounding box center [1221, 300] width 334 height 88
click at [1347, 426] on div "Aizen Abraham Aug/08/2025, 12:06am i already marked the box for multiple listin…" at bounding box center [1200, 481] width 405 height 150
click at [1241, 295] on span "Hi Aizen, please be advised that the deposit was received on August 6th and it …" at bounding box center [1221, 300] width 334 height 88
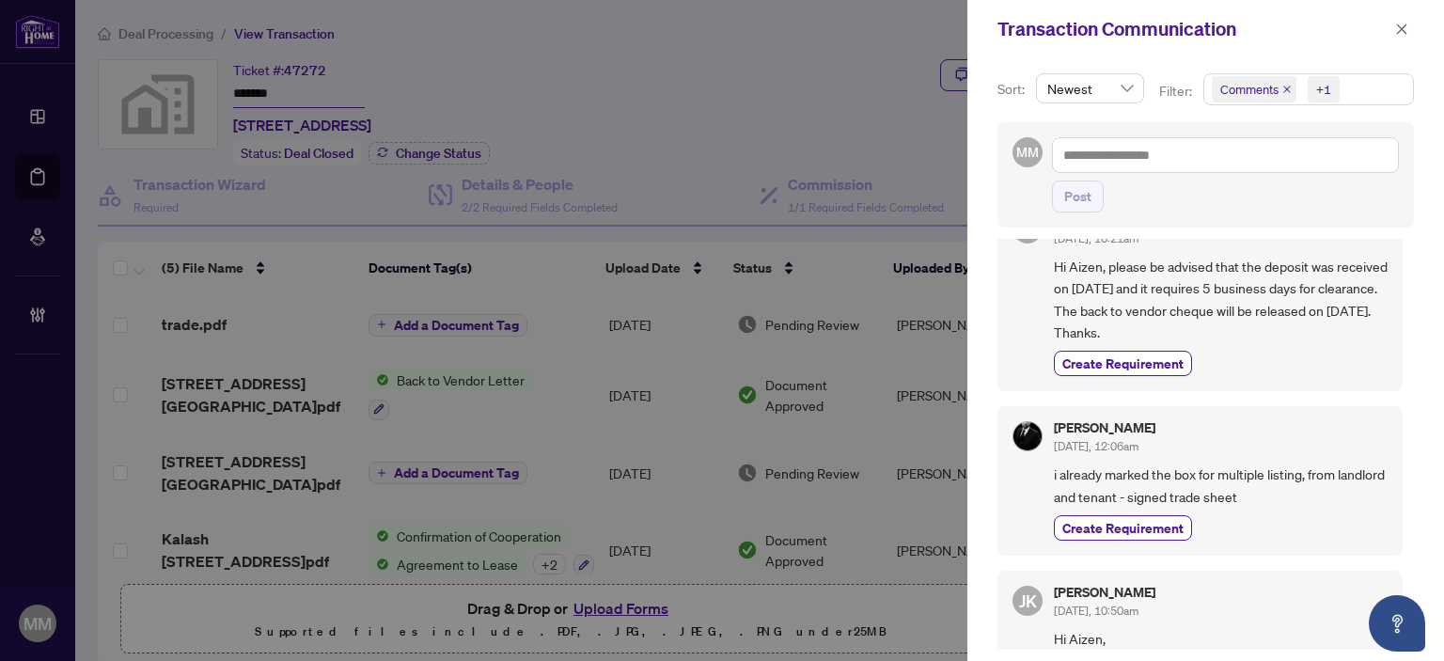
drag, startPoint x: 1273, startPoint y: 304, endPoint x: 1313, endPoint y: 304, distance: 39.5
click at [1284, 304] on span "Hi Aizen, please be advised that the deposit was received on August 6th and it …" at bounding box center [1221, 300] width 334 height 88
click at [1325, 312] on span "Hi Aizen, please be advised that the deposit was received on August 6th and it …" at bounding box center [1221, 300] width 334 height 88
click at [1350, 310] on span "Hi Aizen, please be advised that the deposit was received on August 6th and it …" at bounding box center [1221, 300] width 334 height 88
drag, startPoint x: 1350, startPoint y: 307, endPoint x: 1282, endPoint y: 311, distance: 68.7
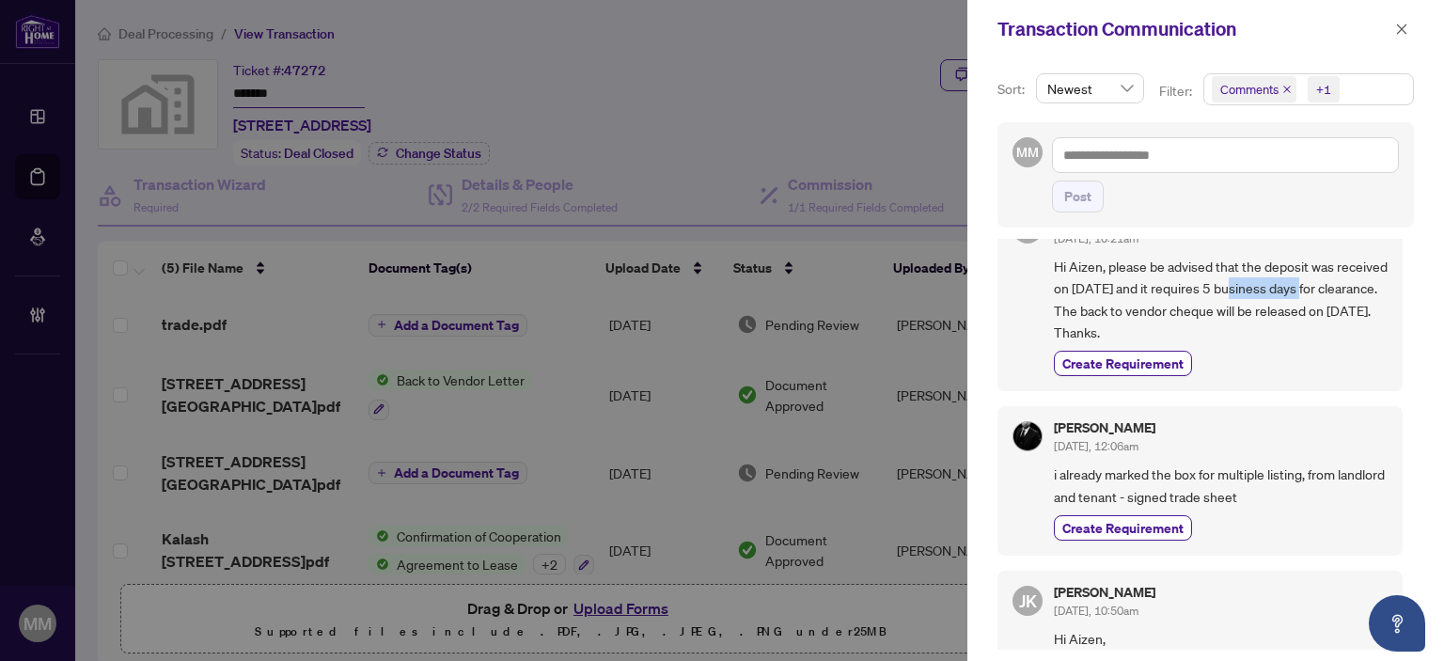
click at [1282, 311] on span "Hi Aizen, please be advised that the deposit was received on August 6th and it …" at bounding box center [1221, 300] width 334 height 88
click at [1279, 309] on span "Hi Aizen, please be advised that the deposit was received on August 6th and it …" at bounding box center [1221, 300] width 334 height 88
click at [1275, 308] on span "Hi Aizen, please be advised that the deposit was received on August 6th and it …" at bounding box center [1221, 300] width 334 height 88
click at [1311, 307] on span "Hi Aizen, please be advised that the deposit was received on August 6th and it …" at bounding box center [1221, 300] width 334 height 88
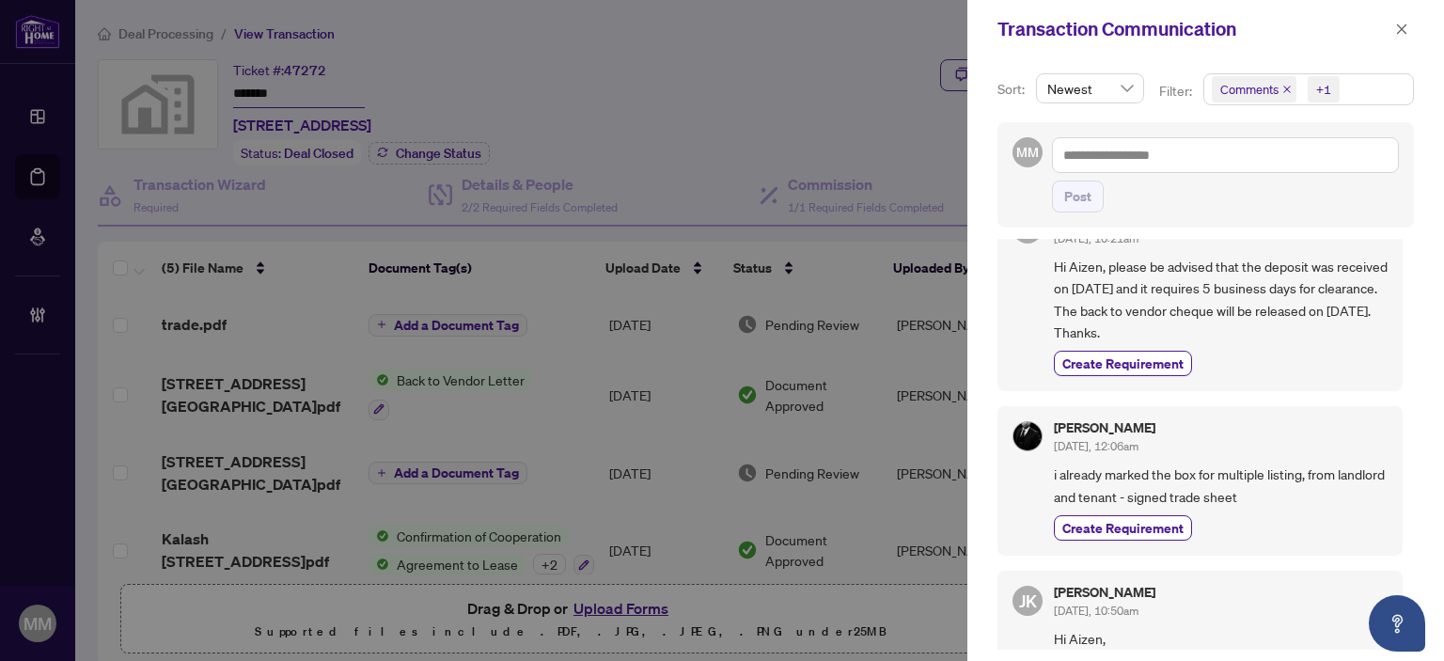
click at [1055, 289] on span "Hi Aizen, please be advised that the deposit was received on August 6th and it …" at bounding box center [1221, 300] width 334 height 88
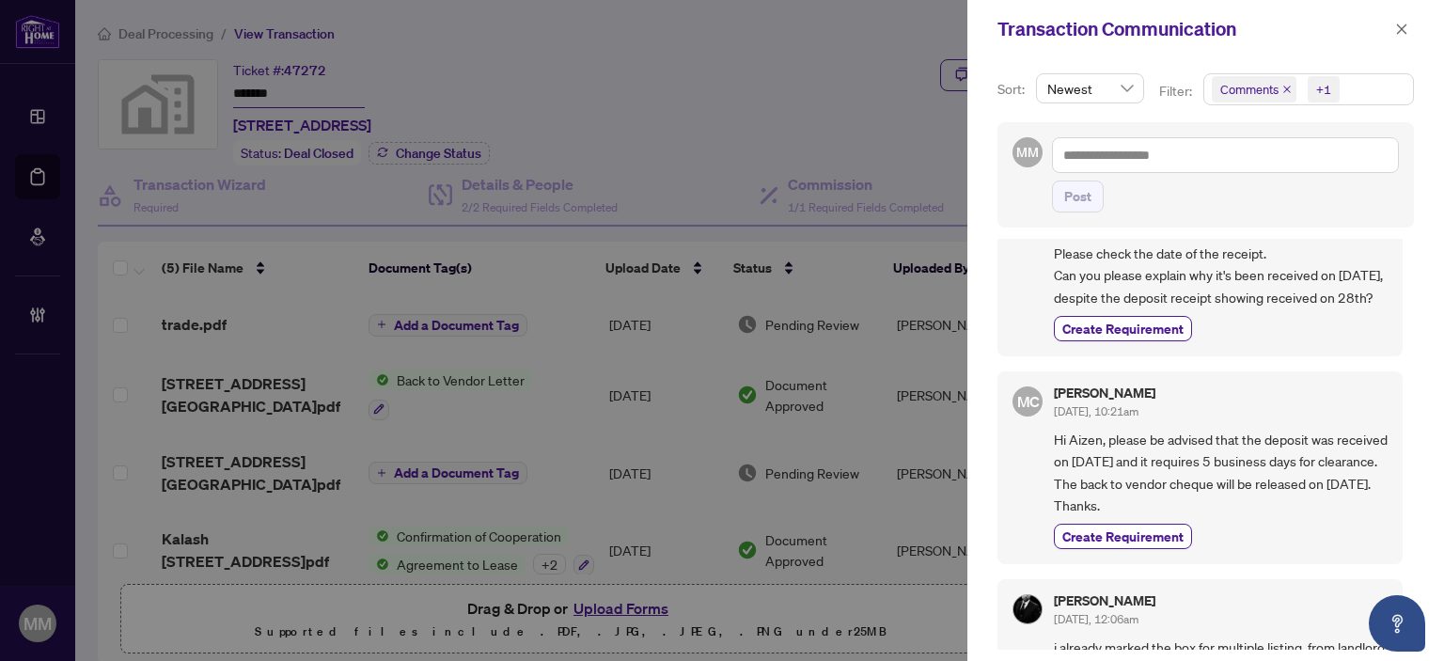
scroll to position [0, 0]
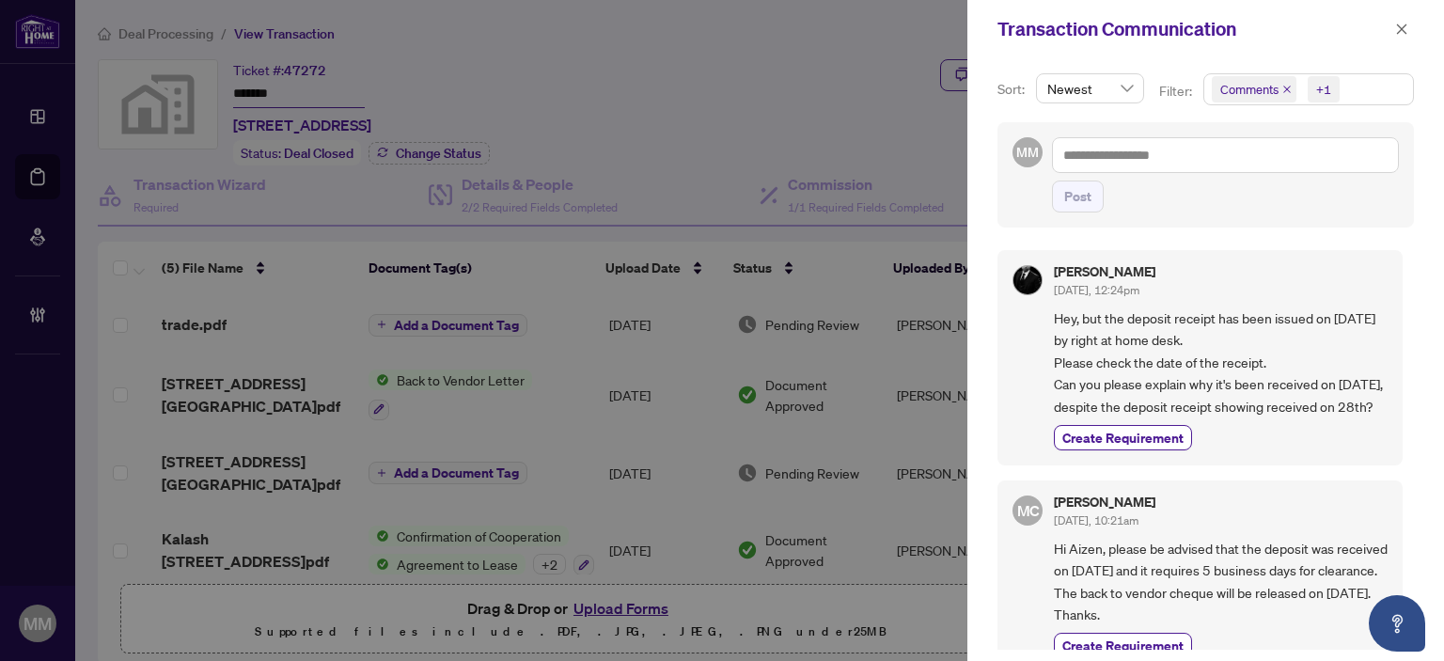
click at [1038, 368] on div "Aizen Abraham Aug/12/2025, 12:24pm Hey, but the deposit receipt has been issued…" at bounding box center [1200, 357] width 405 height 215
click at [1064, 338] on span "Hey, but the deposit receipt has been issued on July 28, 2025 by right at home …" at bounding box center [1221, 362] width 334 height 110
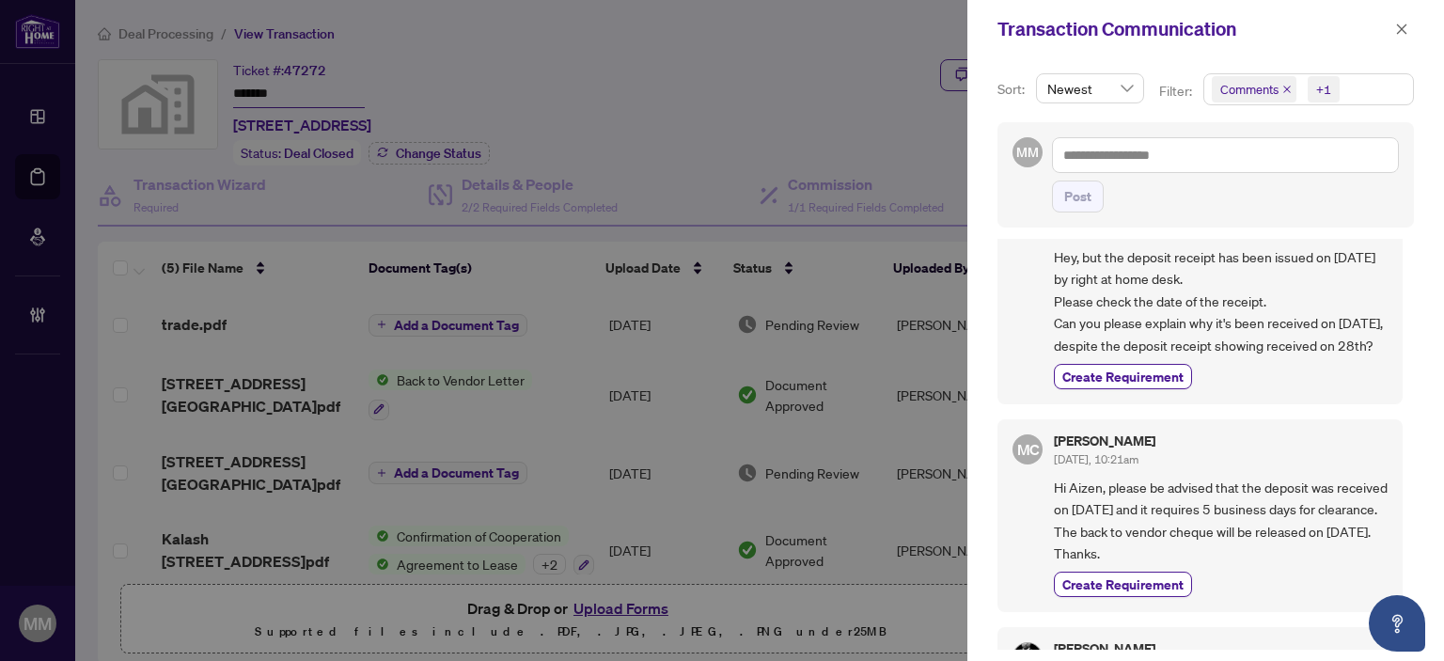
scroll to position [94, 0]
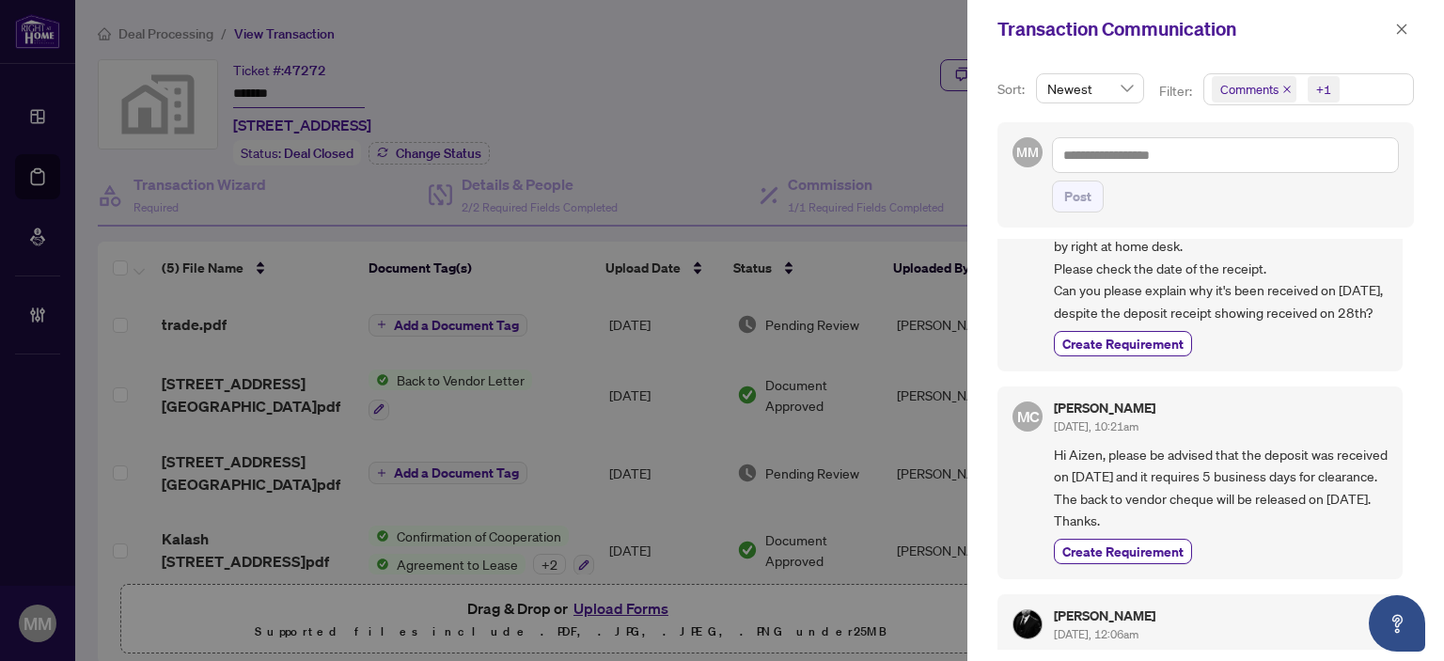
click at [1316, 529] on span "Hi Aizen, please be advised that the deposit was received on August 6th and it …" at bounding box center [1221, 488] width 334 height 88
click at [1426, 330] on div "Sort: Newest Filter: Comments +1 MM Post Aizen Abraham Aug/12/2025, 12:24pm Hey…" at bounding box center [1206, 359] width 477 height 603
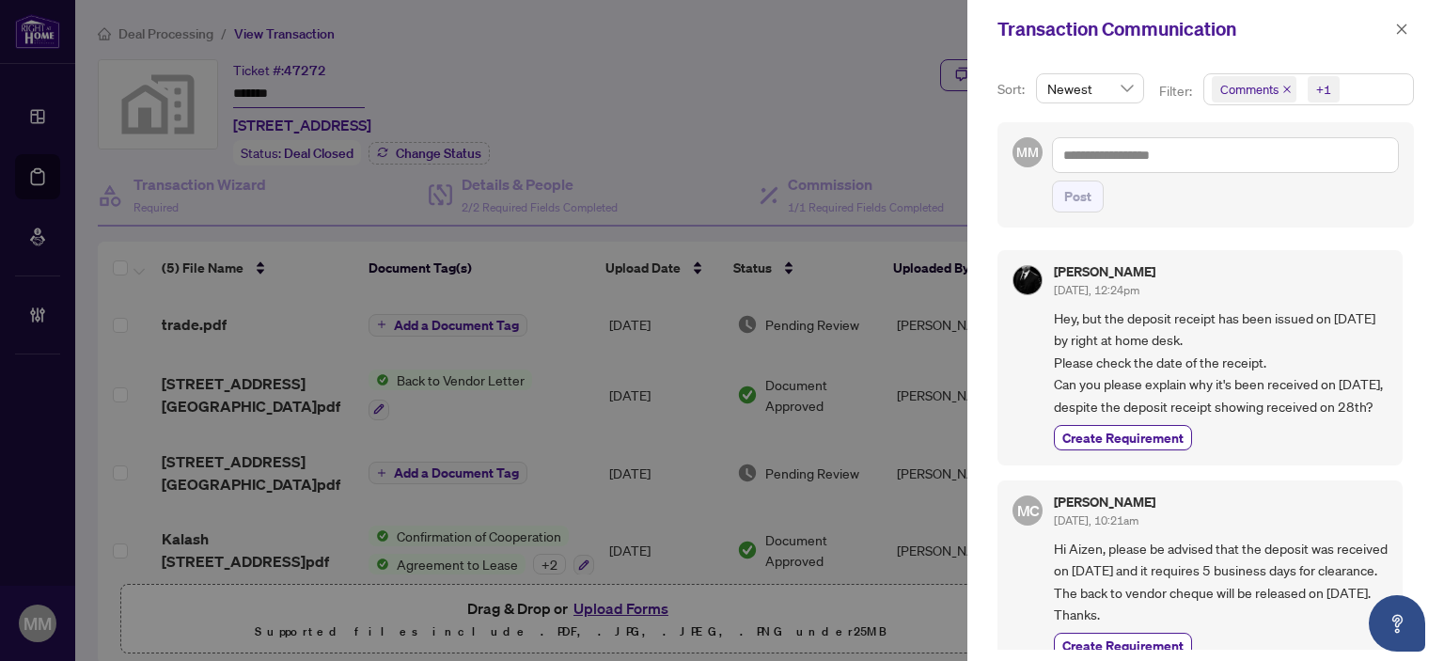
click at [1323, 295] on div "Aizen Abraham Aug/12/2025, 12:24pm" at bounding box center [1221, 282] width 334 height 35
click at [1392, 268] on div "Aizen Abraham Aug/12/2025, 12:24pm Hey, but the deposit receipt has been issued…" at bounding box center [1206, 444] width 417 height 411
click at [922, 522] on div at bounding box center [722, 330] width 1444 height 661
click at [999, 492] on div "Aizen Abraham Aug/12/2025, 12:24pm Hey, but the deposit receipt has been issued…" at bounding box center [1206, 444] width 417 height 411
click at [1202, 156] on textarea at bounding box center [1225, 155] width 347 height 36
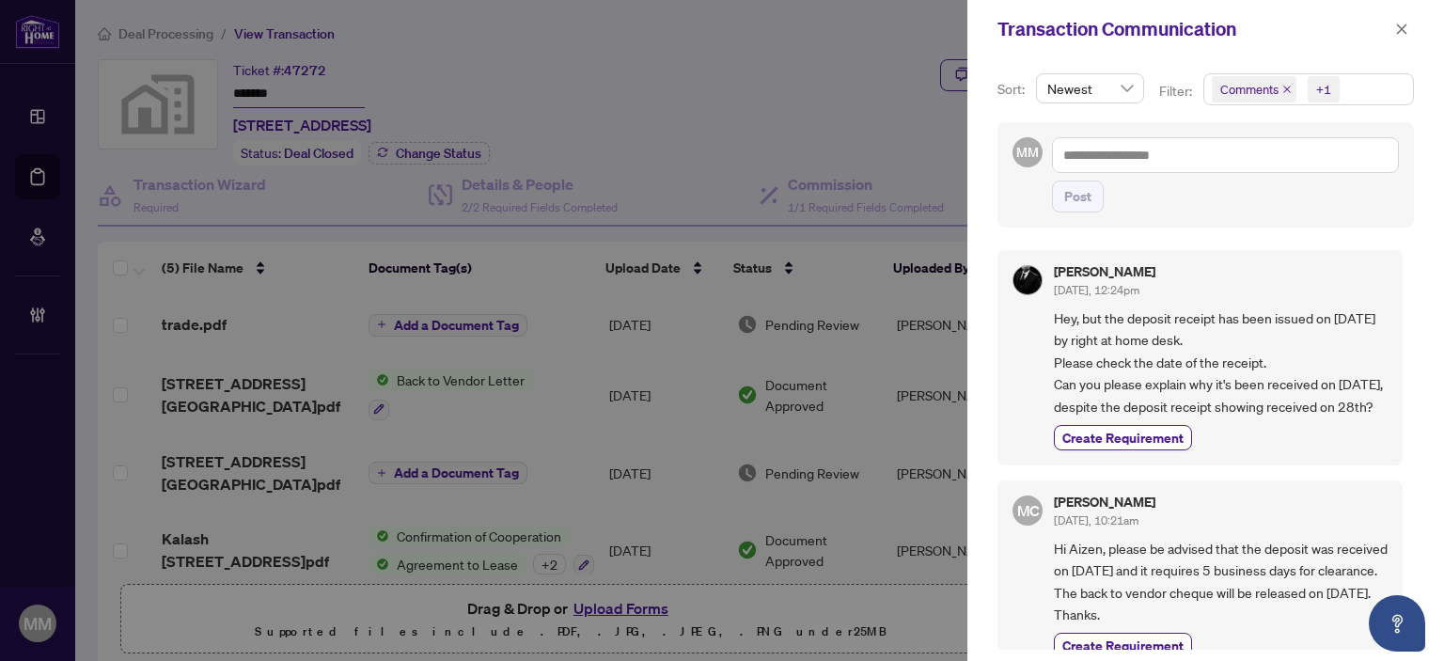
click at [1325, 446] on div "Create Requirement" at bounding box center [1221, 437] width 334 height 25
click at [1397, 23] on icon "close" at bounding box center [1401, 29] width 13 height 13
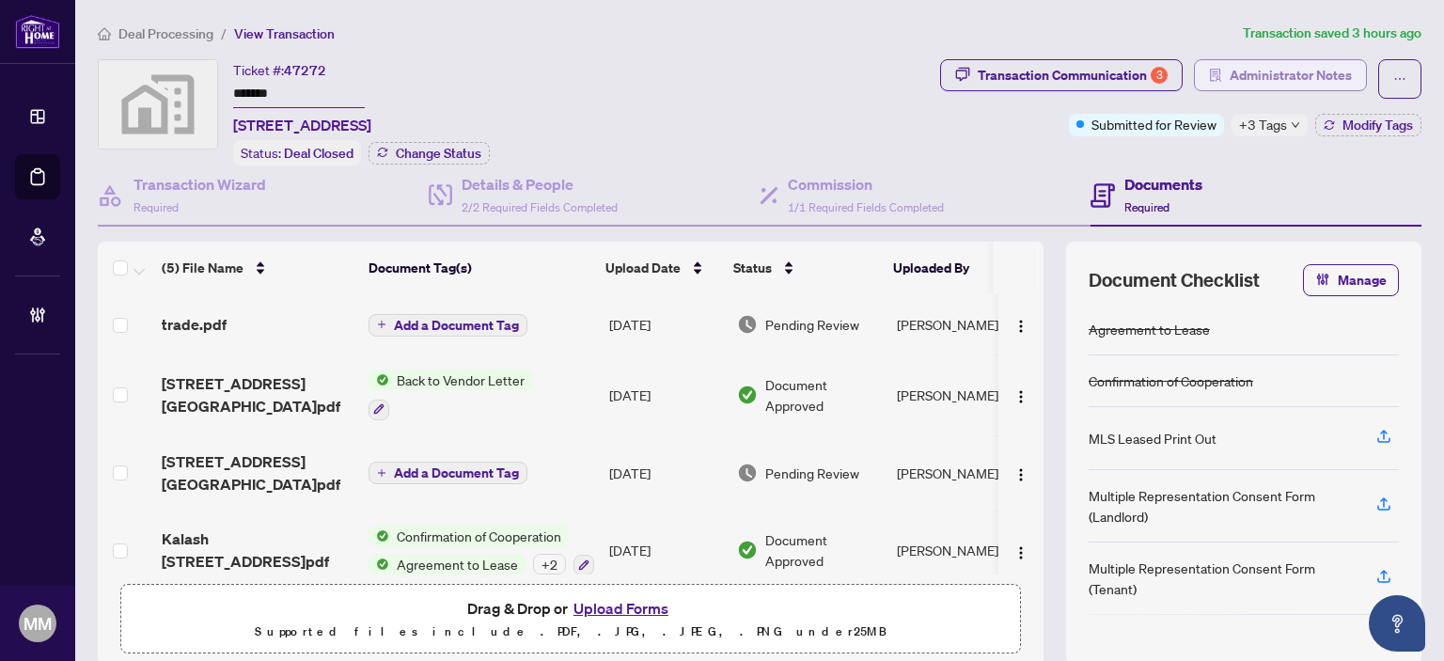
click at [1294, 86] on span "Administrator Notes" at bounding box center [1291, 75] width 122 height 30
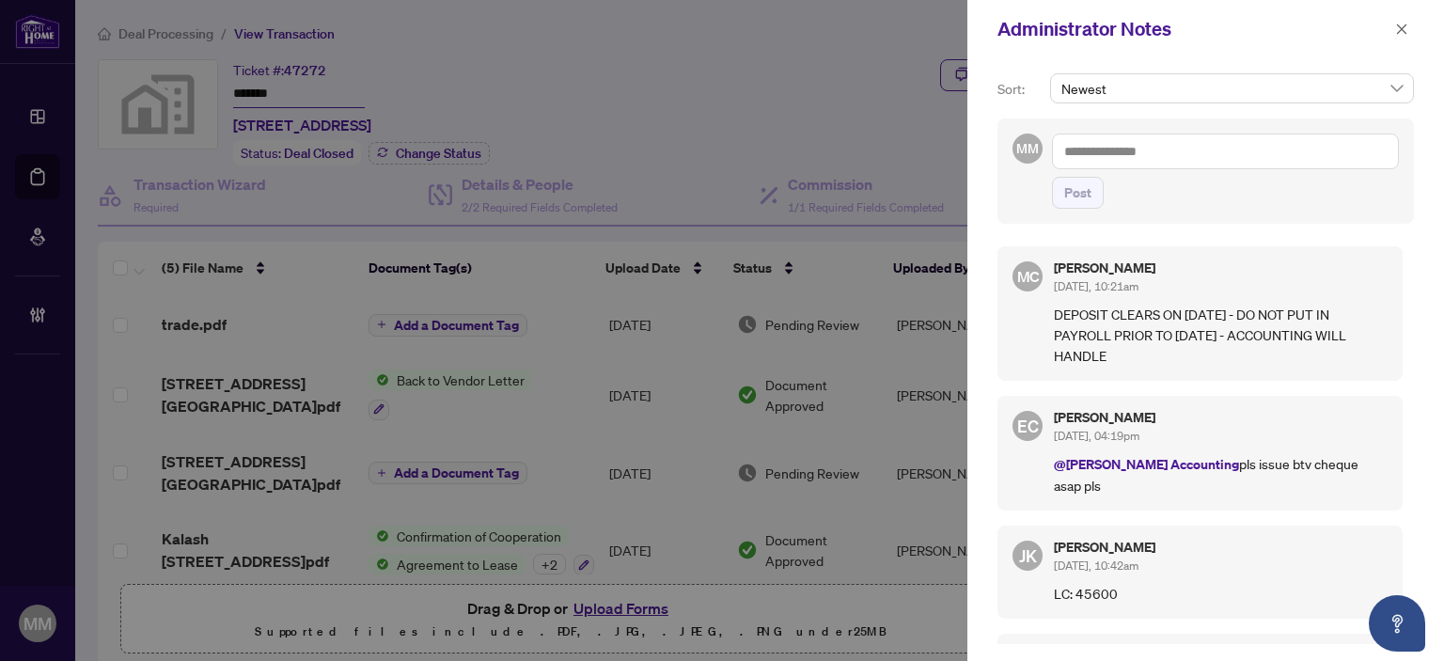
click at [1239, 149] on textarea at bounding box center [1225, 152] width 347 height 36
click at [1253, 161] on textarea at bounding box center [1225, 152] width 347 height 36
click at [1390, 316] on div "MC Maria Cheng Aug/12/2025, 10:21am DEPOSIT CLEARS ON AUG 13 - DO NOT PUT IN PA…" at bounding box center [1200, 313] width 405 height 134
click at [1240, 146] on textarea at bounding box center [1225, 152] width 347 height 36
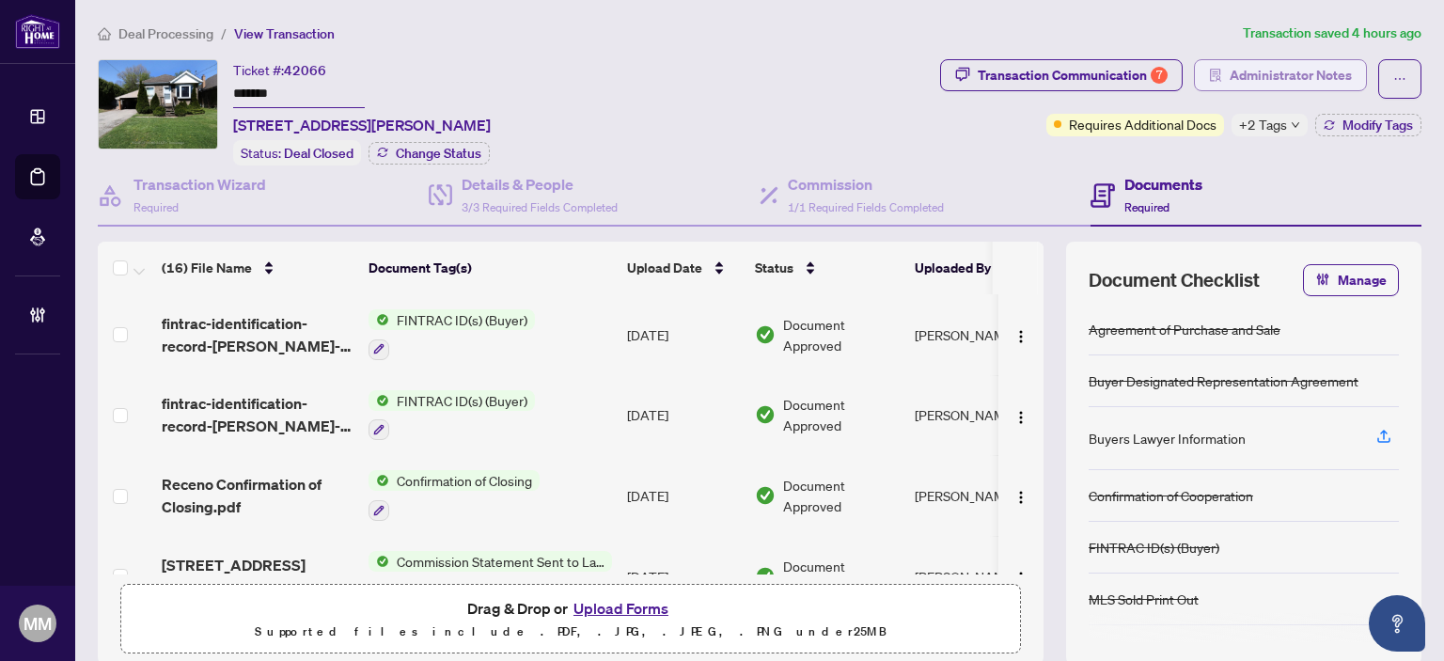
click at [1241, 87] on span "Administrator Notes" at bounding box center [1291, 75] width 122 height 30
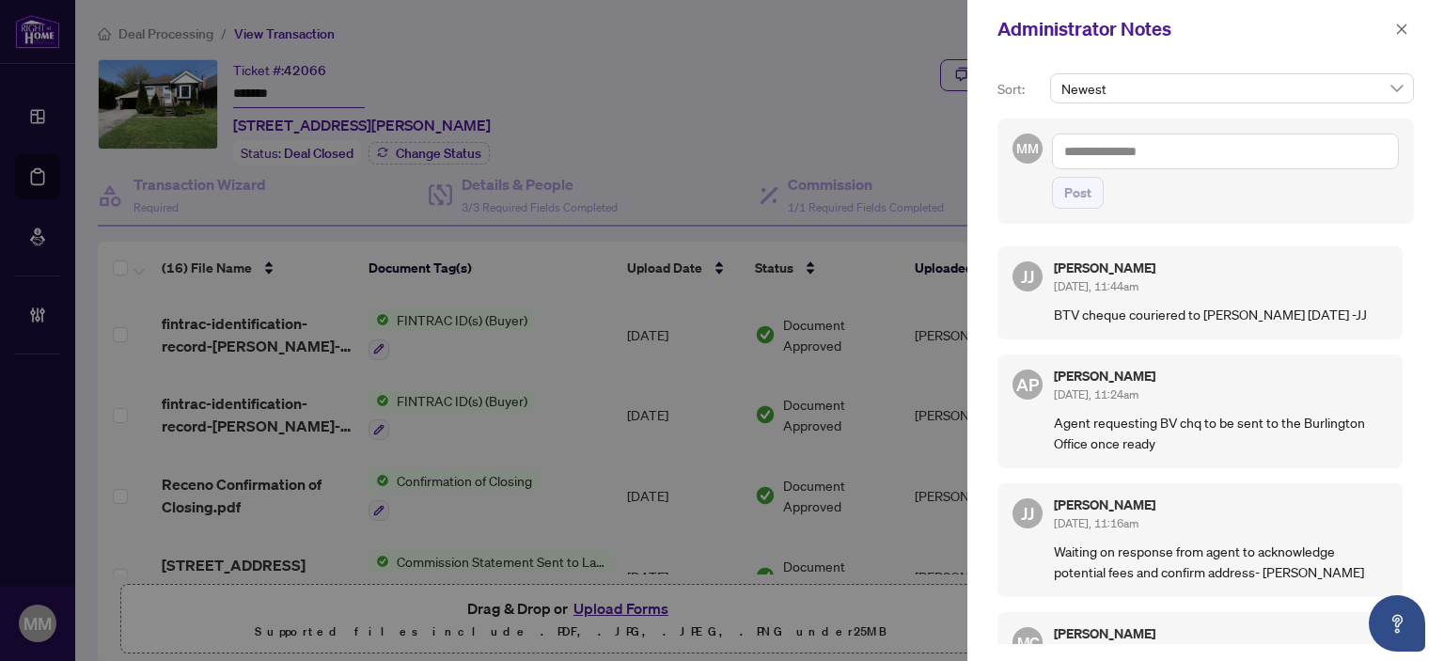
click at [1268, 153] on textarea at bounding box center [1225, 152] width 347 height 36
click at [1155, 163] on span "Rhea Alipio" at bounding box center [1204, 164] width 203 height 17
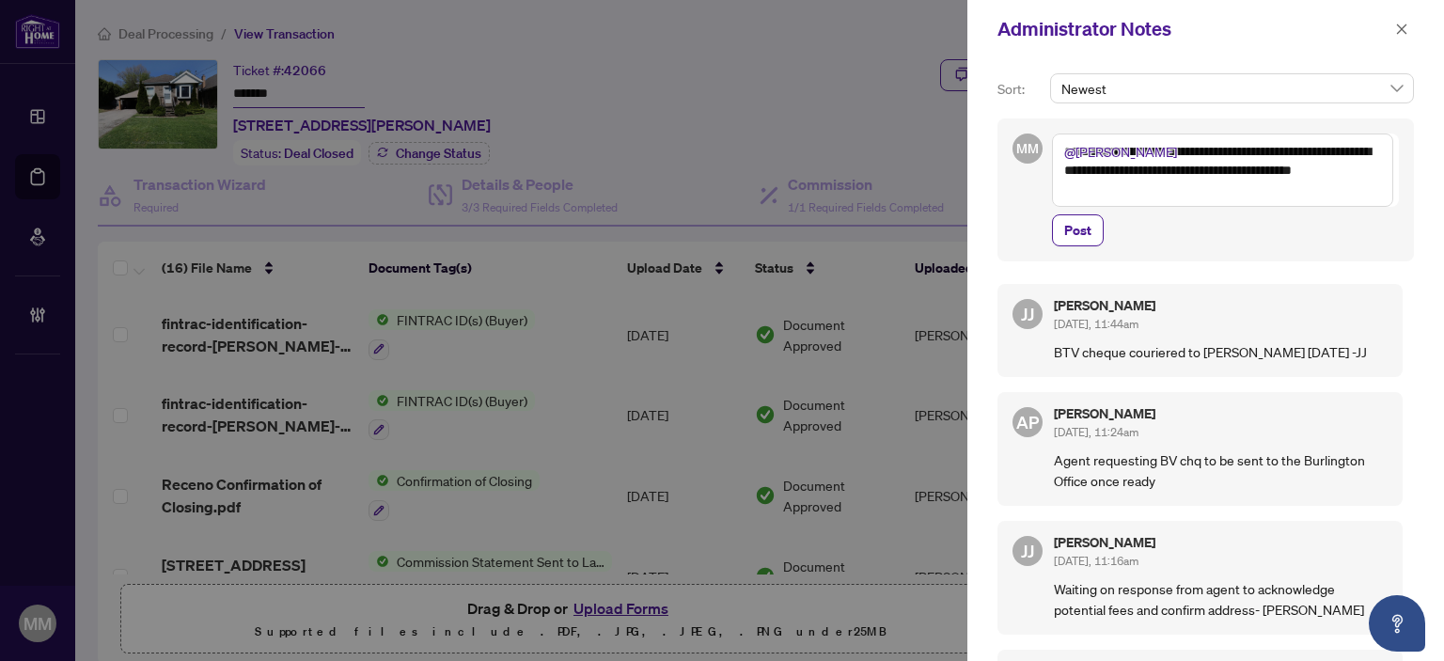
click at [1309, 171] on textarea "**********" at bounding box center [1222, 170] width 341 height 73
click at [1219, 197] on textarea "**********" at bounding box center [1222, 170] width 341 height 73
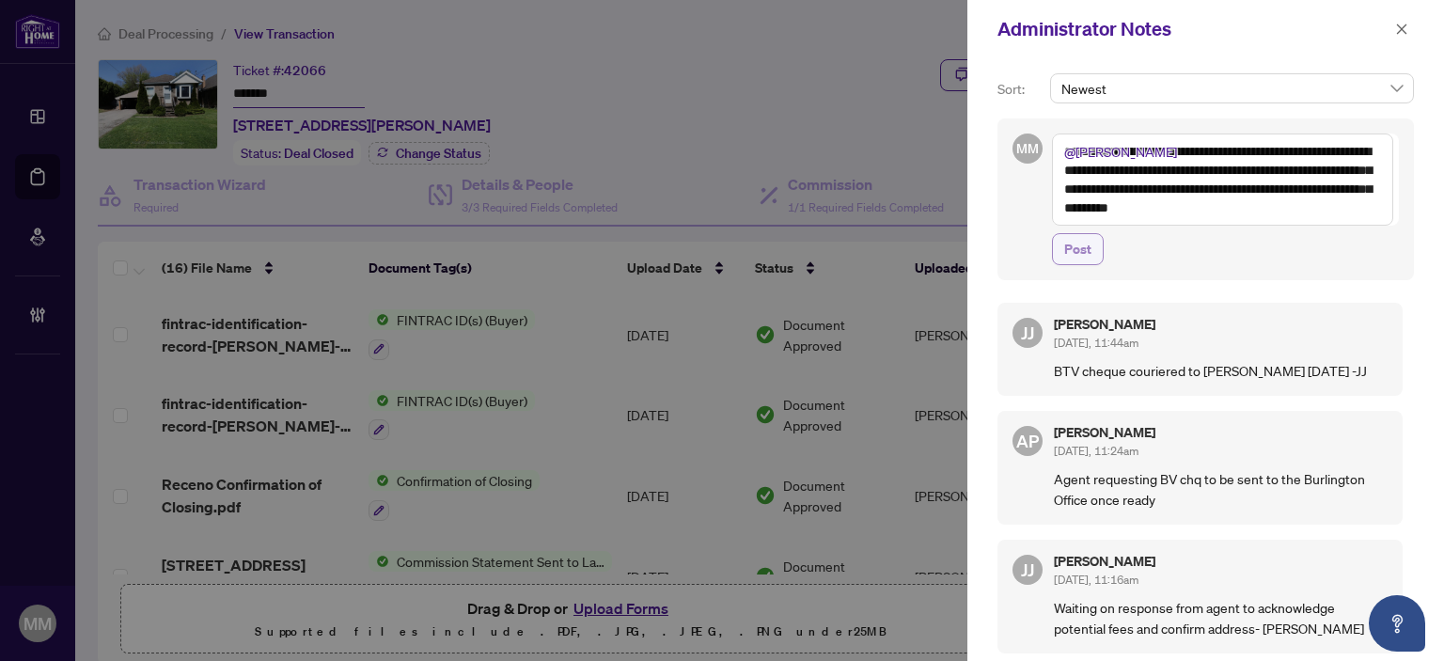
type textarea "**********"
click at [1066, 259] on span "Post" at bounding box center [1077, 249] width 27 height 30
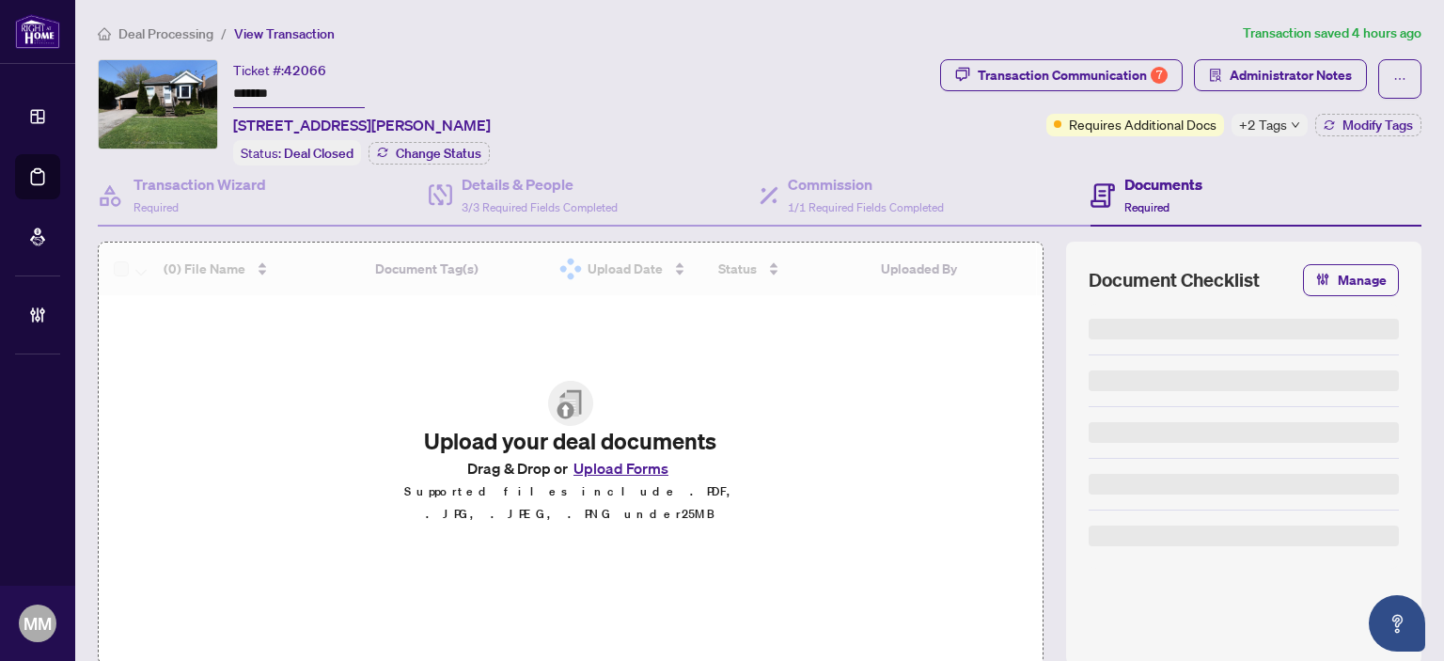
click at [1230, 84] on span "Administrator Notes" at bounding box center [1291, 75] width 122 height 30
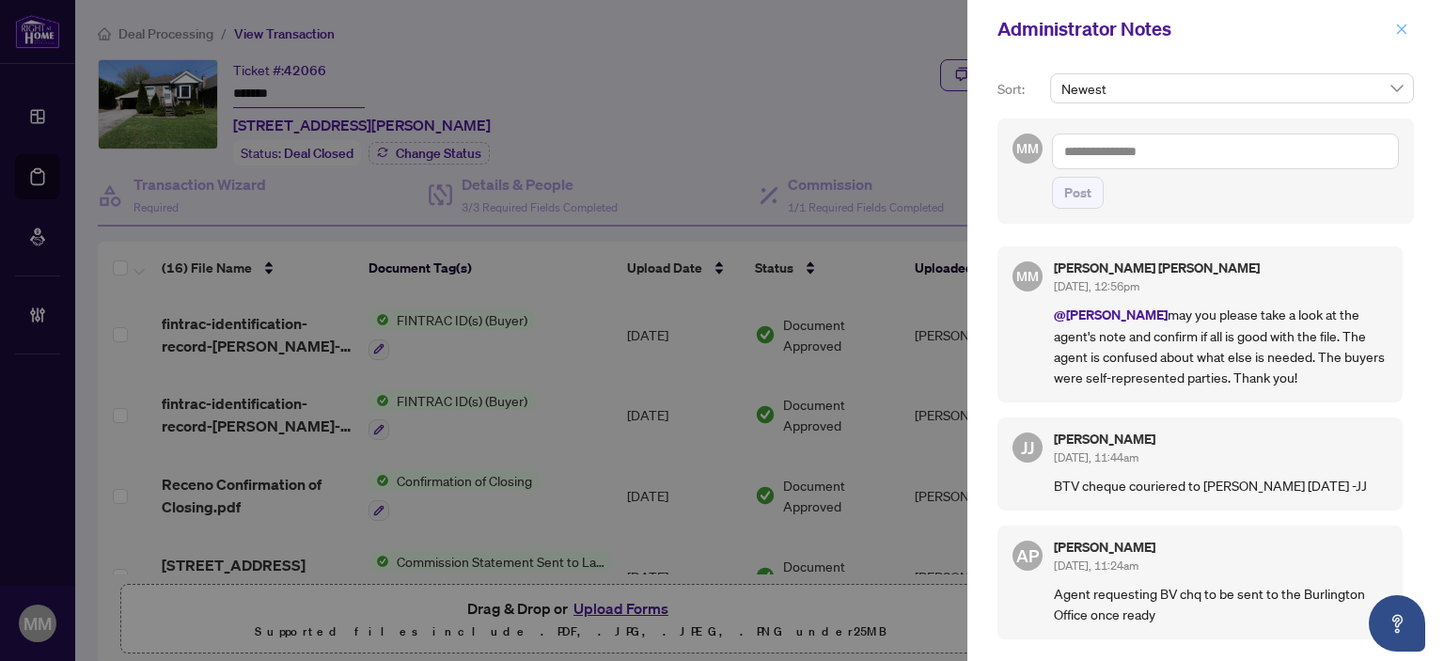
click at [1400, 35] on icon "close" at bounding box center [1401, 29] width 13 height 13
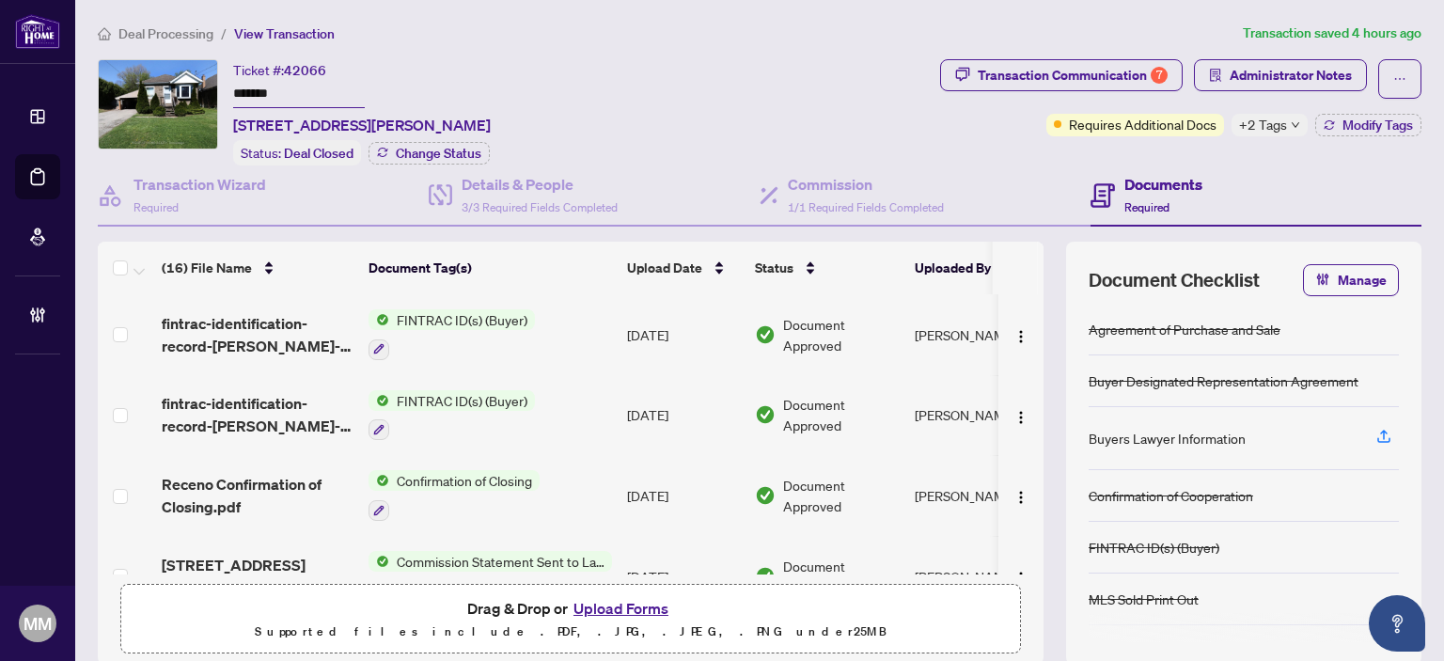
click at [1035, 93] on span "Transaction Communication 7" at bounding box center [1061, 78] width 243 height 39
click at [1041, 86] on div "Transaction Communication 7" at bounding box center [1073, 75] width 190 height 30
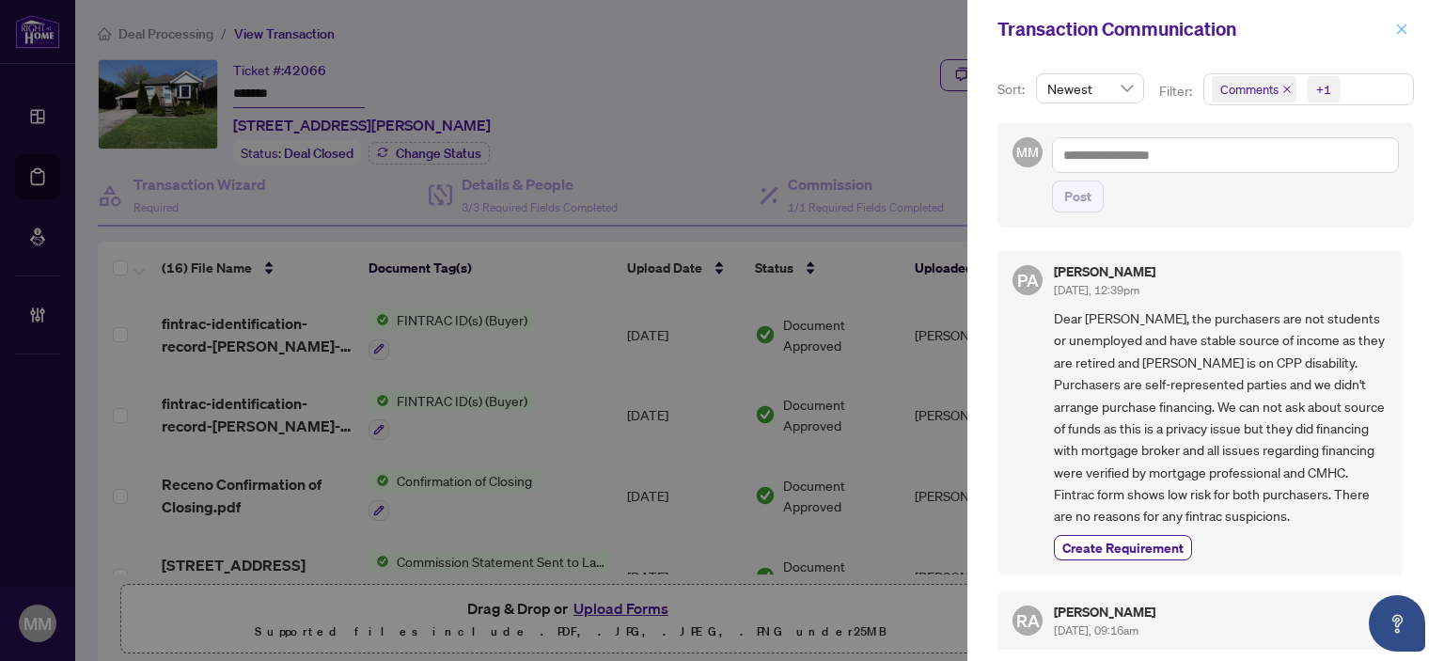
click at [1403, 32] on icon "close" at bounding box center [1401, 29] width 13 height 13
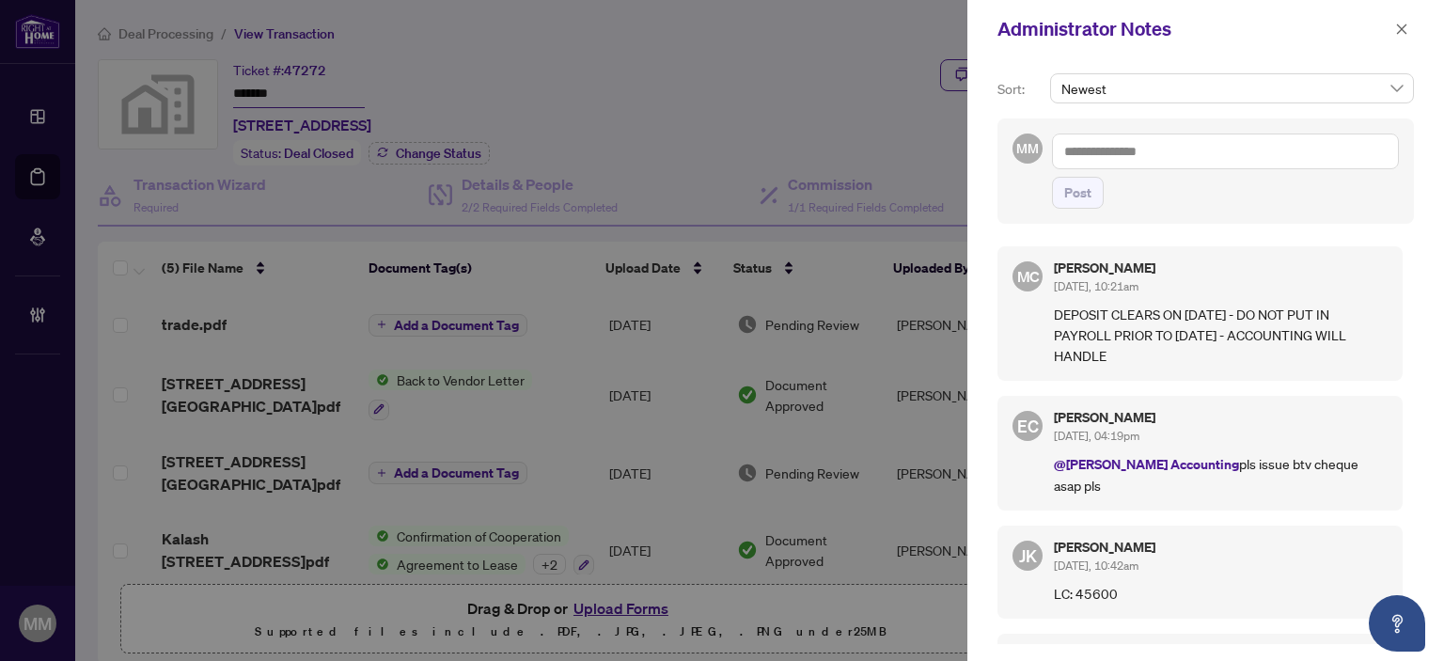
click at [1404, 12] on div "Administrator Notes" at bounding box center [1206, 29] width 477 height 58
click at [1260, 136] on textarea at bounding box center [1225, 152] width 347 height 36
click at [1404, 42] on span "button" at bounding box center [1401, 29] width 13 height 30
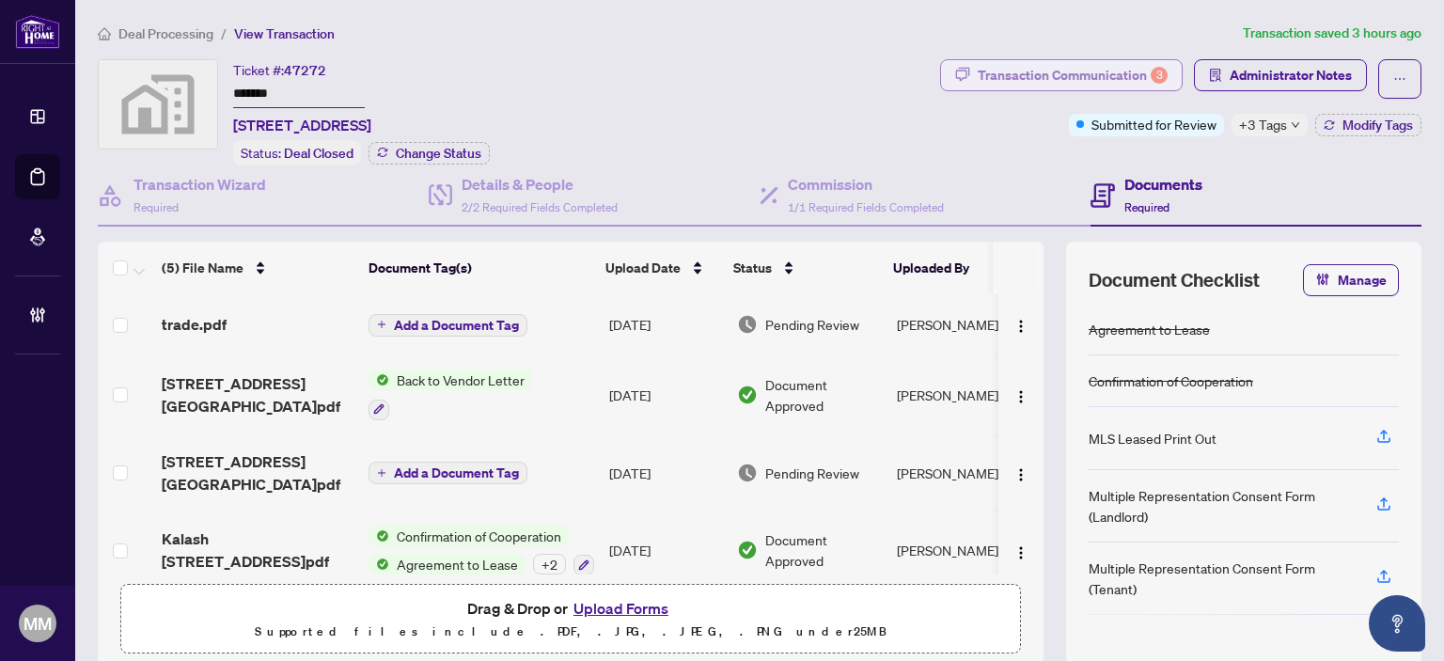
click at [1151, 70] on div "3" at bounding box center [1159, 75] width 17 height 17
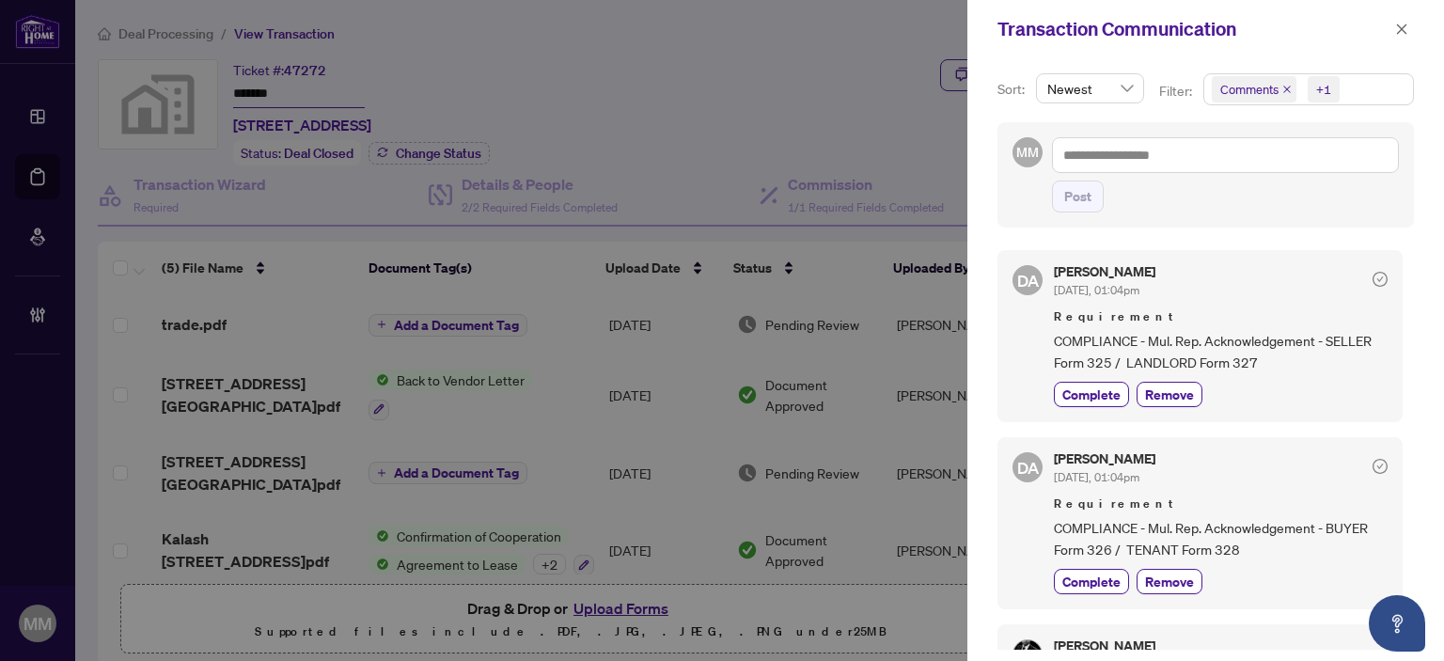
scroll to position [2, 0]
click at [1407, 19] on span "button" at bounding box center [1401, 29] width 13 height 30
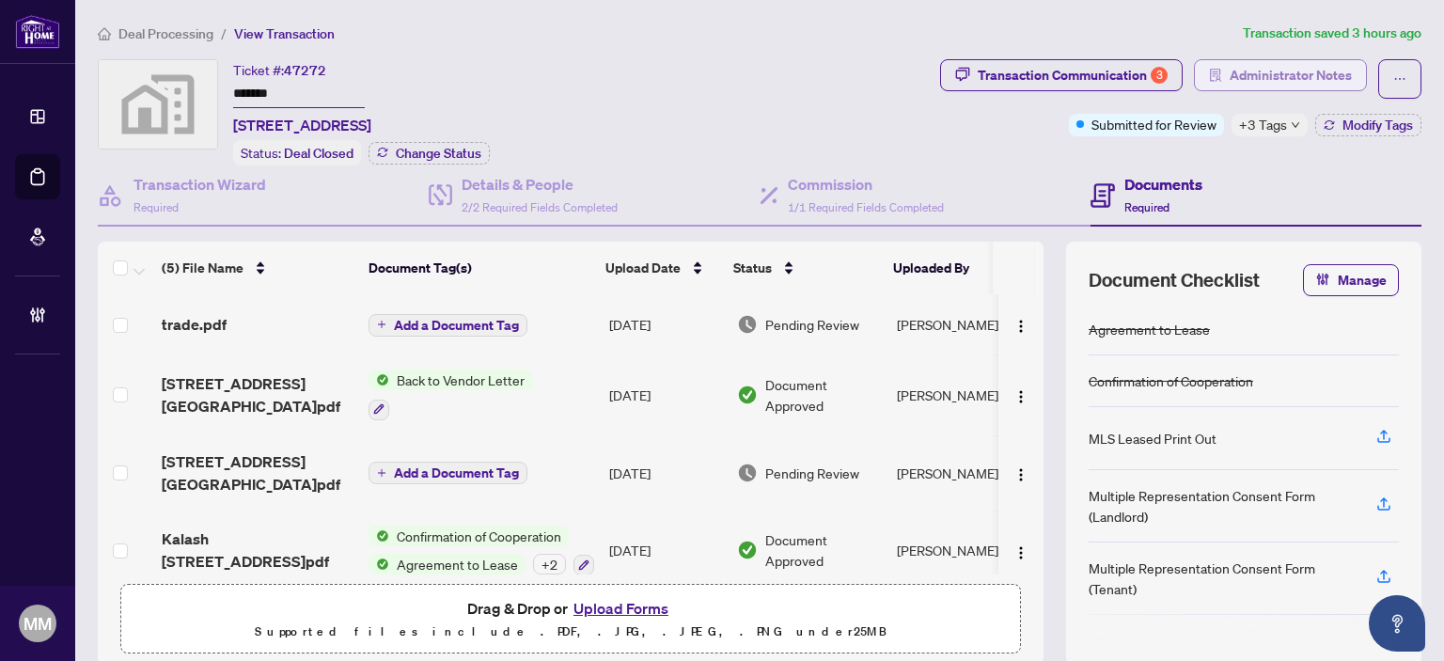
click at [1265, 88] on span "Administrator Notes" at bounding box center [1291, 75] width 122 height 30
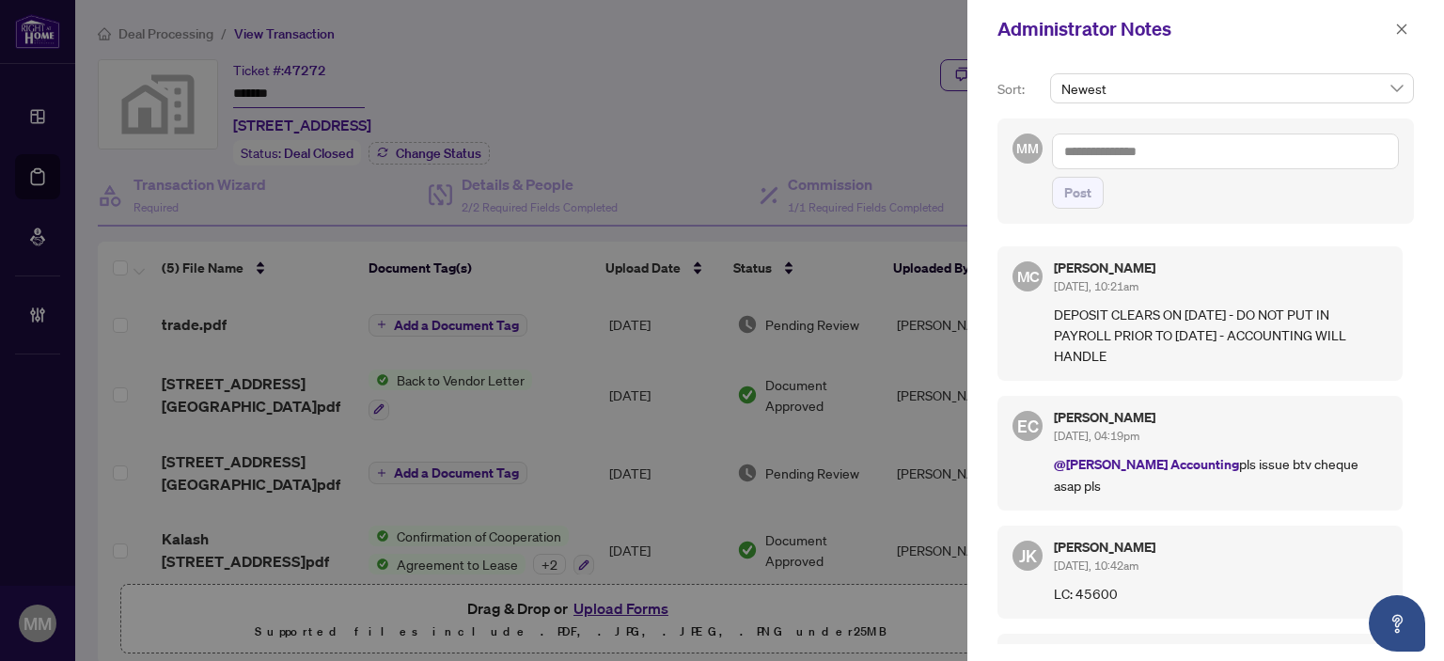
click at [1185, 150] on textarea at bounding box center [1225, 152] width 347 height 36
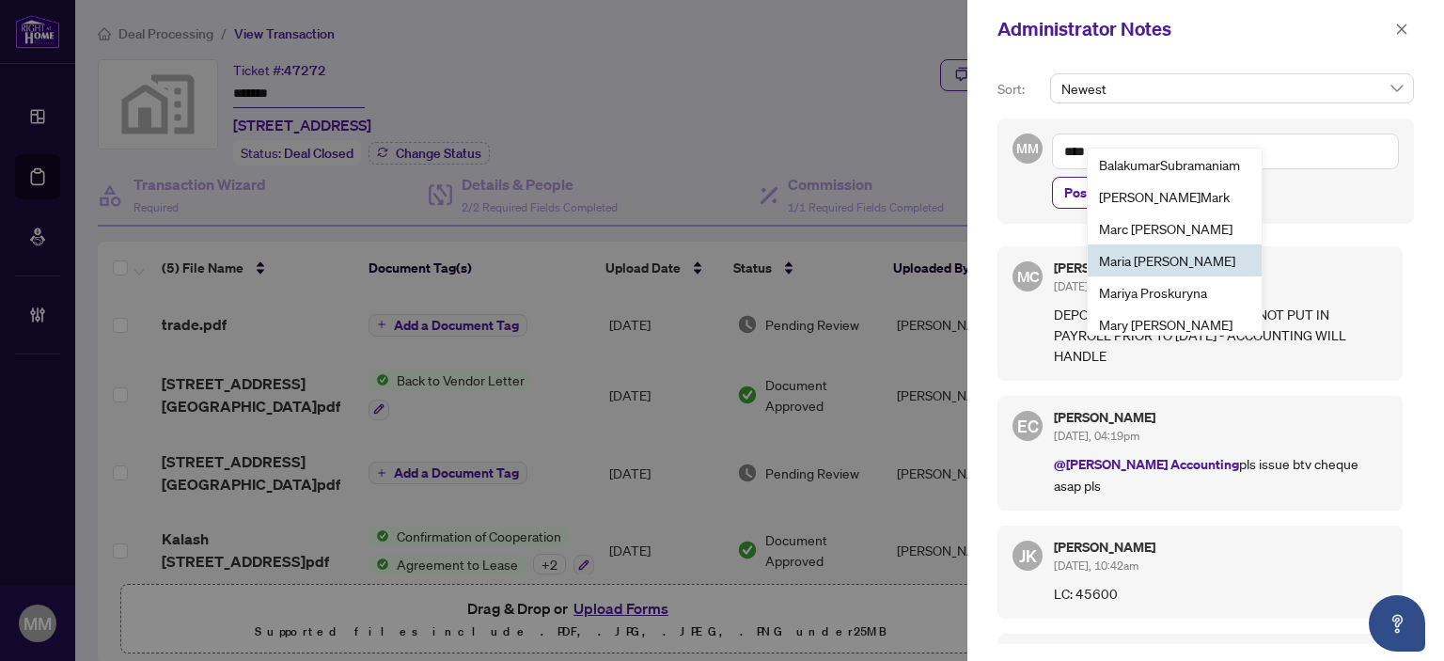
click at [1174, 254] on li "Mar ia Cheng" at bounding box center [1175, 260] width 174 height 32
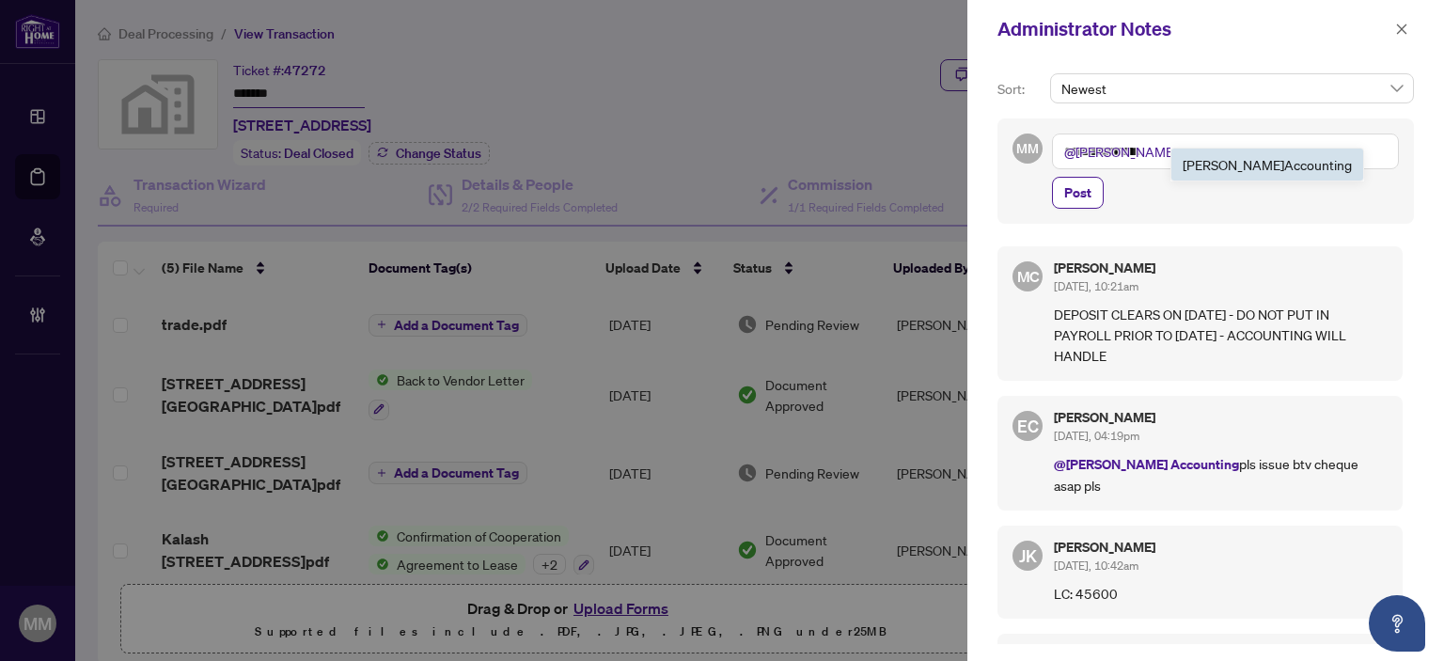
click at [1204, 160] on span "[PERSON_NAME] Acc ounting" at bounding box center [1267, 164] width 169 height 17
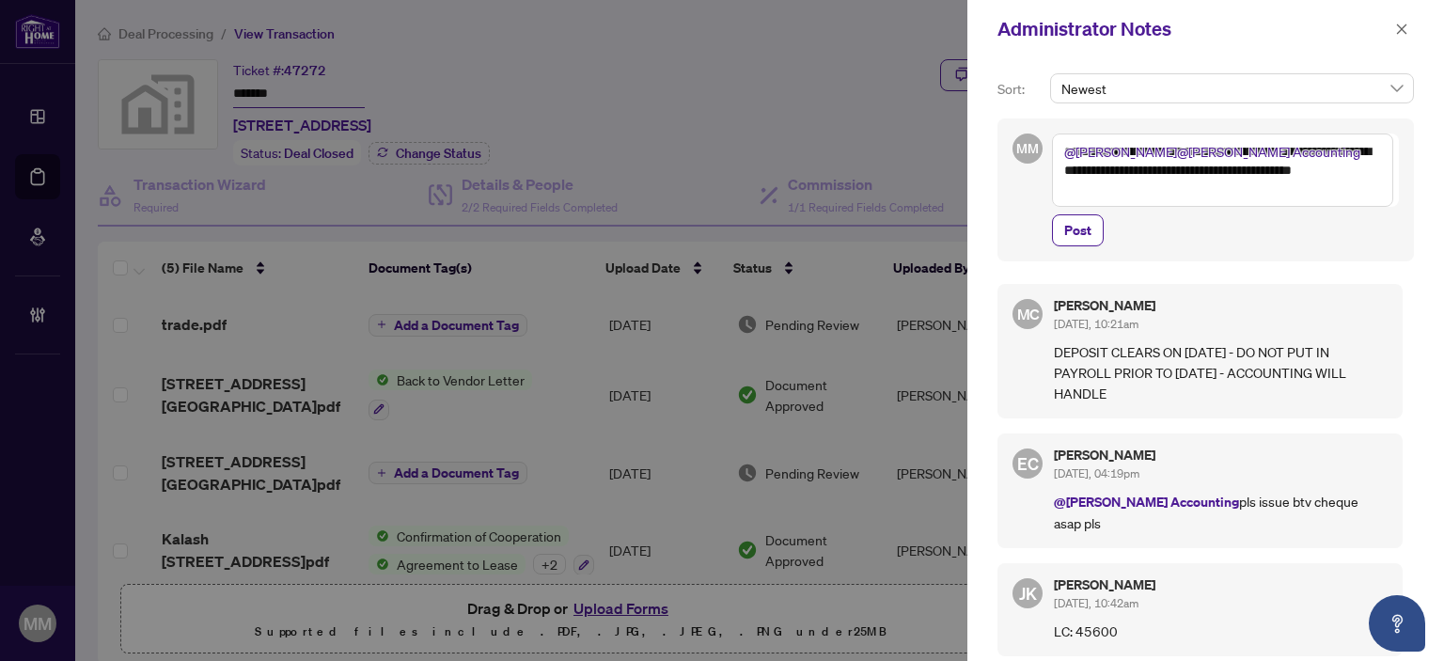
click at [1224, 173] on textarea "**********" at bounding box center [1222, 170] width 341 height 73
click at [1192, 195] on textarea "**********" at bounding box center [1222, 170] width 341 height 73
click at [1215, 191] on textarea "**********" at bounding box center [1222, 170] width 341 height 73
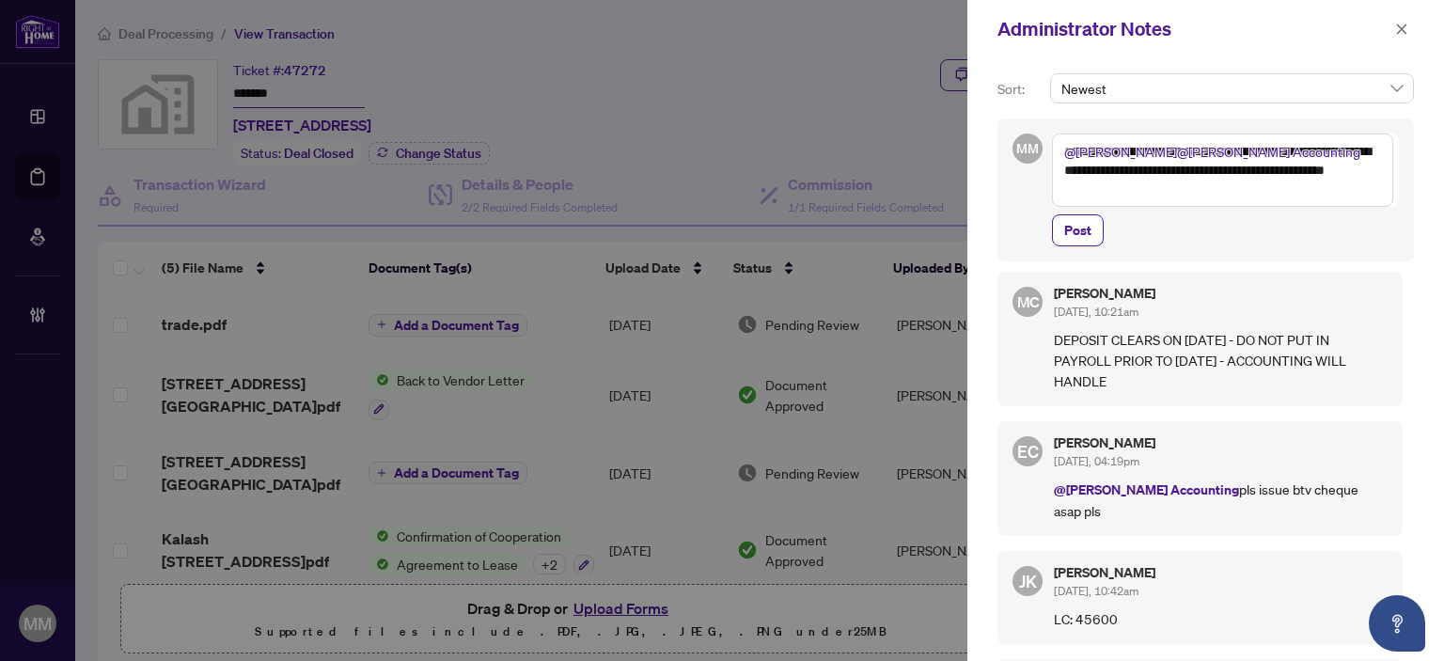
scroll to position [34, 0]
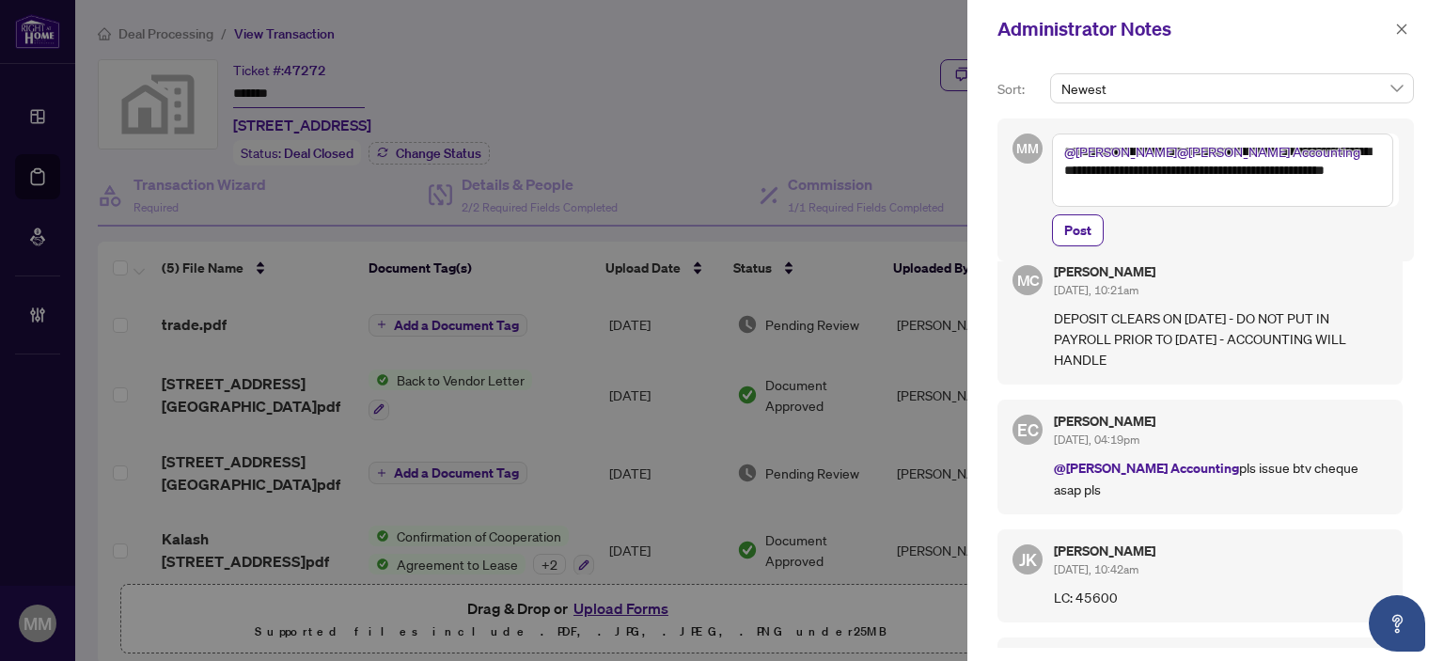
click at [1175, 177] on textarea "**********" at bounding box center [1222, 170] width 341 height 73
click at [1270, 191] on textarea "**********" at bounding box center [1222, 170] width 341 height 73
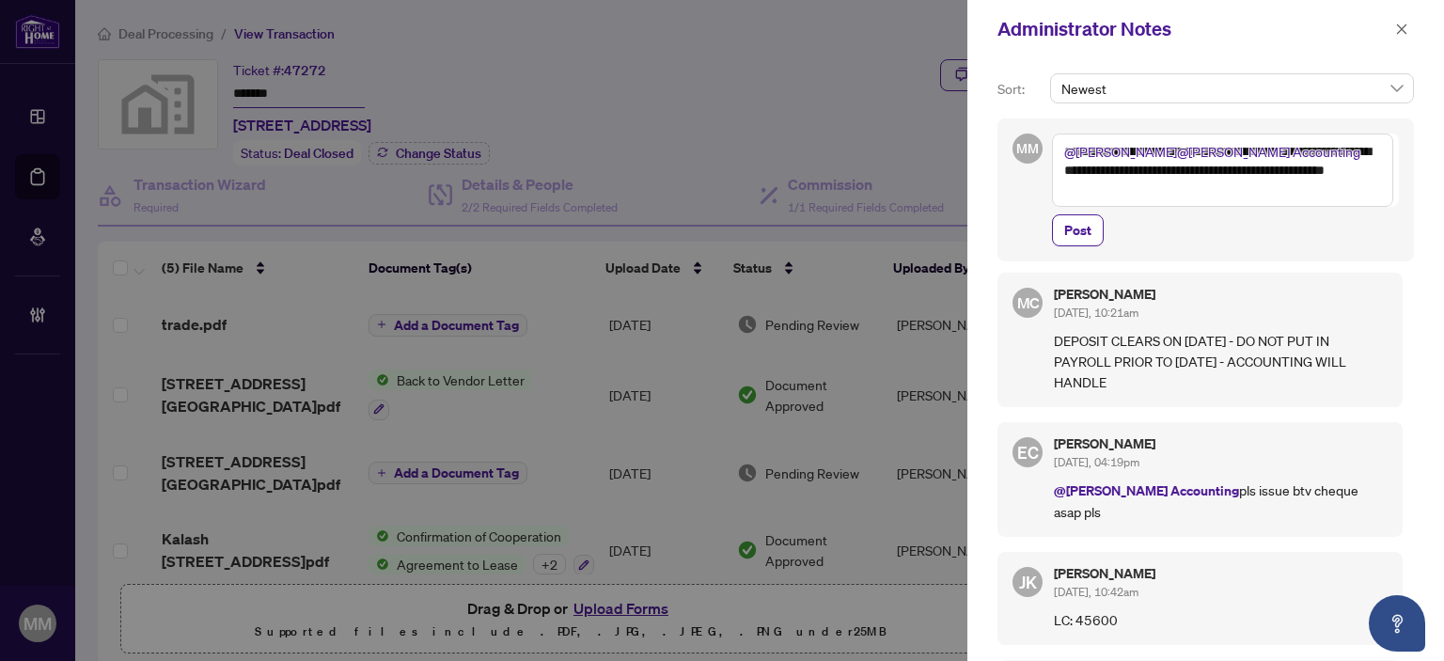
scroll to position [0, 0]
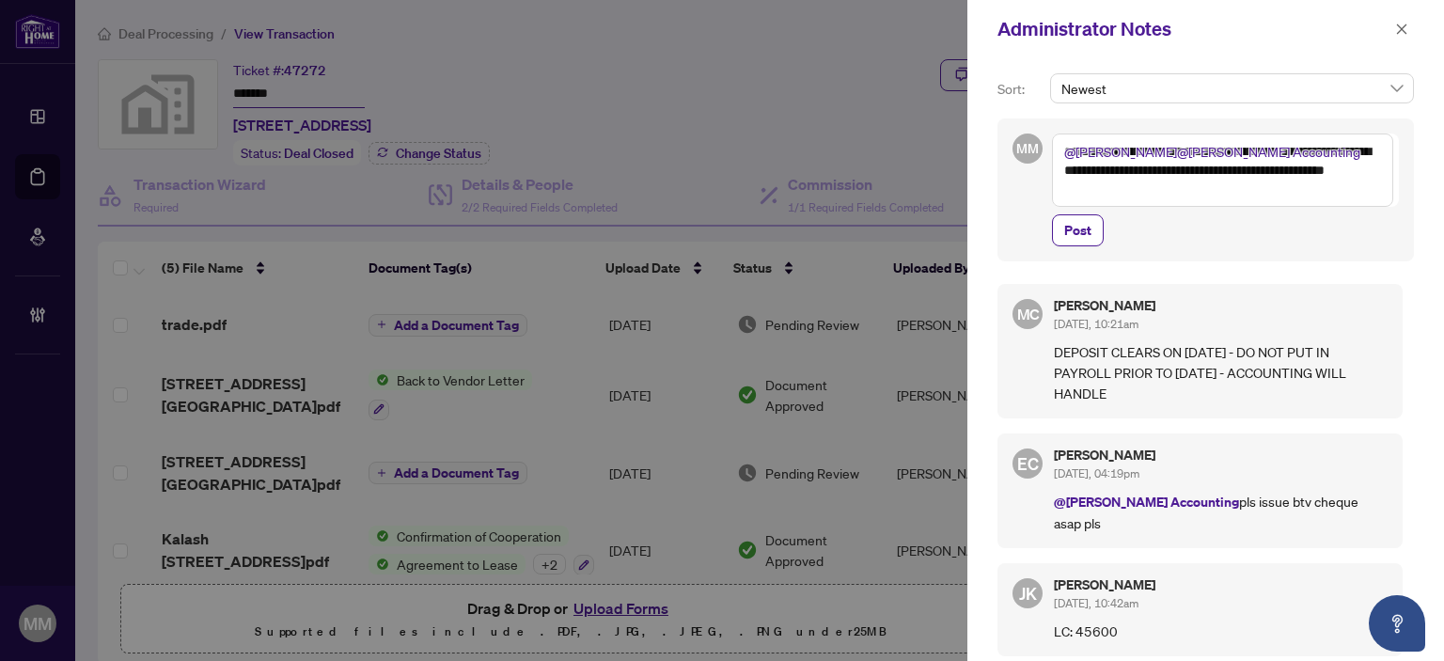
click at [1273, 199] on textarea "**********" at bounding box center [1222, 170] width 341 height 73
click at [1218, 165] on textarea "**********" at bounding box center [1222, 170] width 341 height 73
click at [1164, 183] on textarea "**********" at bounding box center [1222, 170] width 341 height 73
type textarea "**********"
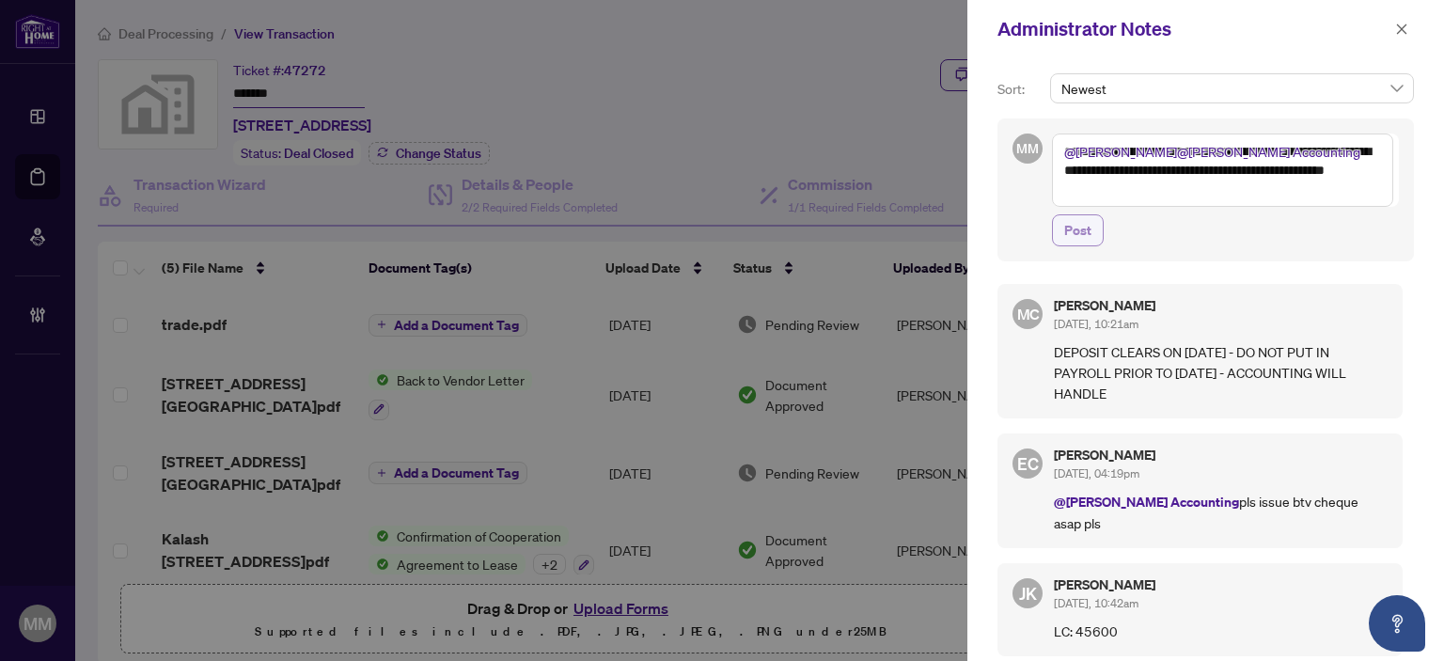
click at [1068, 229] on span "Post" at bounding box center [1077, 230] width 27 height 30
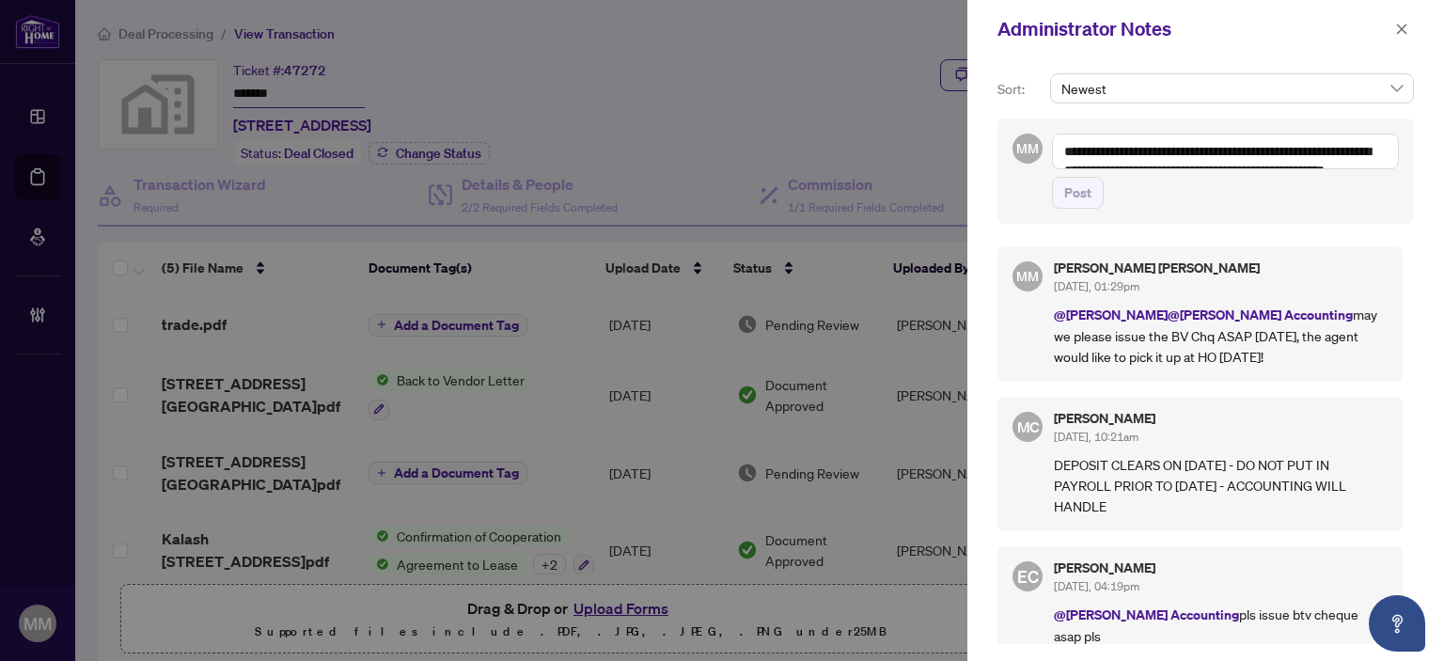
scroll to position [94, 0]
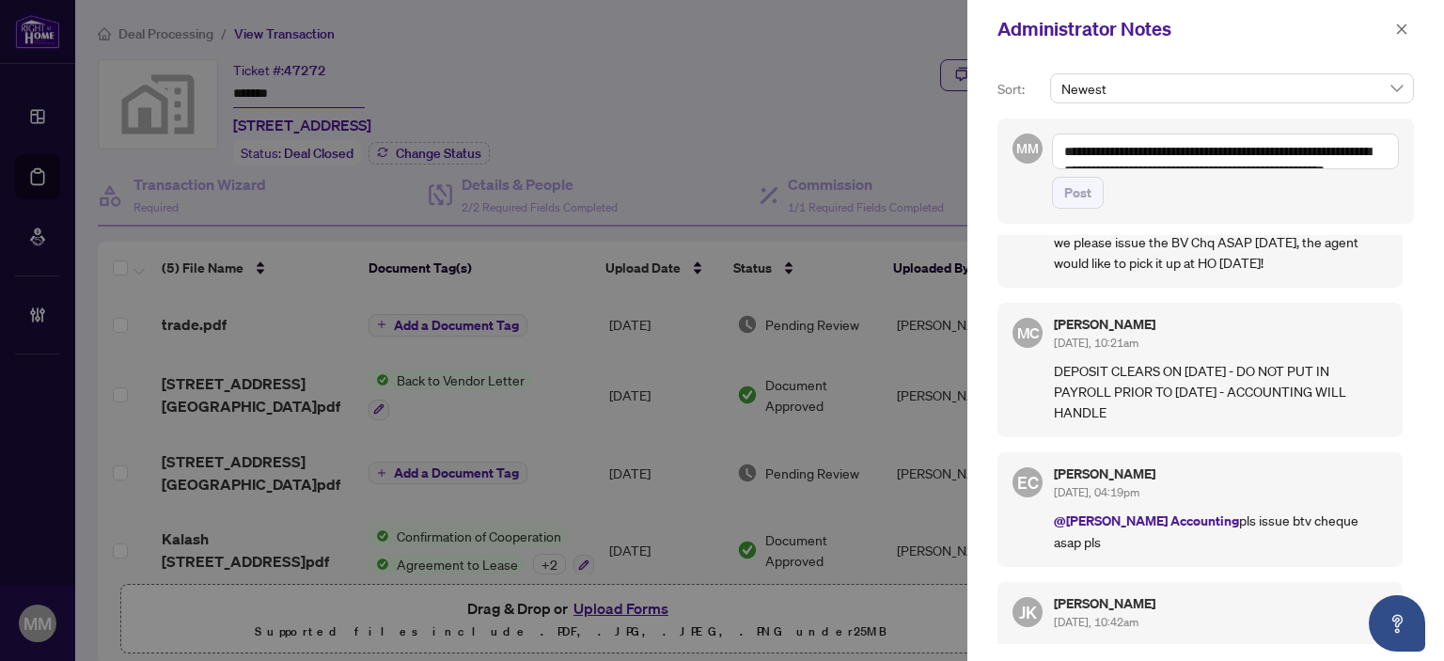
drag, startPoint x: 1183, startPoint y: 424, endPoint x: 1253, endPoint y: 429, distance: 70.7
click at [1250, 429] on div "MC Maria Cheng Aug/12/2025, 10:21am DEPOSIT CLEARS ON AUG 13 - DO NOT PUT IN PA…" at bounding box center [1200, 370] width 405 height 134
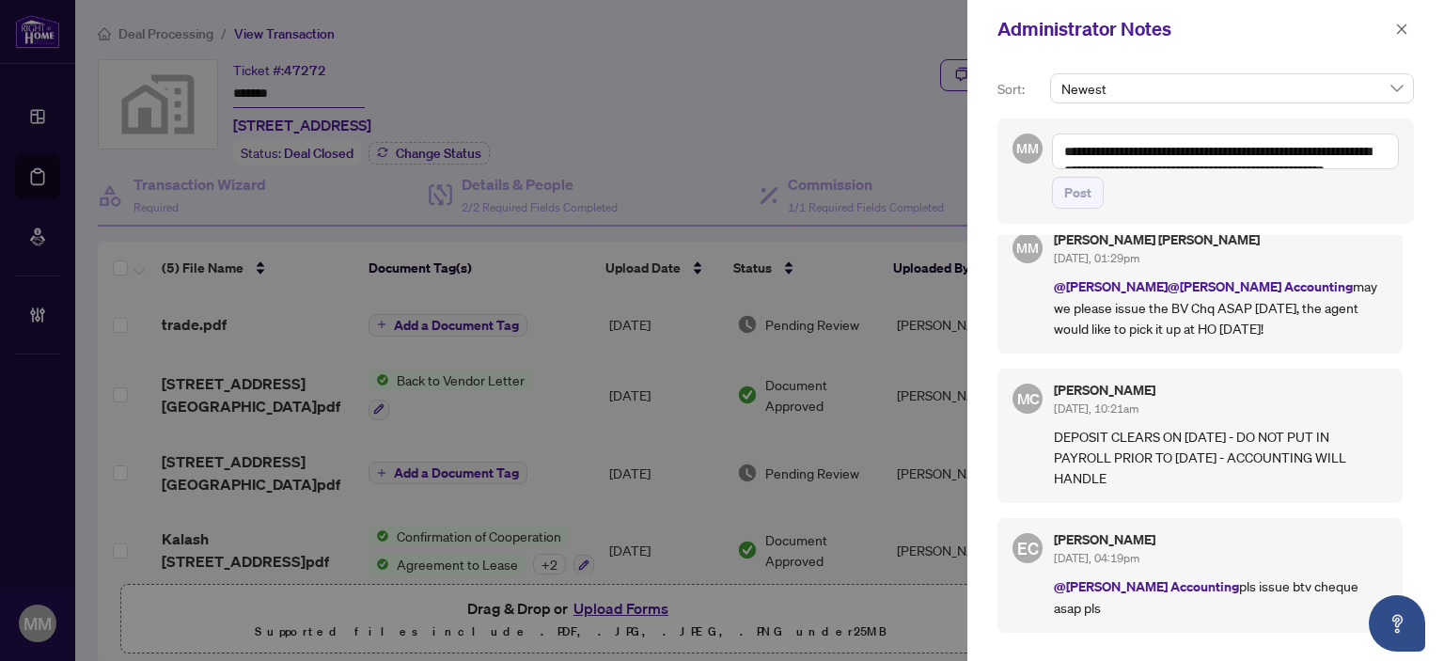
scroll to position [0, 0]
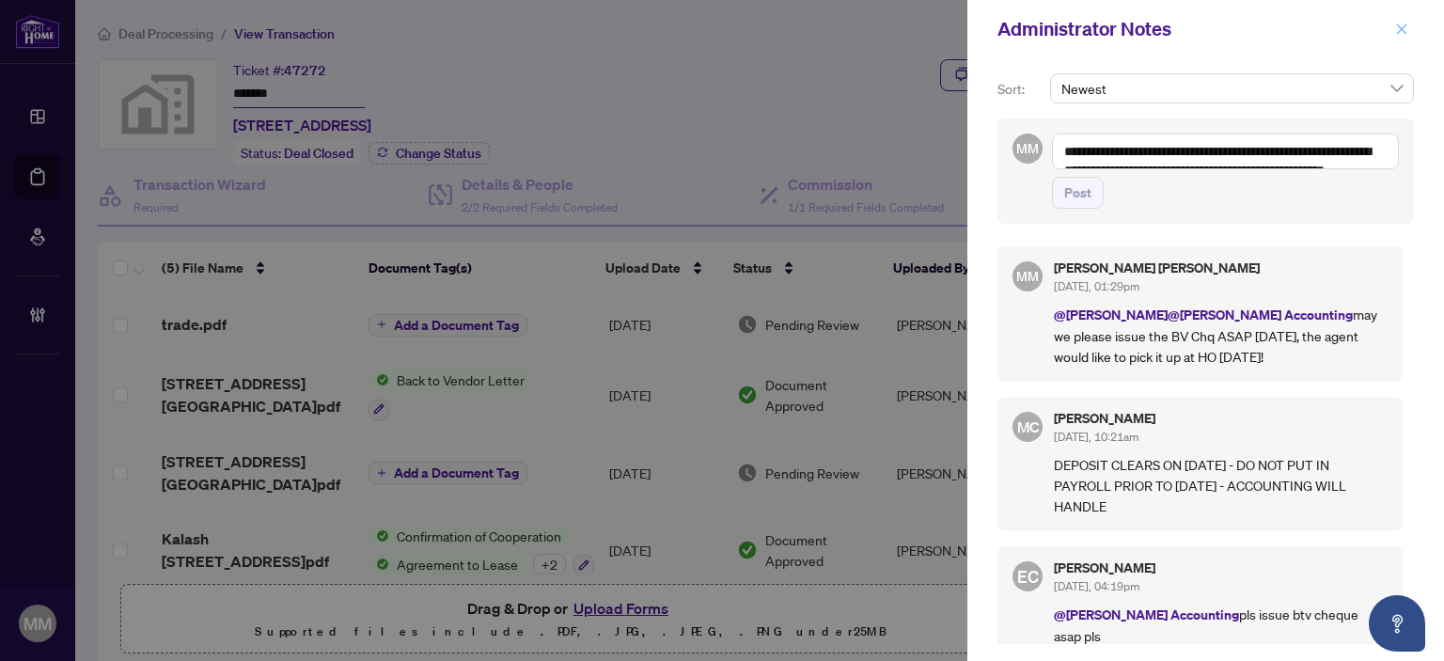
click at [1391, 33] on button "button" at bounding box center [1402, 29] width 24 height 23
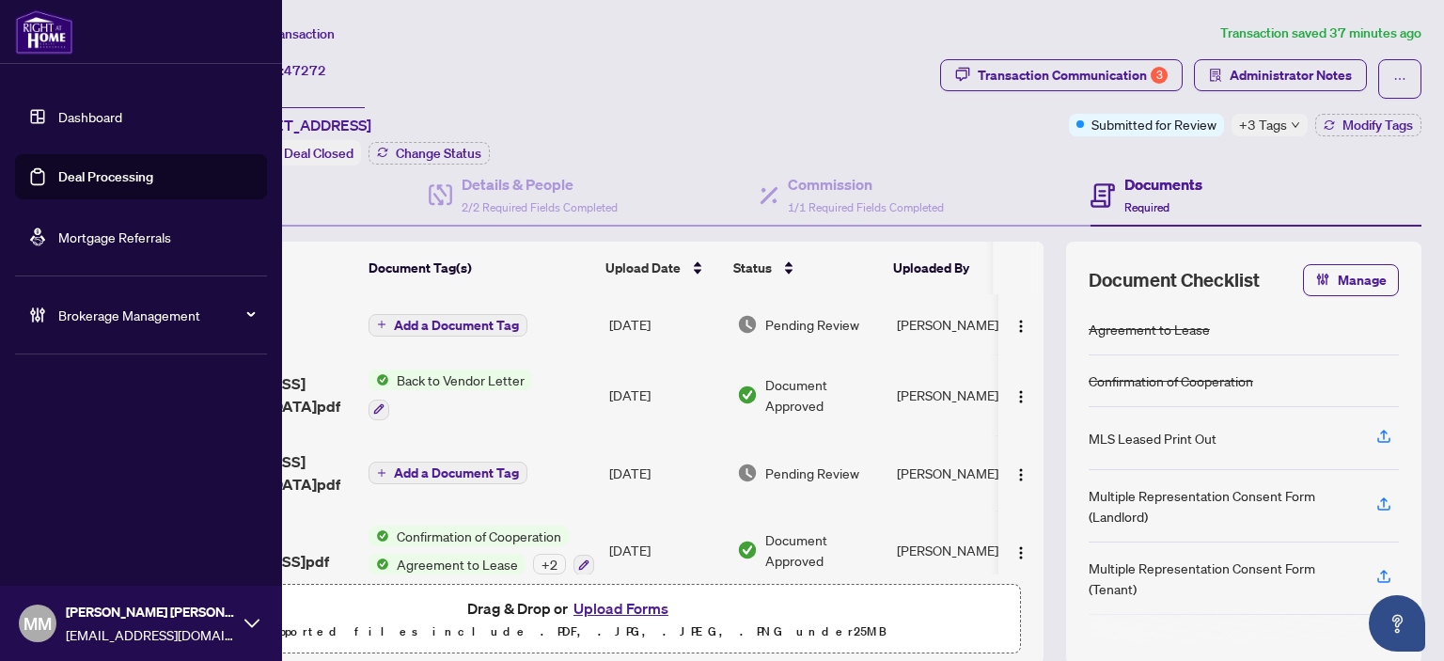
drag, startPoint x: 89, startPoint y: 311, endPoint x: 101, endPoint y: 308, distance: 11.6
click at [91, 311] on span "Brokerage Management" at bounding box center [156, 315] width 196 height 21
click at [112, 308] on span "Brokerage Management" at bounding box center [156, 315] width 196 height 21
click at [122, 442] on link "Manage Agents" at bounding box center [85, 450] width 93 height 17
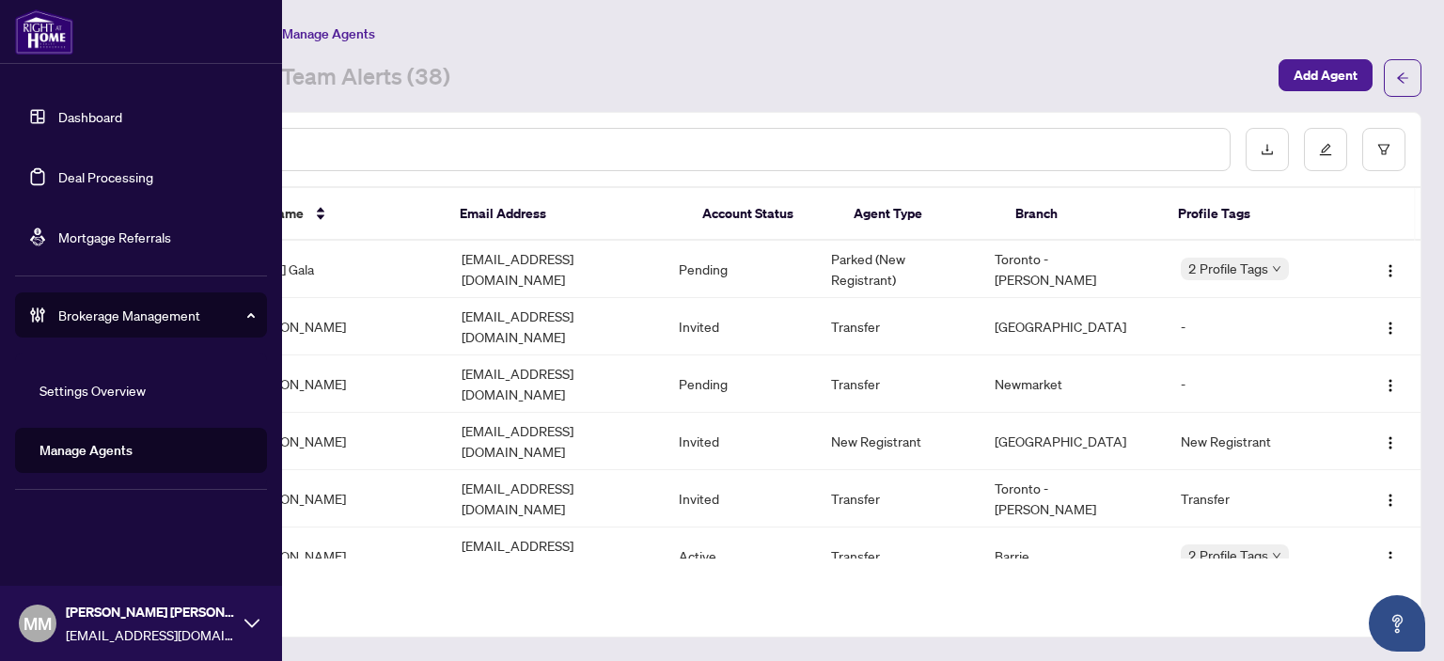
click at [58, 168] on link "Deal Processing" at bounding box center [105, 176] width 95 height 17
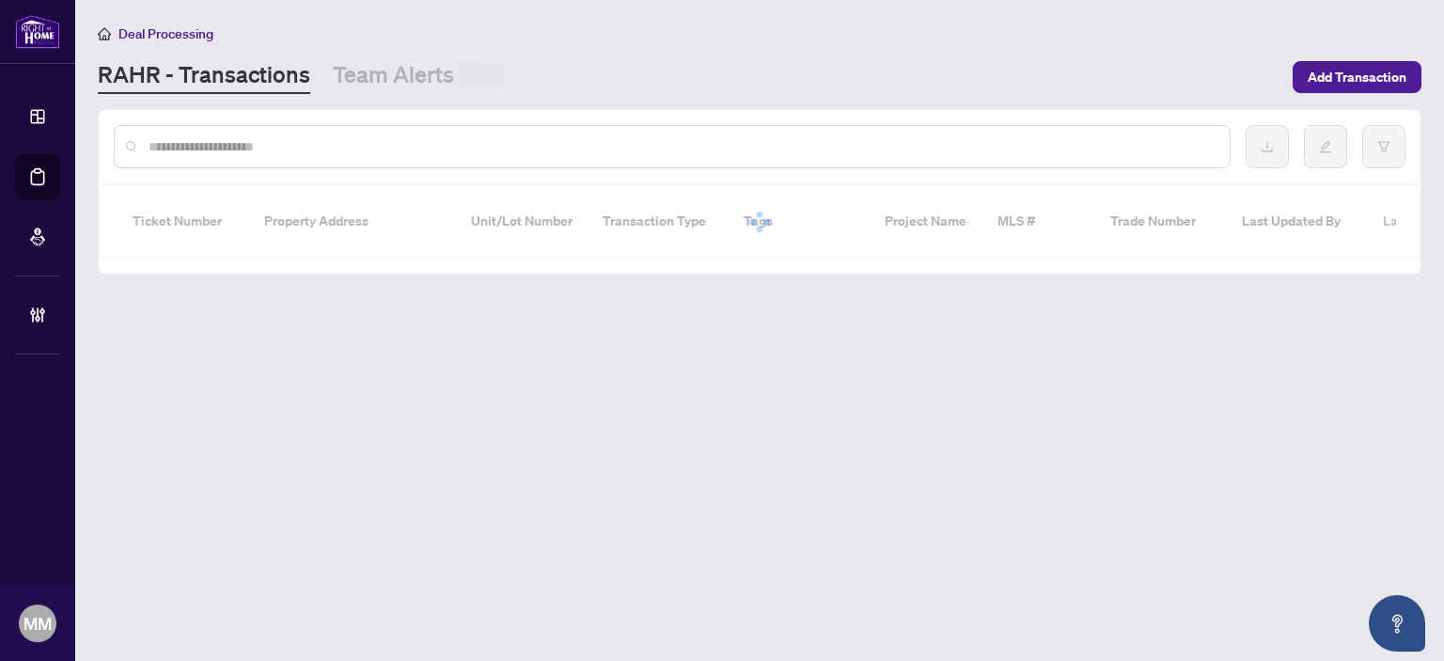
click at [481, 153] on input "text" at bounding box center [682, 146] width 1066 height 21
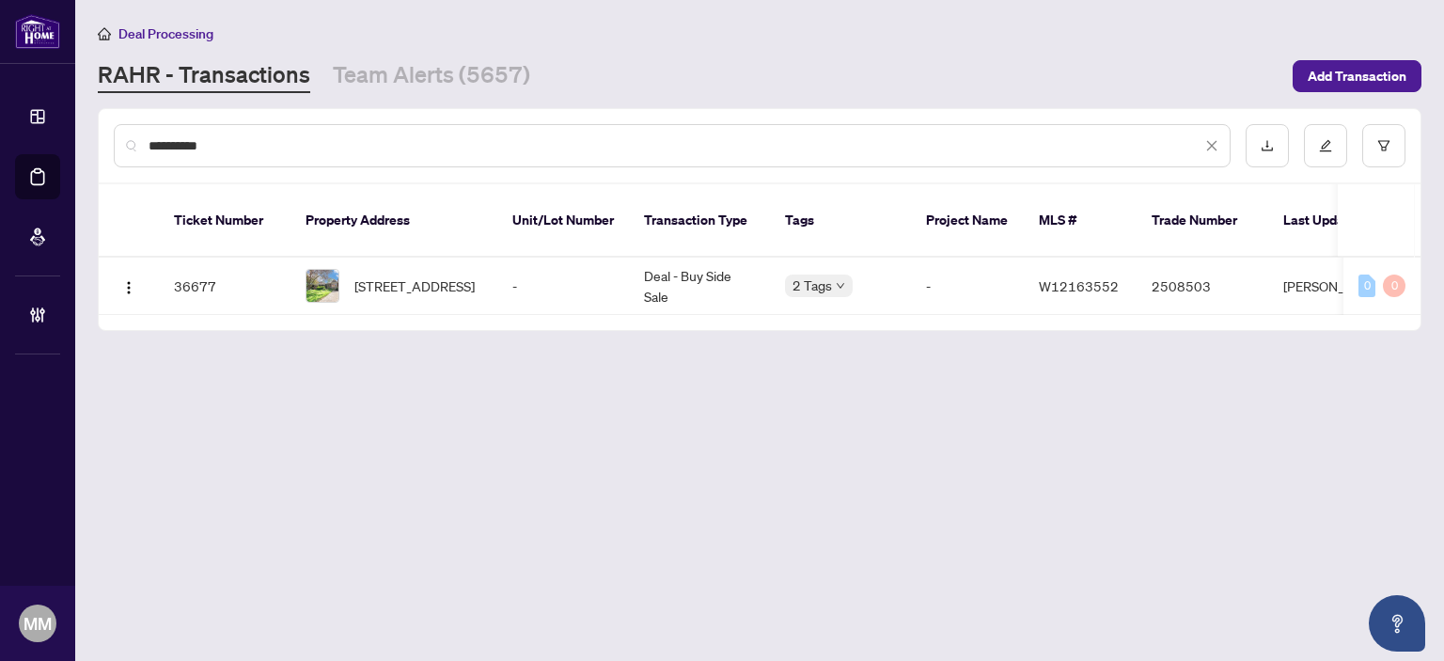
type input "**********"
click at [728, 281] on td "Deal - Buy Side Sale" at bounding box center [699, 286] width 141 height 57
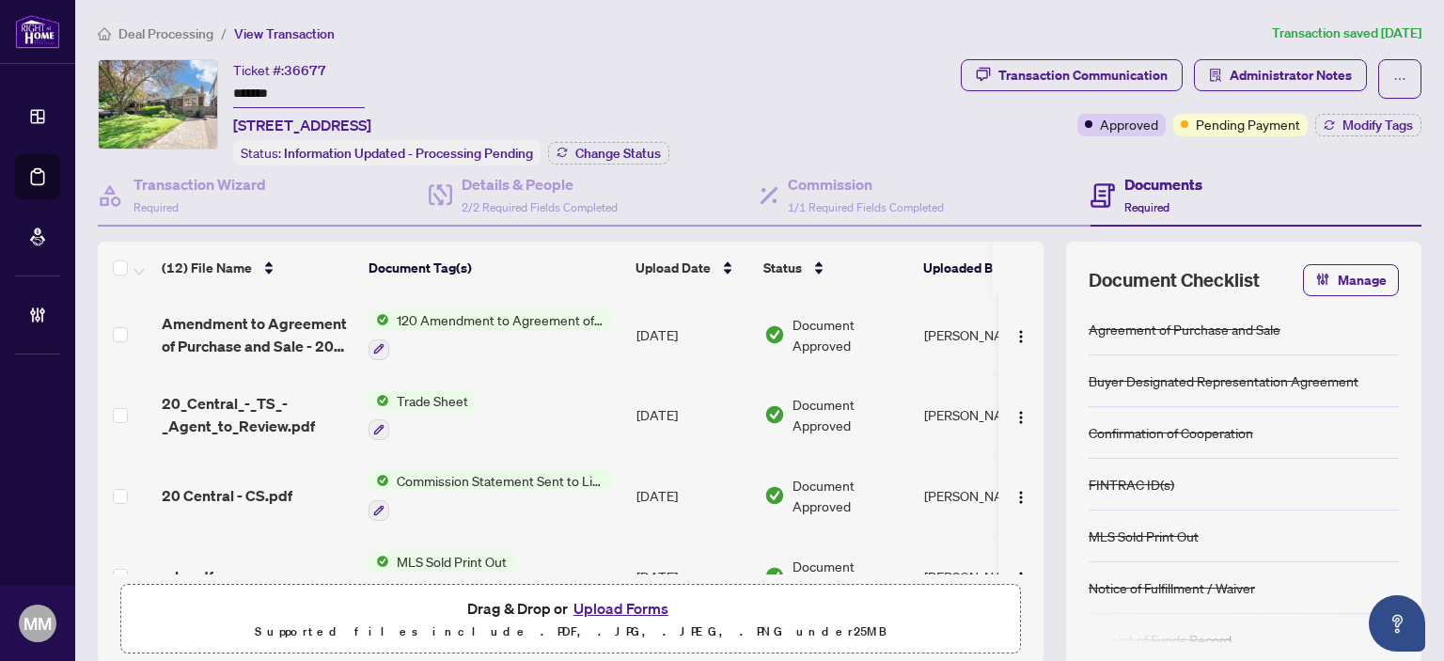
scroll to position [470, 0]
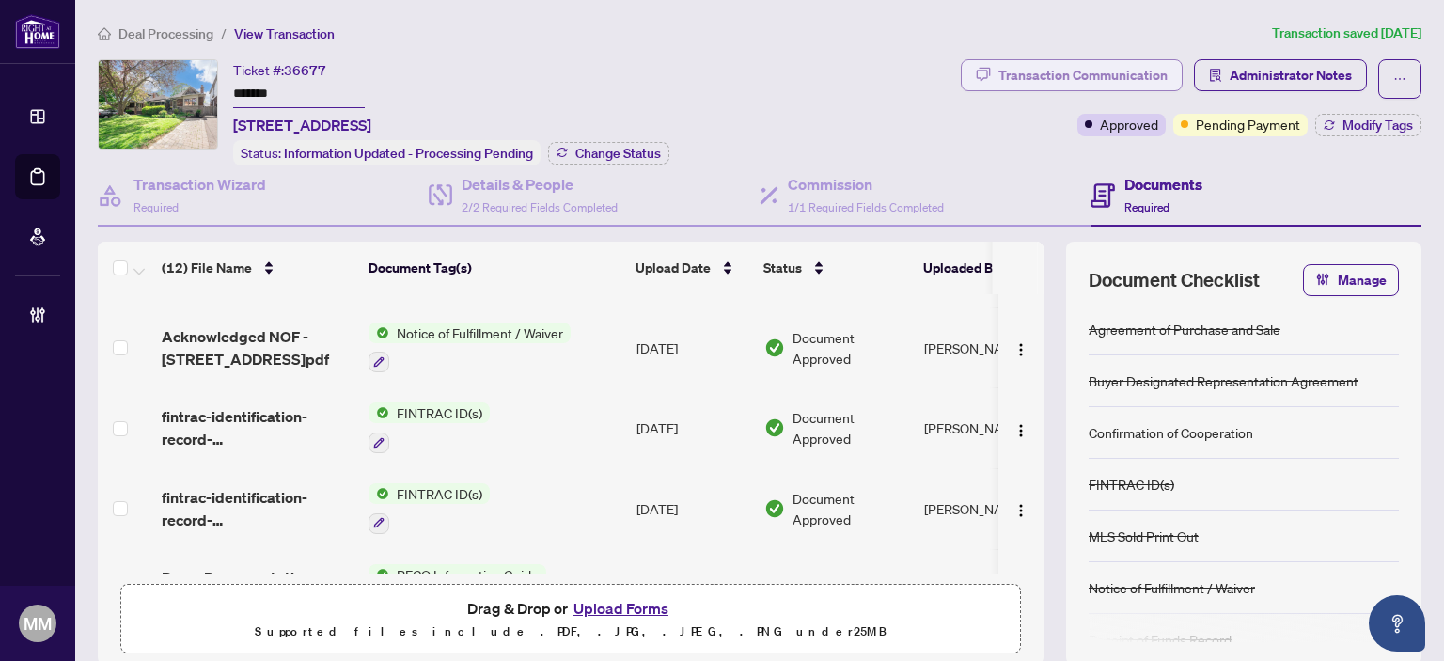
click at [1153, 75] on div "Transaction Communication" at bounding box center [1083, 75] width 169 height 30
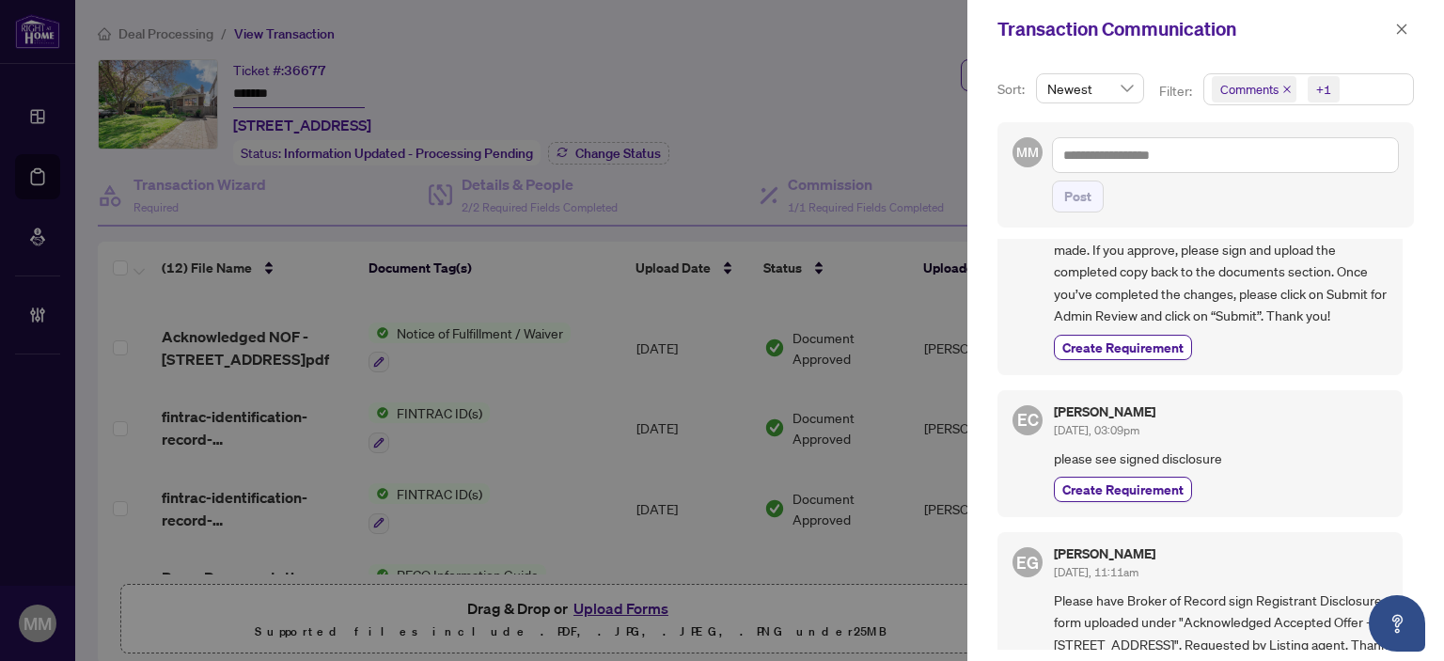
scroll to position [0, 0]
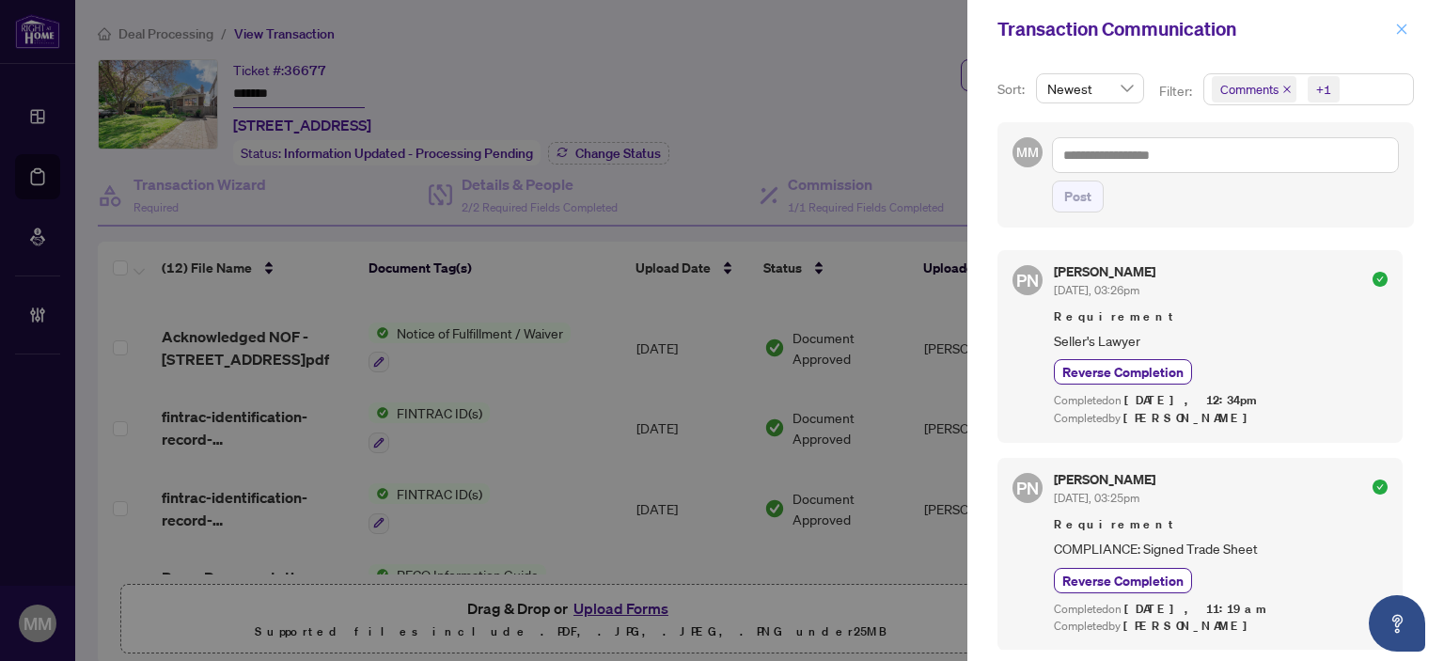
click at [1399, 29] on icon "close" at bounding box center [1401, 29] width 13 height 13
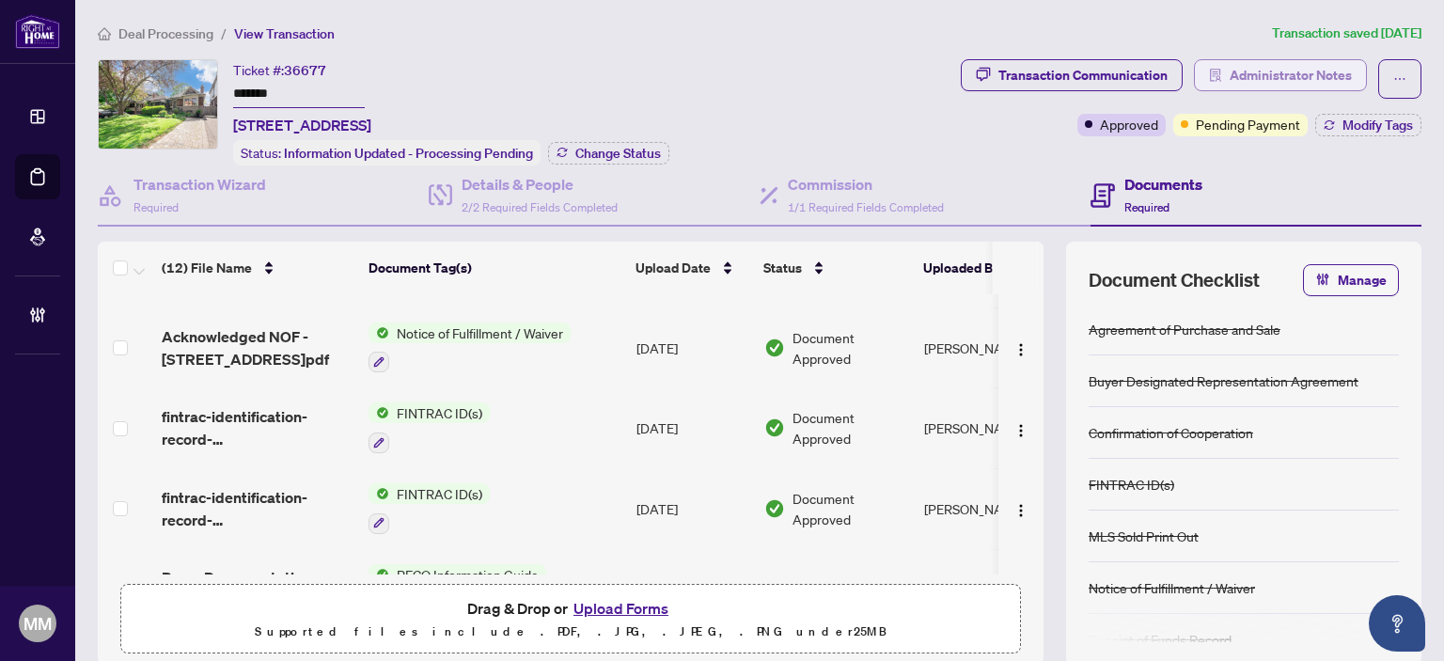
click at [1269, 60] on span "Administrator Notes" at bounding box center [1291, 75] width 122 height 30
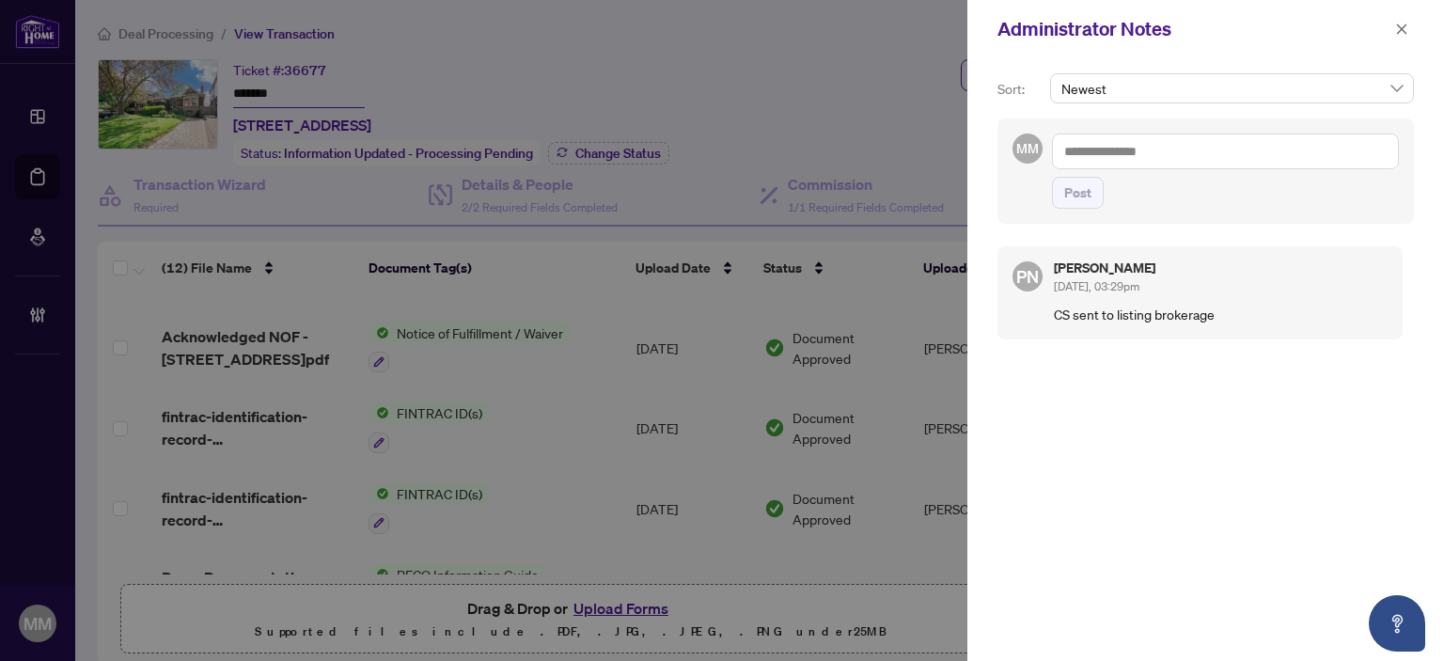
click at [1194, 432] on div "PN Paula Nguyen Jun/17/2025, 03:29pm CS sent to listing brokerage" at bounding box center [1206, 439] width 417 height 409
click at [1395, 13] on div "Administrator Notes" at bounding box center [1206, 29] width 477 height 58
click at [1390, 21] on span at bounding box center [1402, 29] width 24 height 23
click at [823, 175] on div at bounding box center [722, 330] width 1444 height 661
click at [1403, 27] on icon "close" at bounding box center [1401, 29] width 13 height 13
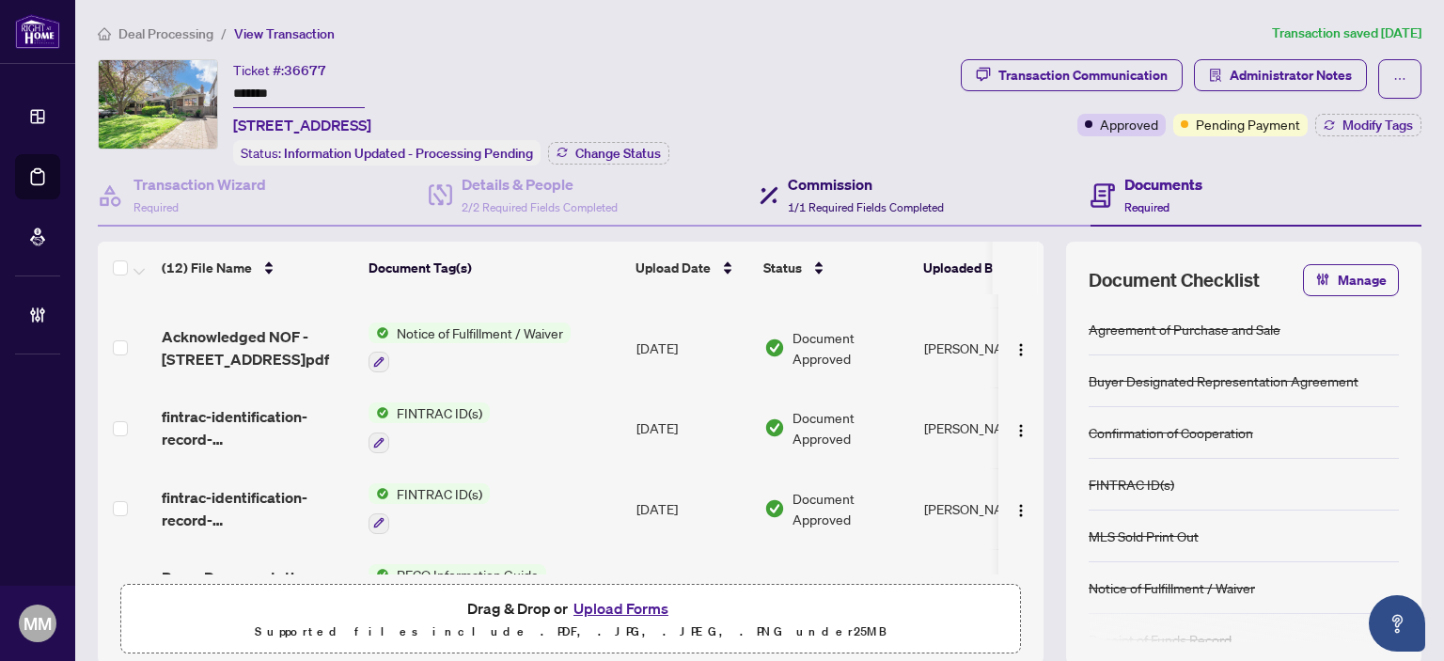
click at [827, 180] on h4 "Commission" at bounding box center [866, 184] width 156 height 23
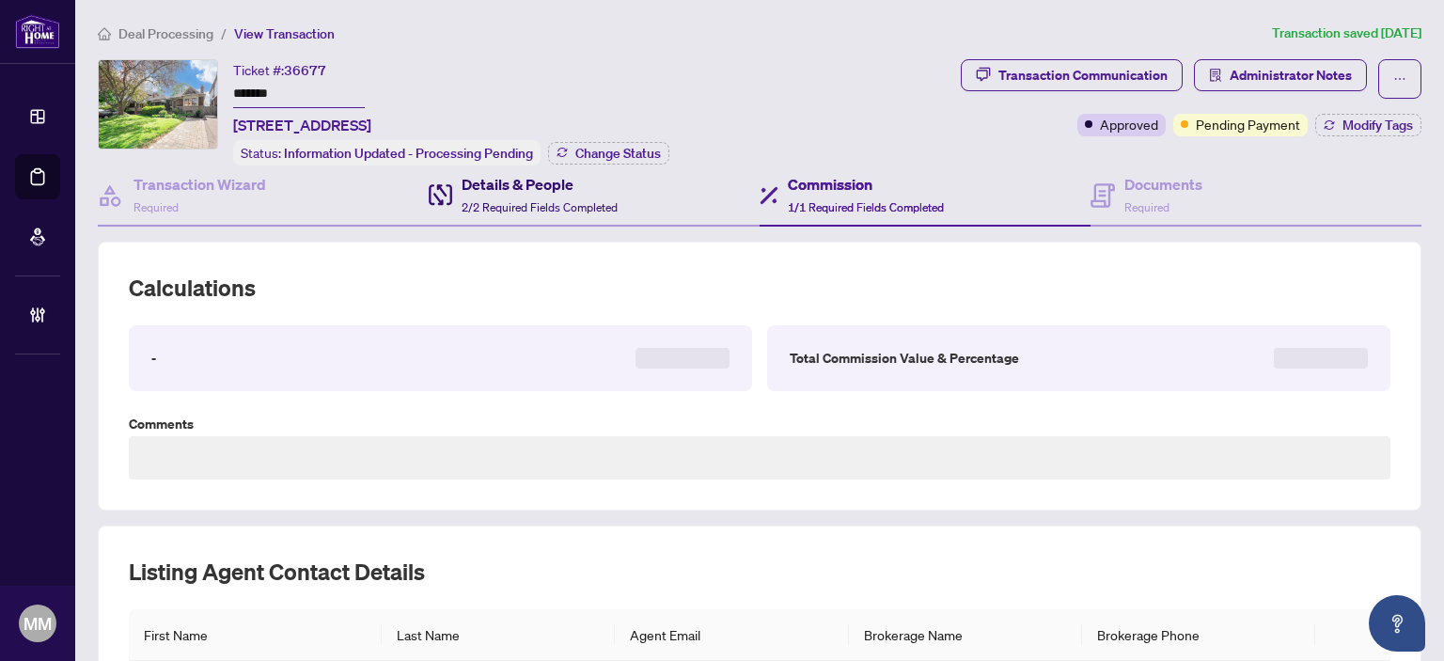
click at [473, 207] on span "2/2 Required Fields Completed" at bounding box center [540, 207] width 156 height 14
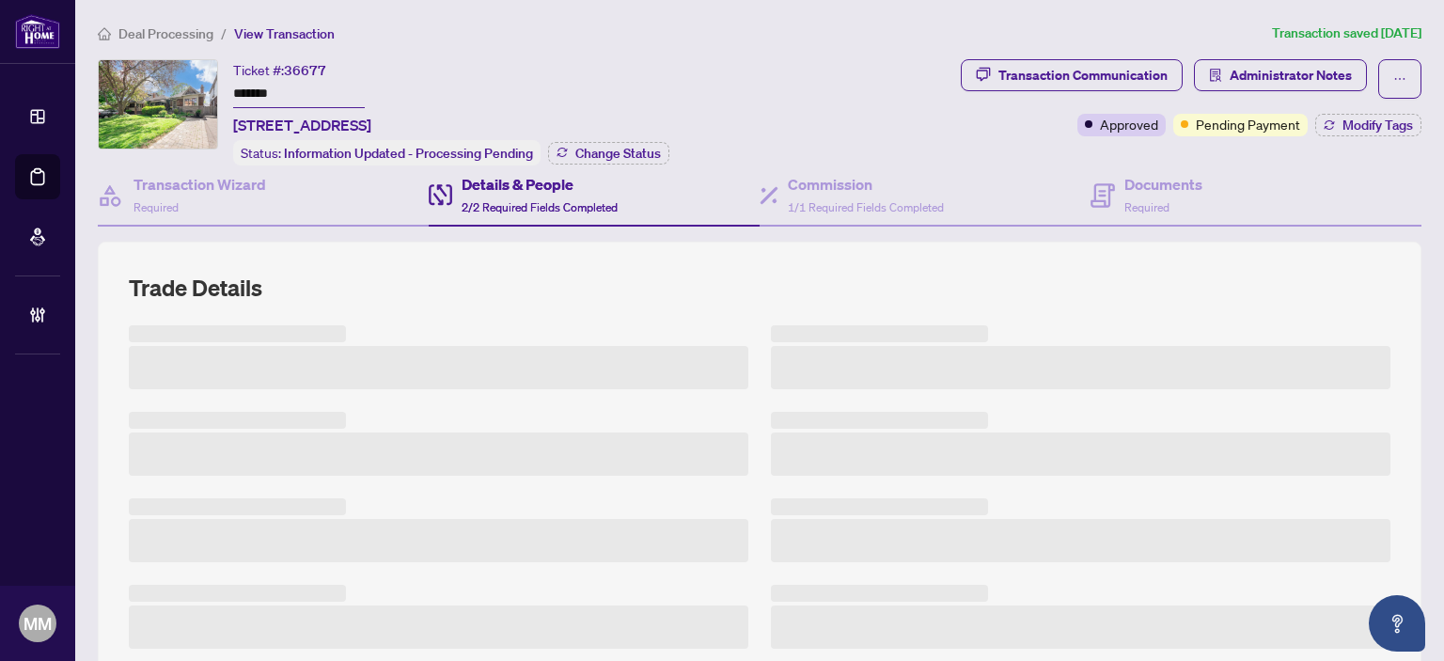
scroll to position [282, 0]
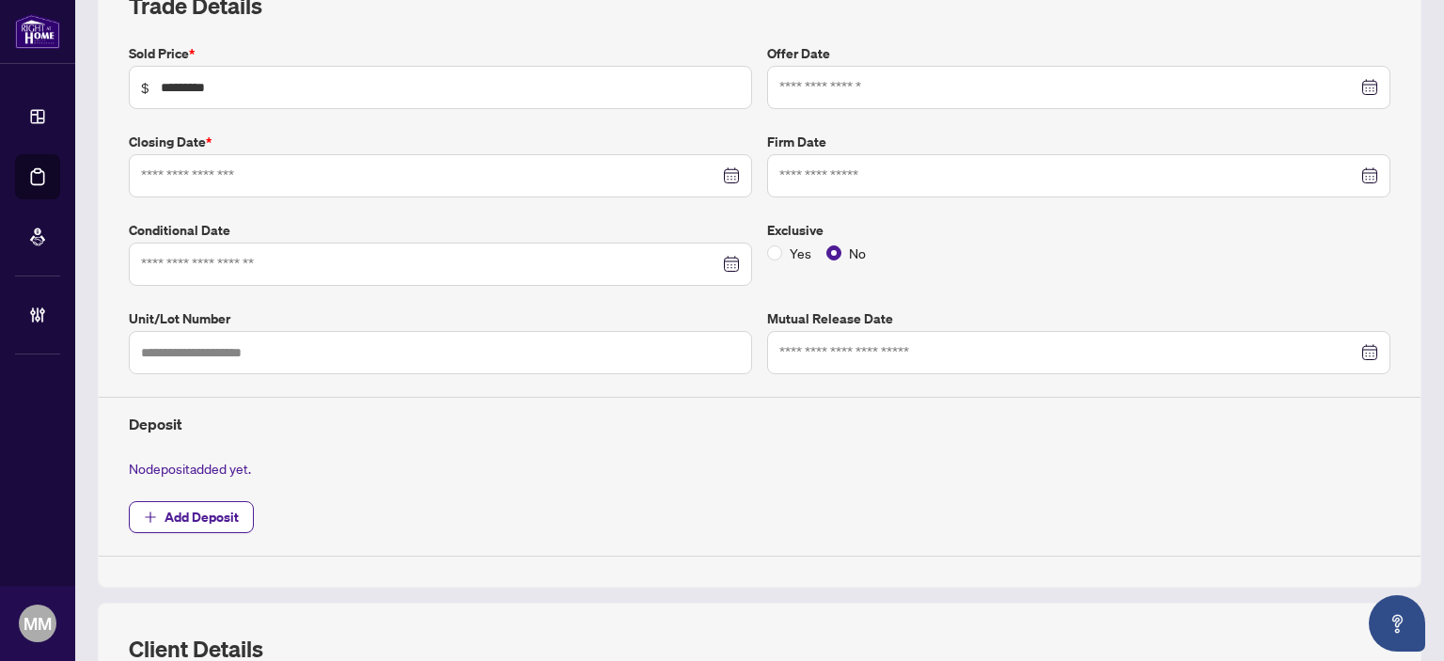
type input "**********"
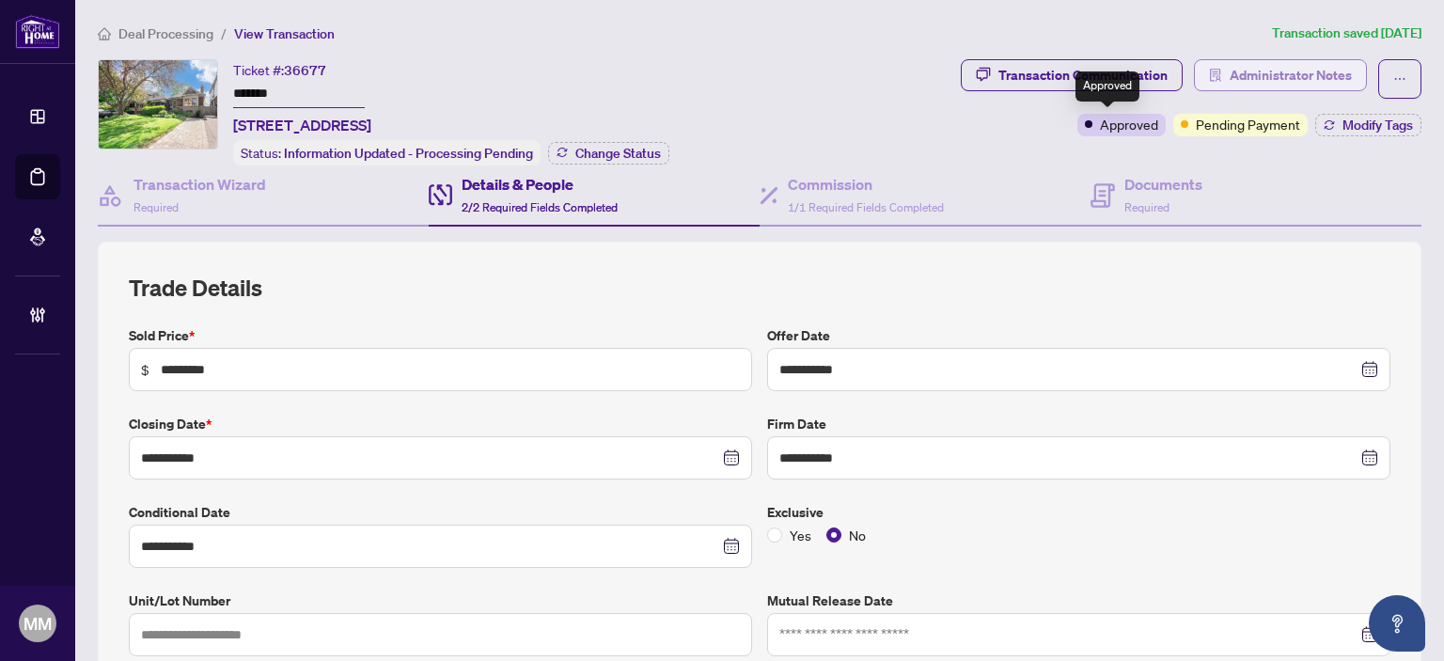
click at [1209, 84] on span "button" at bounding box center [1215, 75] width 13 height 30
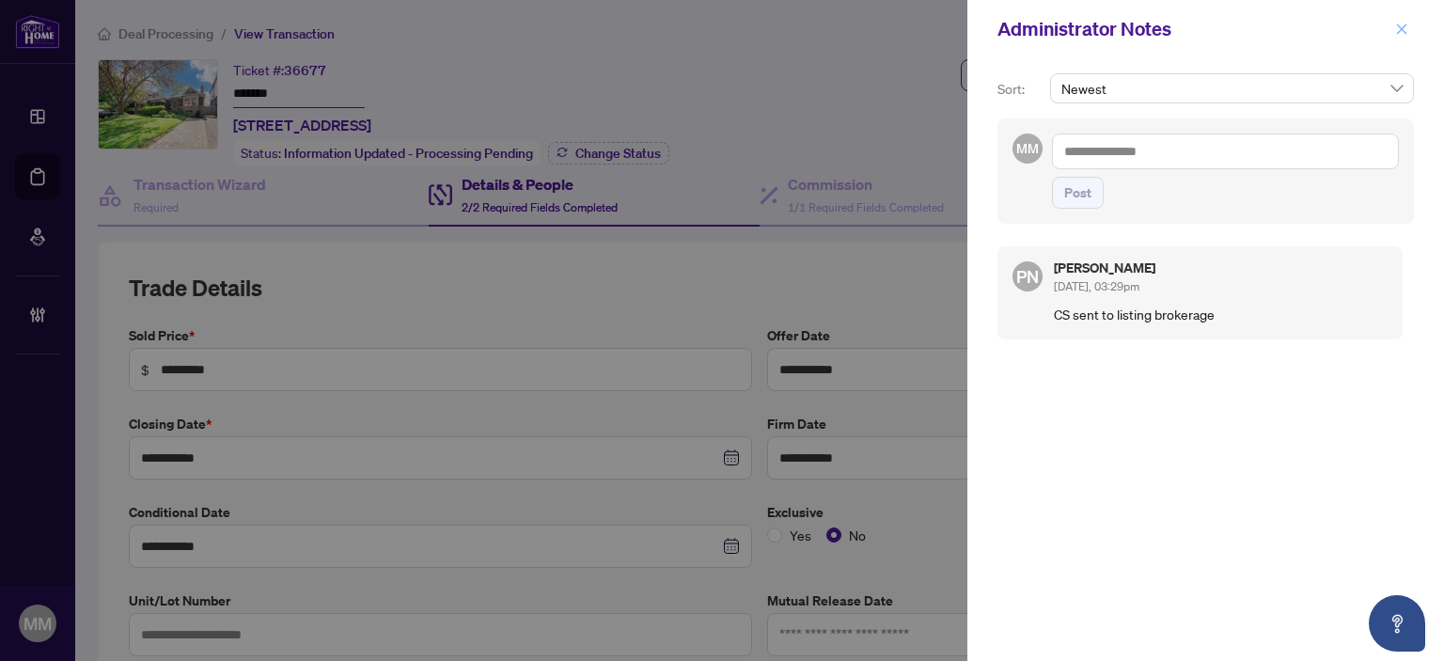
click at [1412, 28] on button "button" at bounding box center [1402, 29] width 24 height 23
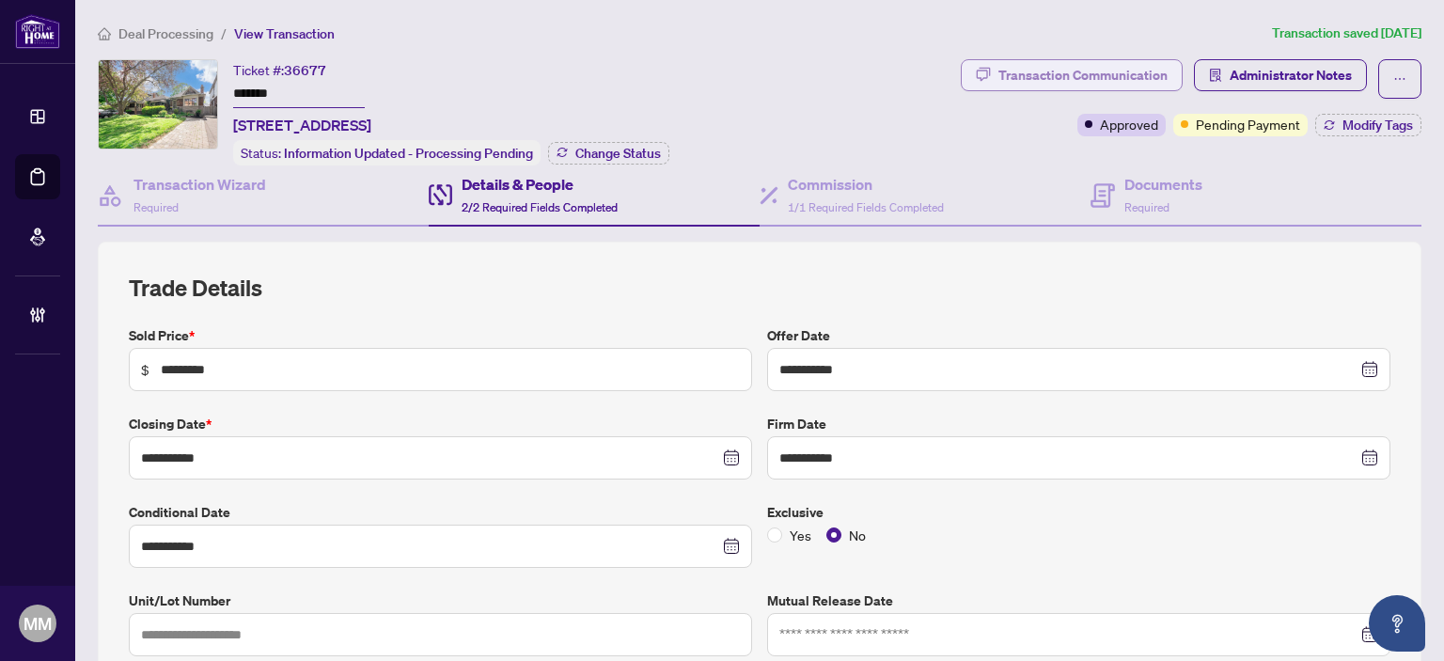
click at [1133, 68] on div "Transaction Communication" at bounding box center [1083, 75] width 169 height 30
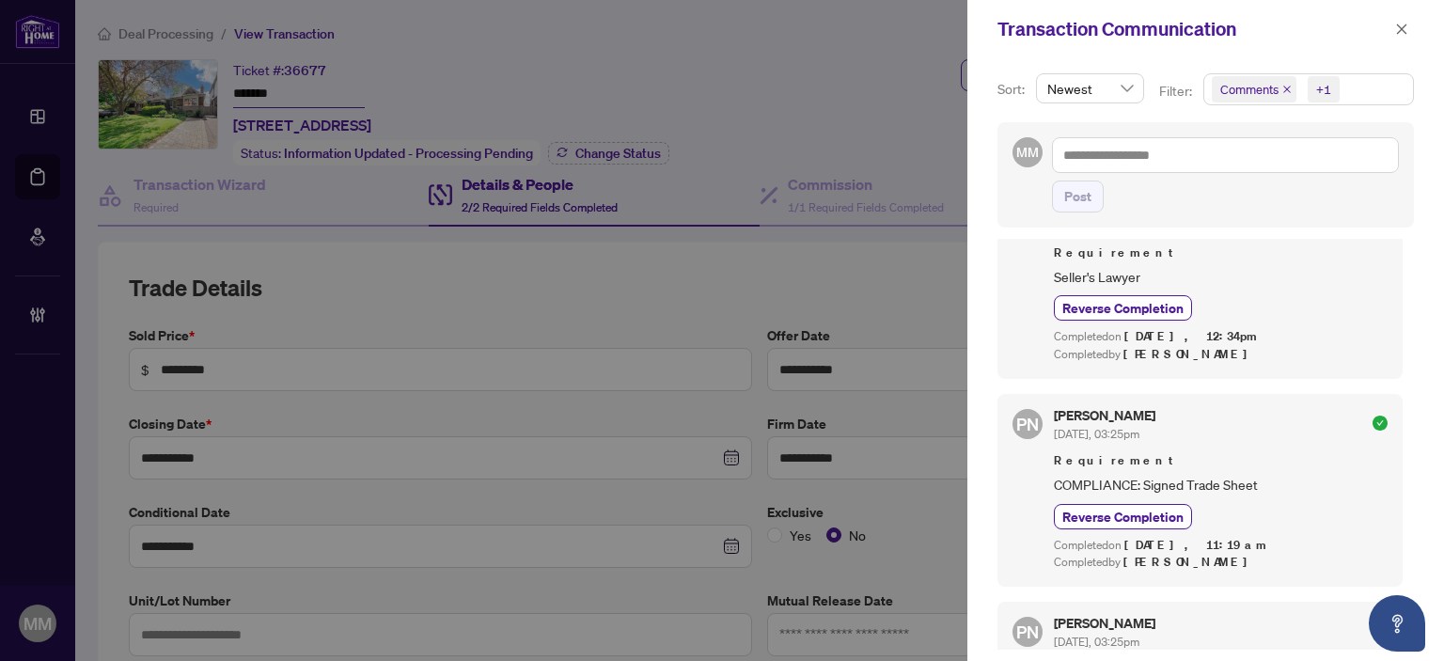
scroll to position [94, 0]
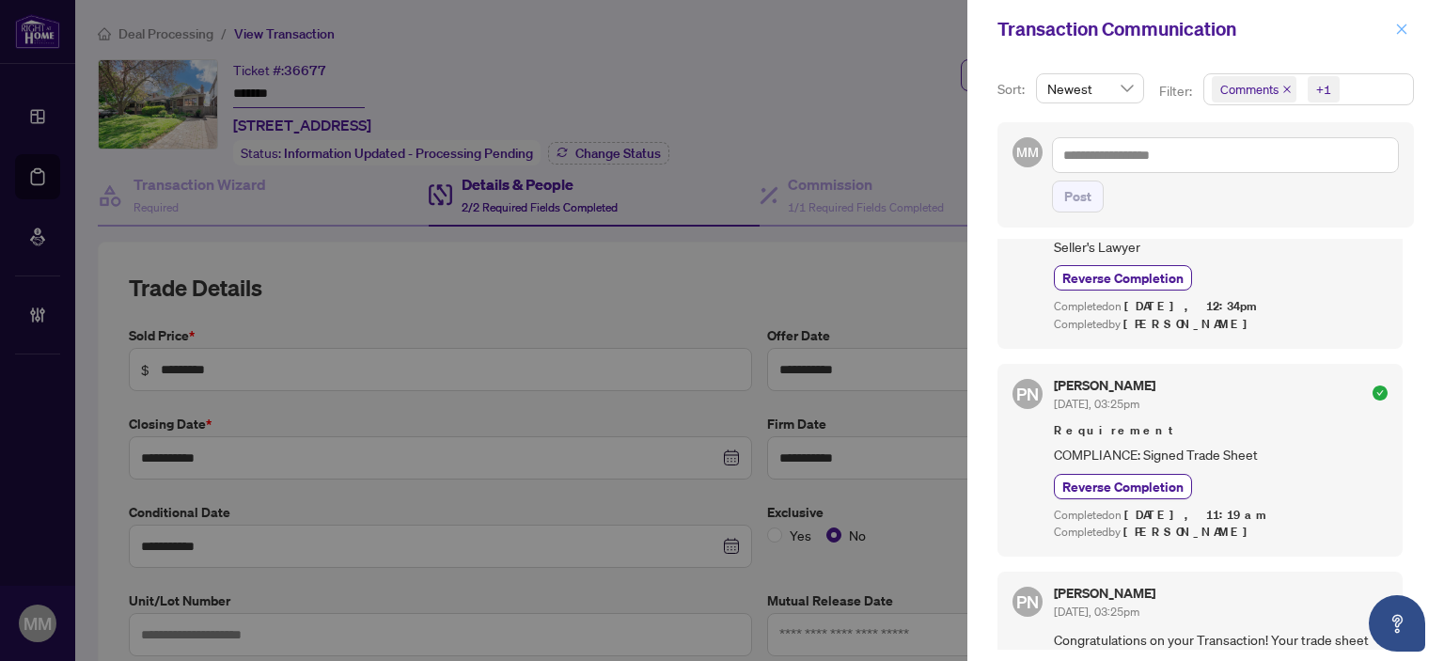
click at [1396, 22] on span "button" at bounding box center [1401, 29] width 13 height 30
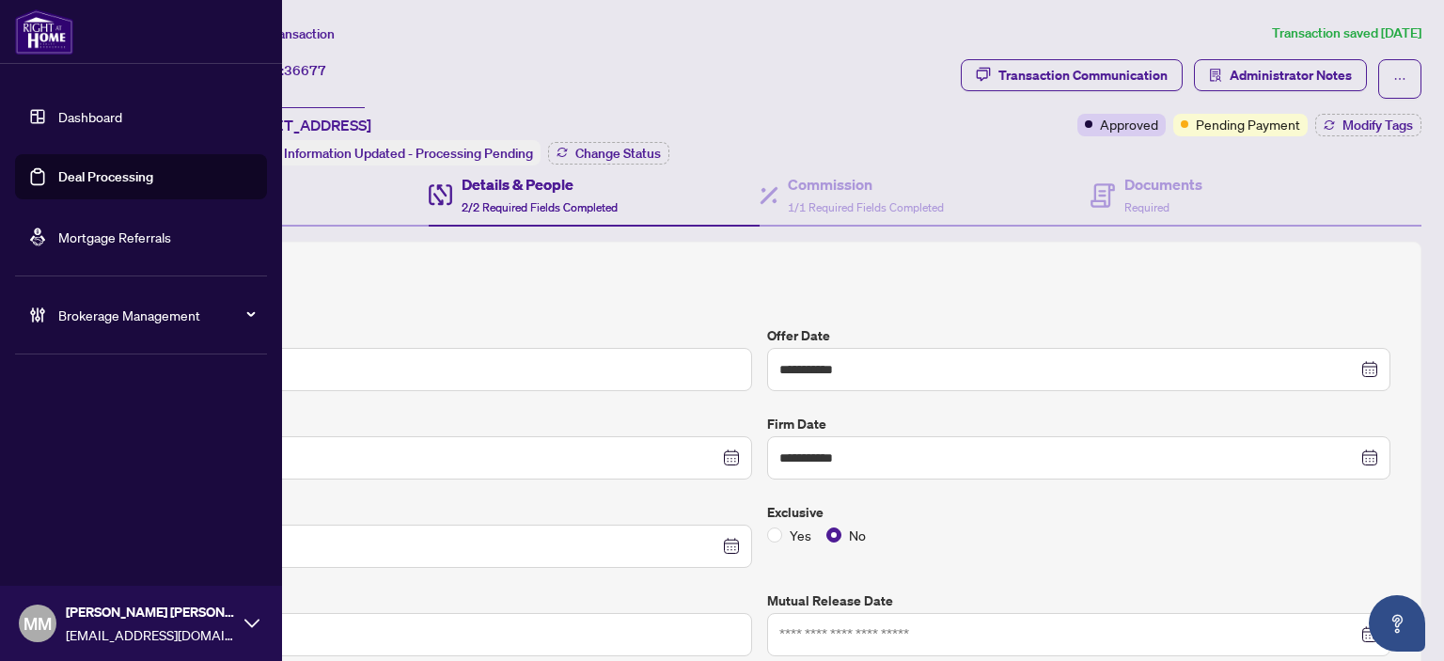
click at [64, 173] on link "Deal Processing" at bounding box center [105, 176] width 95 height 17
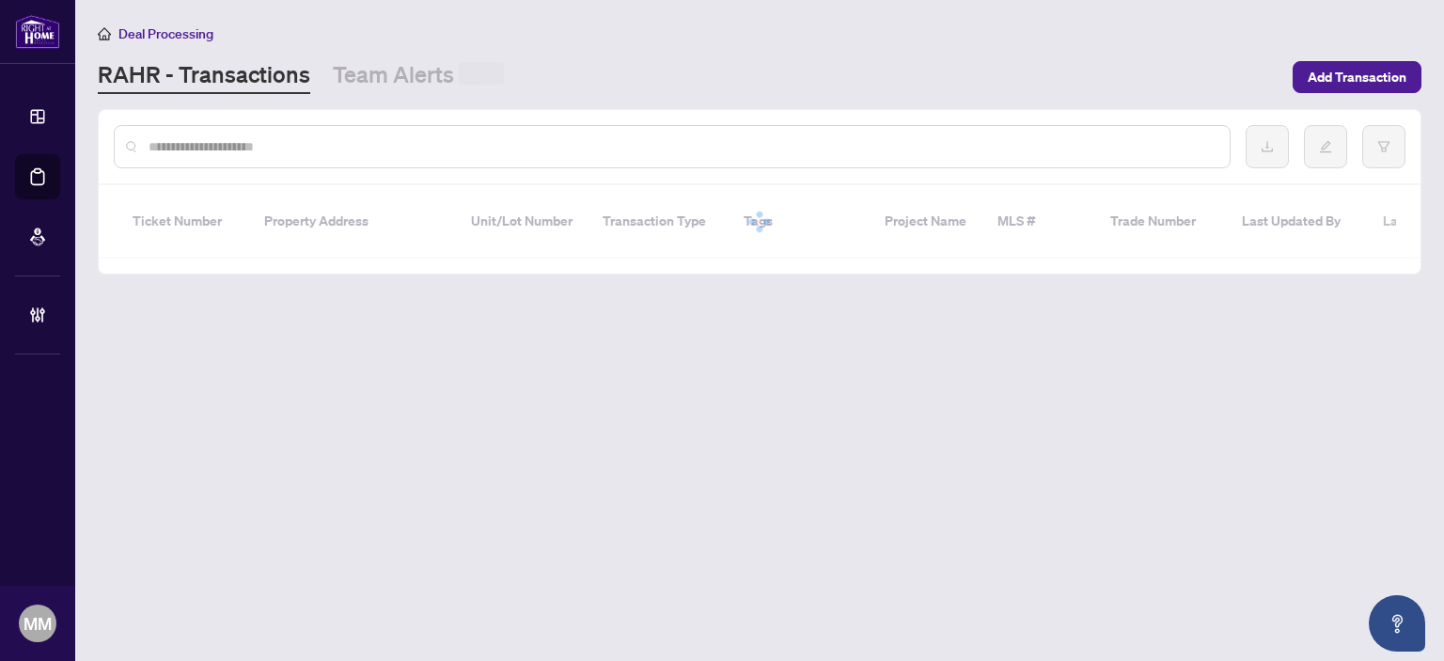
click at [320, 153] on input "text" at bounding box center [682, 146] width 1066 height 21
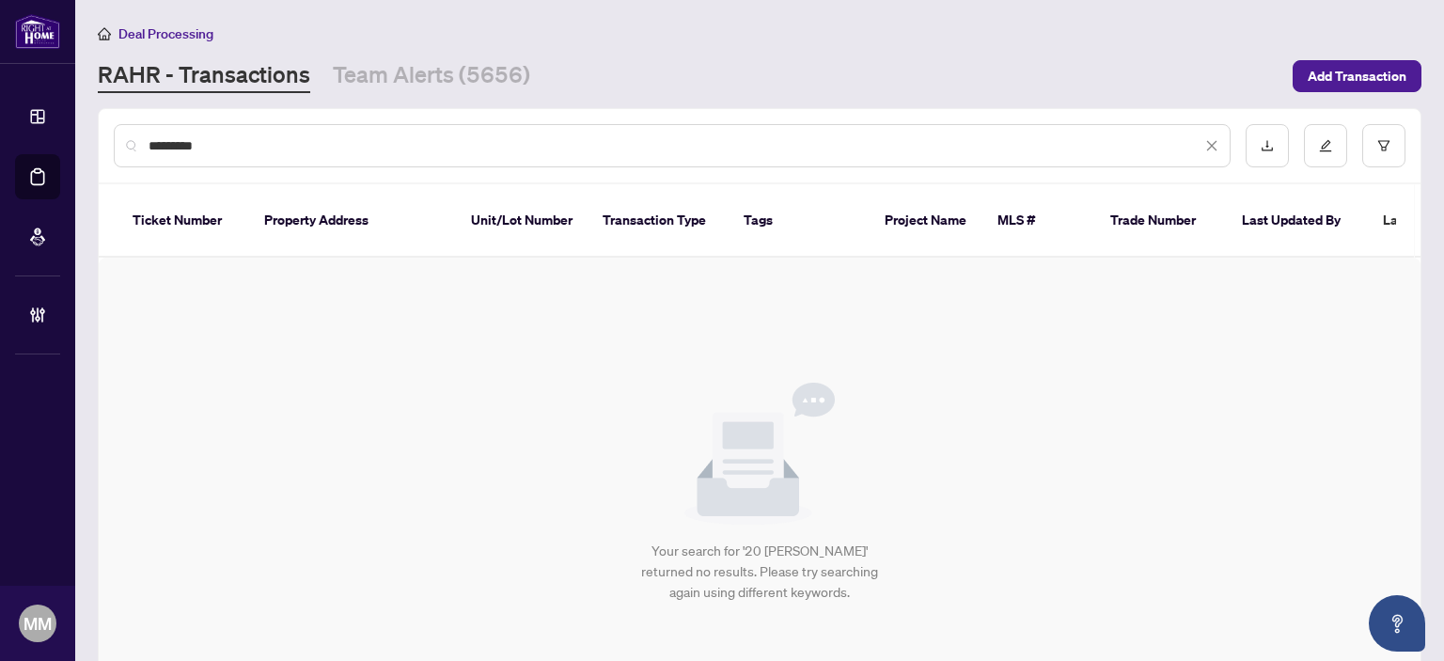
type input "********"
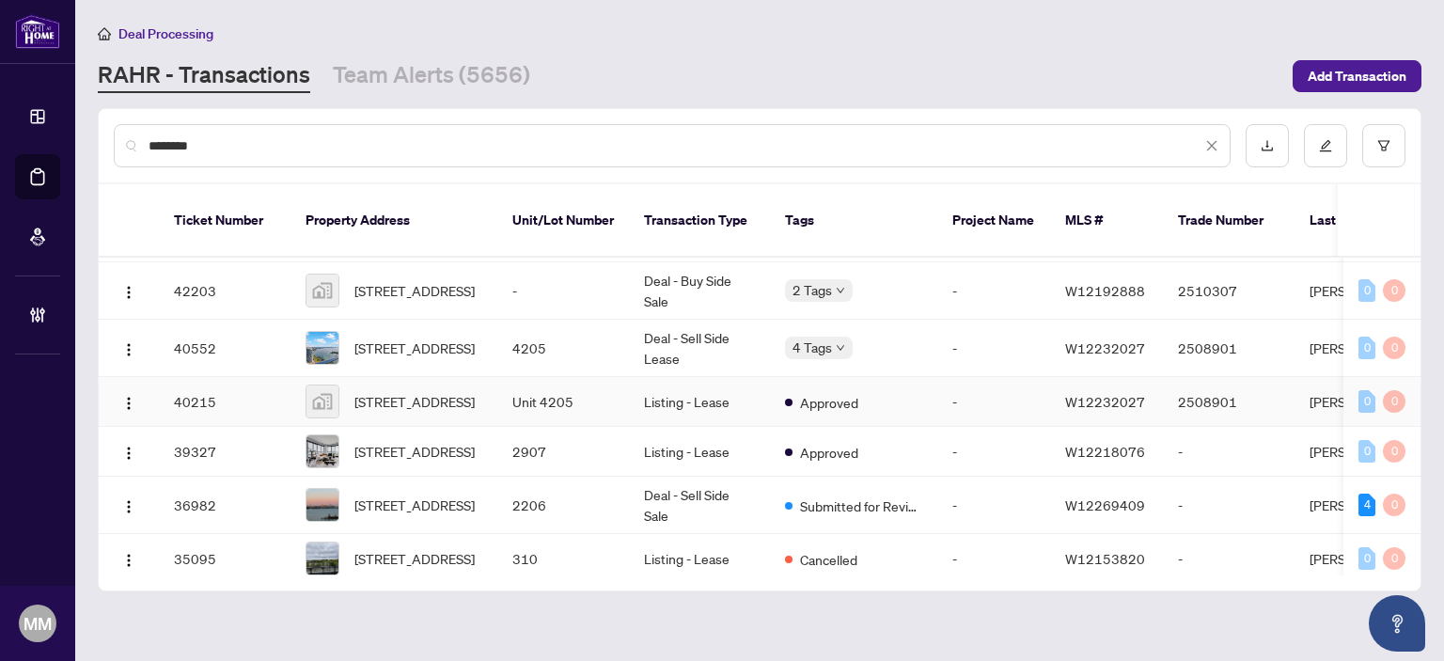
scroll to position [376, 0]
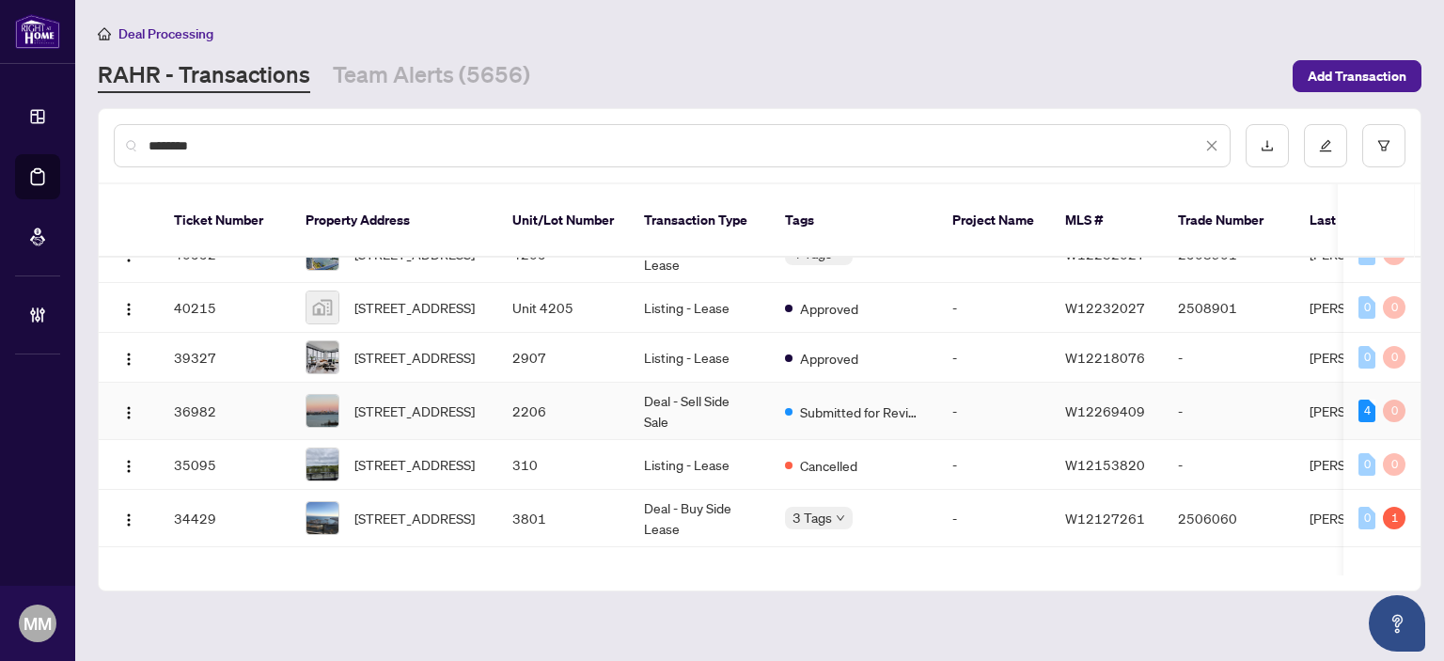
click at [547, 402] on td "2206" at bounding box center [563, 411] width 132 height 57
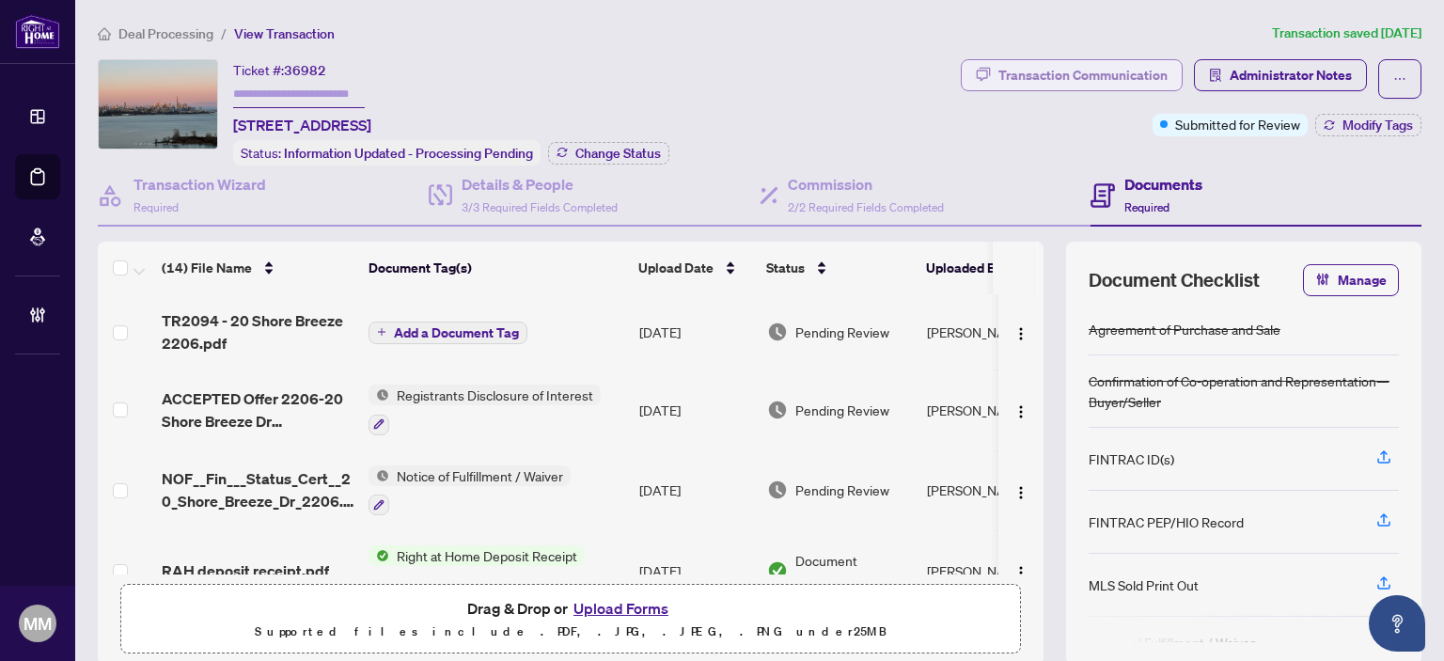
click at [1122, 66] on div "Transaction Communication" at bounding box center [1083, 75] width 169 height 30
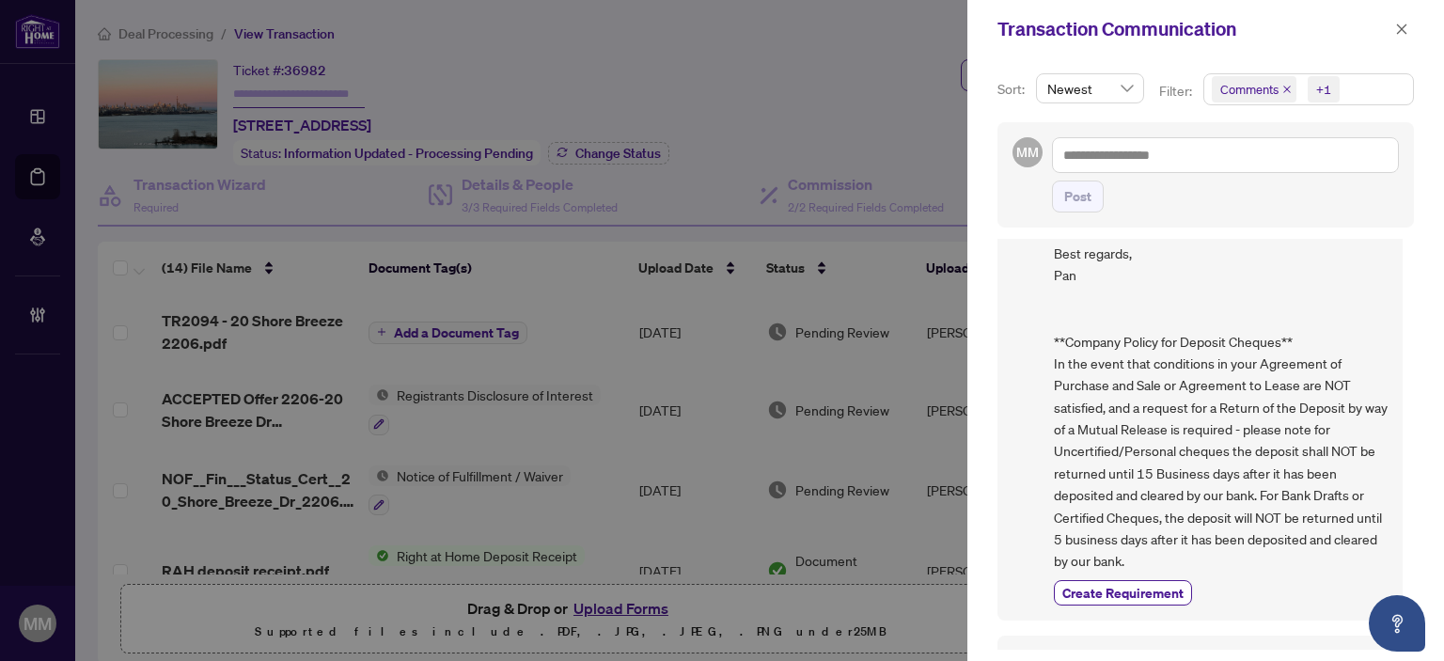
scroll to position [240, 0]
click at [1402, 28] on icon "close" at bounding box center [1401, 29] width 13 height 13
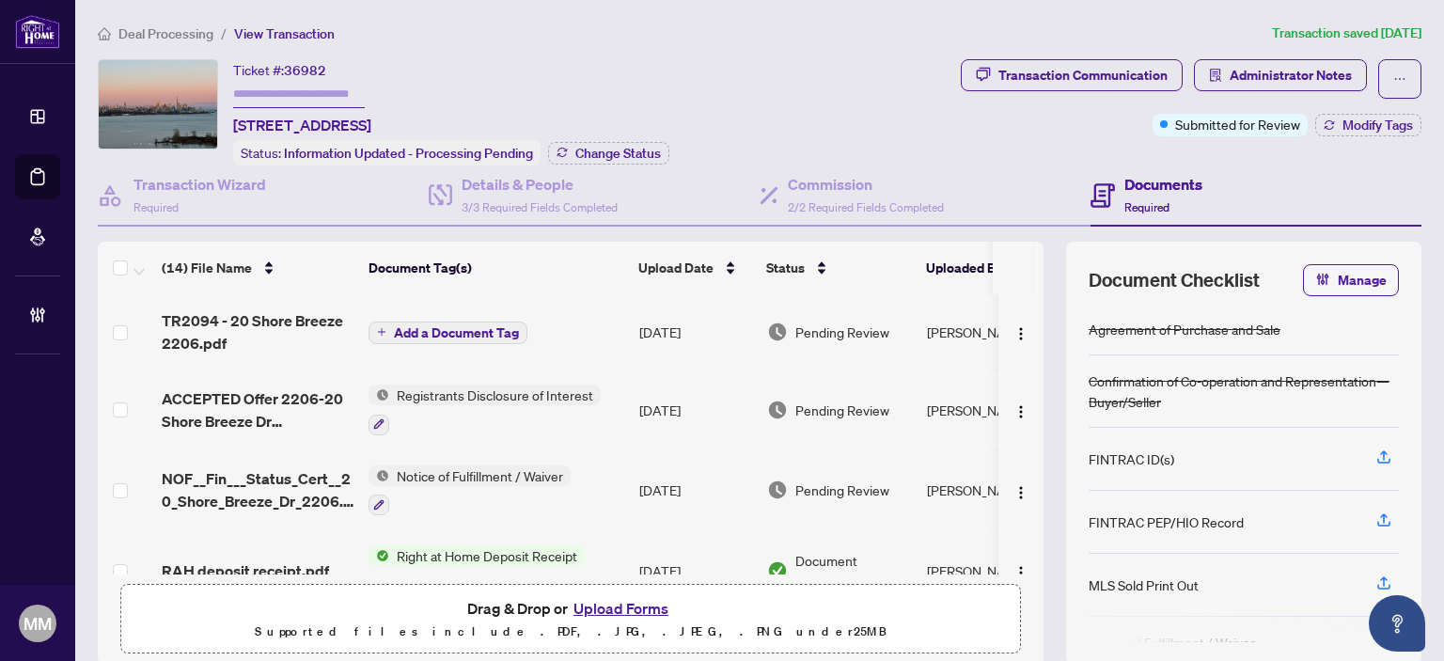
click at [1125, 193] on div "Documents Required" at bounding box center [1164, 195] width 78 height 44
click at [485, 207] on span "3/3 Required Fields Completed" at bounding box center [540, 207] width 156 height 14
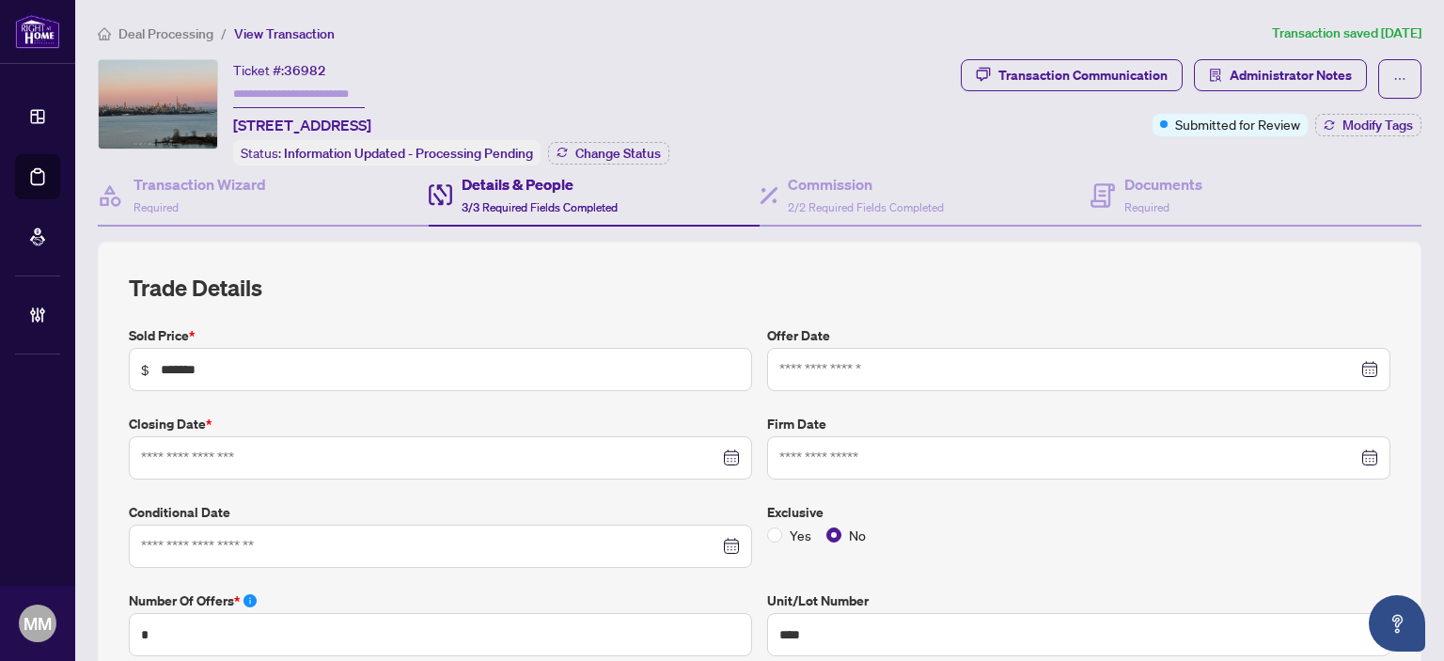
type input "**********"
drag, startPoint x: 265, startPoint y: 169, endPoint x: 265, endPoint y: 180, distance: 10.3
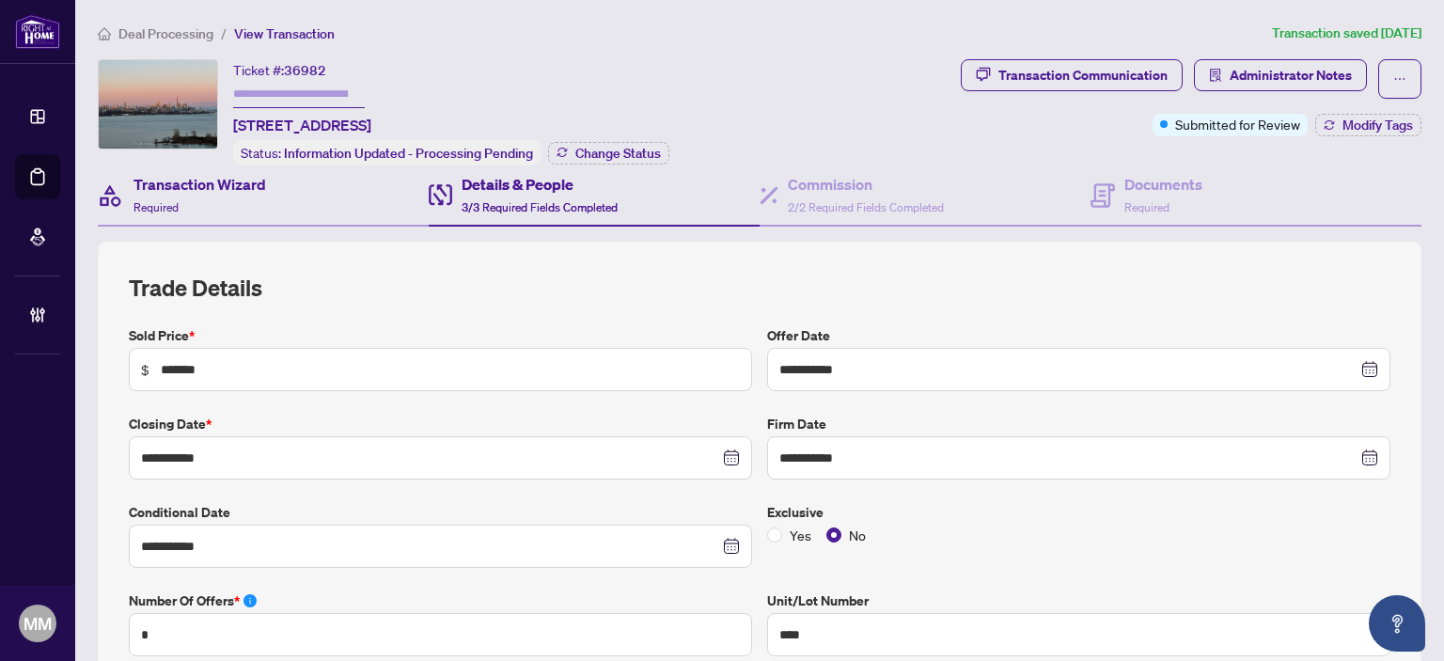
click at [265, 169] on div "Transaction Wizard Required" at bounding box center [263, 195] width 331 height 61
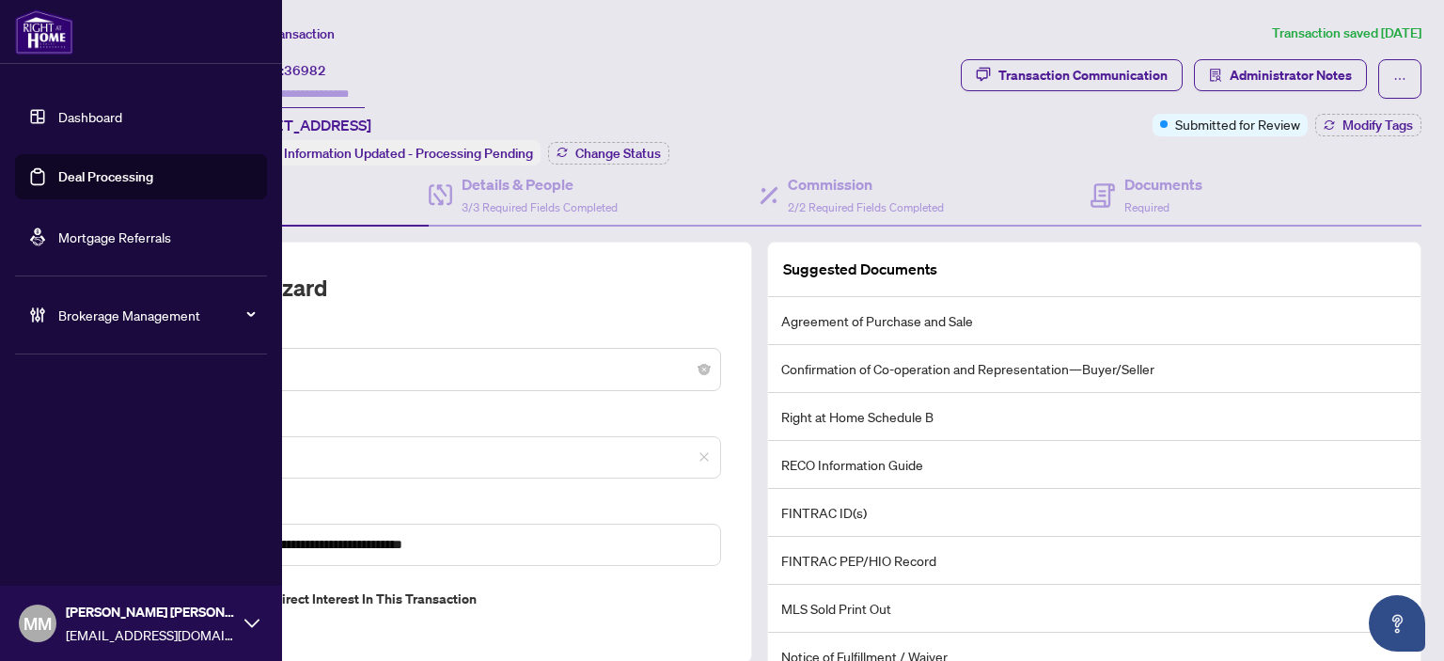
drag, startPoint x: 84, startPoint y: 177, endPoint x: 147, endPoint y: 176, distance: 63.0
click at [84, 177] on link "Deal Processing" at bounding box center [105, 176] width 95 height 17
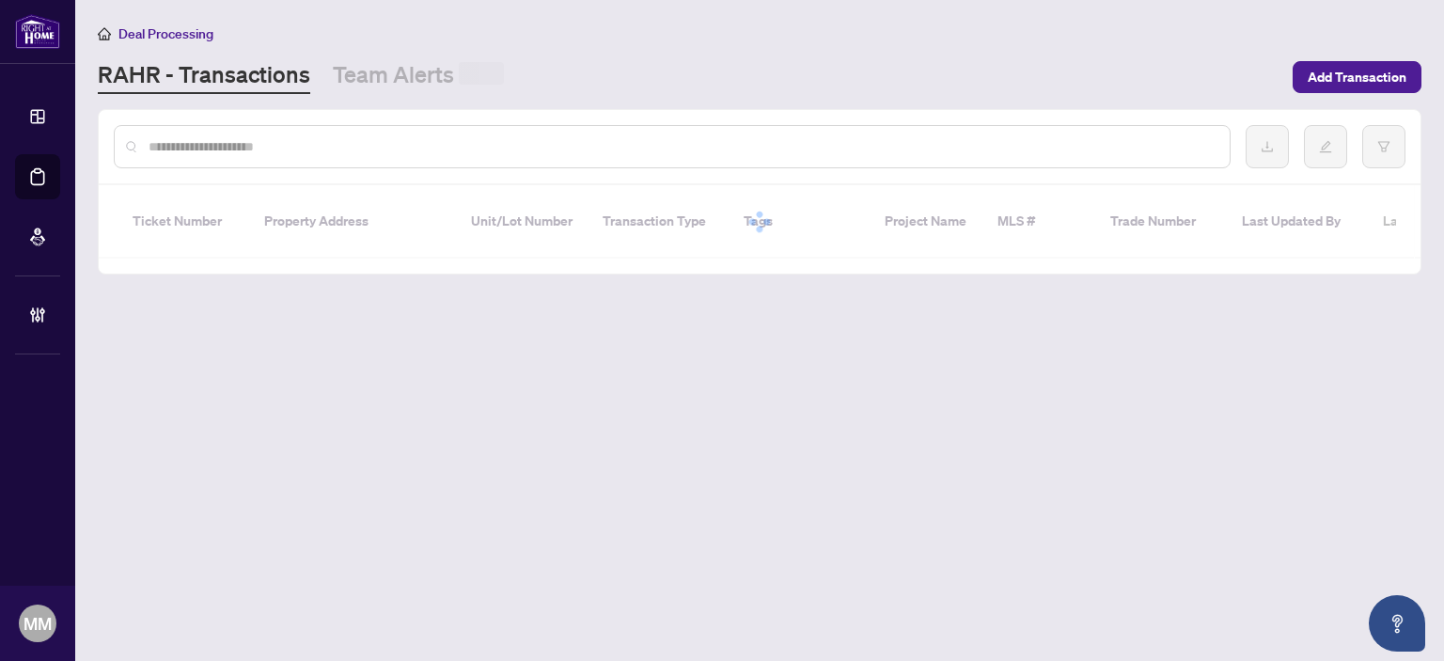
click at [370, 134] on div at bounding box center [672, 146] width 1117 height 43
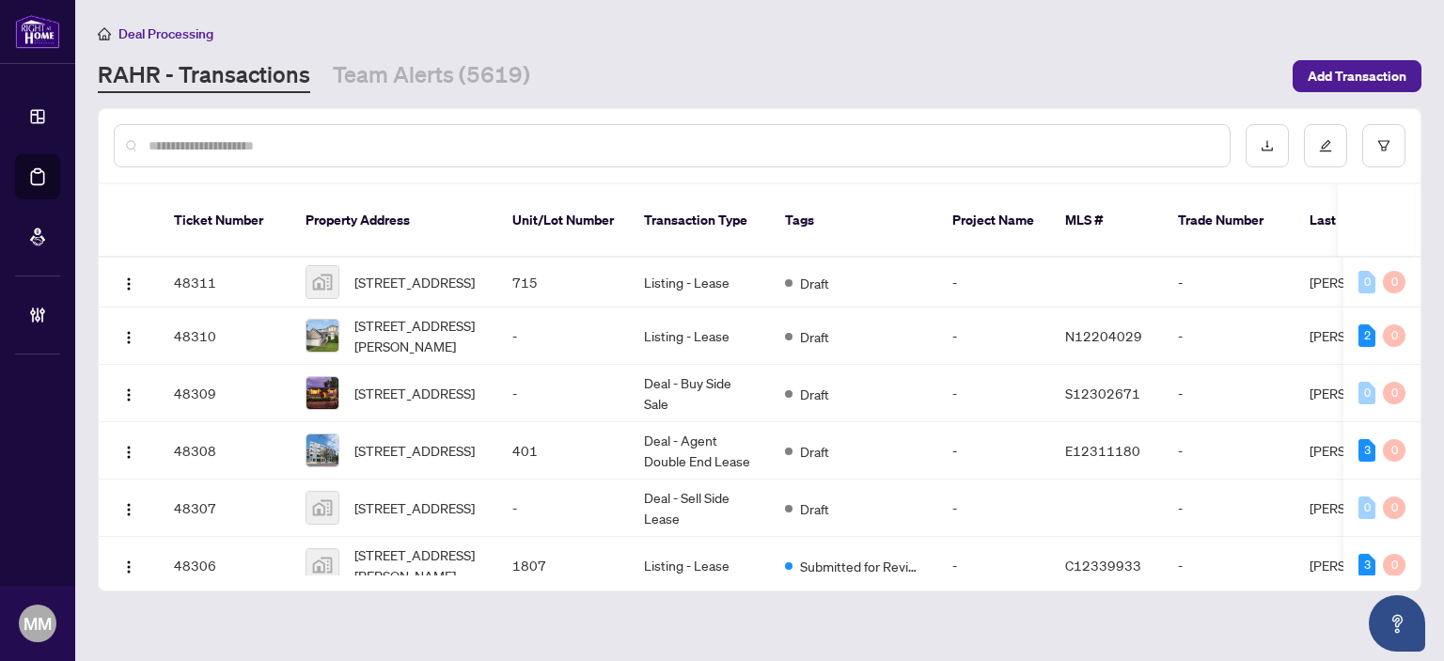
click at [302, 140] on input "text" at bounding box center [682, 145] width 1066 height 21
type input "**********"
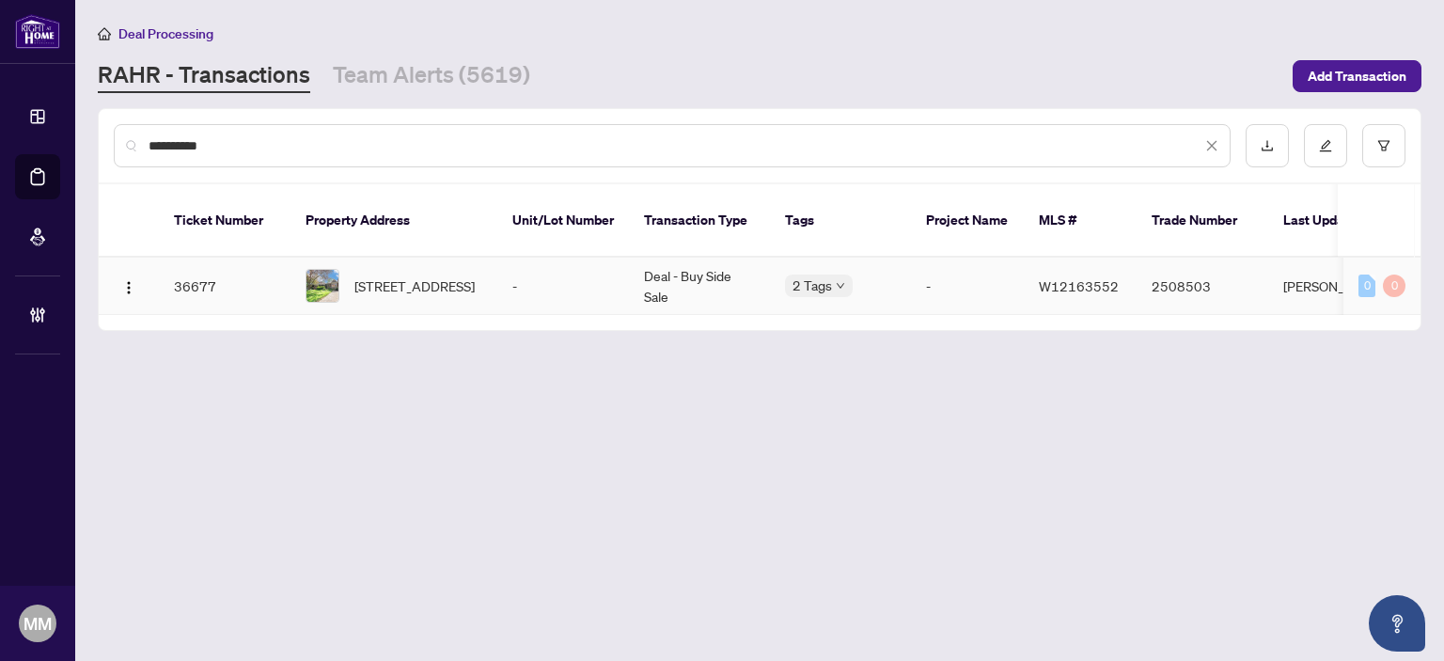
click at [712, 264] on td "Deal - Buy Side Sale" at bounding box center [699, 286] width 141 height 57
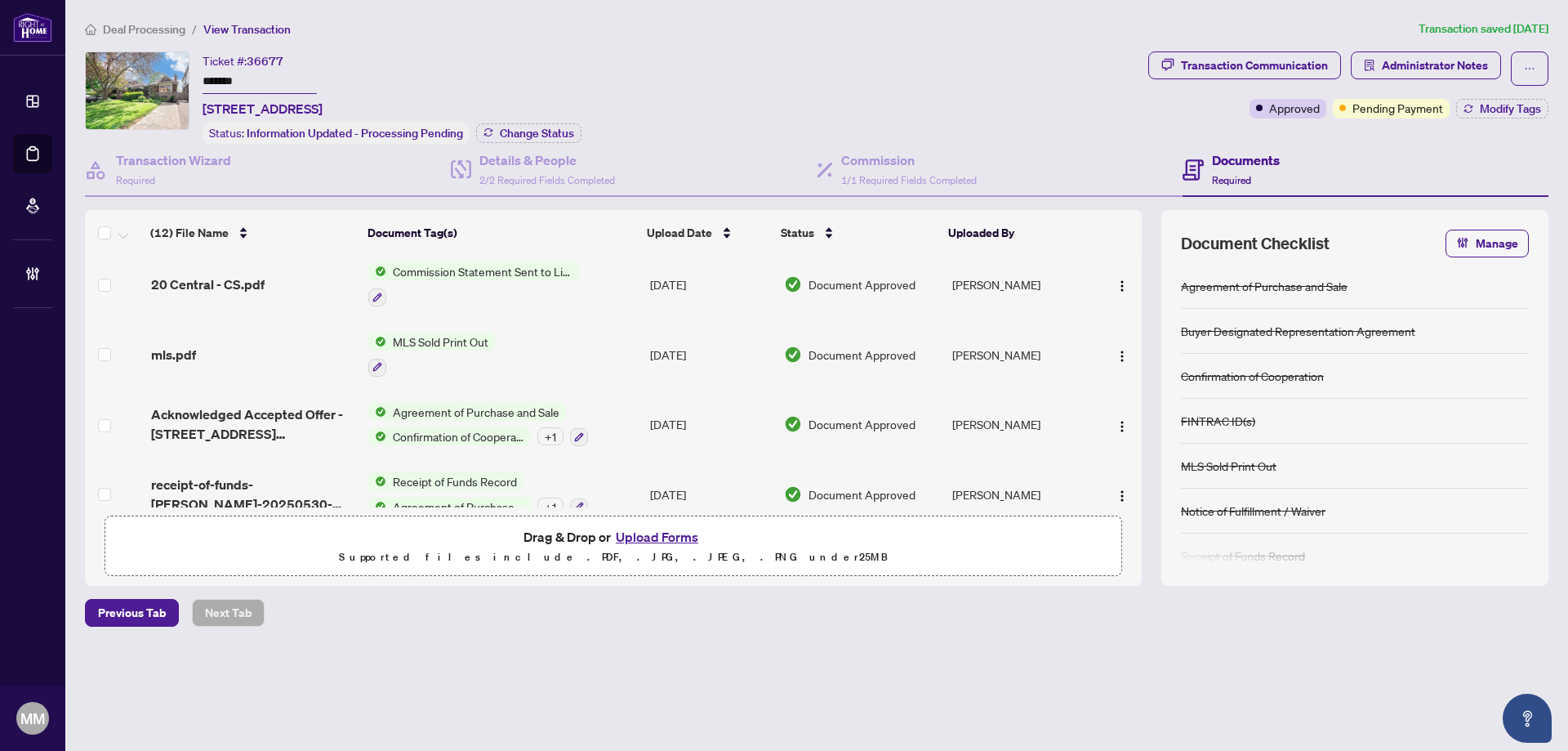
scroll to position [163, 0]
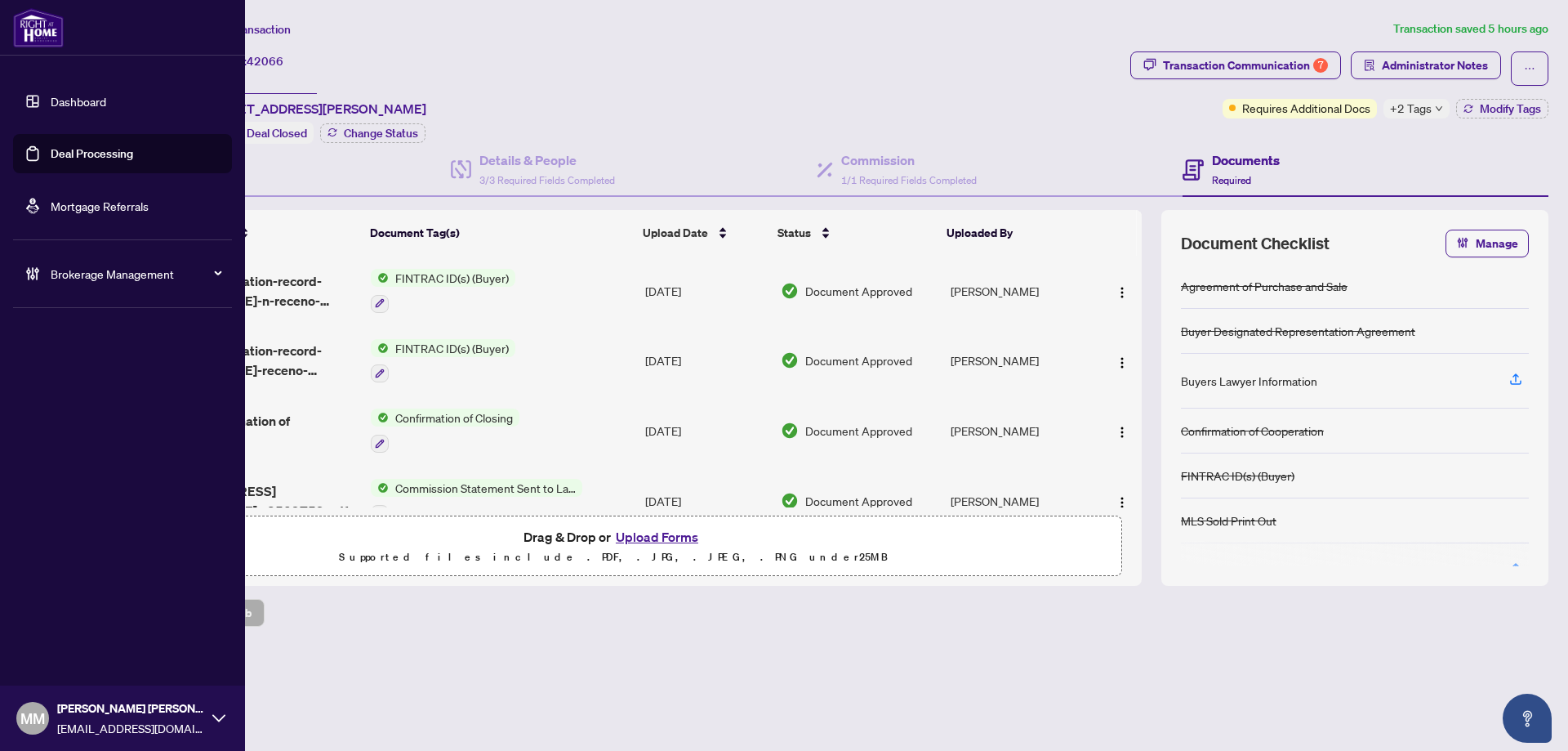
click at [67, 157] on link "Deal Processing" at bounding box center [91, 153] width 83 height 15
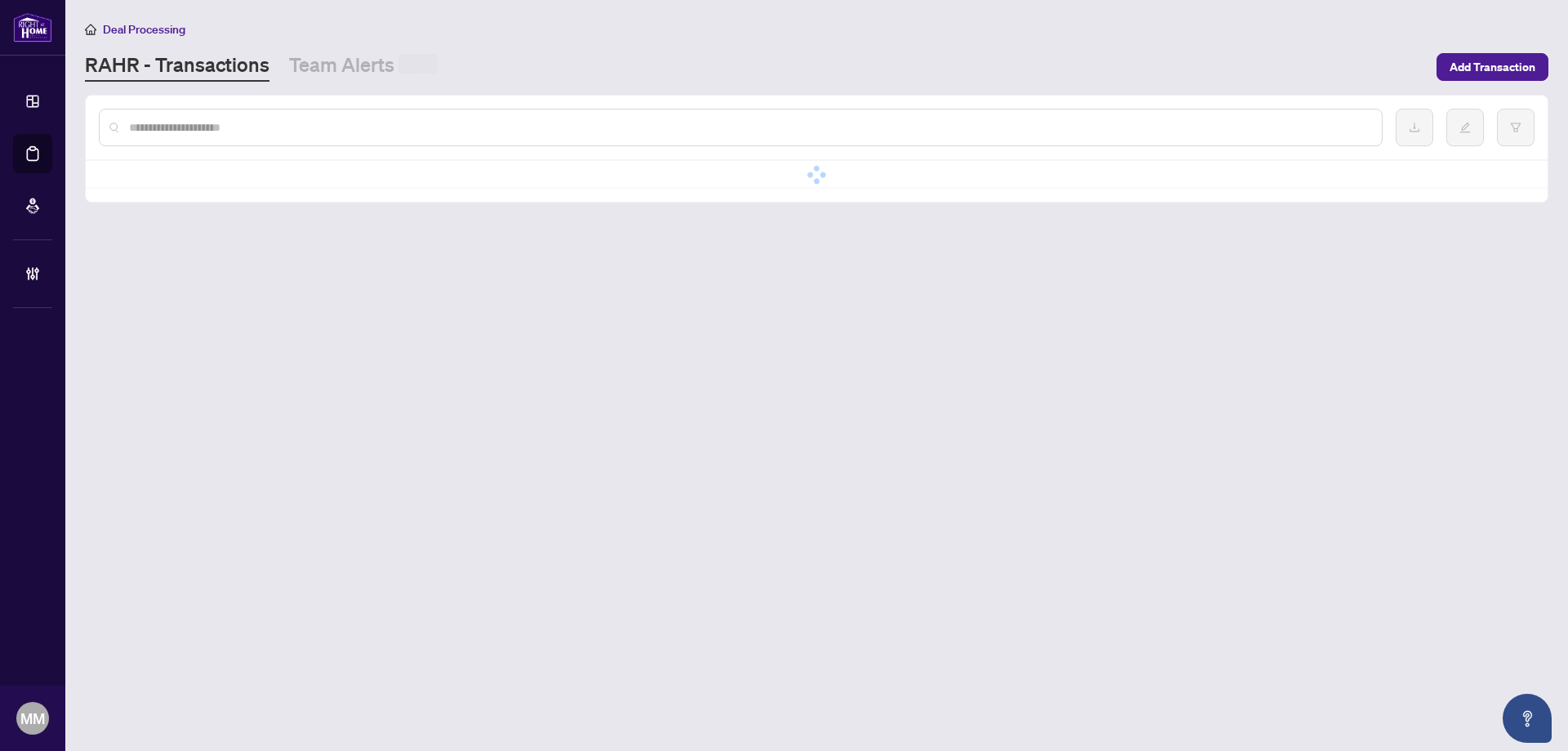
click at [381, 137] on div at bounding box center [741, 127] width 1284 height 37
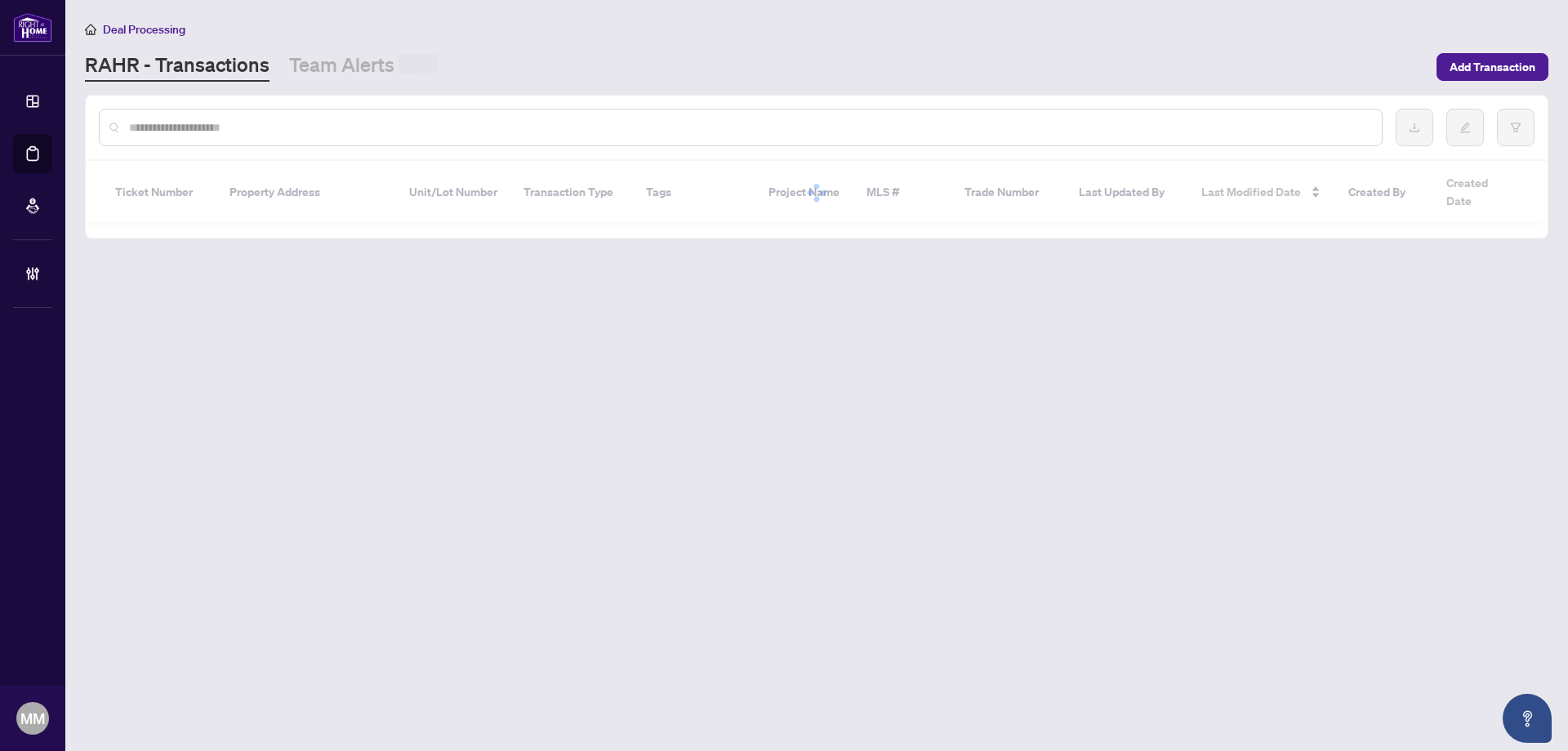
click at [382, 131] on input "text" at bounding box center [749, 127] width 1240 height 18
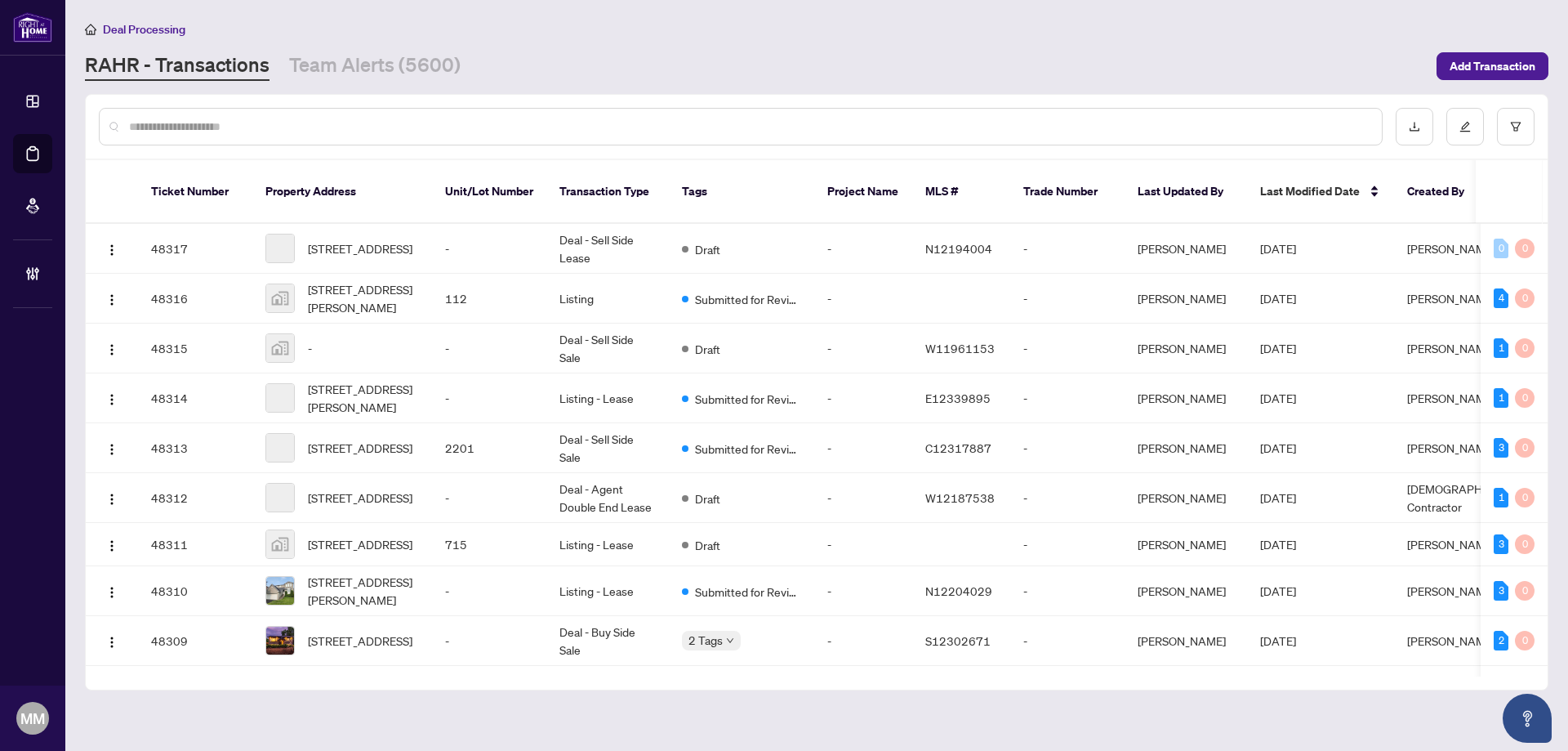
type input "*"
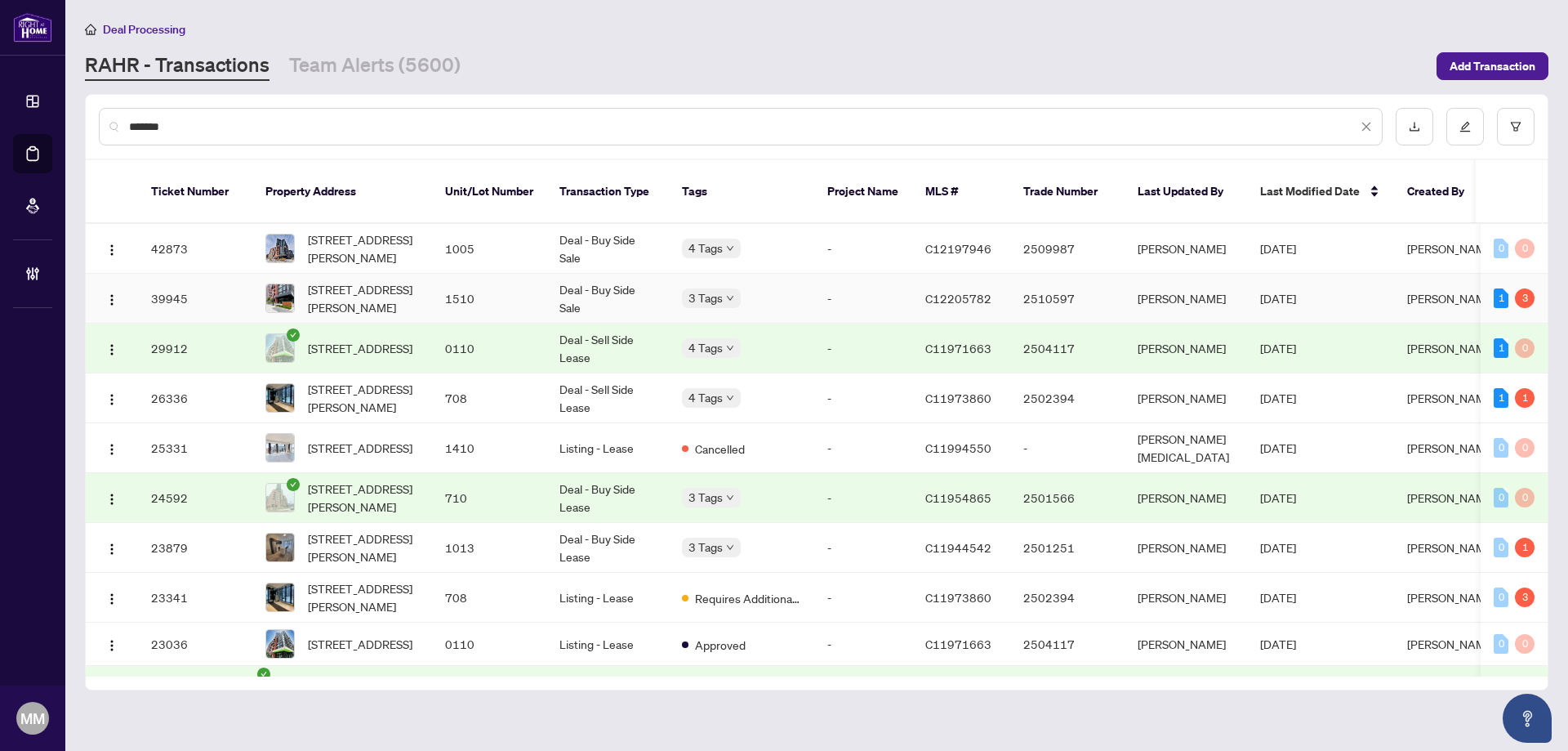
type input "*******"
click at [466, 286] on td "1510" at bounding box center [489, 298] width 115 height 50
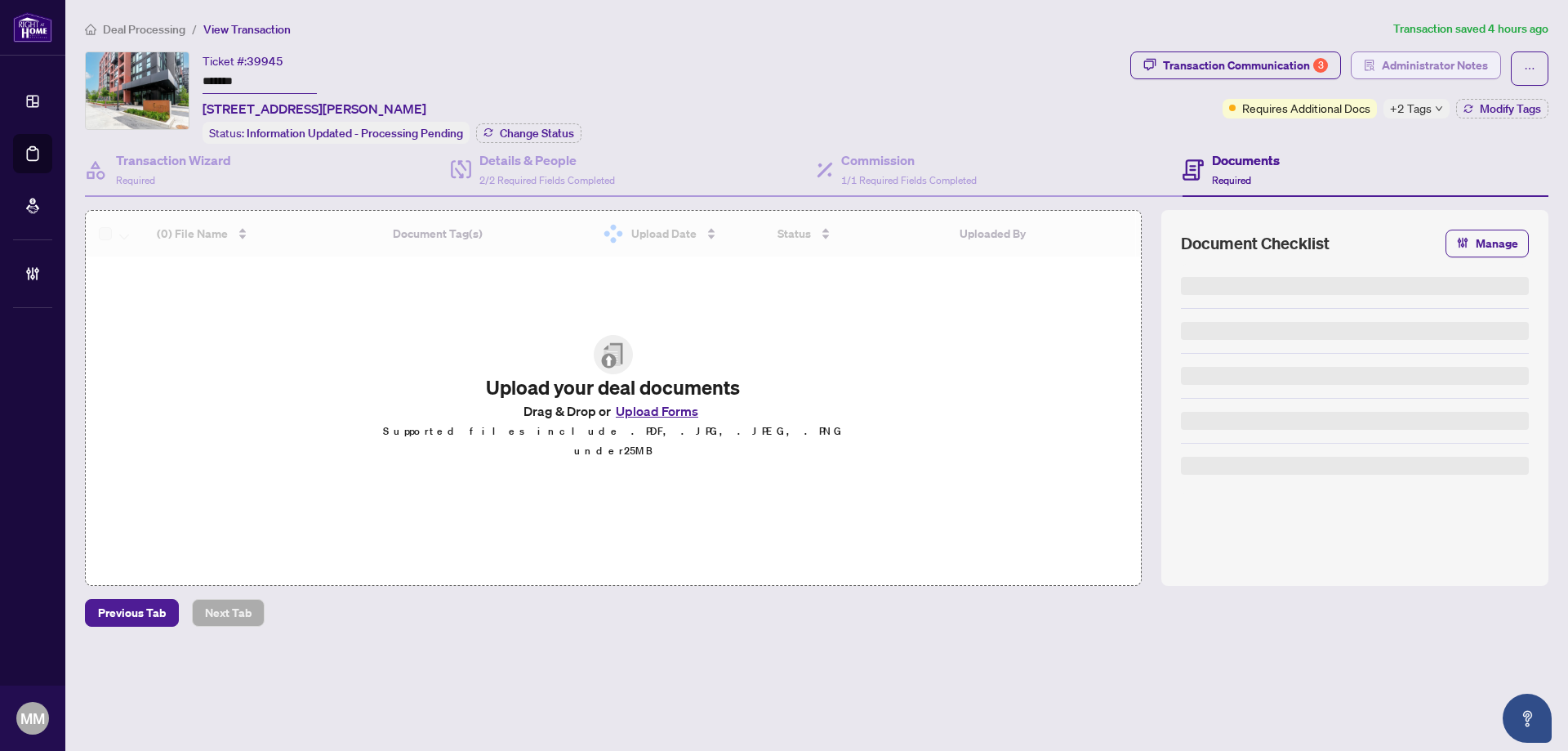
click at [1432, 60] on span "Administrator Notes" at bounding box center [1435, 65] width 106 height 26
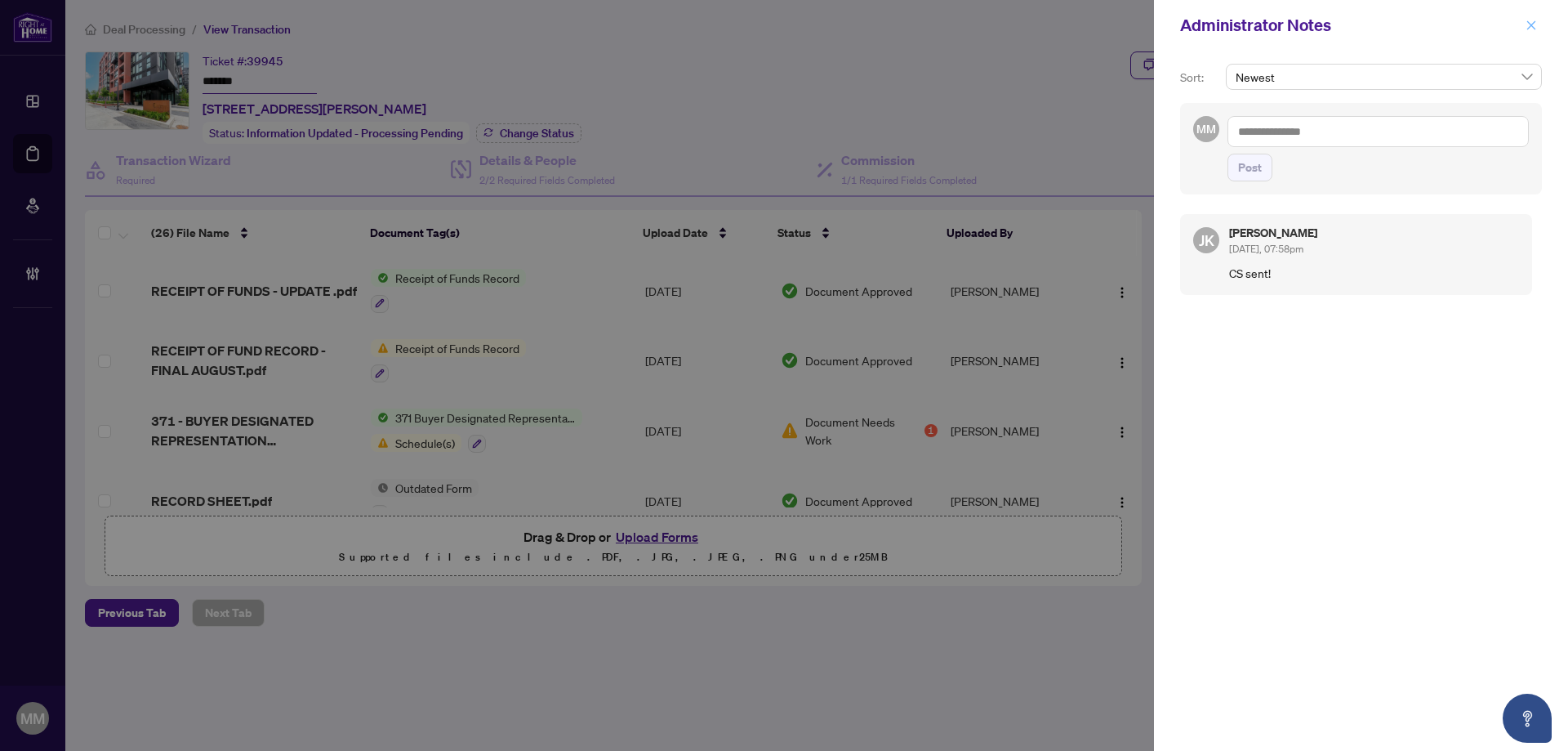
click at [1540, 23] on button "button" at bounding box center [1532, 25] width 21 height 20
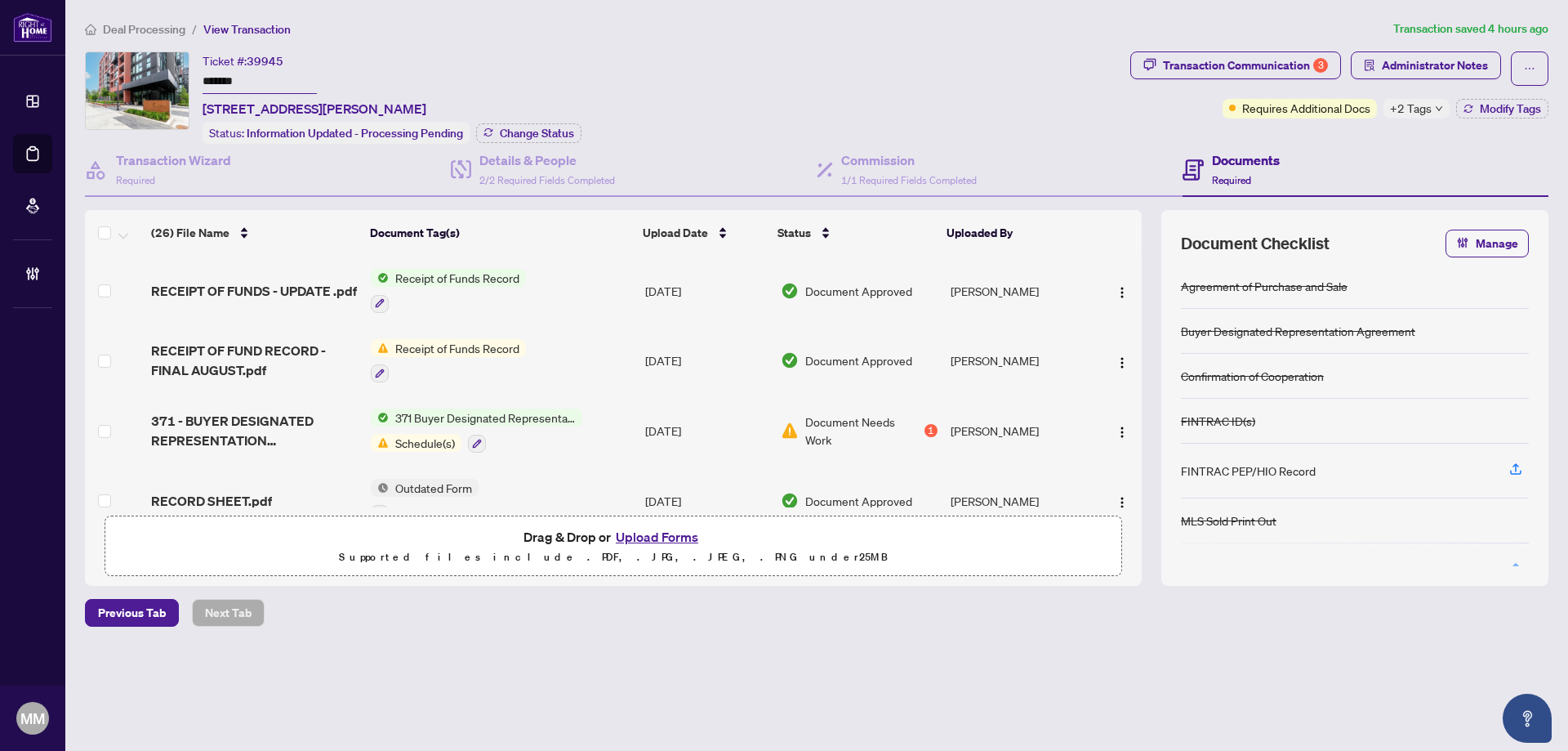
click at [1319, 78] on span "Transaction Communication 3" at bounding box center [1235, 68] width 211 height 34
click at [1319, 69] on div "3" at bounding box center [1320, 65] width 15 height 15
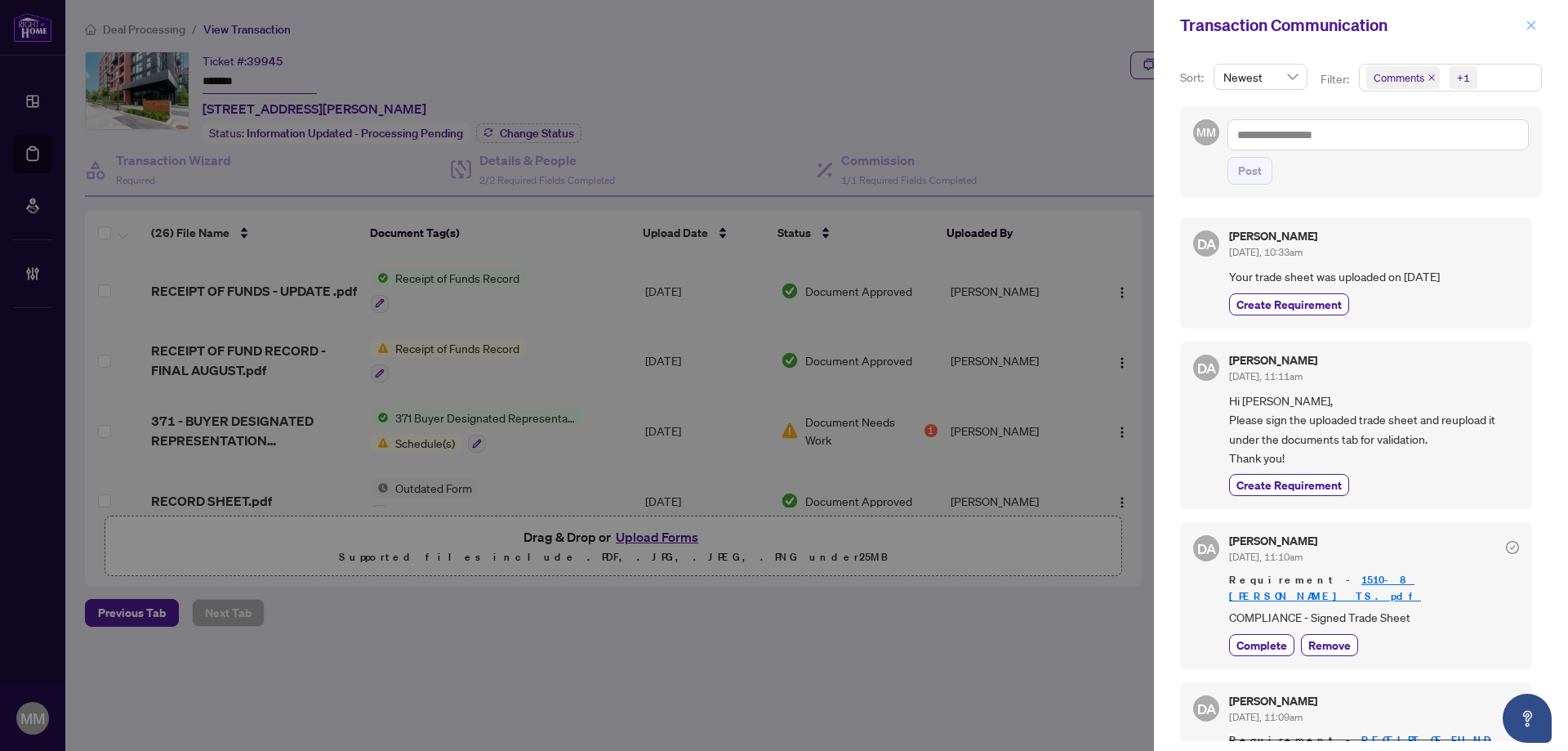
click at [1527, 23] on icon "close" at bounding box center [1532, 25] width 11 height 11
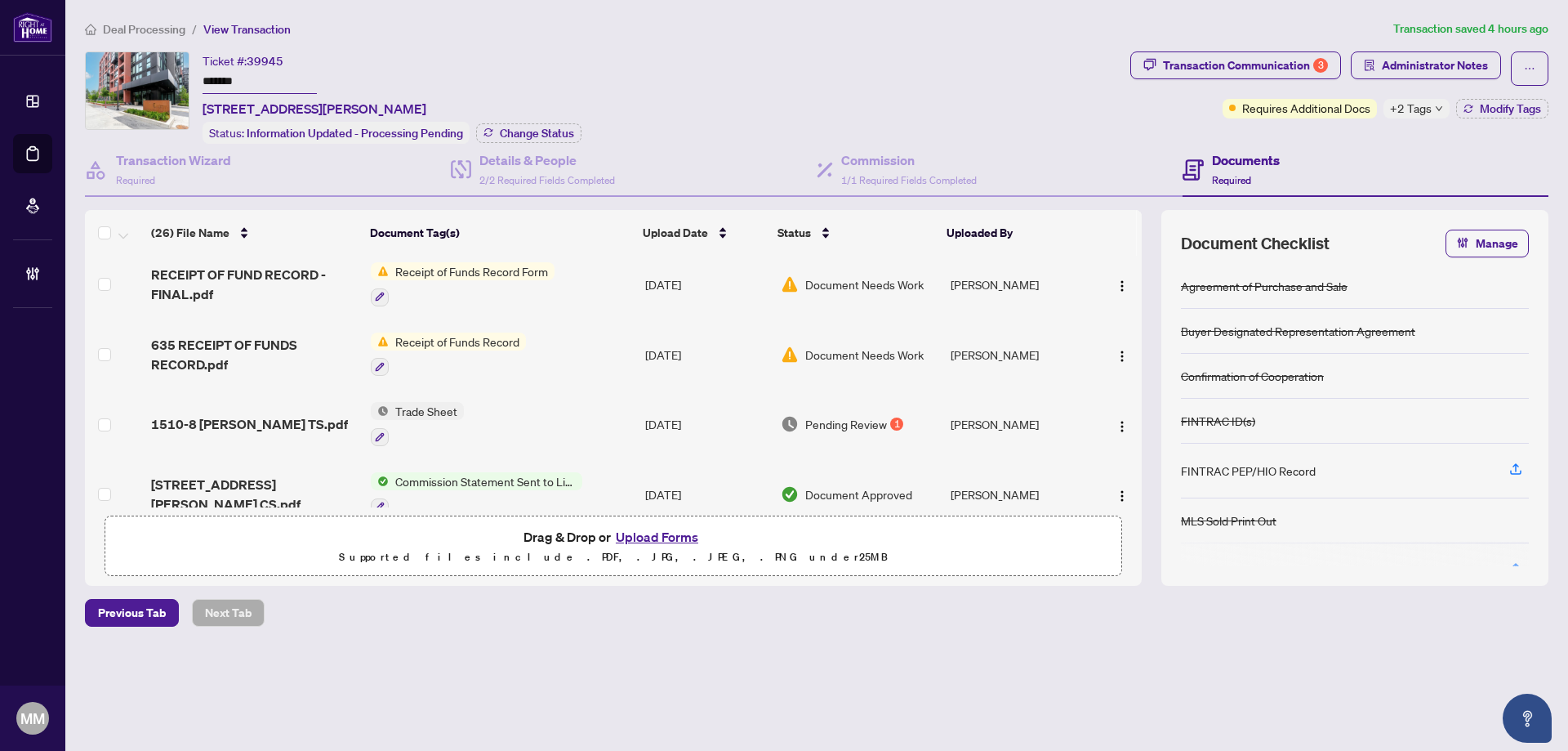
scroll to position [409, 0]
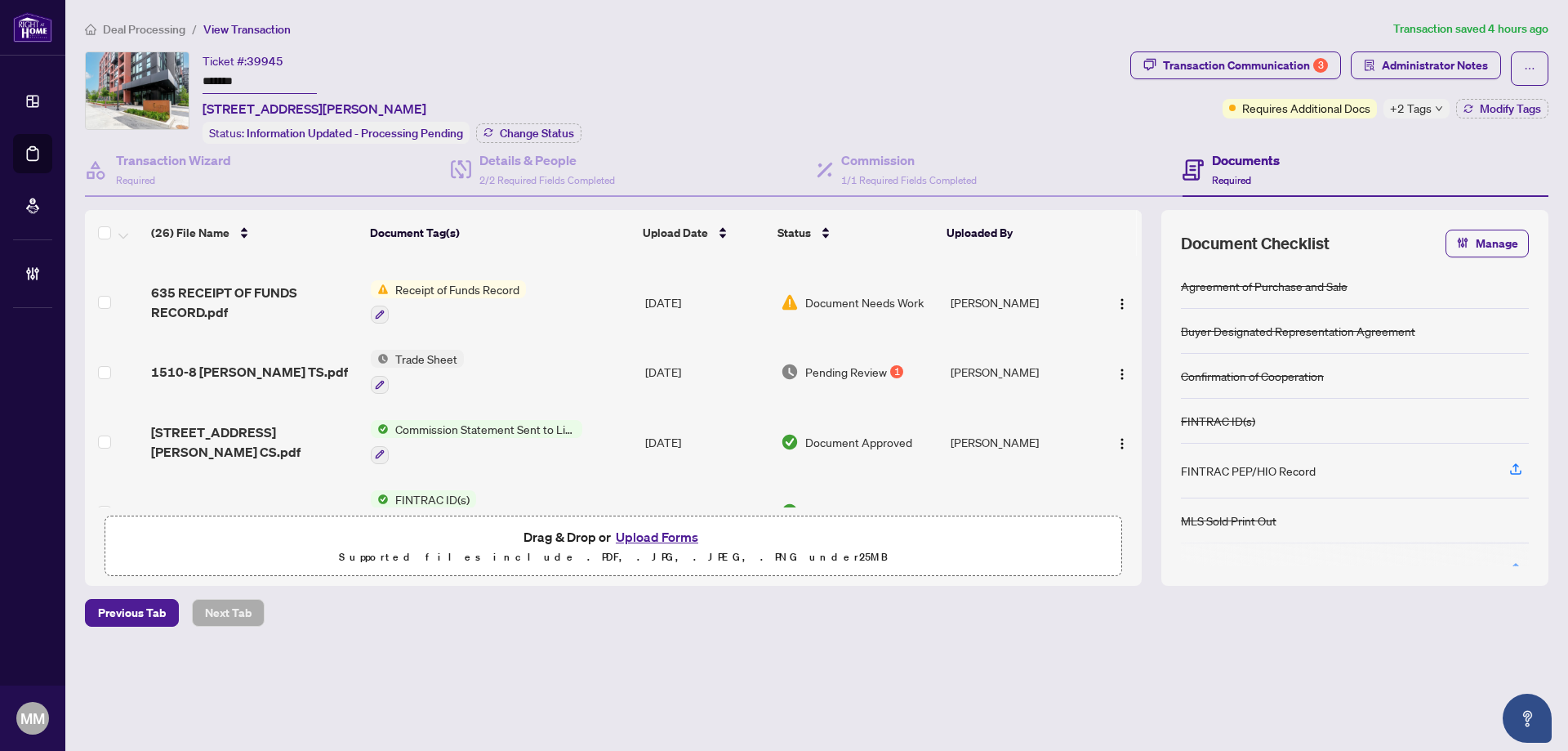
click at [688, 352] on td "[DATE]" at bounding box center [706, 371] width 136 height 70
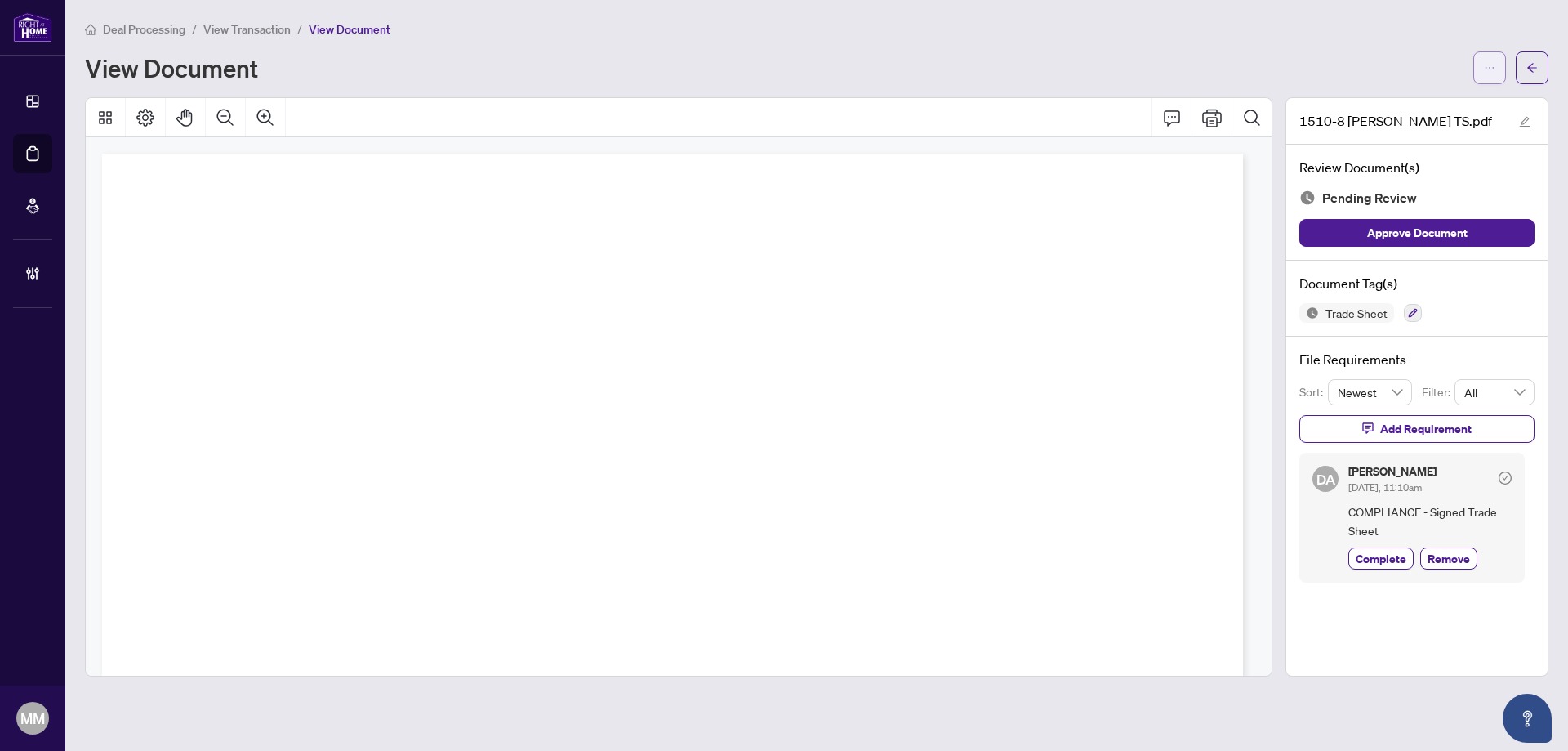
click at [1489, 60] on span "button" at bounding box center [1490, 68] width 11 height 26
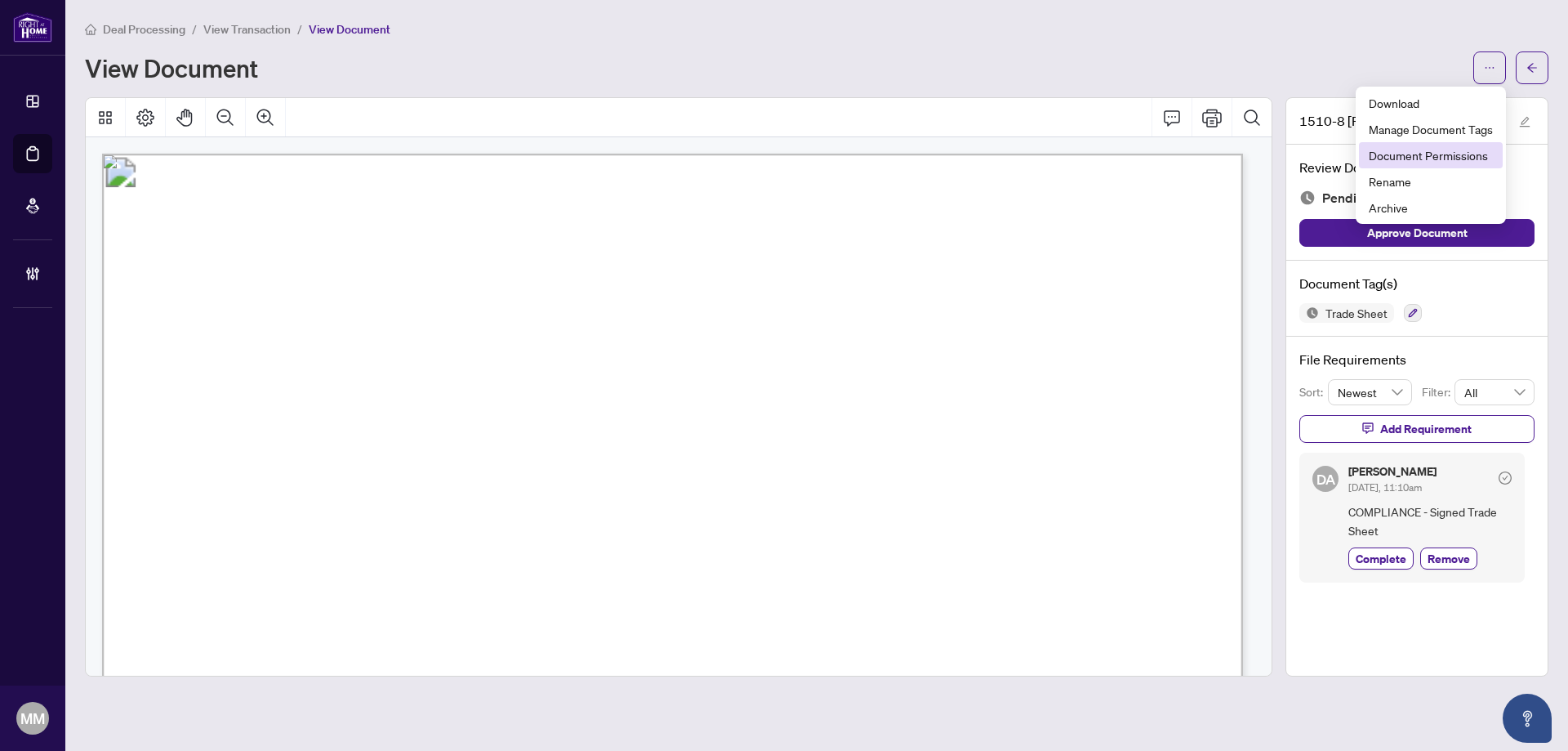
click at [1437, 156] on span "Document Permissions" at bounding box center [1431, 155] width 124 height 18
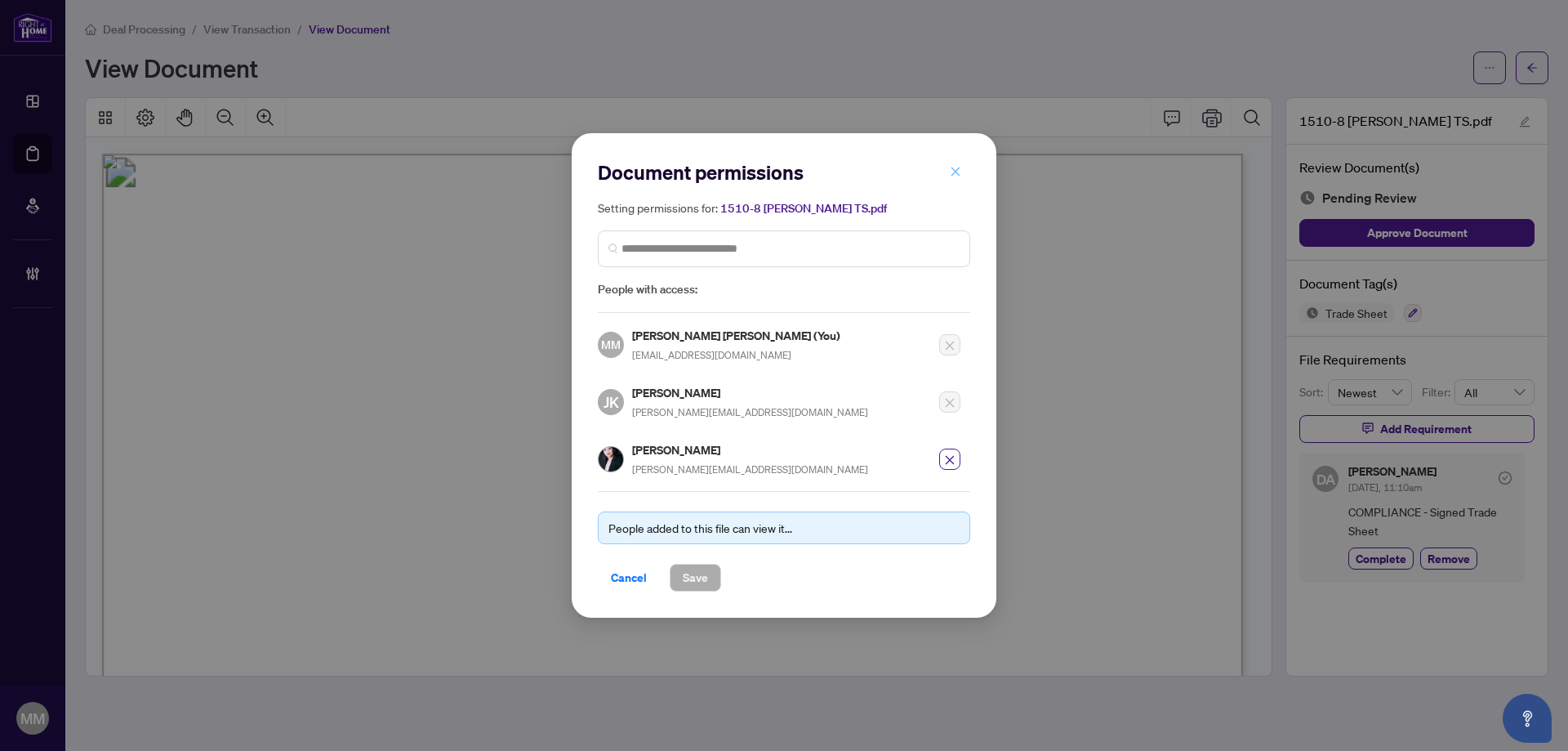
click at [959, 173] on icon "close" at bounding box center [956, 171] width 11 height 11
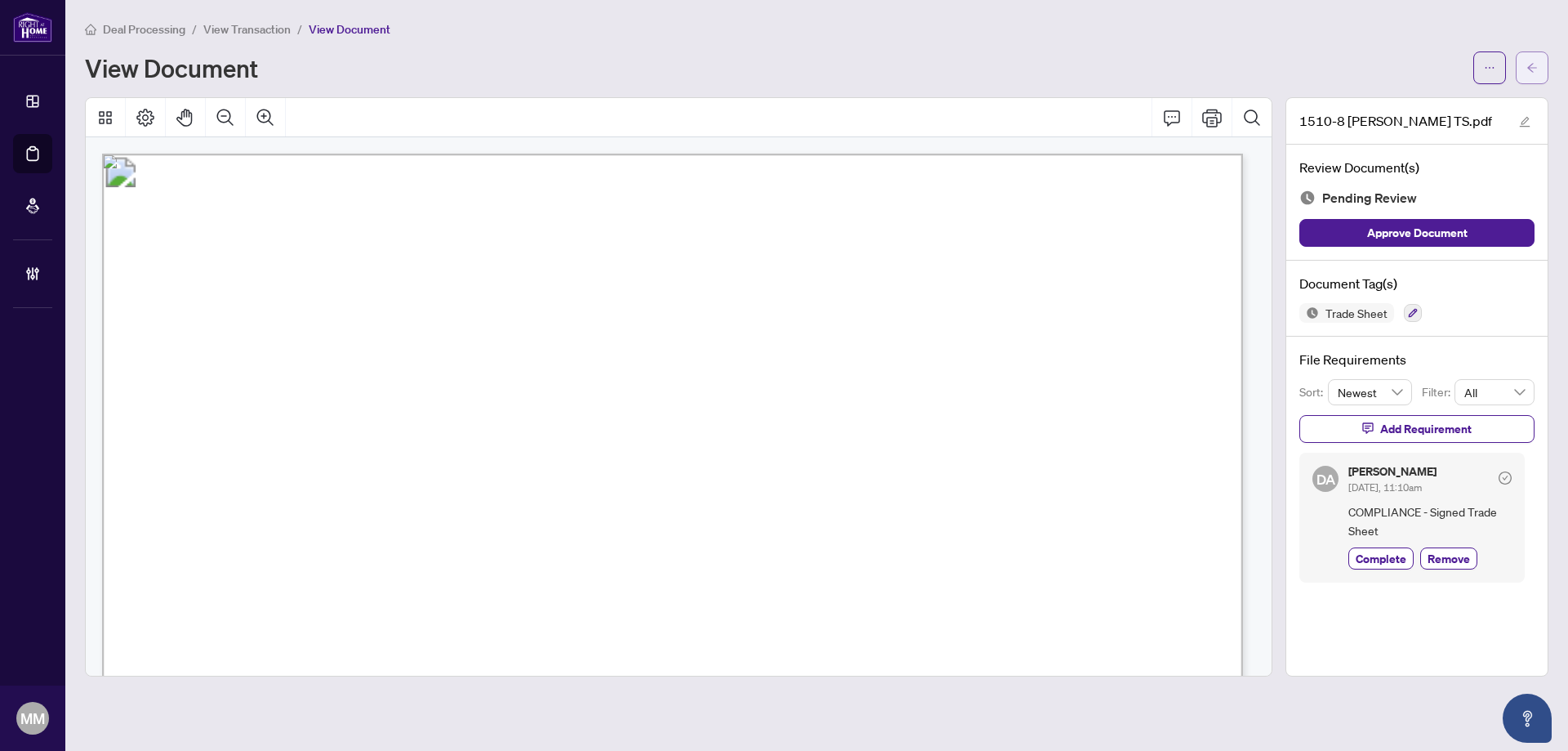
click at [1536, 76] on span "button" at bounding box center [1532, 68] width 11 height 26
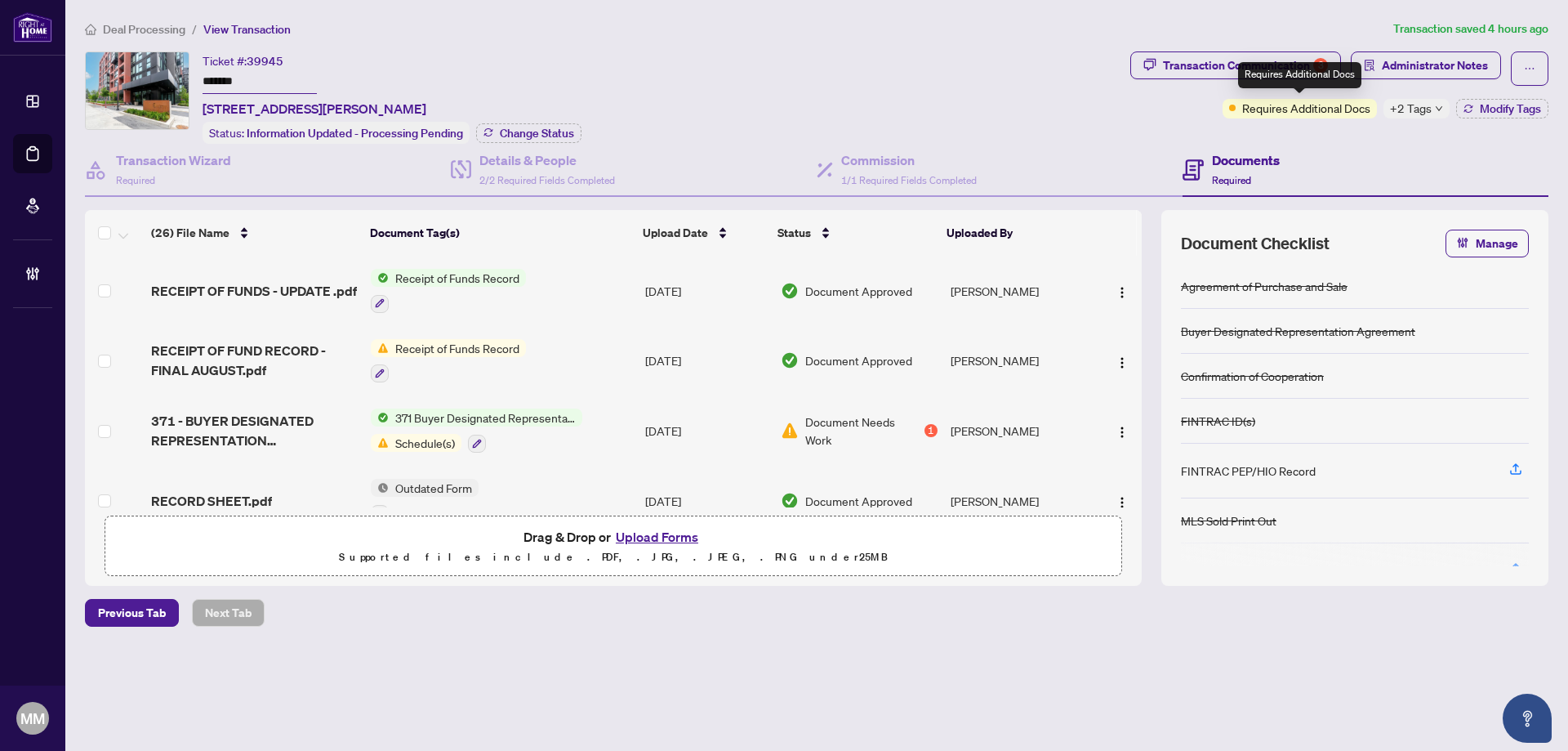
click at [1298, 69] on div "Requires Additional Docs" at bounding box center [1300, 75] width 123 height 26
click at [1205, 66] on div "Transaction Communication 3" at bounding box center [1246, 65] width 165 height 26
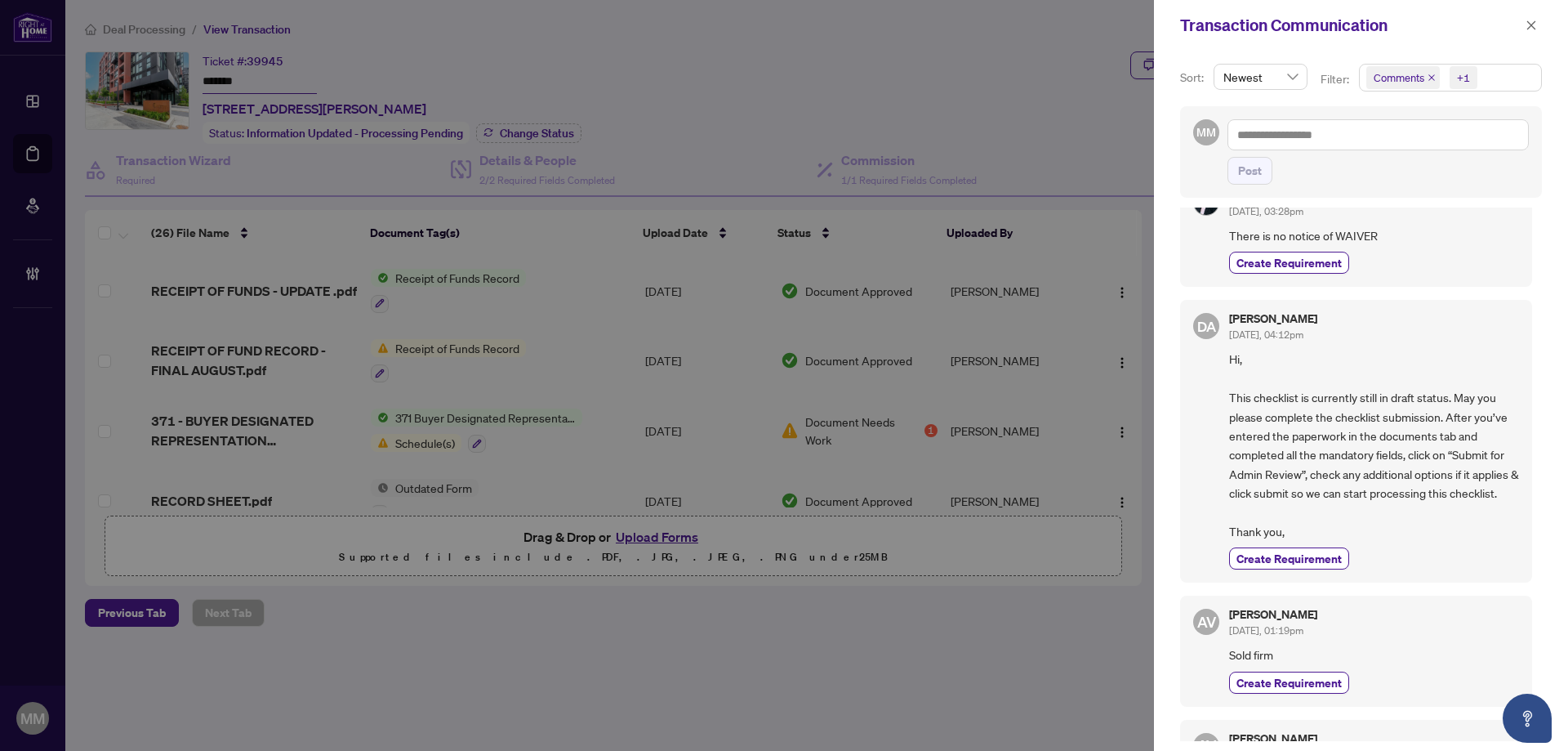
scroll to position [3514, 0]
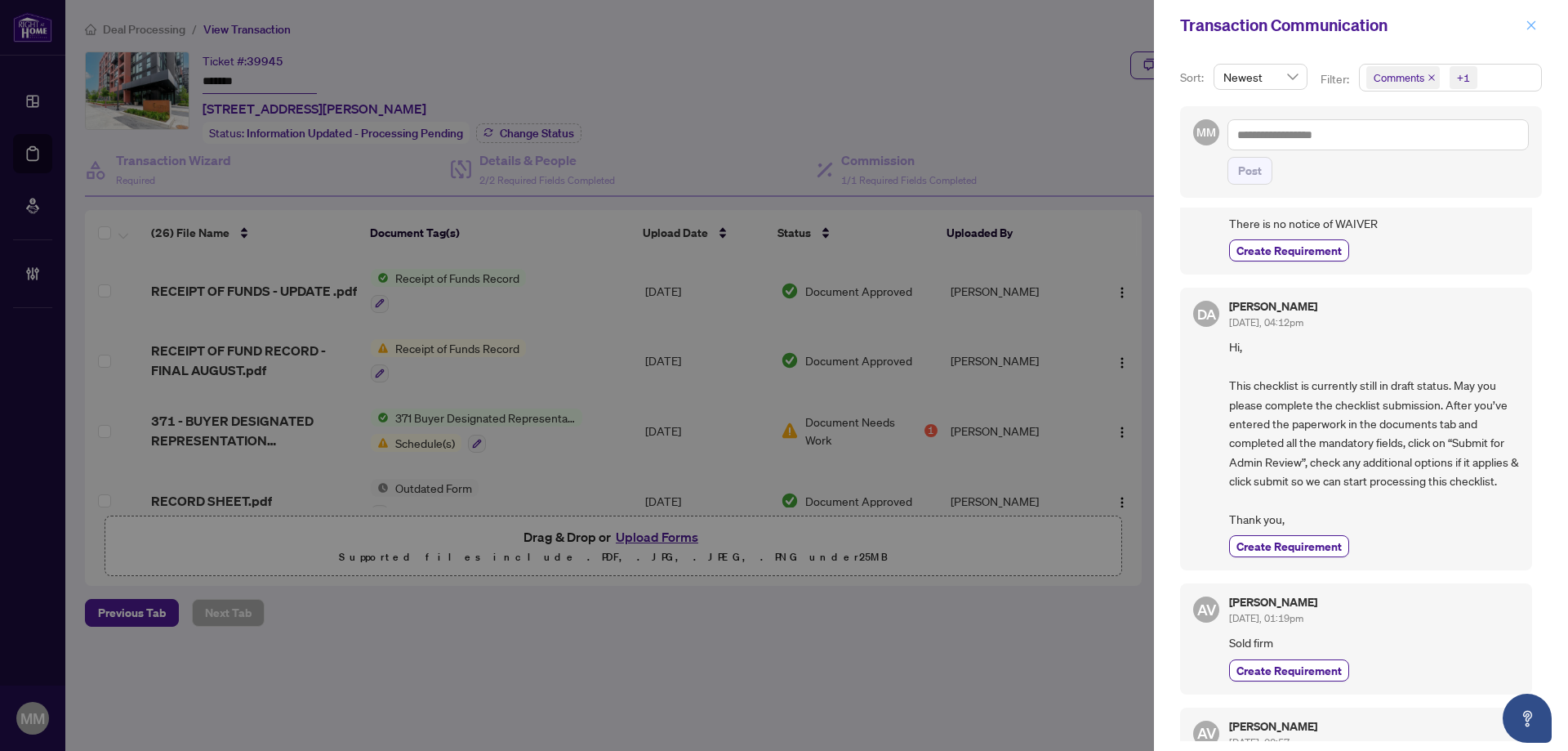
click at [1527, 22] on icon "close" at bounding box center [1532, 25] width 9 height 9
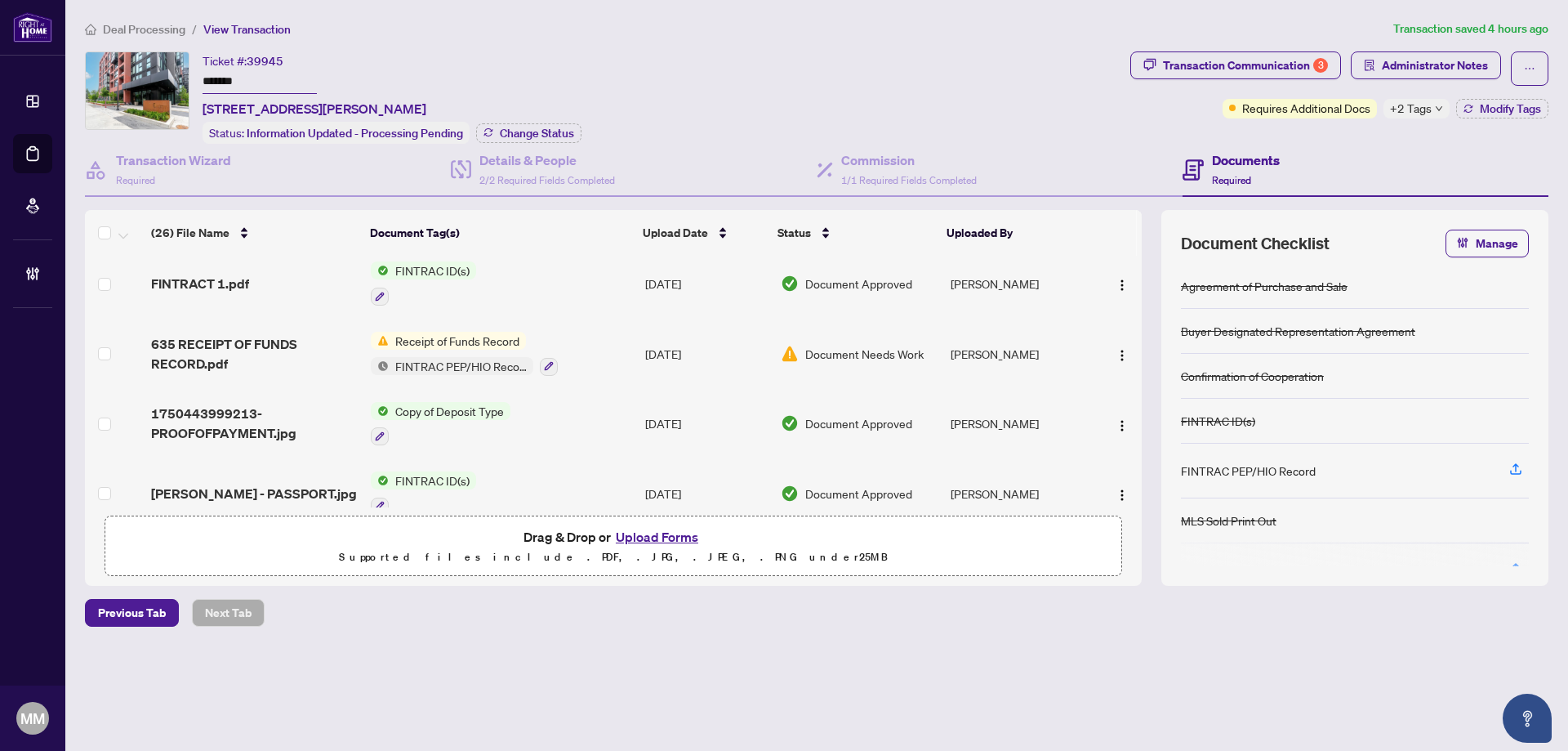
scroll to position [735, 0]
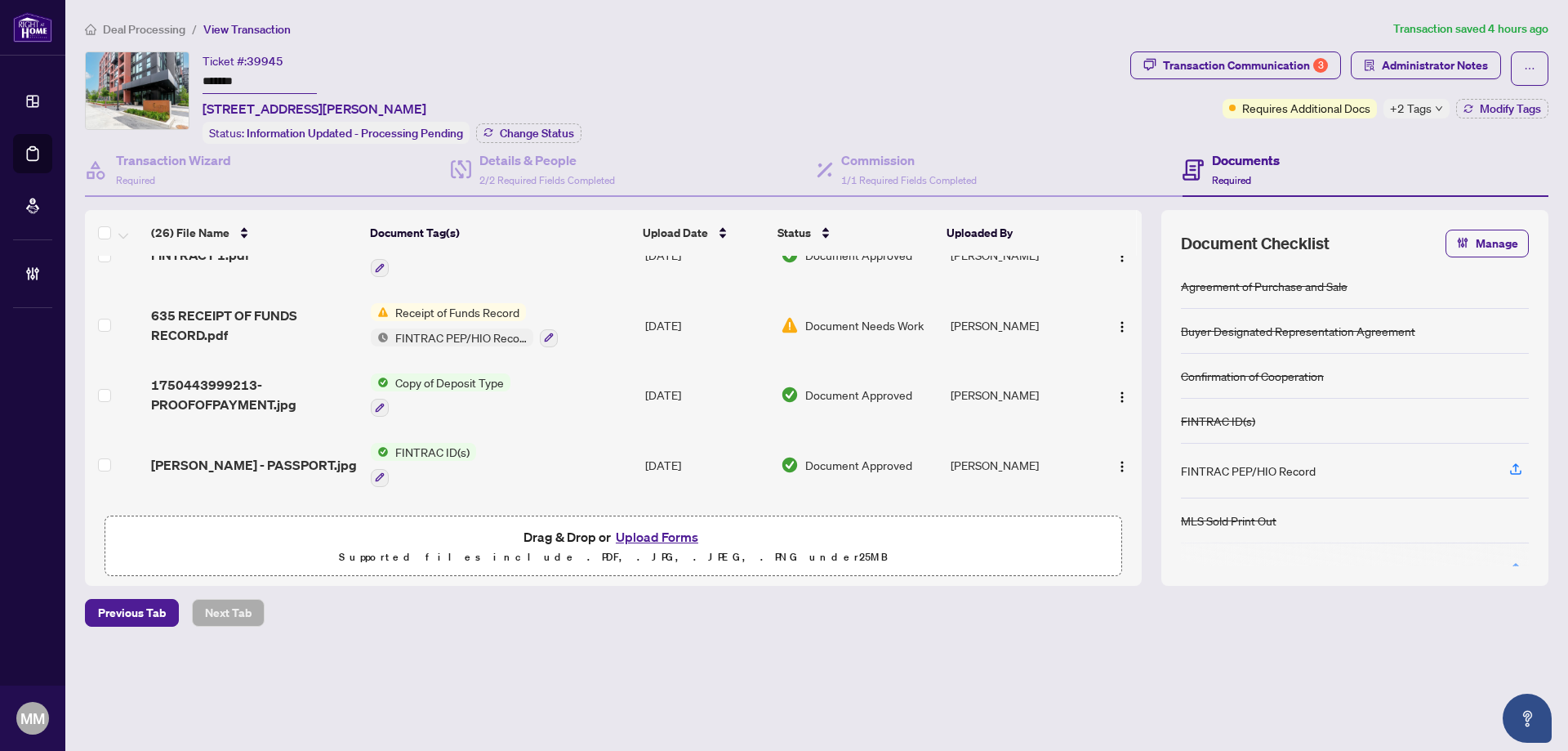
click at [709, 389] on td "[DATE]" at bounding box center [706, 395] width 136 height 70
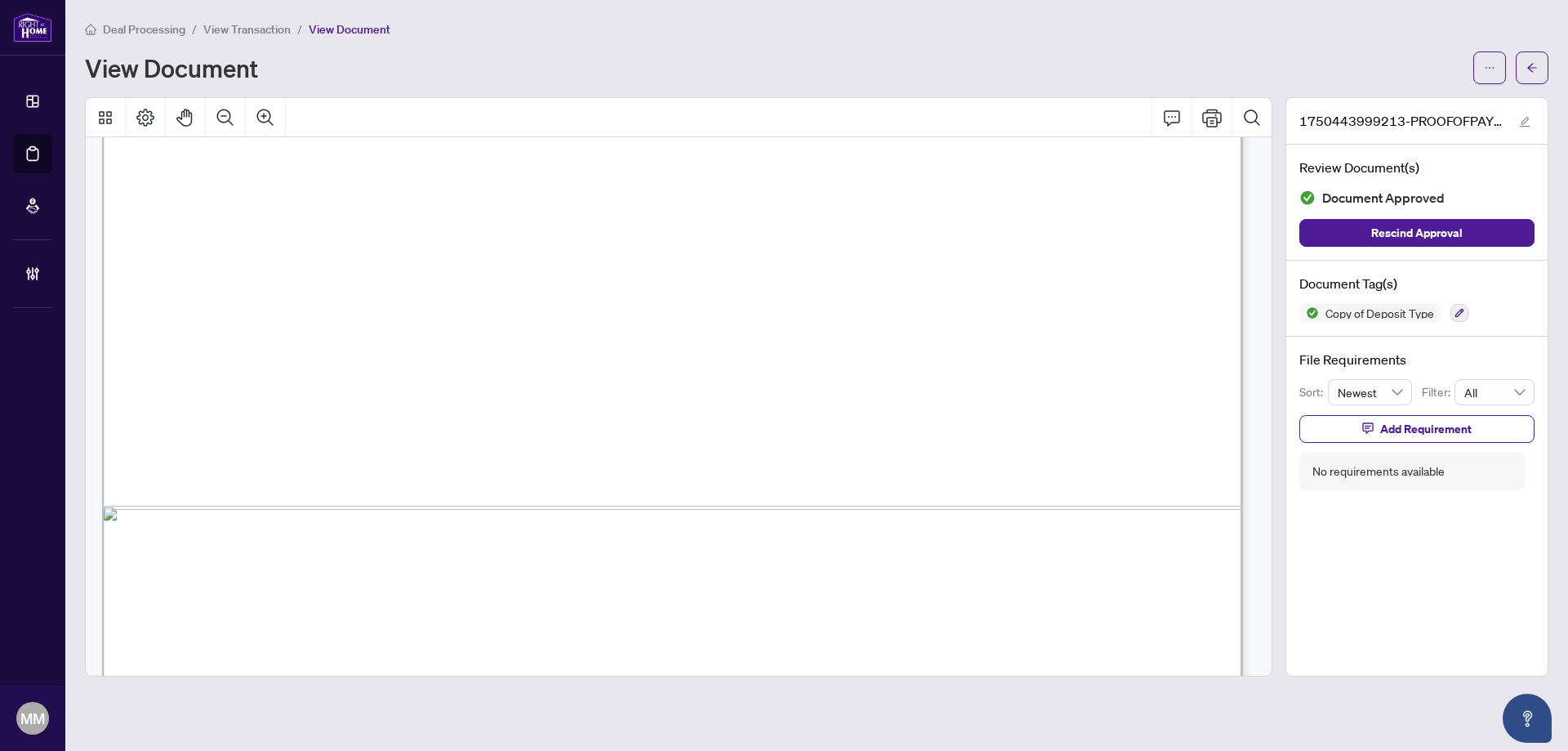
scroll to position [1109, 0]
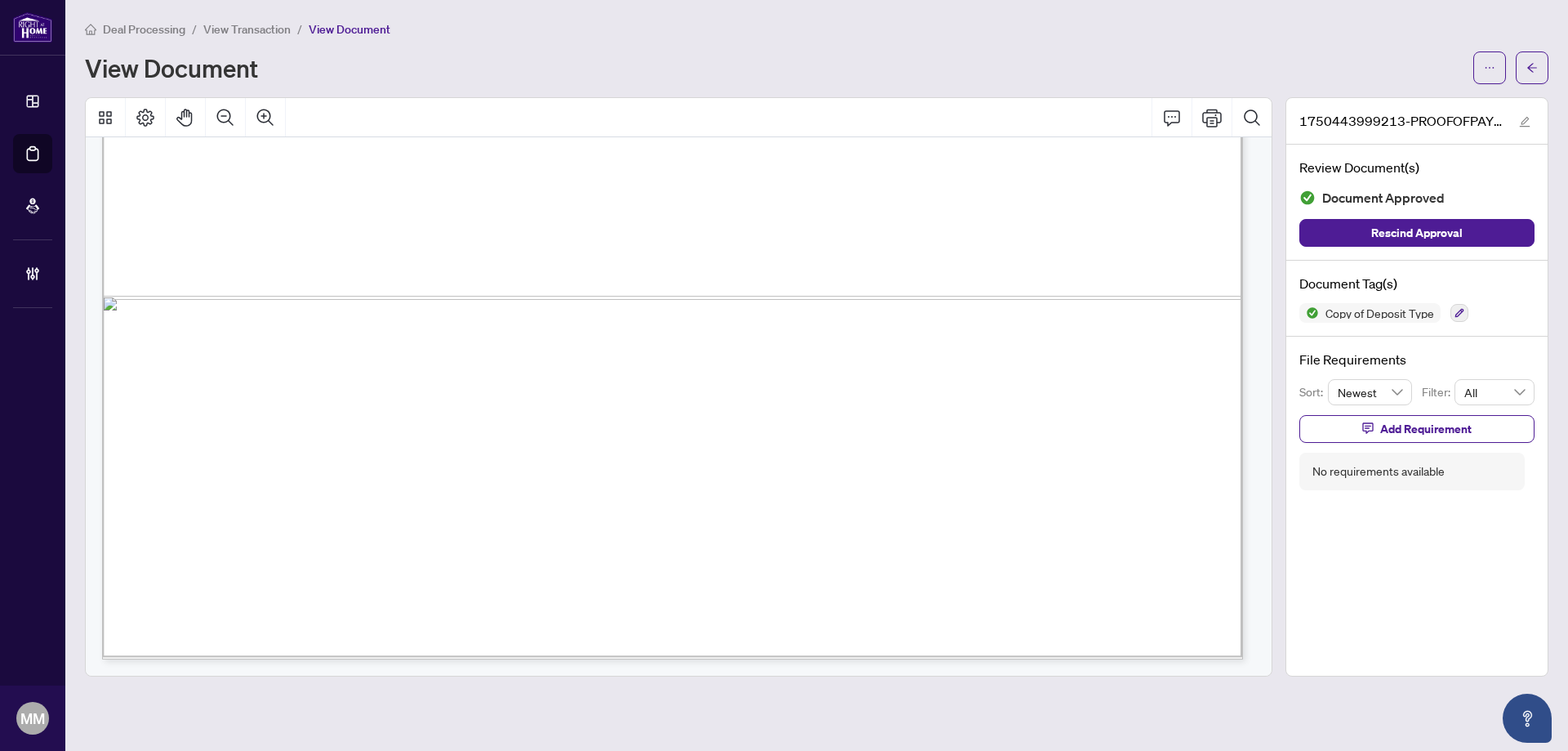
click at [1553, 50] on main "Deal Processing / View Transaction / View Document View Document 1750443999213-…" at bounding box center [817, 376] width 1503 height 751
click at [1547, 62] on button "button" at bounding box center [1532, 68] width 33 height 33
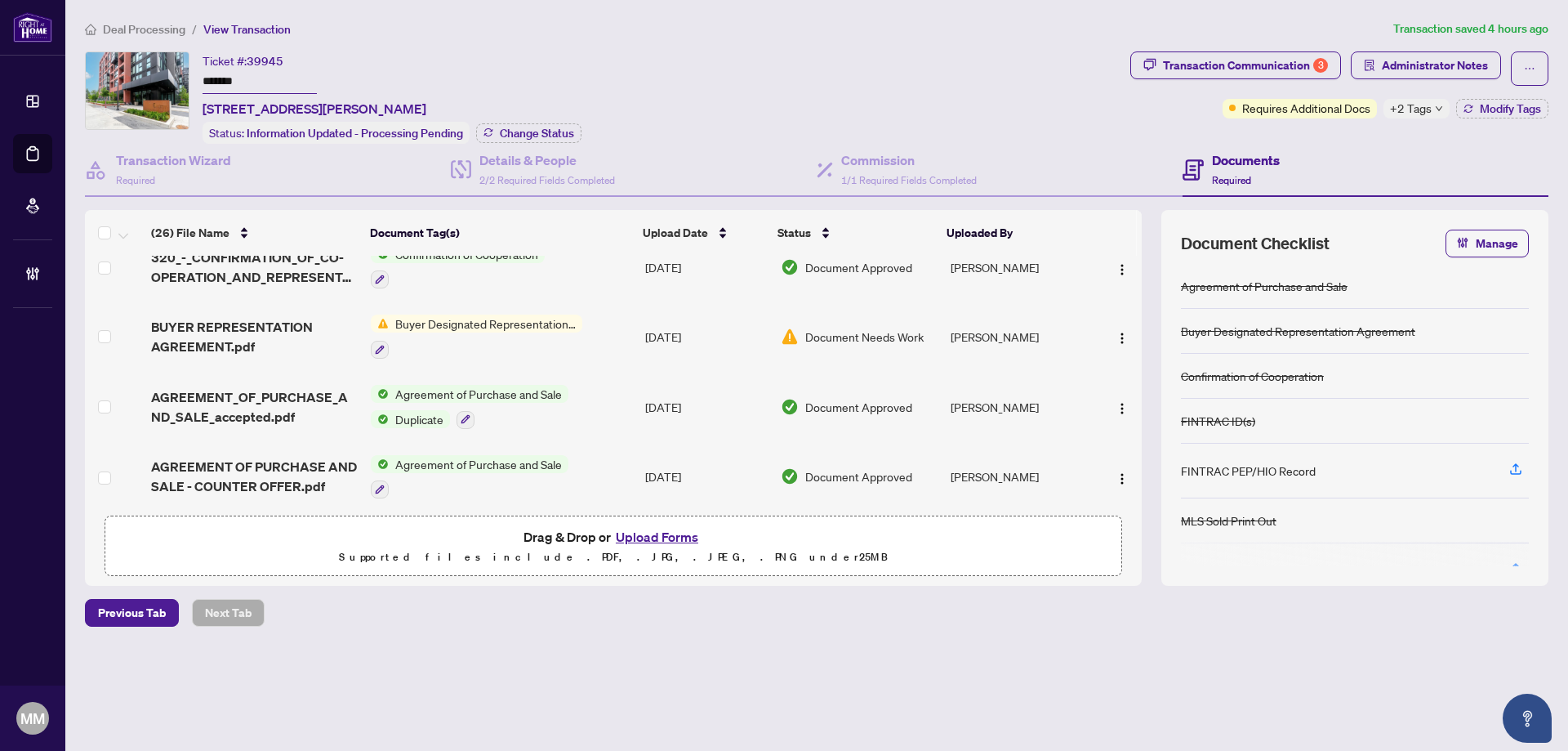
scroll to position [1566, 0]
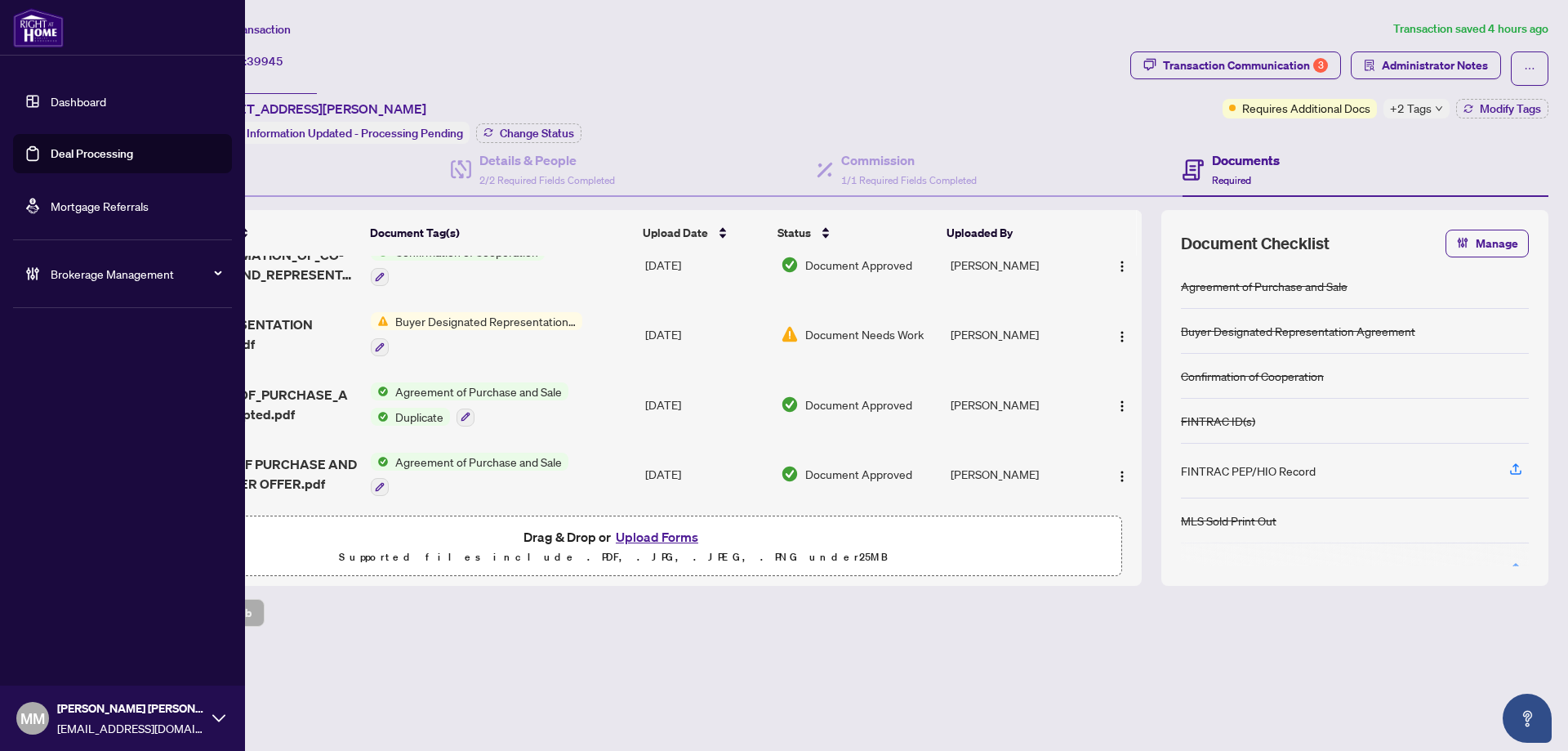
click at [44, 263] on div "Brokerage Management" at bounding box center [122, 273] width 219 height 39
click at [50, 257] on div "Brokerage Management" at bounding box center [122, 273] width 219 height 39
click at [104, 384] on link "Manage Agents" at bounding box center [74, 391] width 81 height 15
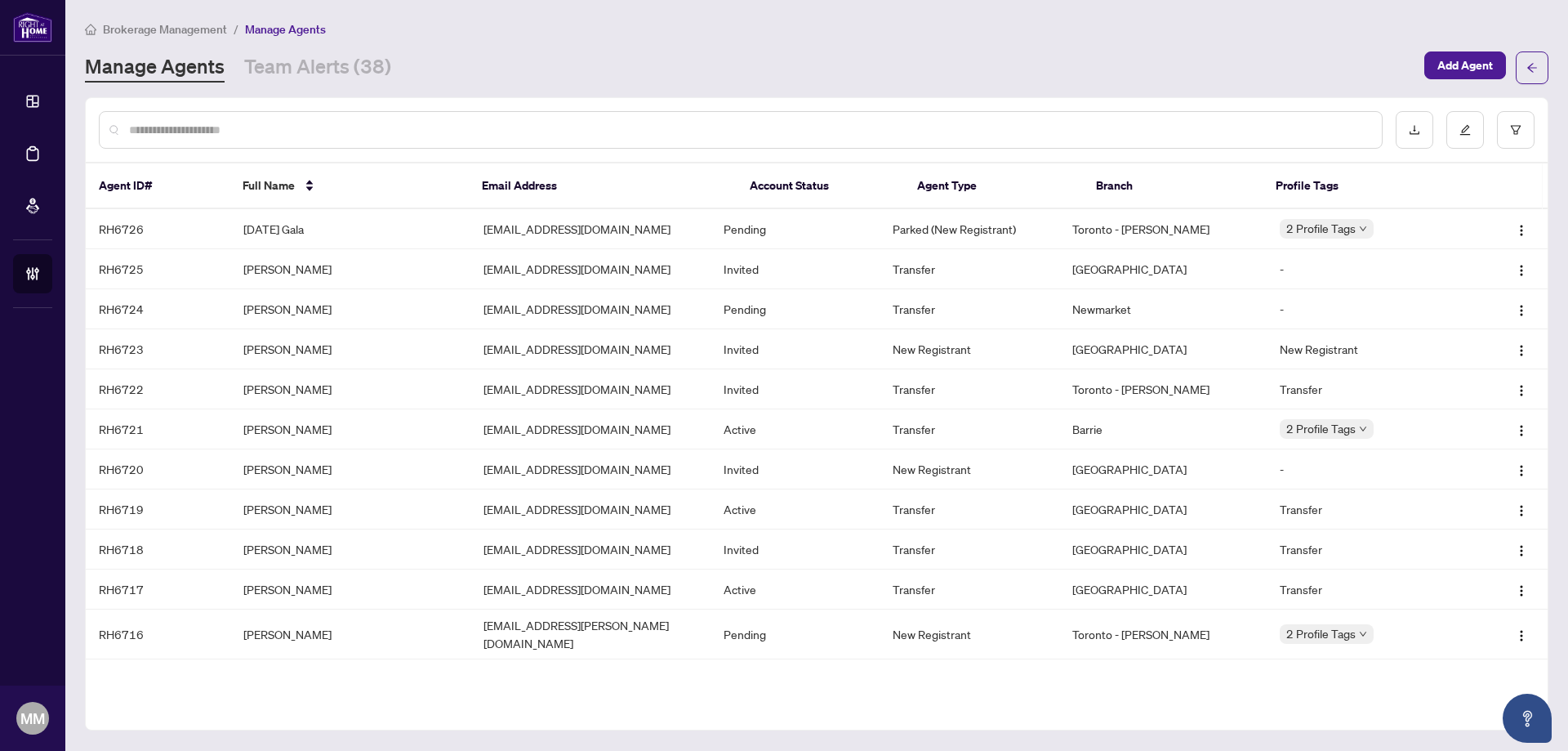
click at [339, 131] on input "text" at bounding box center [749, 130] width 1240 height 18
type input "*****"
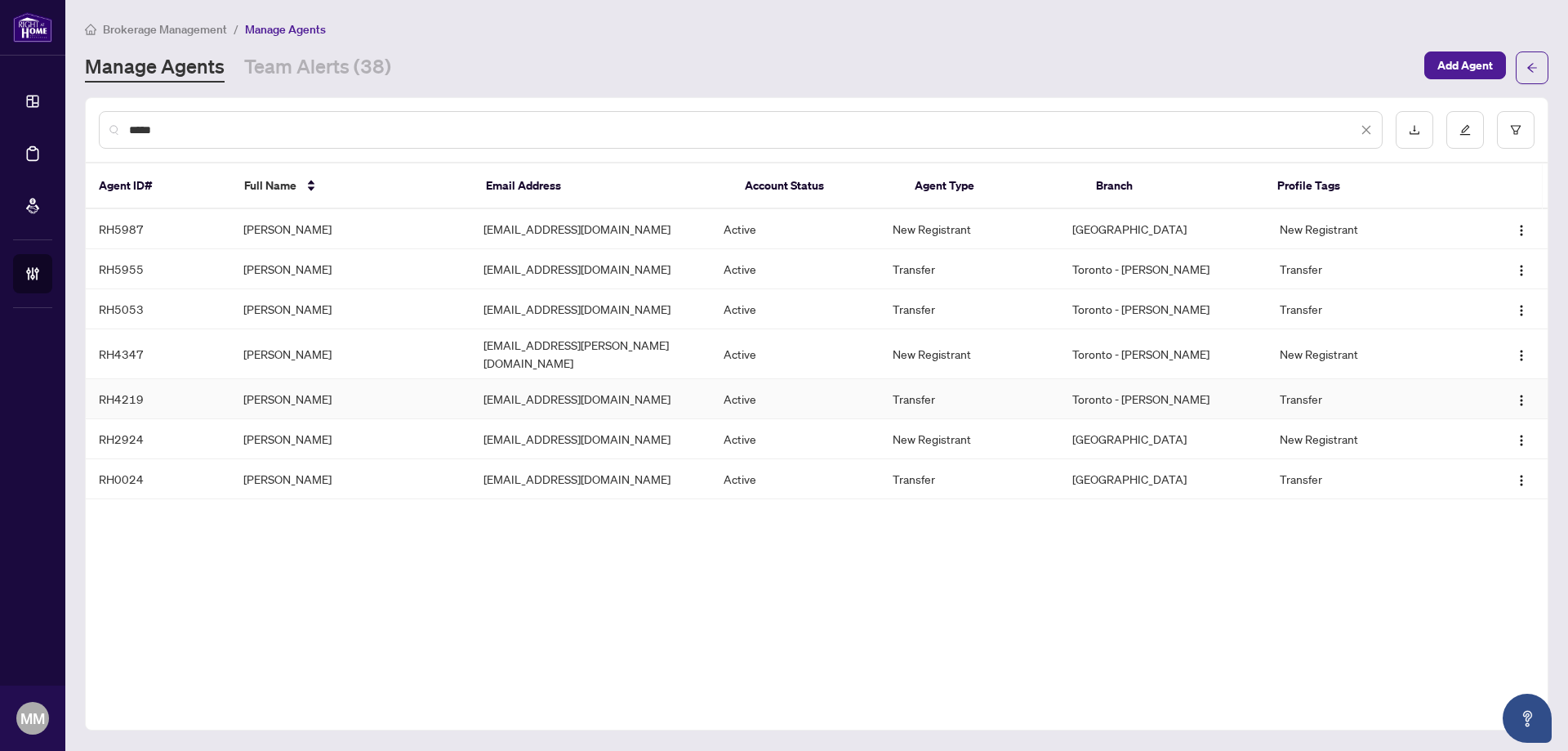
click at [334, 382] on td "[PERSON_NAME]" at bounding box center [350, 399] width 240 height 40
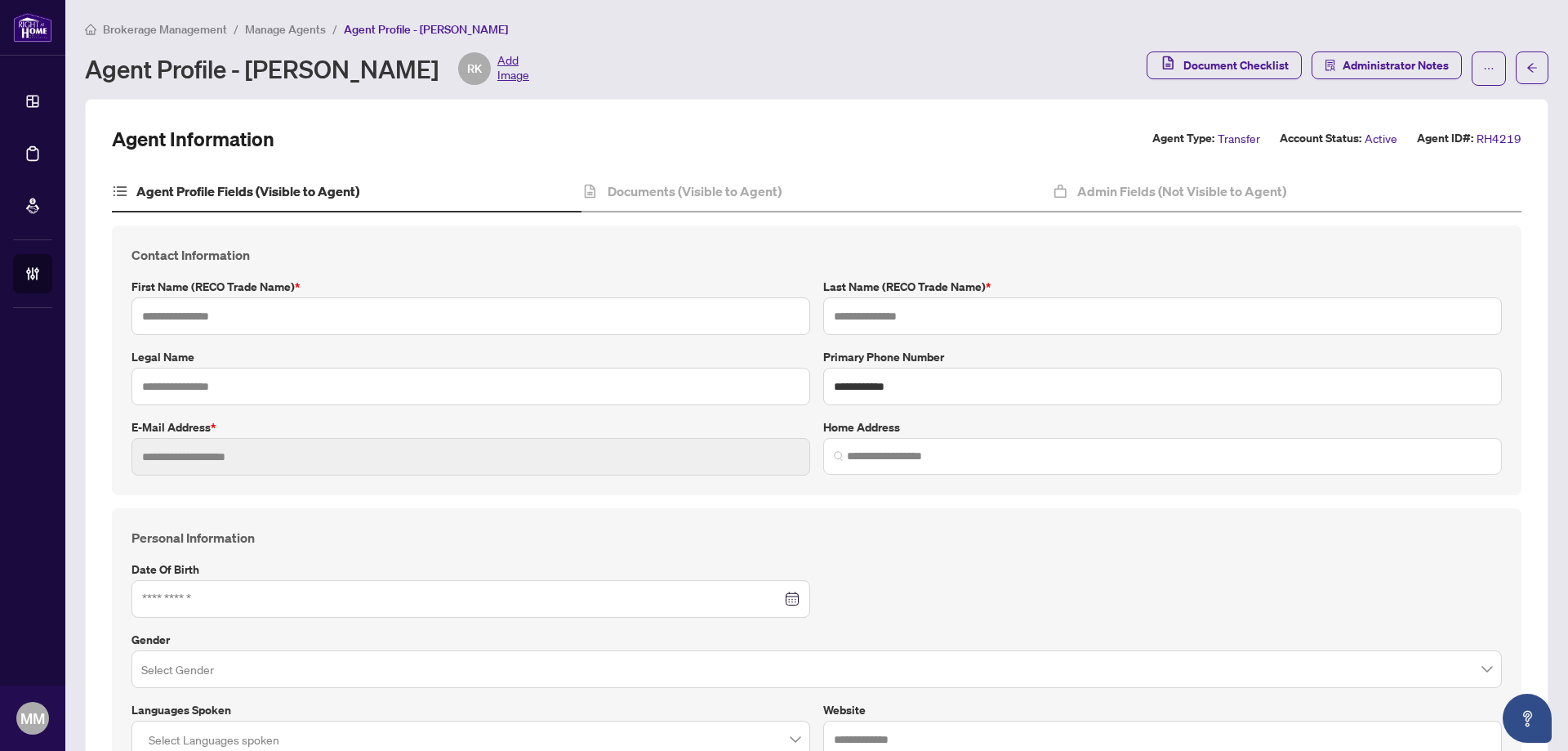
type input "*****"
type input "********"
type input "**********"
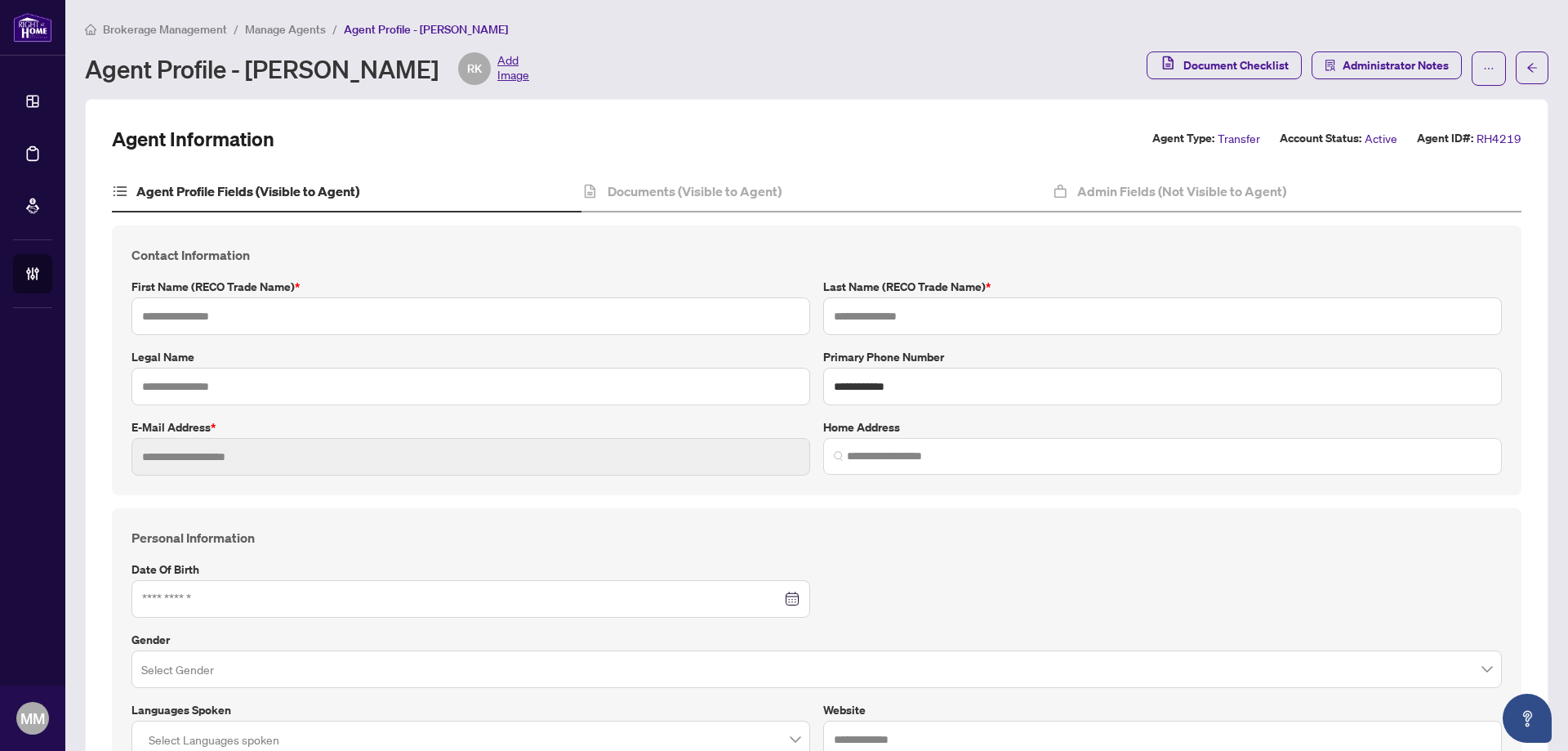
type input "*"
type input "*******"
type input "**********"
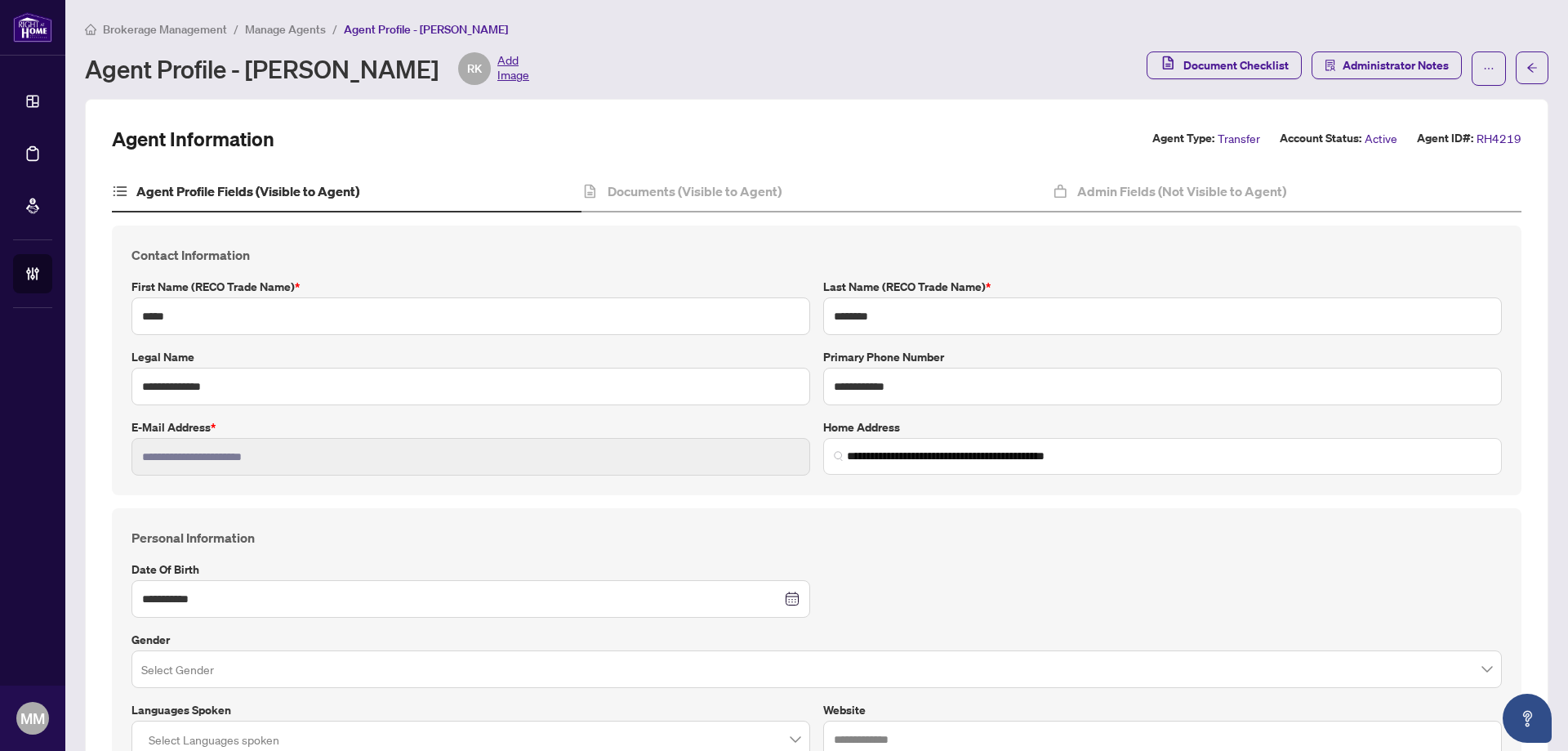
type input "****"
type input "**********"
click at [626, 232] on div "**********" at bounding box center [817, 361] width 1410 height 269
click at [688, 206] on div "Documents (Visible to Agent)" at bounding box center [817, 191] width 470 height 41
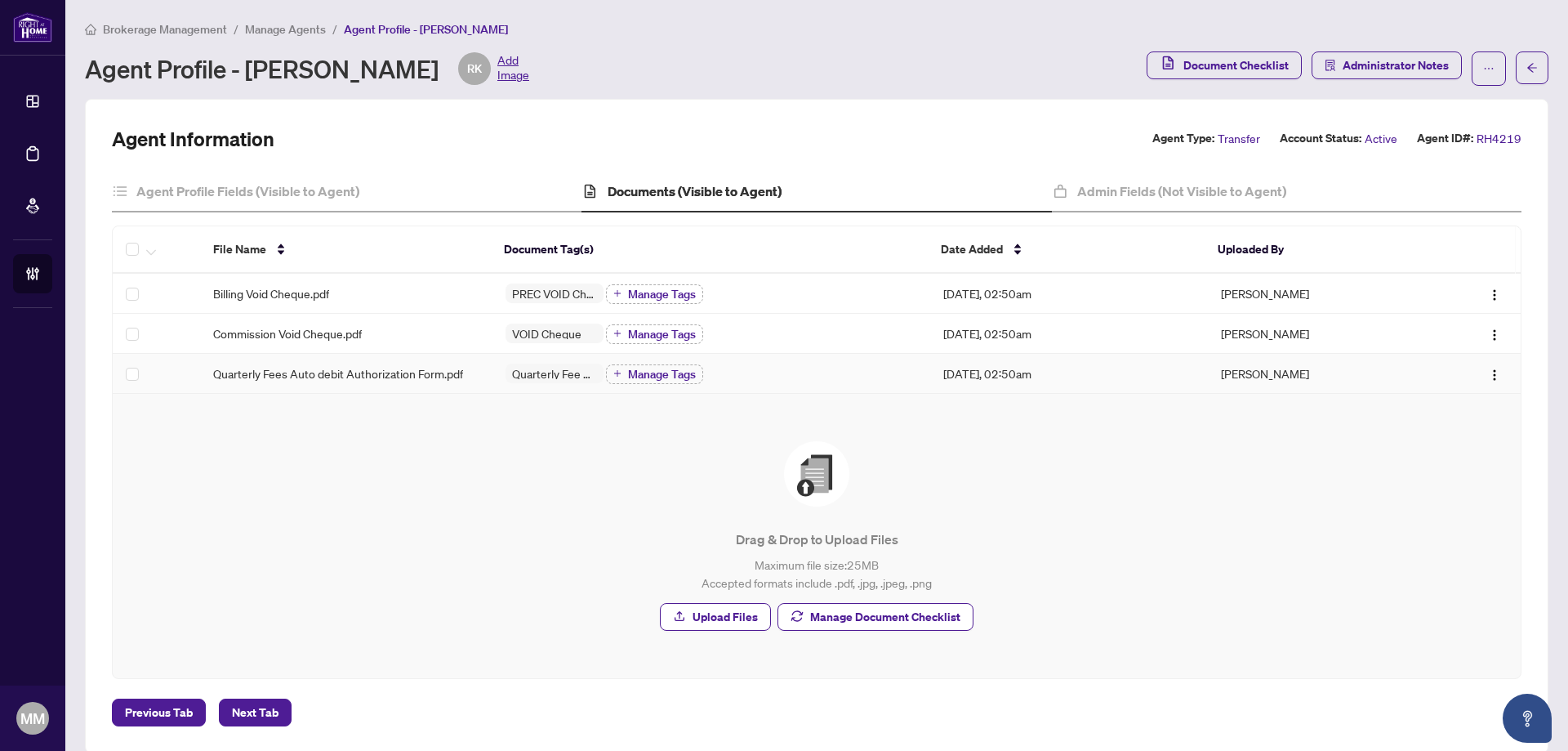
click at [435, 382] on td "Quarterly Fees Auto debit Authorization Form.pdf" at bounding box center [346, 374] width 293 height 40
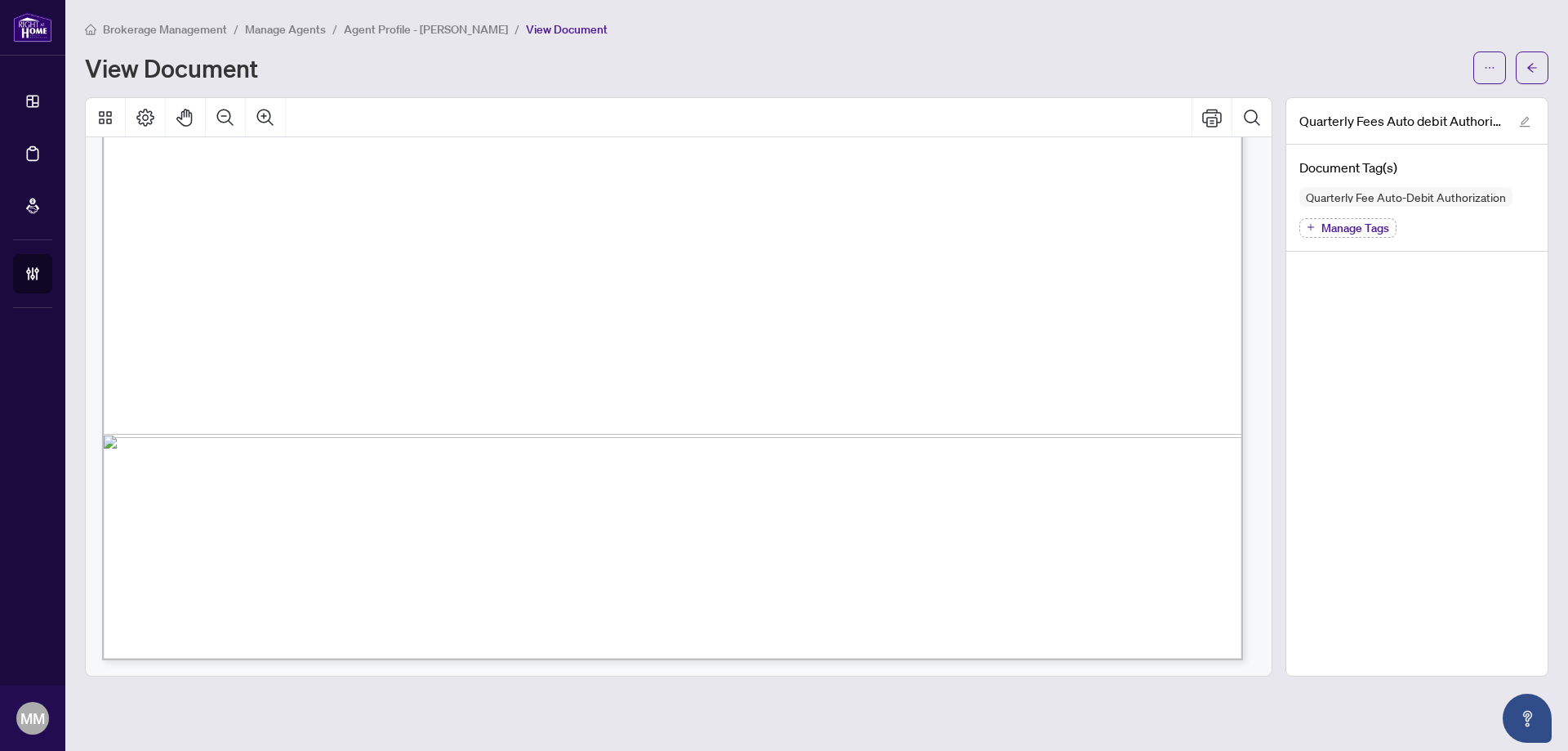
scroll to position [972, 0]
click at [1532, 57] on span "button" at bounding box center [1532, 68] width 11 height 26
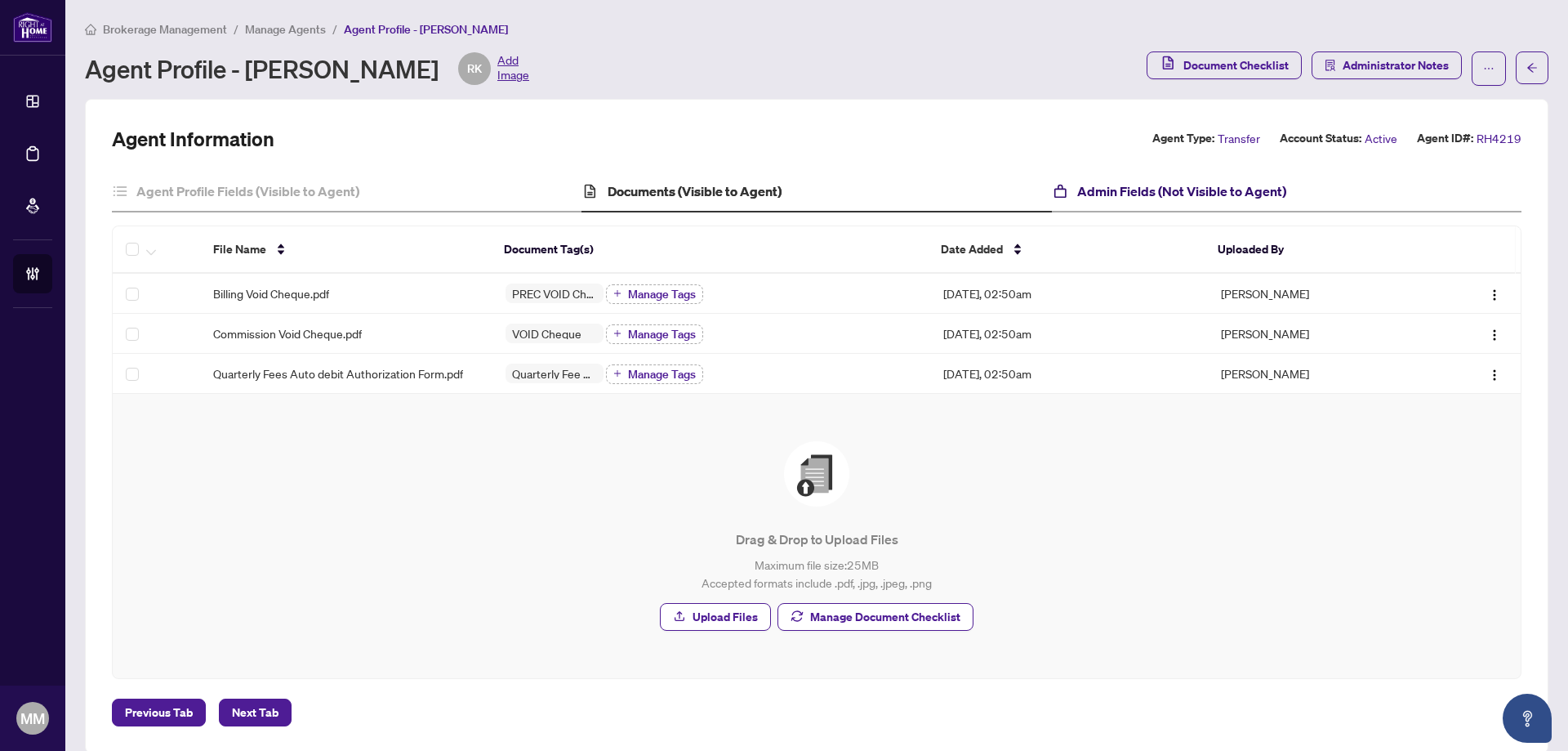
click at [1141, 187] on h4 "Admin Fields (Not Visible to Agent)" at bounding box center [1181, 191] width 209 height 20
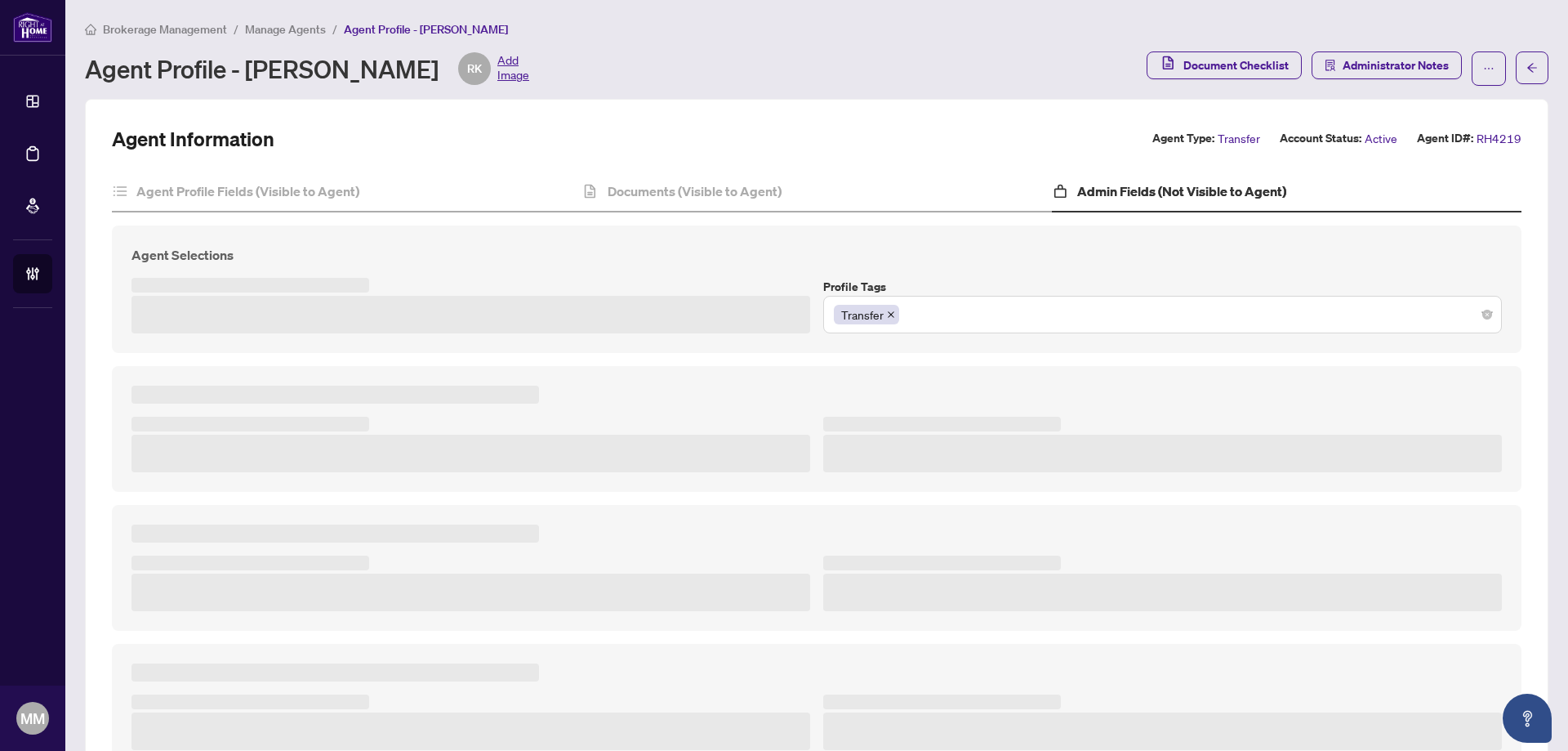
type textarea "**********"
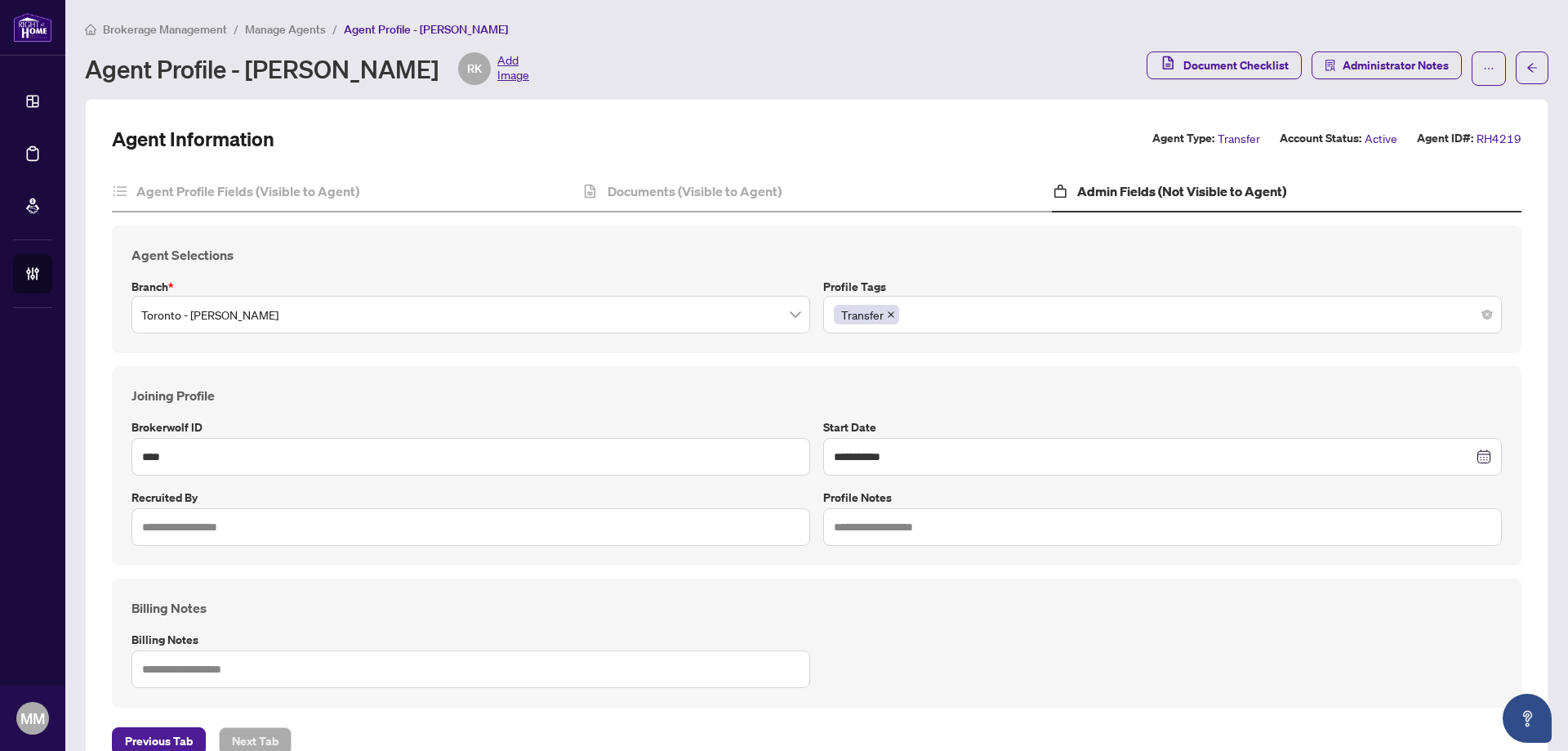
click at [566, 226] on div "Agent Selections Branch * [GEOGRAPHIC_DATA] - [PERSON_NAME] Profile Tags Transf…" at bounding box center [817, 289] width 1410 height 128
click at [610, 189] on h4 "Documents (Visible to Agent)" at bounding box center [695, 191] width 174 height 20
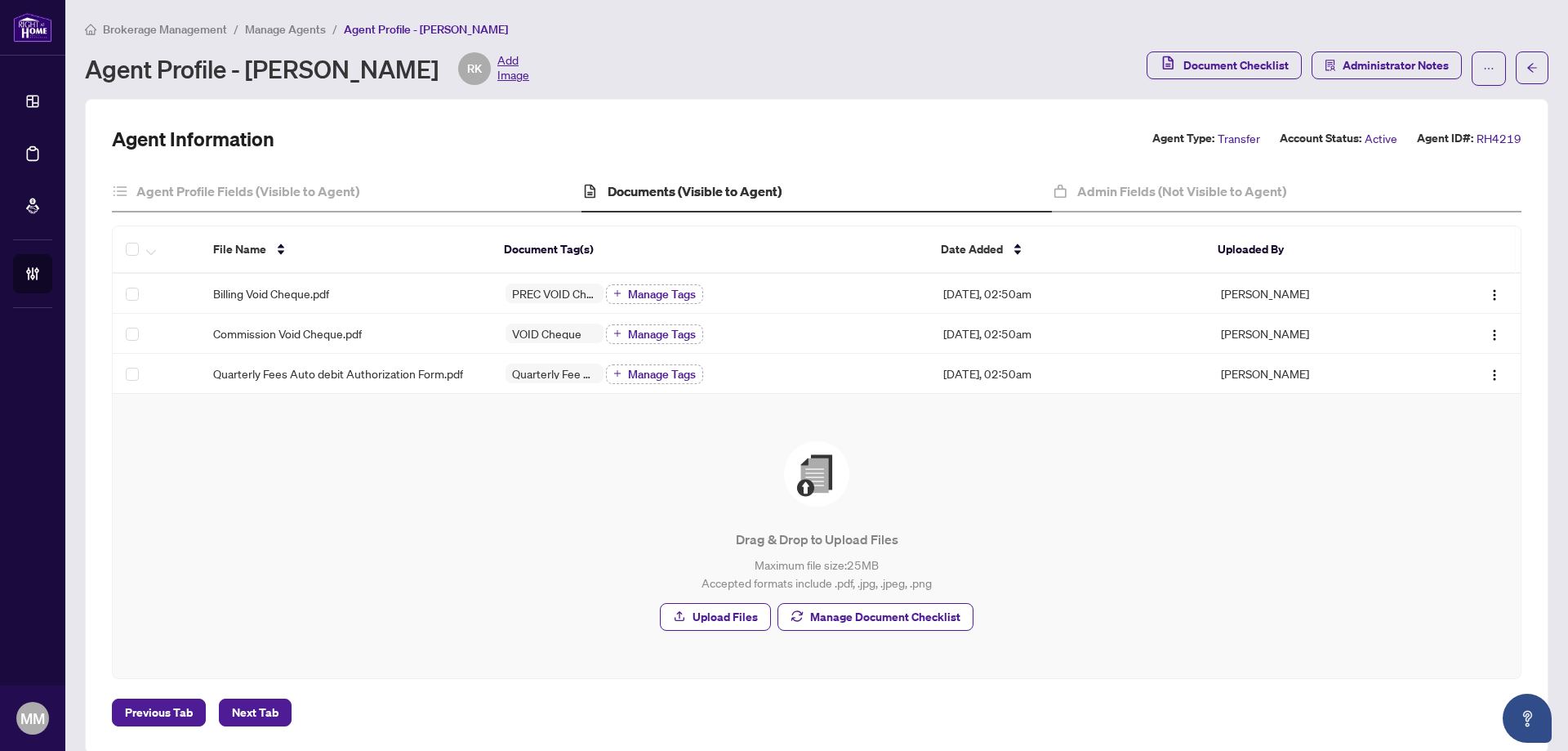
click at [427, 596] on div "Drag & Drop to Upload Files Maximum file size: 25 MB Accepted formats include .…" at bounding box center [817, 536] width 1343 height 189
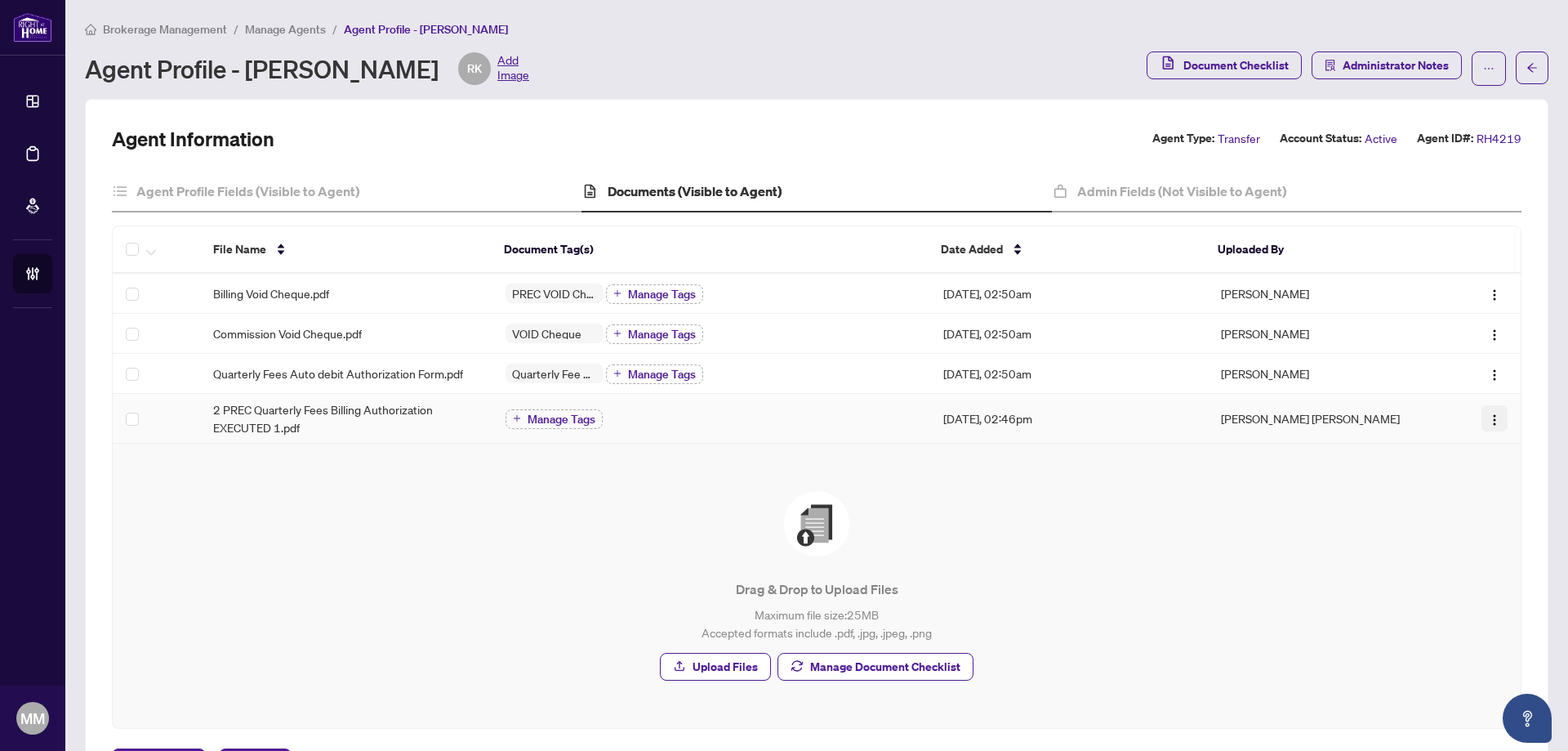
click at [1488, 409] on span "button" at bounding box center [1494, 418] width 13 height 18
click at [1461, 588] on span "Archive" at bounding box center [1405, 581] width 156 height 18
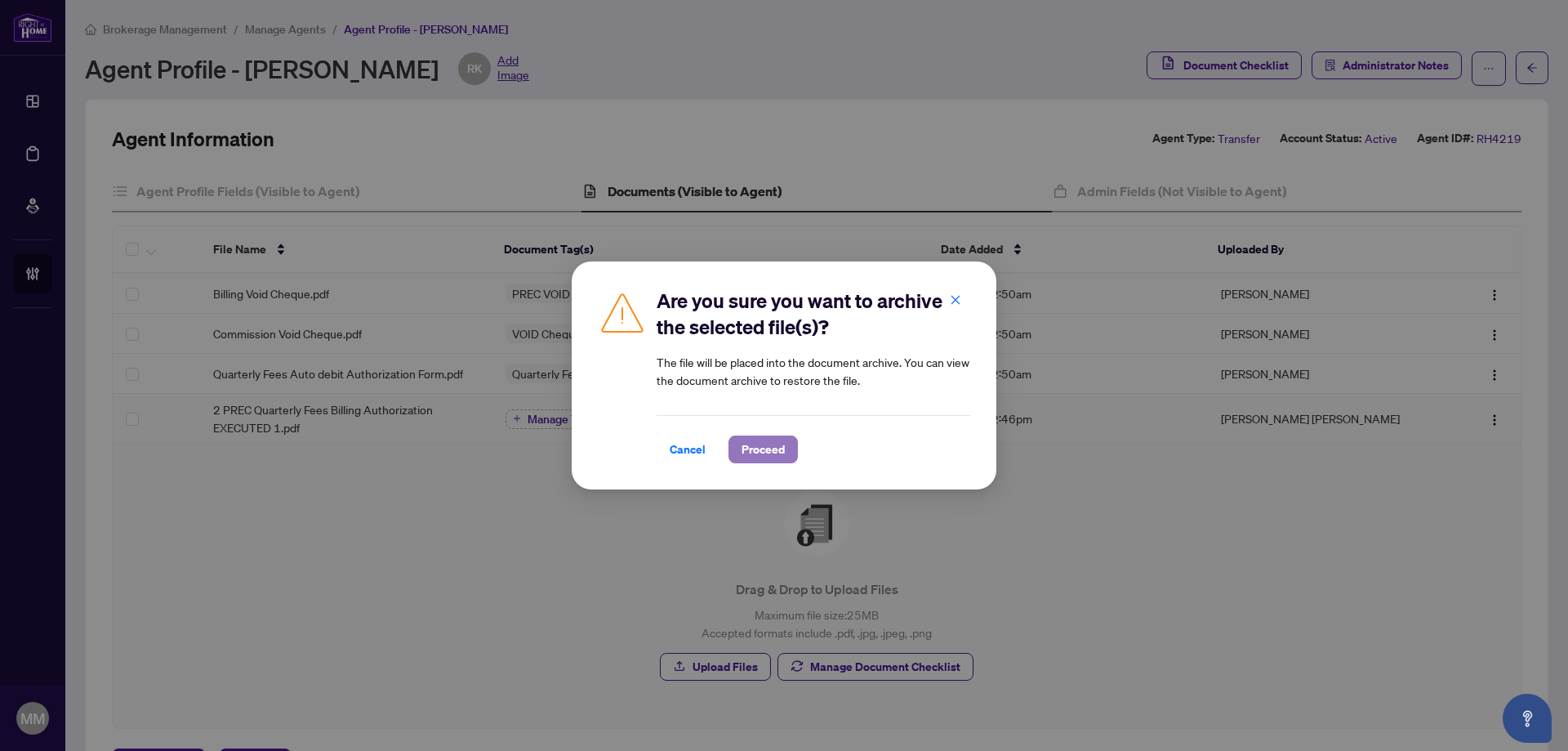
click at [771, 449] on span "Proceed" at bounding box center [764, 449] width 43 height 26
